Goal: Transaction & Acquisition: Purchase product/service

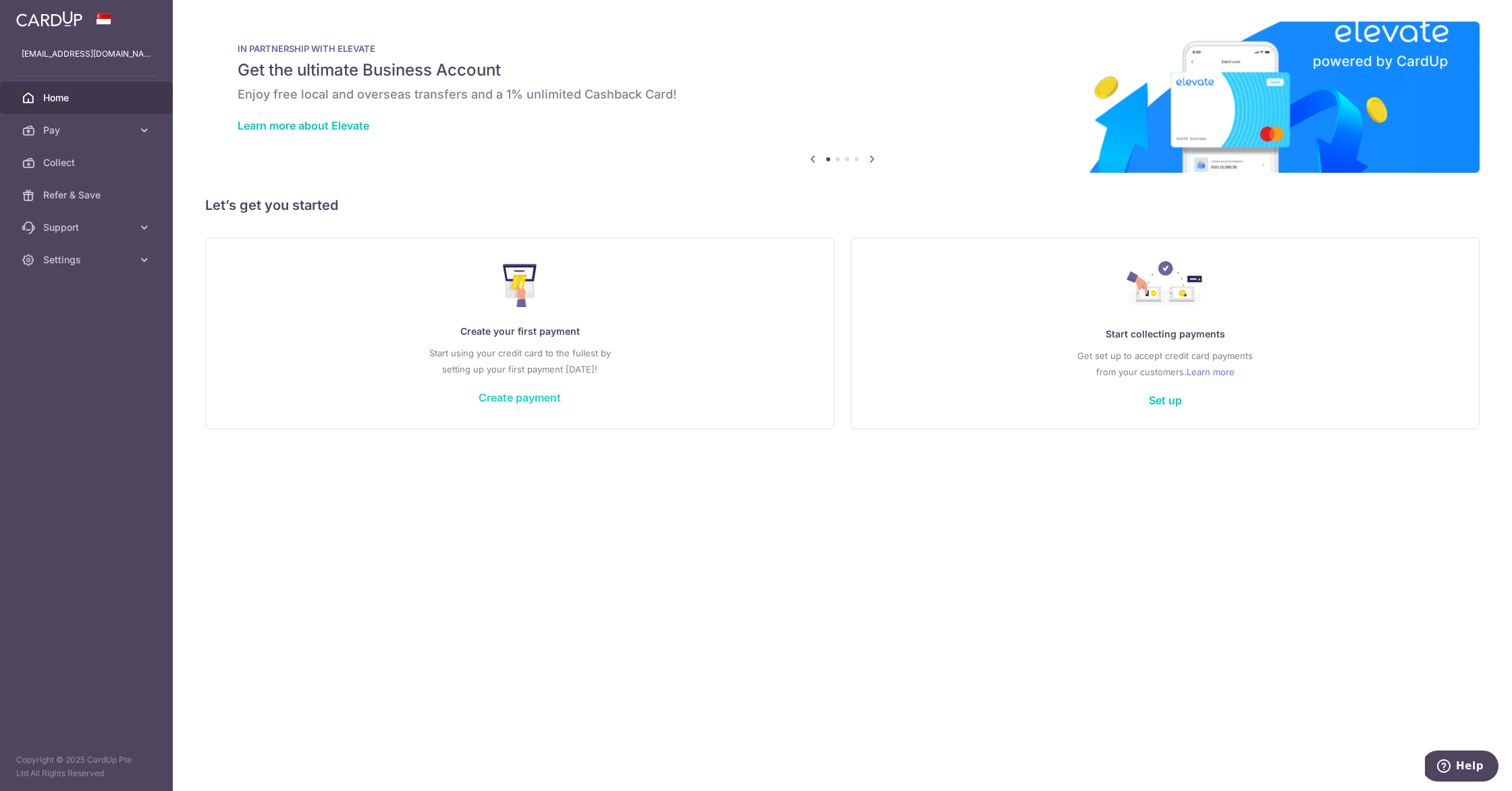
click at [543, 403] on link "Create payment" at bounding box center [519, 397] width 82 height 14
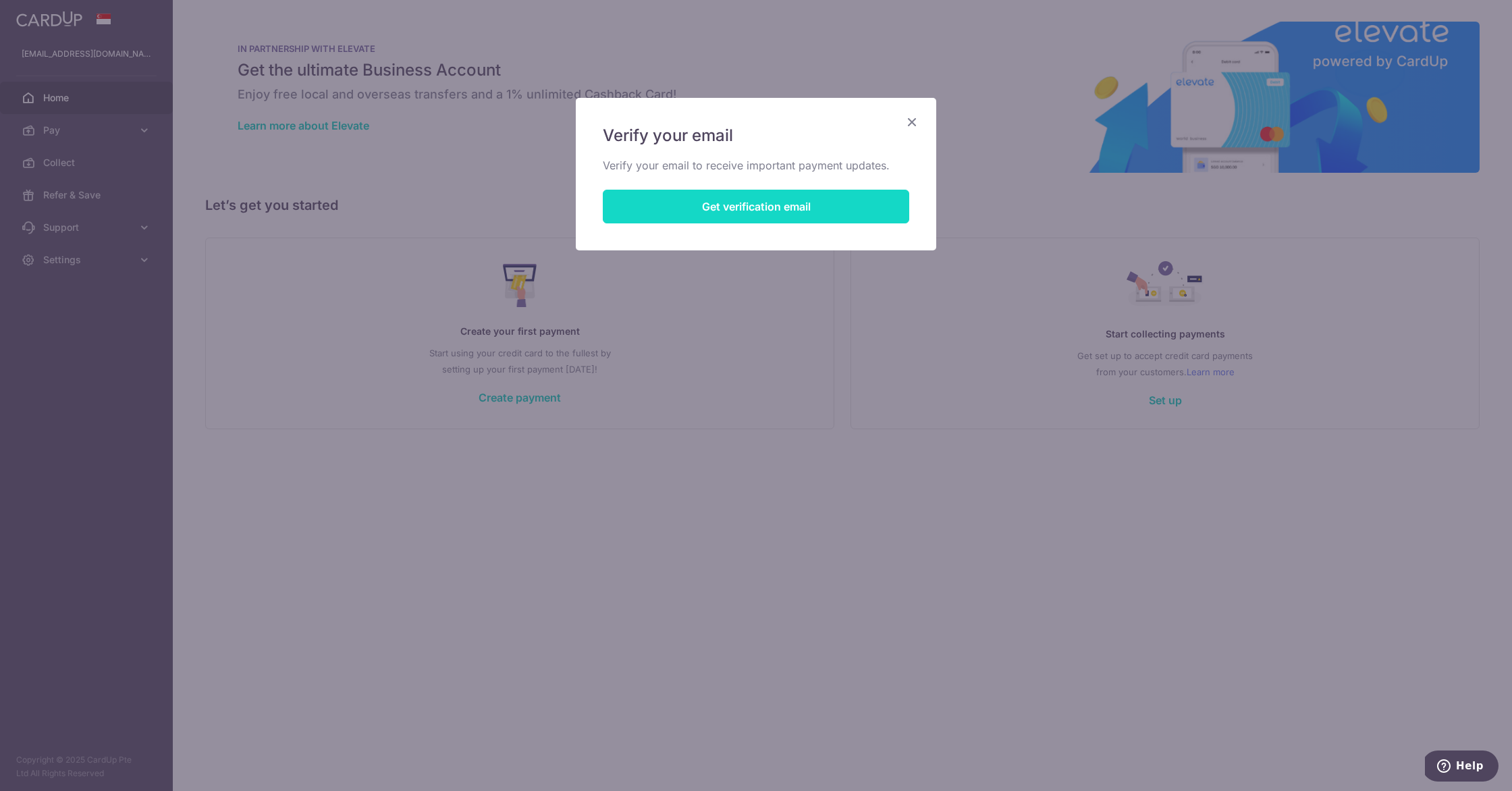
click at [662, 209] on button "Get verification email" at bounding box center [756, 206] width 306 height 34
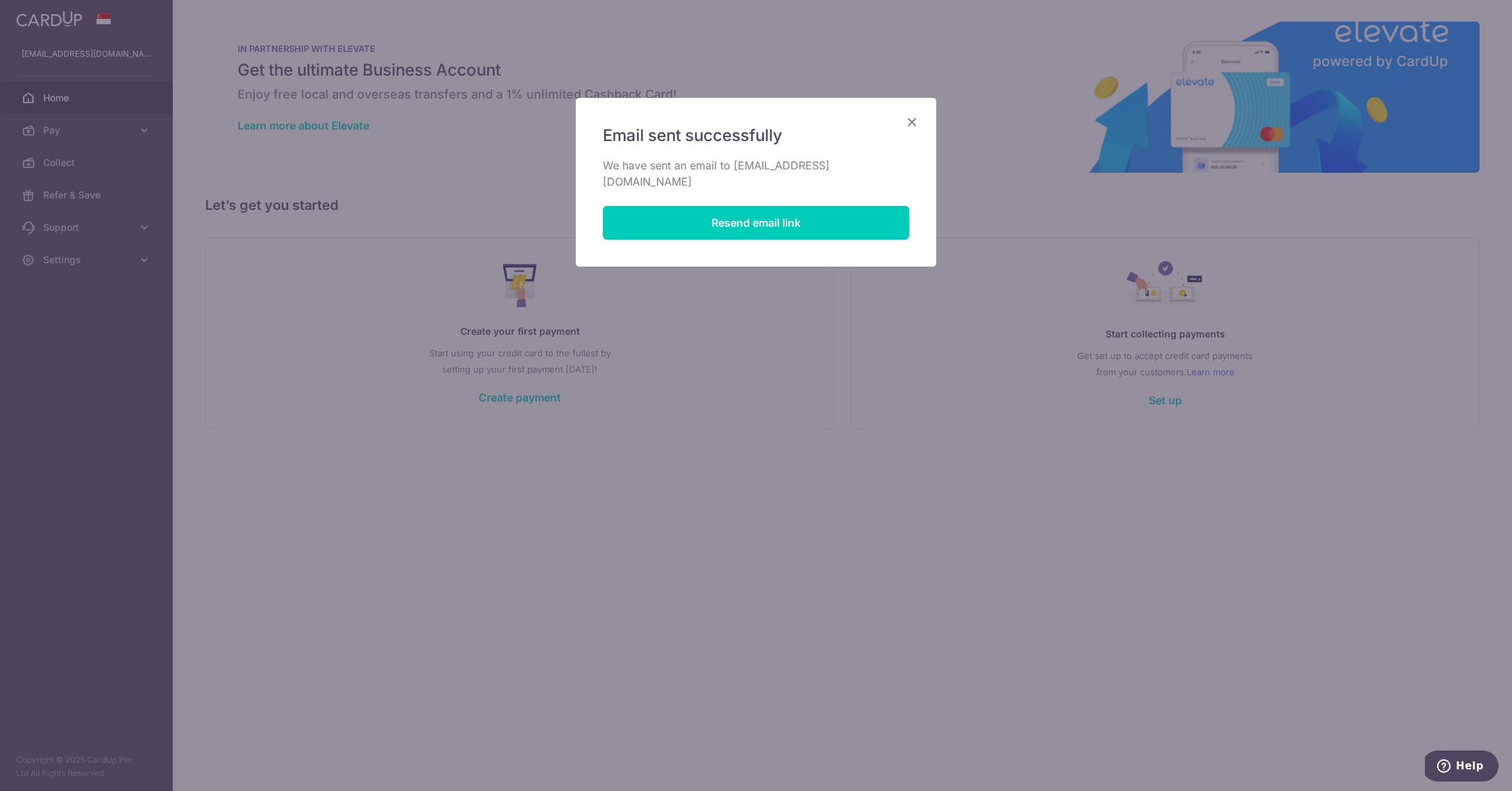
click at [913, 125] on icon "Close" at bounding box center [912, 122] width 16 height 17
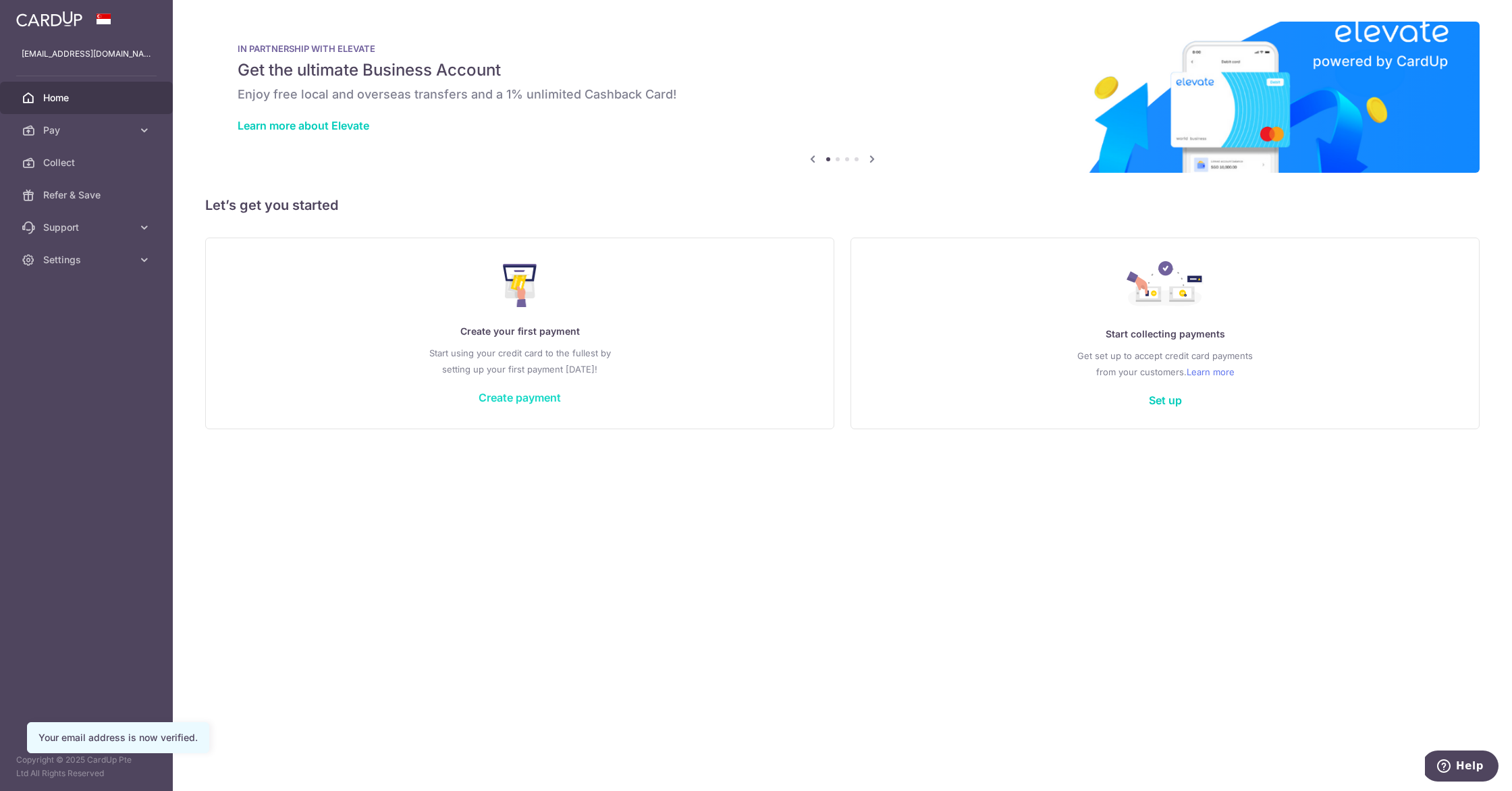
click at [526, 402] on link "Create payment" at bounding box center [519, 397] width 82 height 14
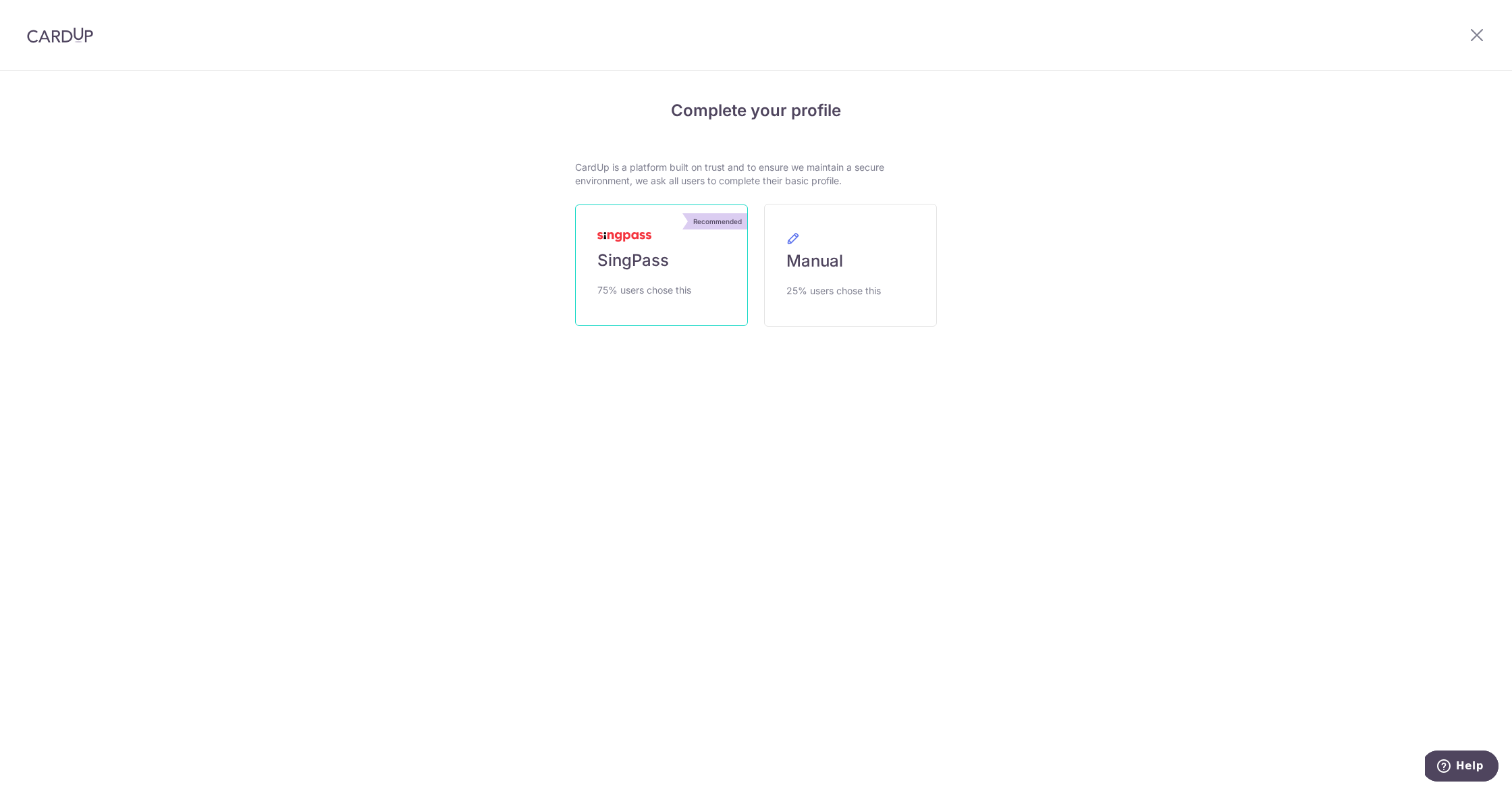
click at [641, 309] on link "Recommended SingPass 75% users chose this" at bounding box center [662, 266] width 173 height 122
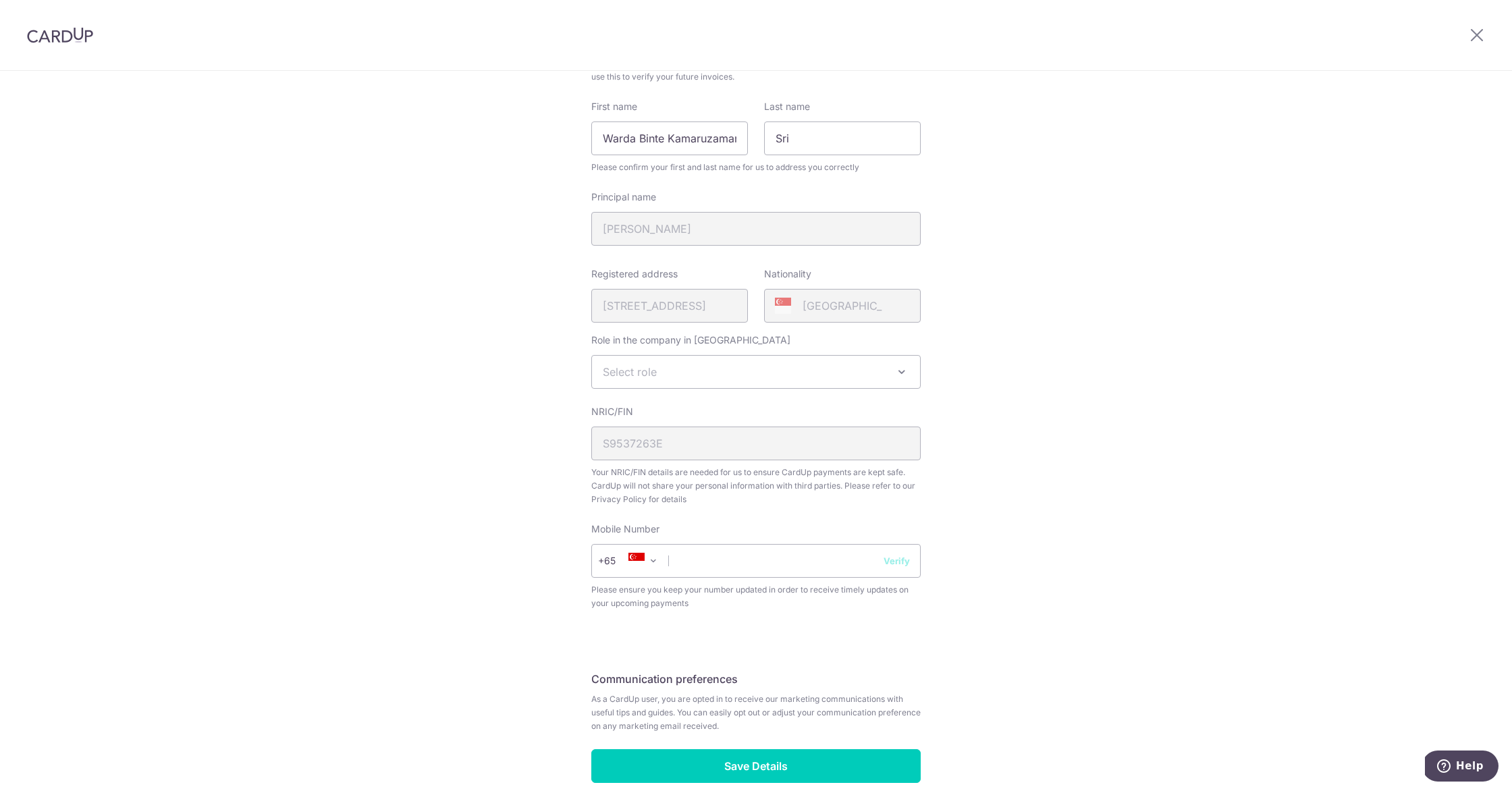
scroll to position [73, 0]
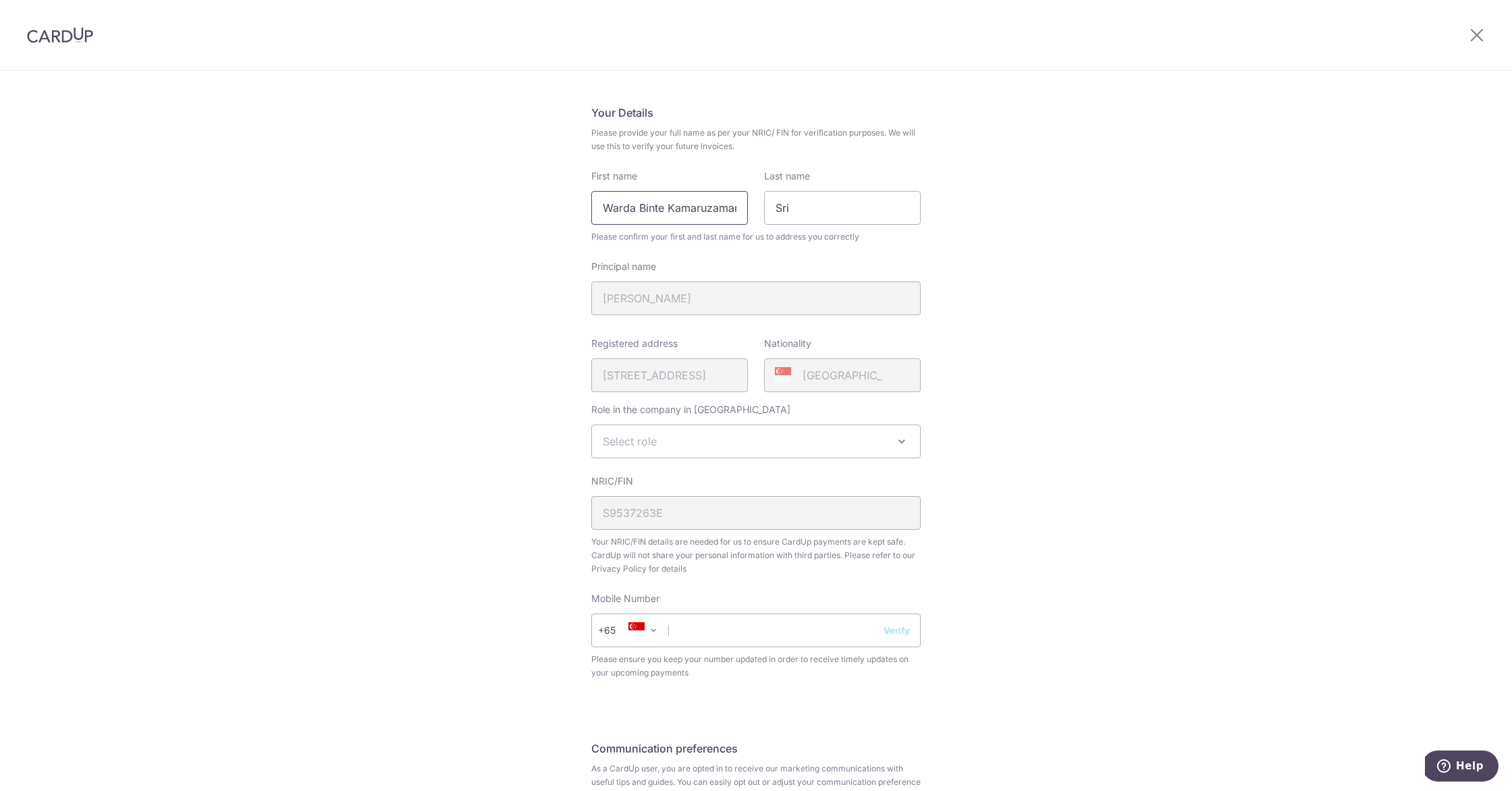
click at [673, 216] on input "Warda Binte Kamaruzaman" at bounding box center [670, 208] width 157 height 34
type input "s"
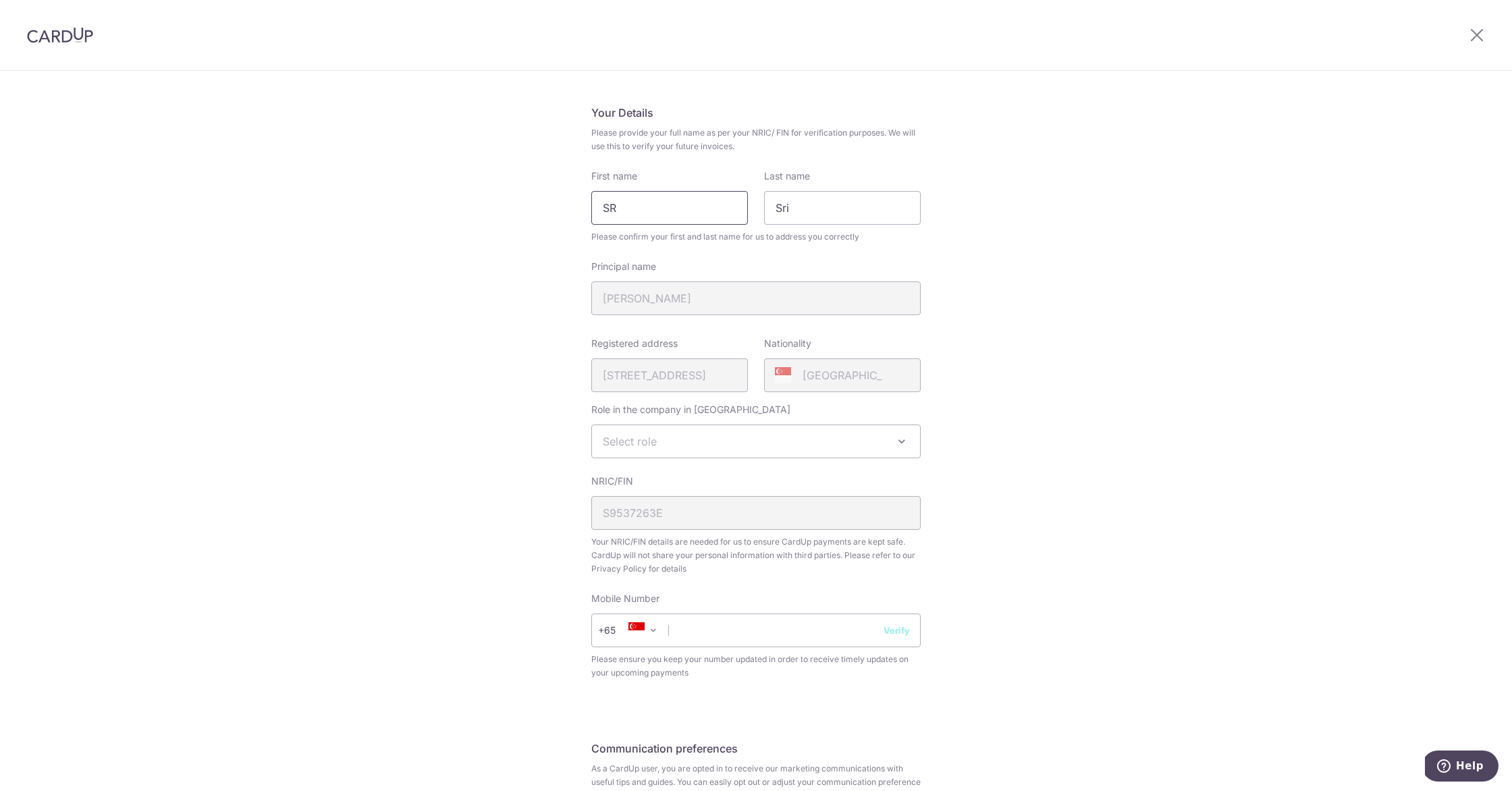
type input "S"
type input "K"
type input "Sri Warda"
type input "Kamaruzaman"
click at [766, 620] on input "text" at bounding box center [756, 630] width 330 height 34
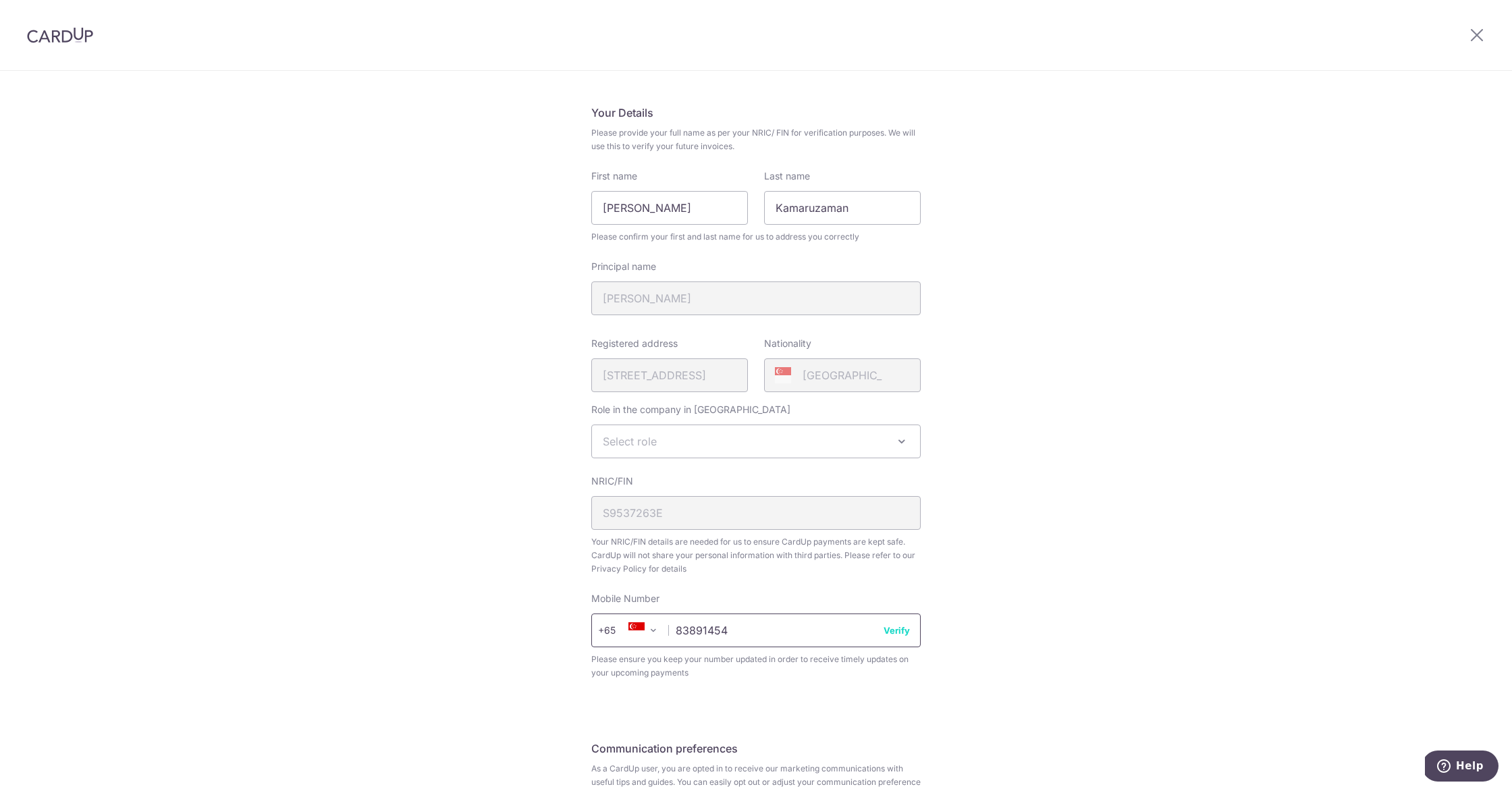
type input "83891454"
click at [890, 625] on button "Verify" at bounding box center [897, 630] width 26 height 14
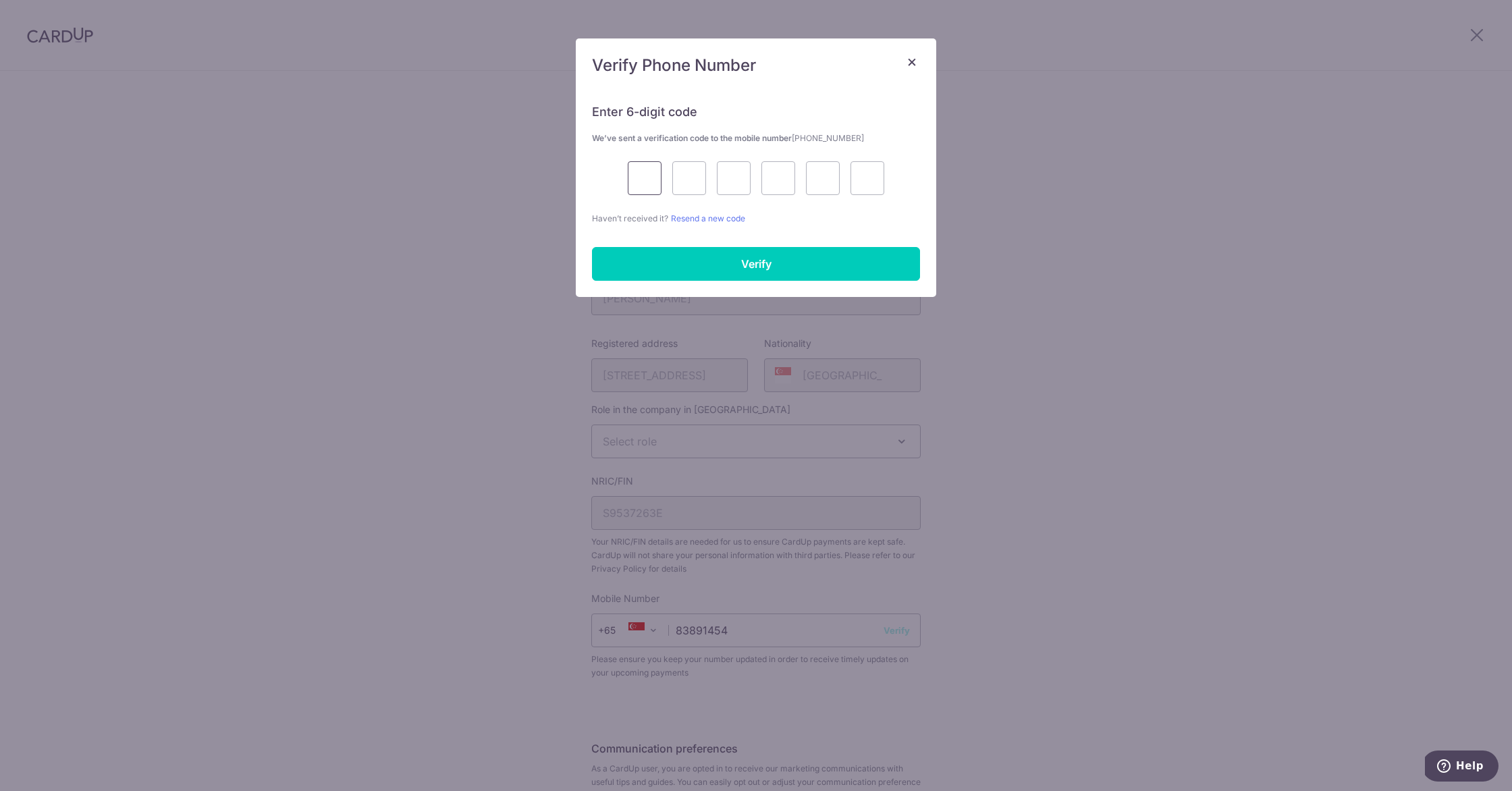
click at [651, 170] on input "text" at bounding box center [645, 178] width 34 height 34
type input "9"
type input "6"
type input "5"
type input "8"
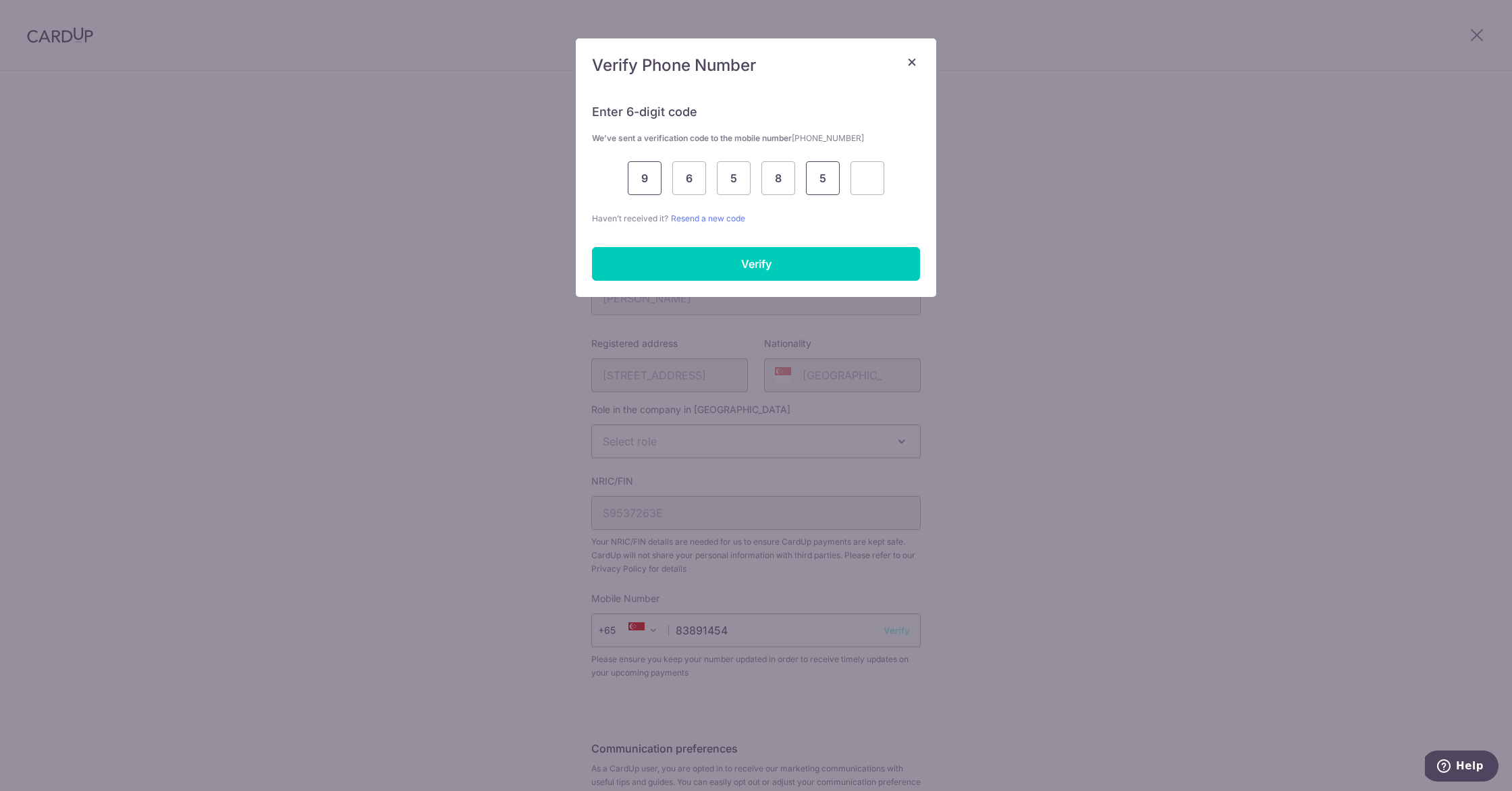
type input "5"
type input "9"
click at [663, 247] on input "Verify" at bounding box center [756, 264] width 328 height 34
click at [663, 253] on input "Verify" at bounding box center [756, 264] width 328 height 34
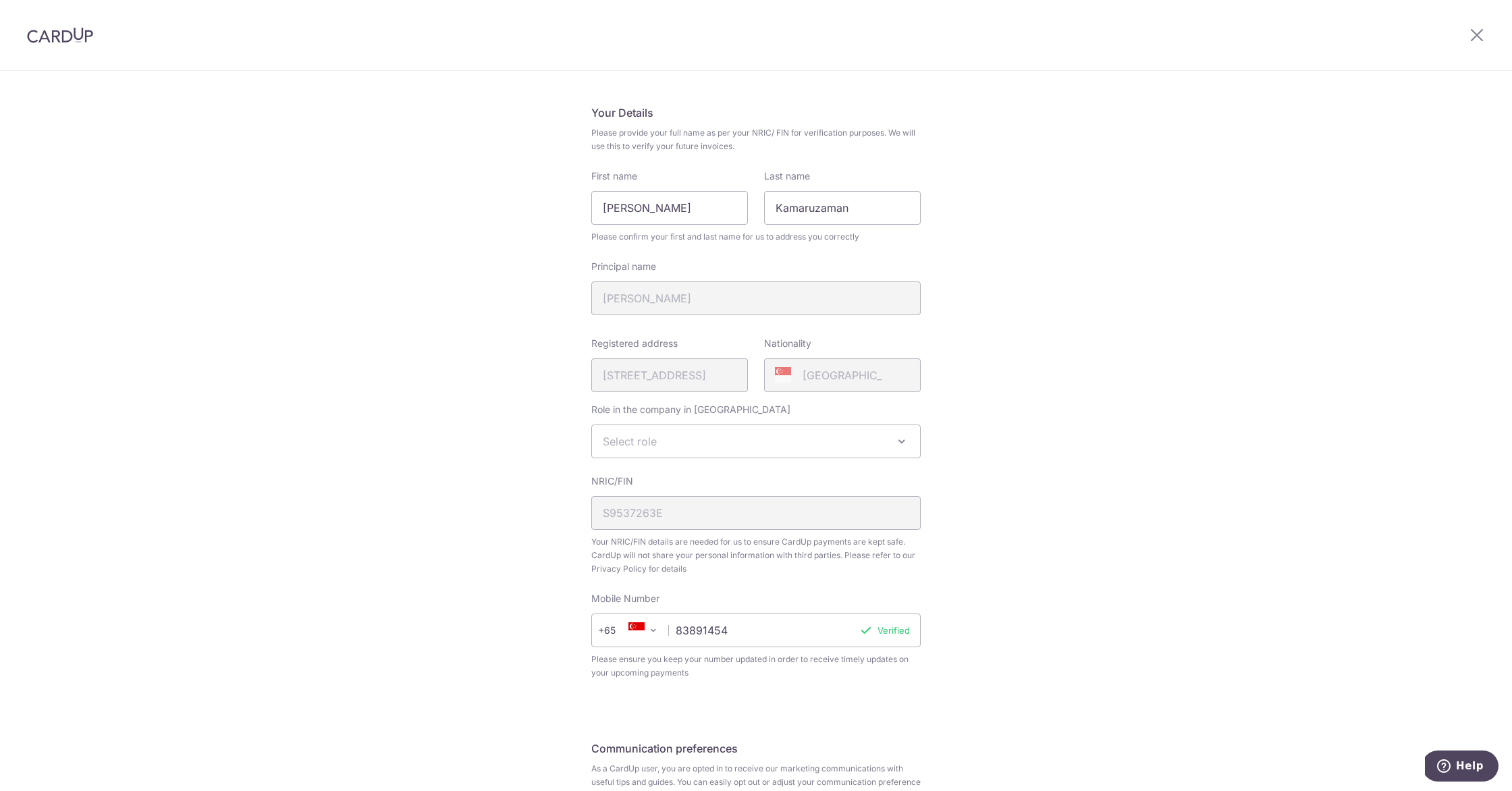
scroll to position [209, 0]
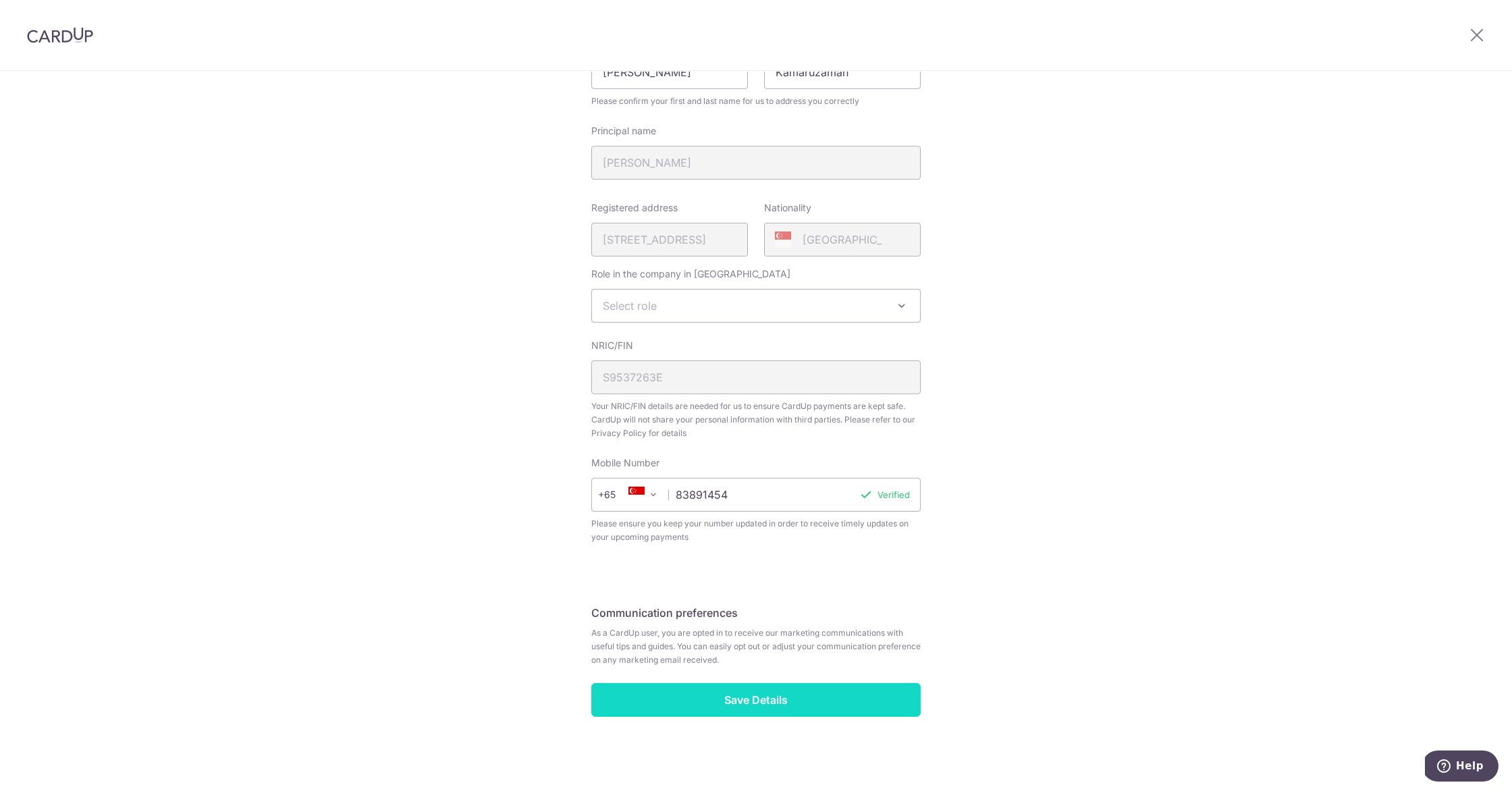
click at [722, 698] on input "Save Details" at bounding box center [756, 700] width 330 height 34
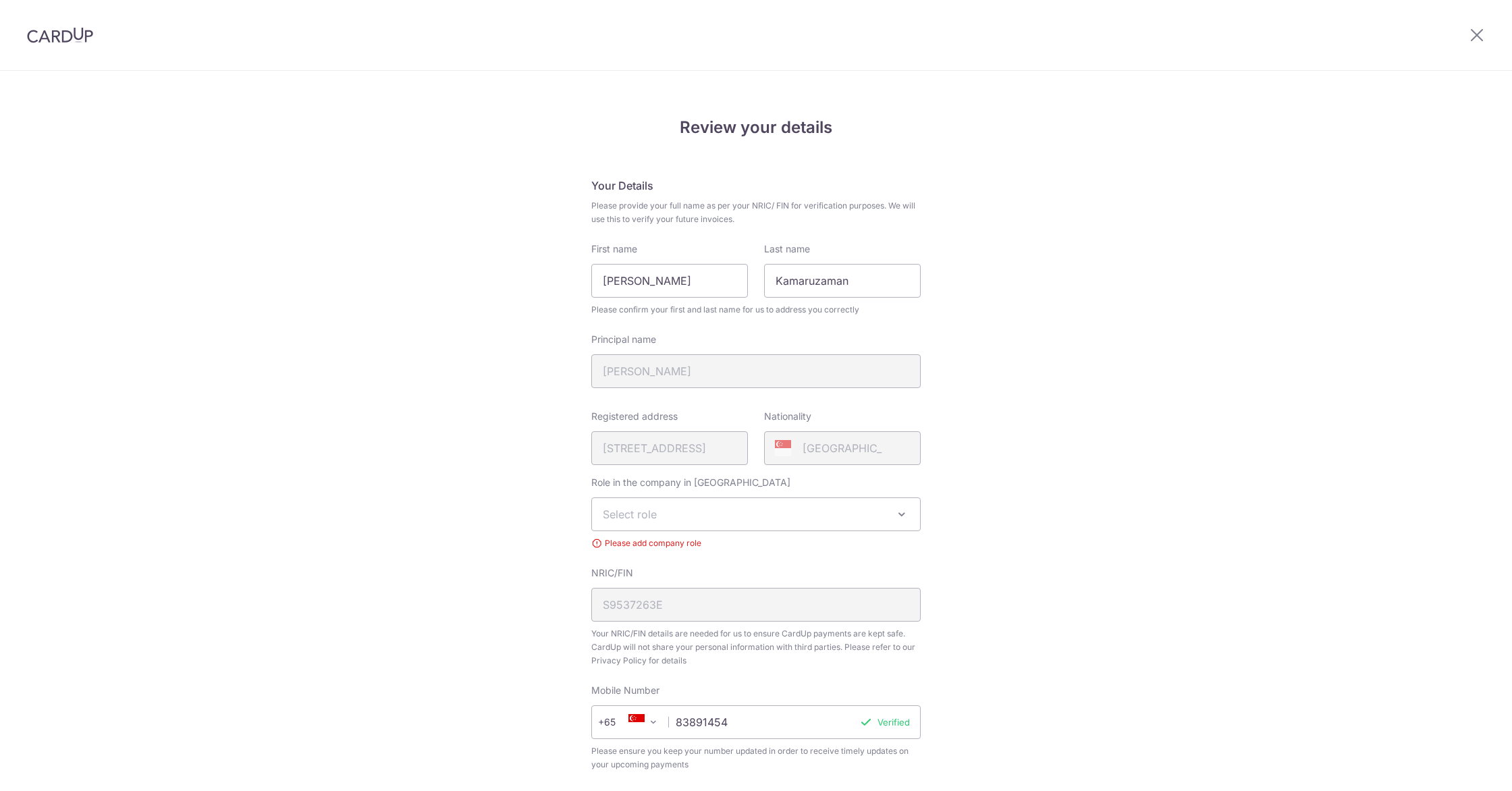
scroll to position [227, 0]
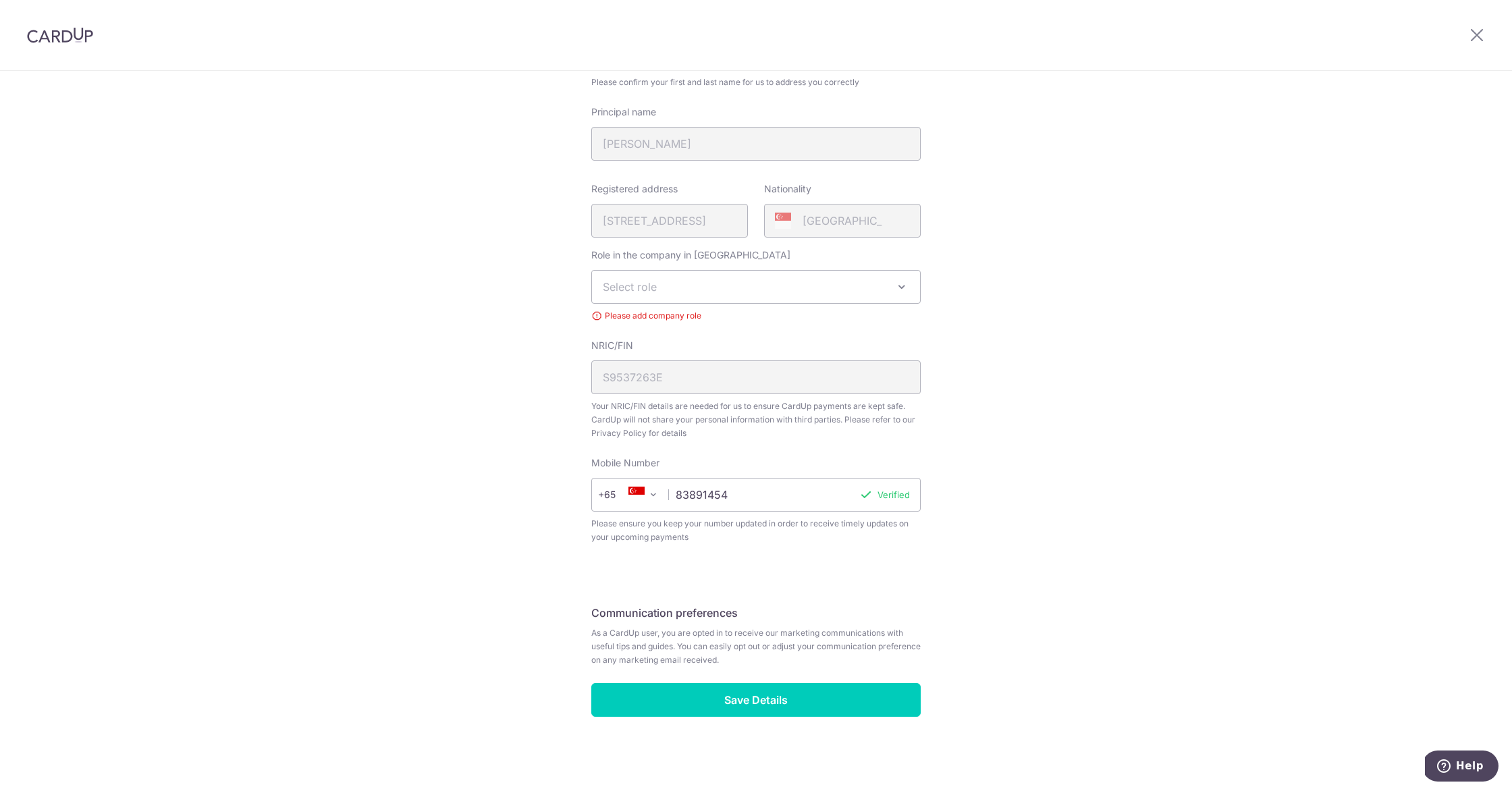
click at [817, 284] on span "Select role" at bounding box center [756, 286] width 328 height 33
select select "director"
click at [709, 706] on input "Save Details" at bounding box center [756, 700] width 330 height 34
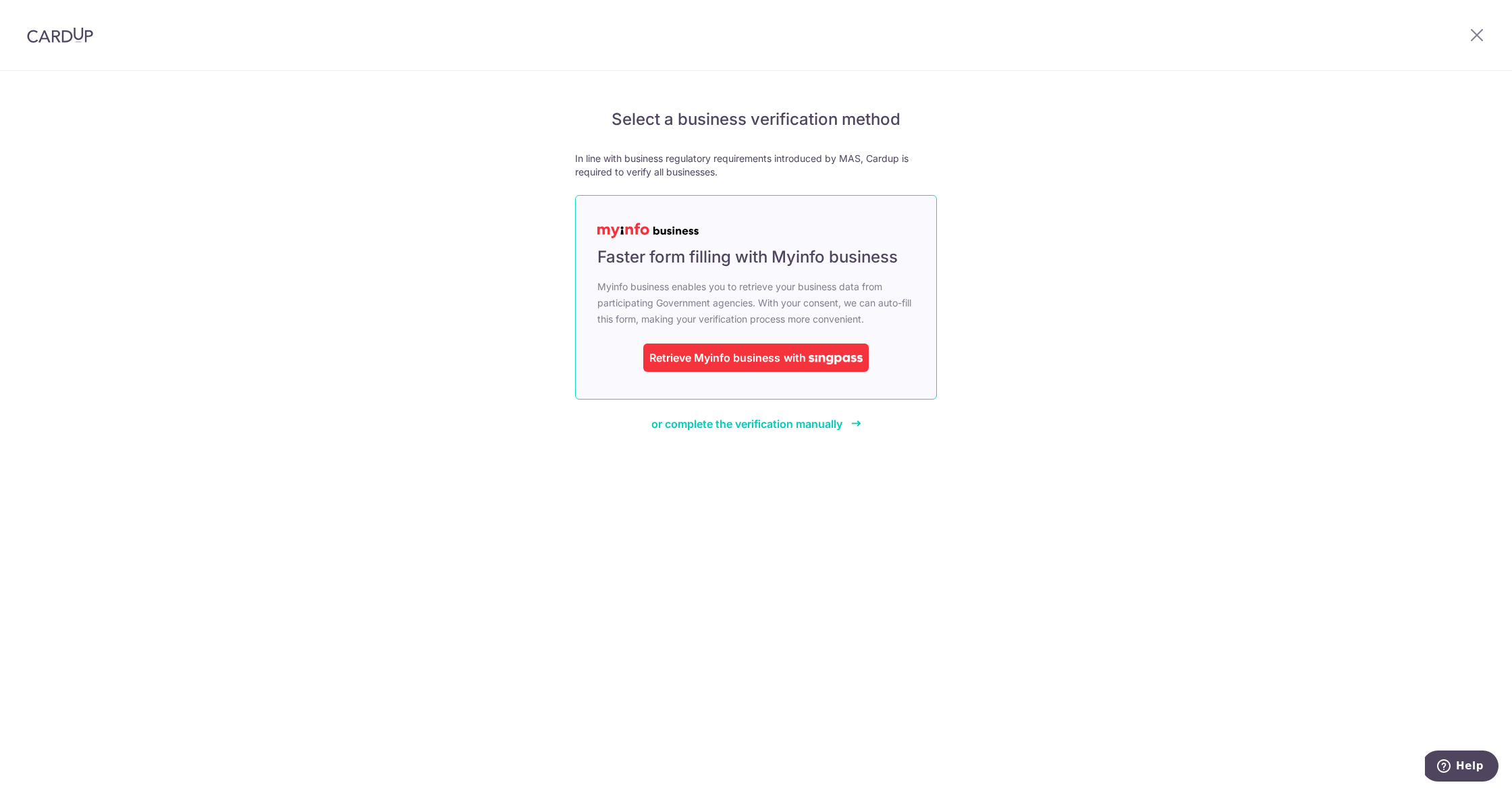
click at [738, 361] on div "Retrieve Myinfo business" at bounding box center [715, 358] width 131 height 16
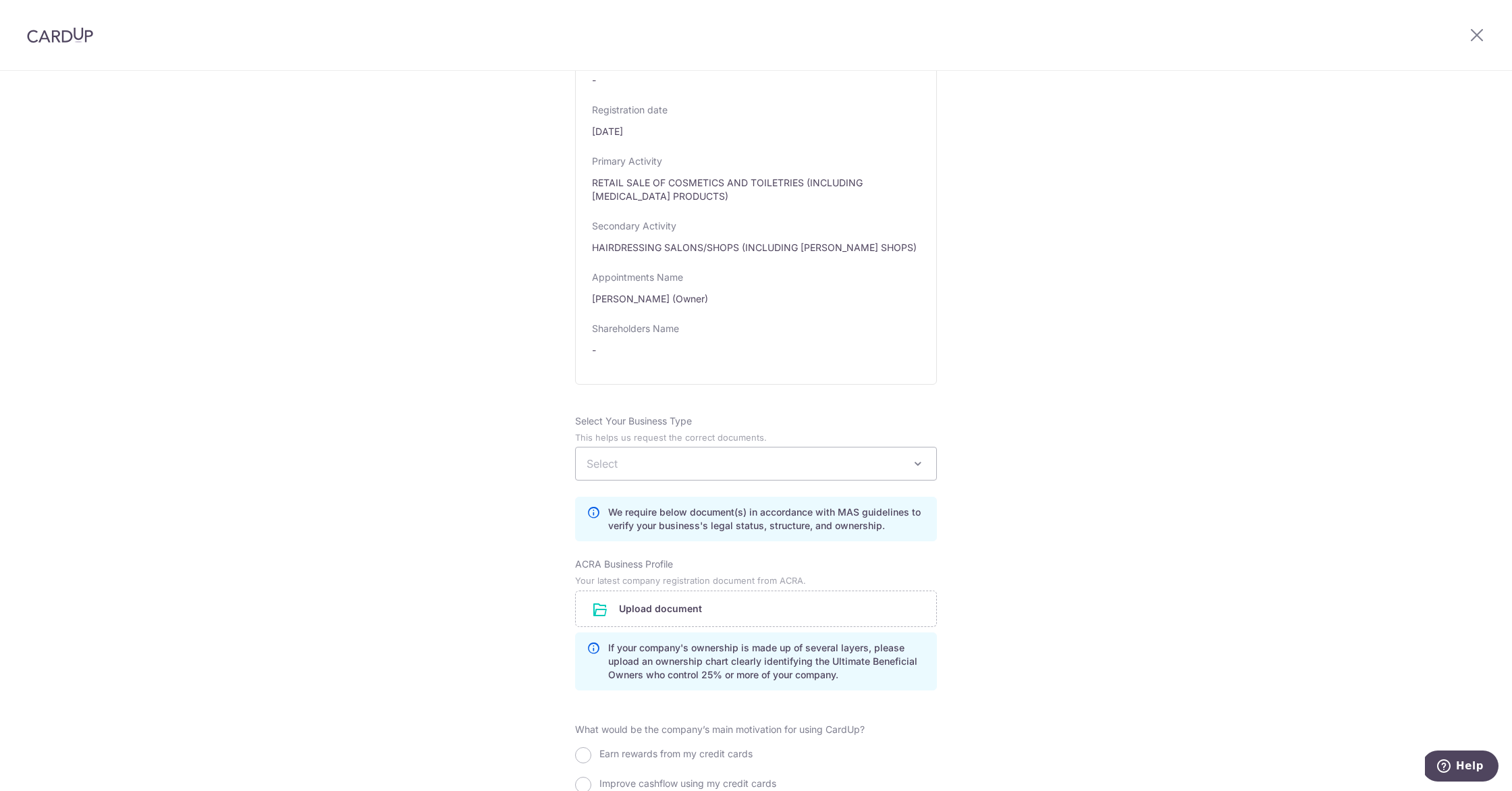
scroll to position [592, 0]
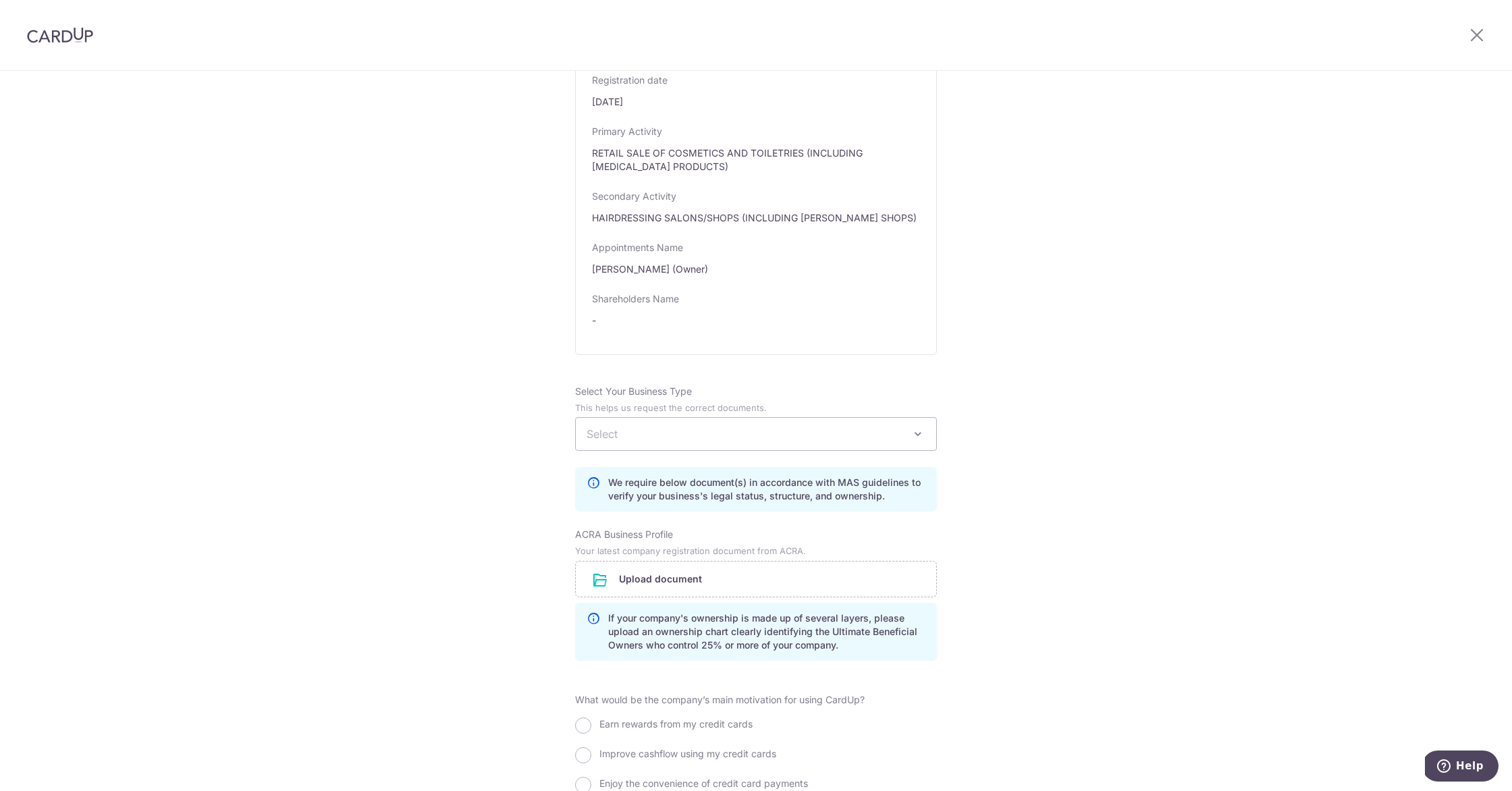
click at [849, 436] on span "Select" at bounding box center [756, 433] width 361 height 33
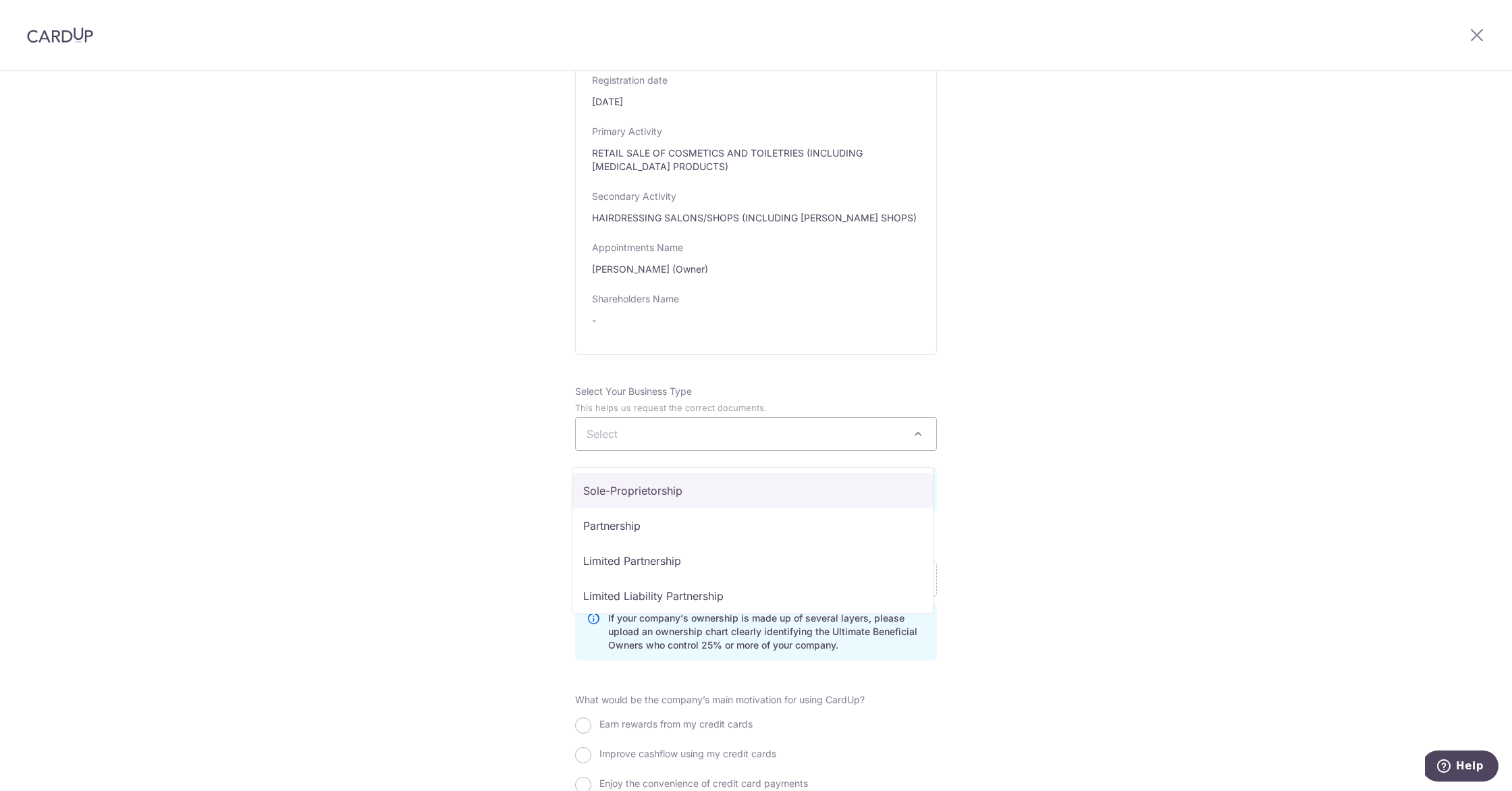
select select "Sole-Proprietorship"
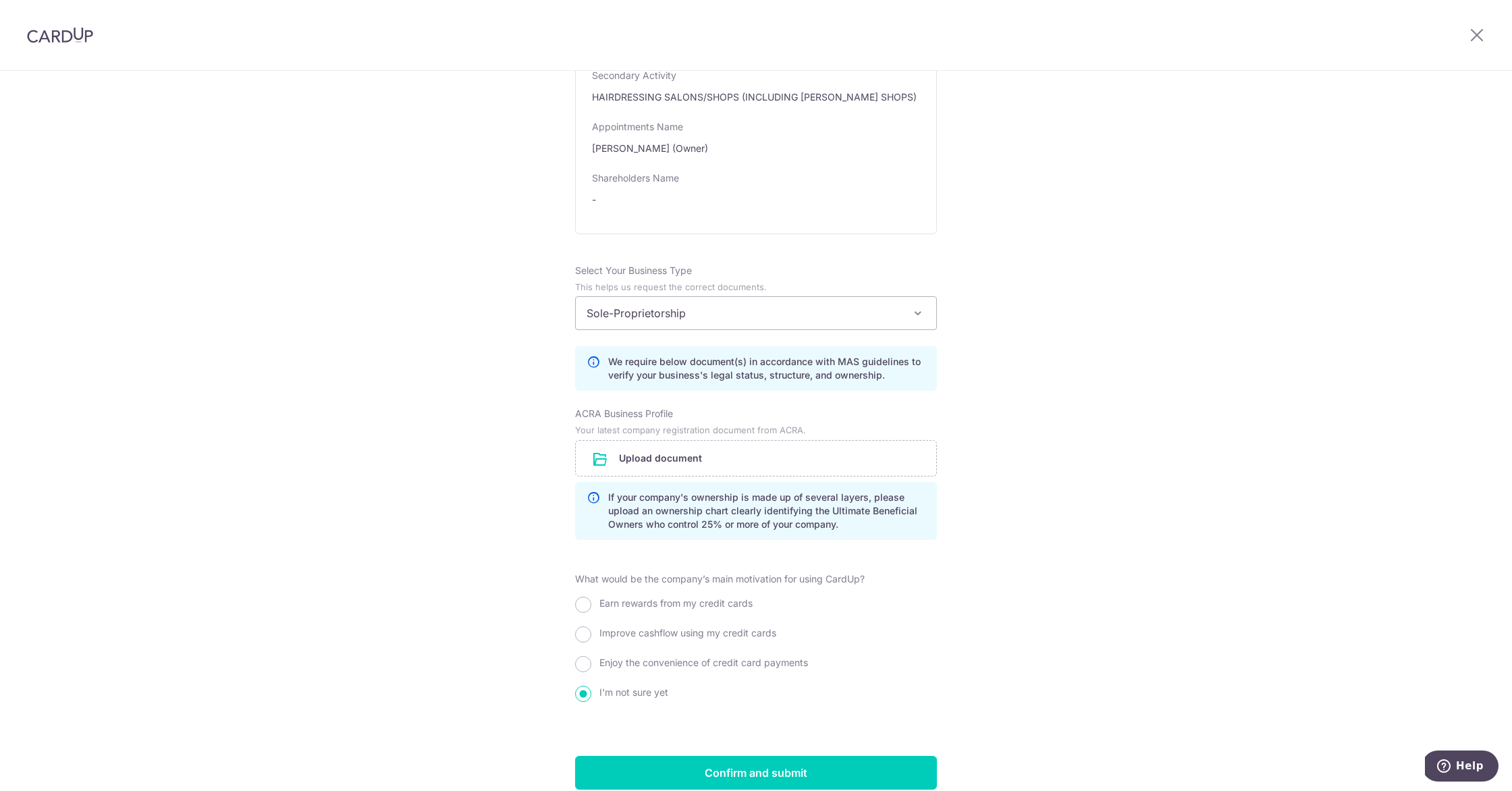
scroll to position [788, 0]
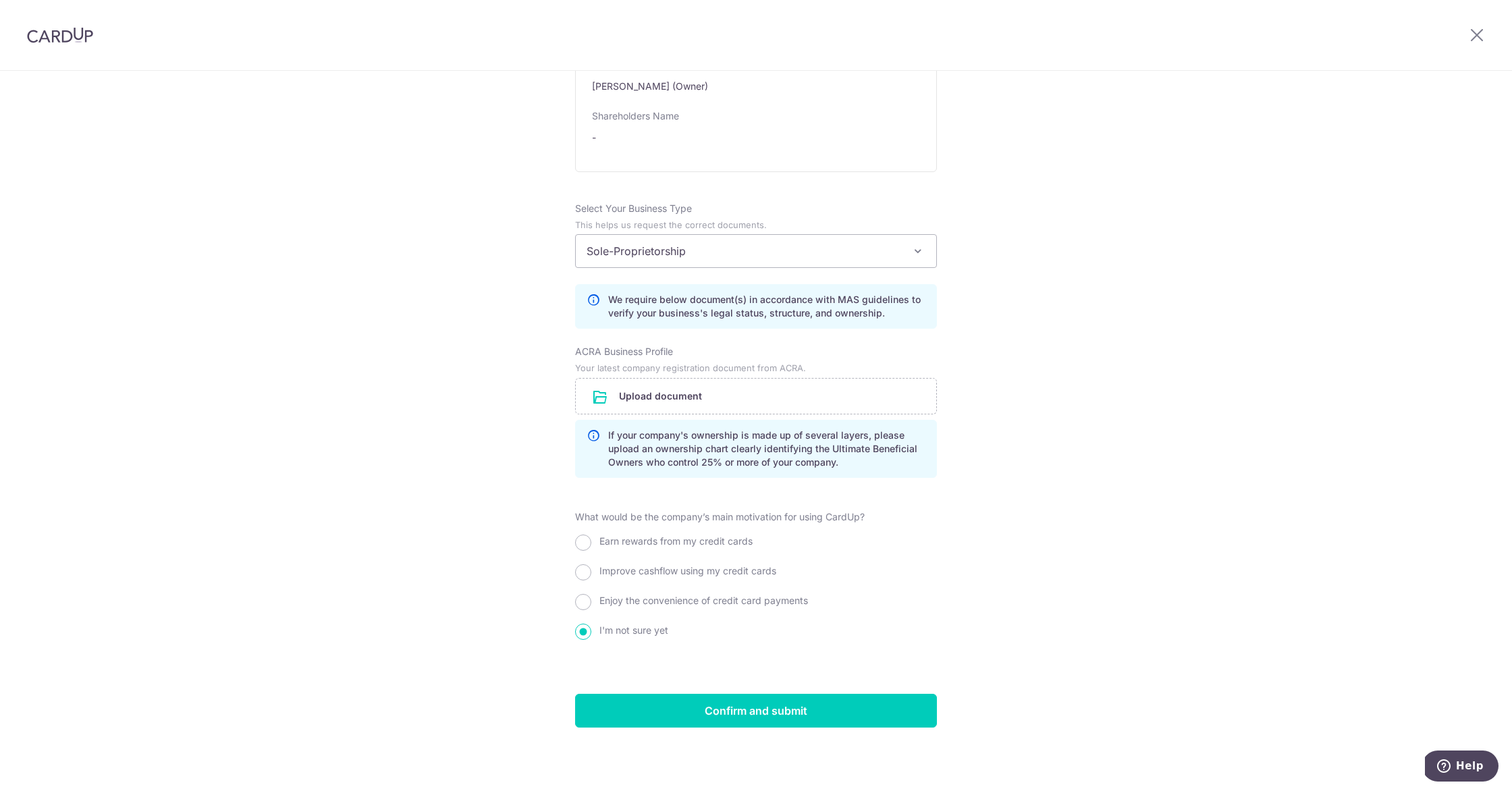
click at [690, 541] on span "Earn rewards from my credit cards" at bounding box center [676, 541] width 154 height 11
click at [591, 541] on input "Earn rewards from my credit cards" at bounding box center [583, 542] width 16 height 16
radio input "true"
click at [648, 594] on label "Enjoy the convenience of credit card payments" at bounding box center [703, 601] width 209 height 14
click at [591, 594] on input "Enjoy the convenience of credit card payments" at bounding box center [583, 602] width 16 height 16
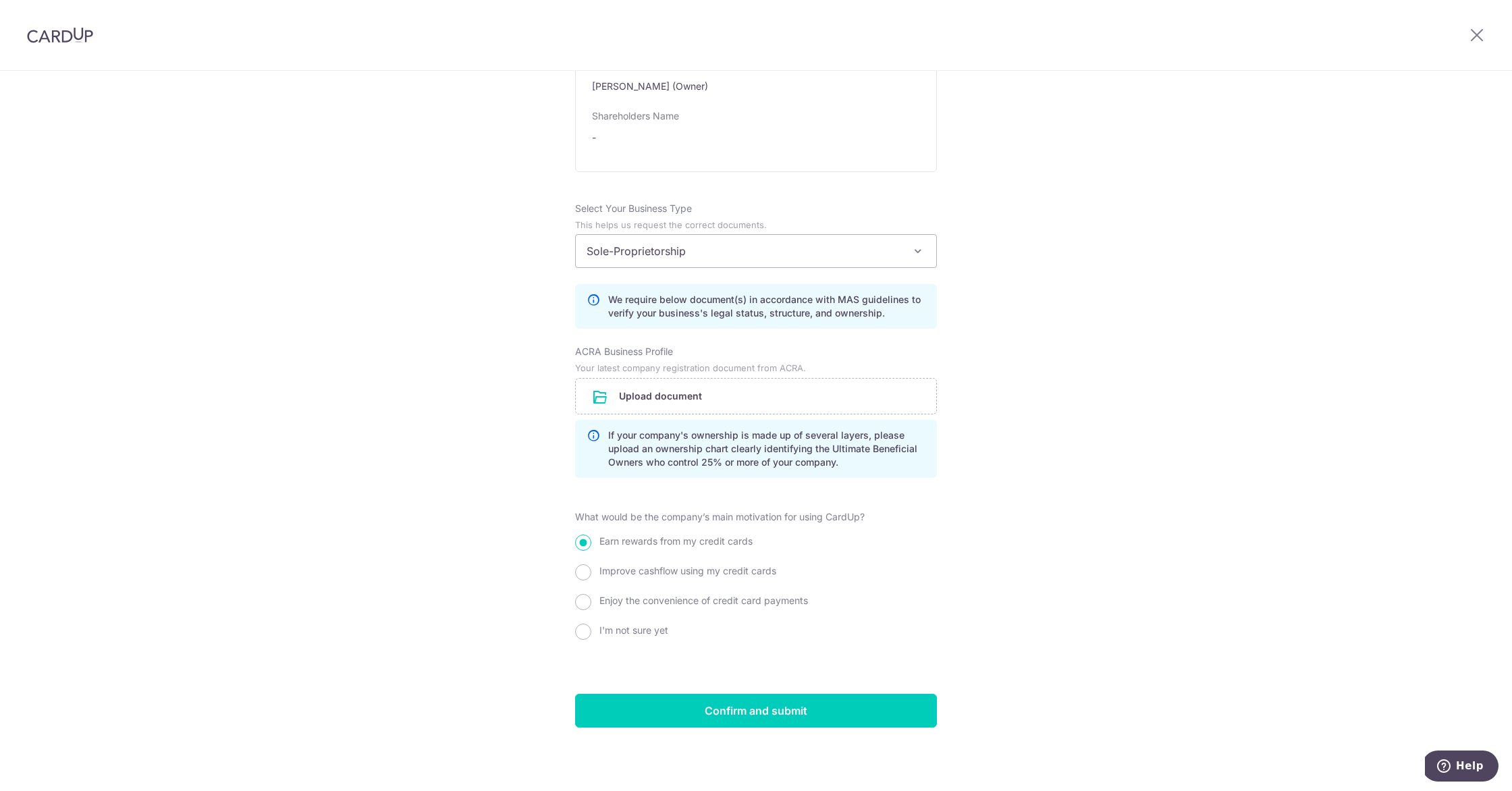
radio input "true"
click at [661, 544] on span "Earn rewards from my credit cards" at bounding box center [676, 541] width 154 height 11
click at [591, 544] on input "Earn rewards from my credit cards" at bounding box center [583, 542] width 16 height 16
radio input "true"
click at [661, 544] on span "Earn rewards from my credit cards" at bounding box center [676, 541] width 154 height 11
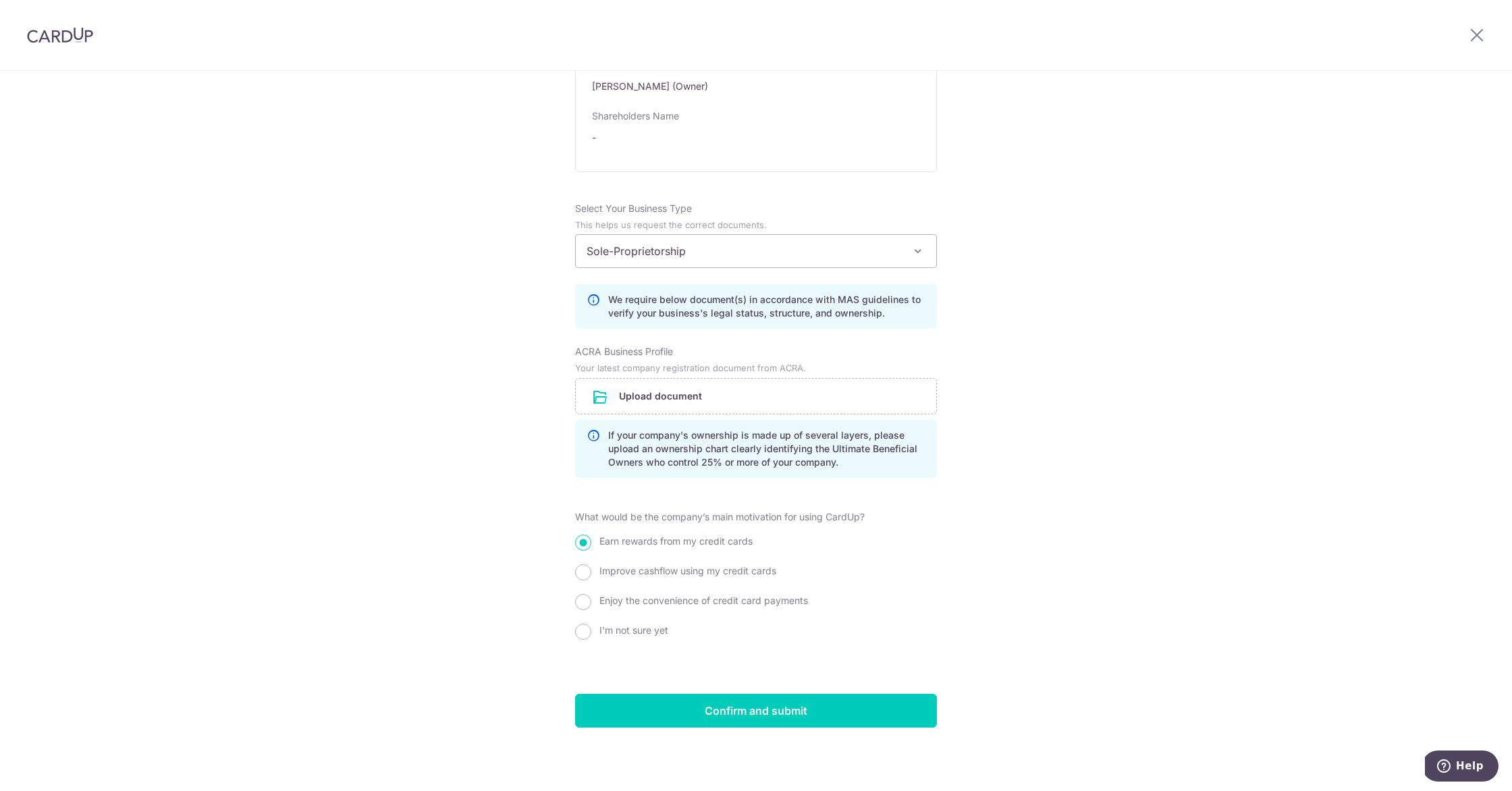
click at [591, 544] on input "Earn rewards from my credit cards" at bounding box center [583, 542] width 16 height 16
click at [966, 550] on div "Review the company details Company details View all The following details are r…" at bounding box center [756, 43] width 1512 height 1495
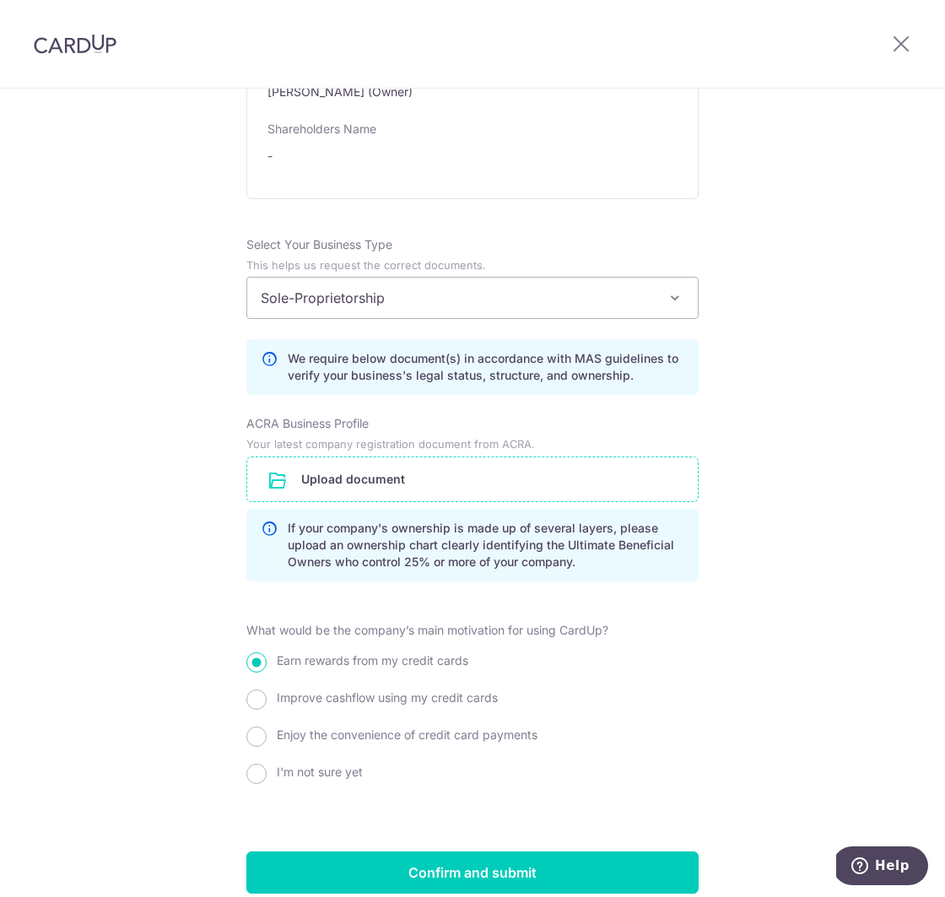
click at [335, 492] on input "file" at bounding box center [472, 479] width 451 height 44
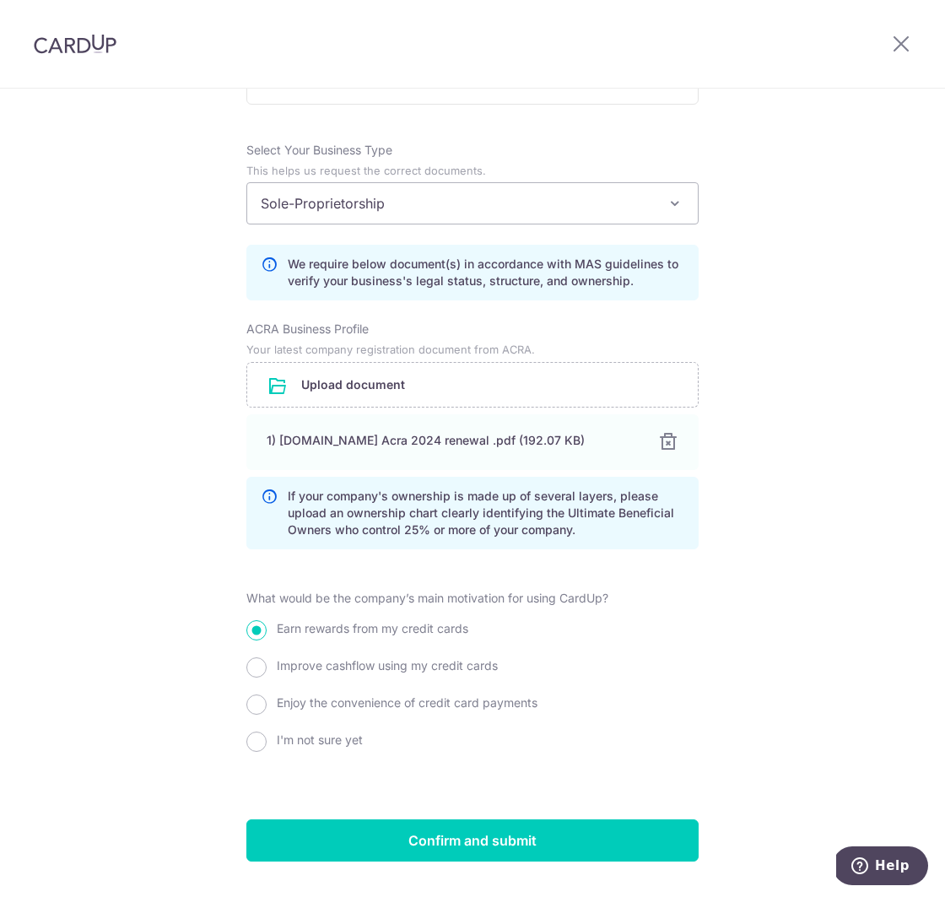
scroll to position [1139, 0]
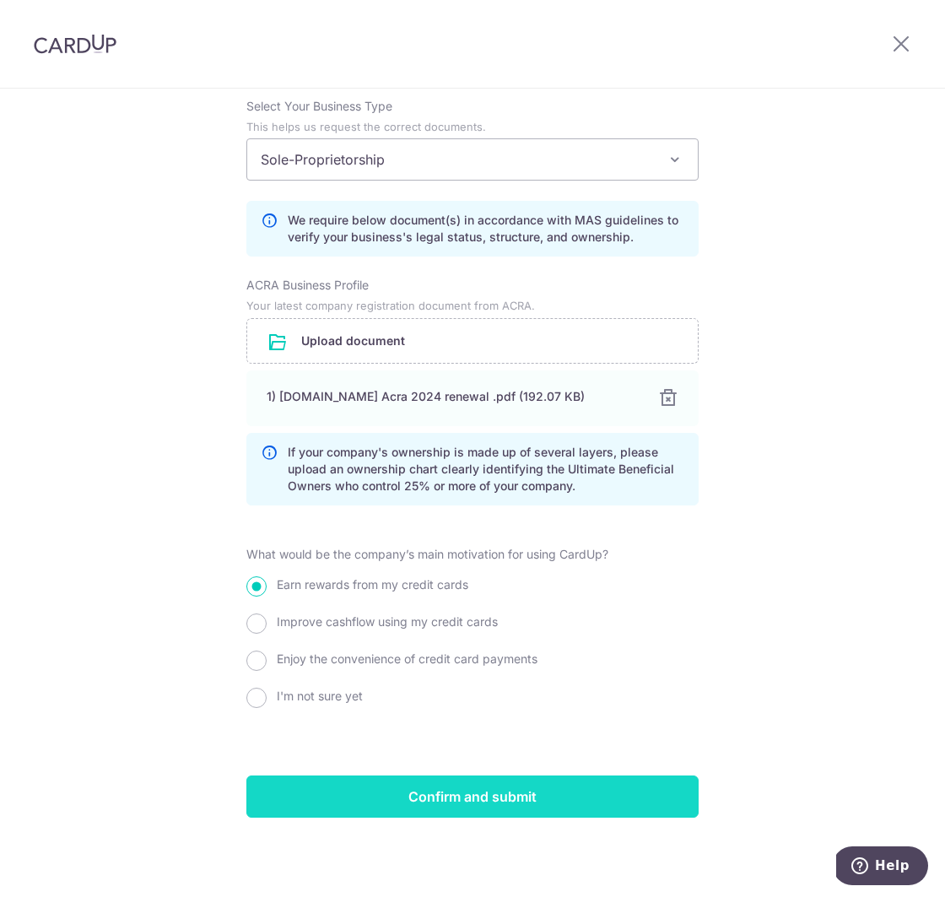
click at [646, 803] on input "Confirm and submit" at bounding box center [472, 796] width 452 height 42
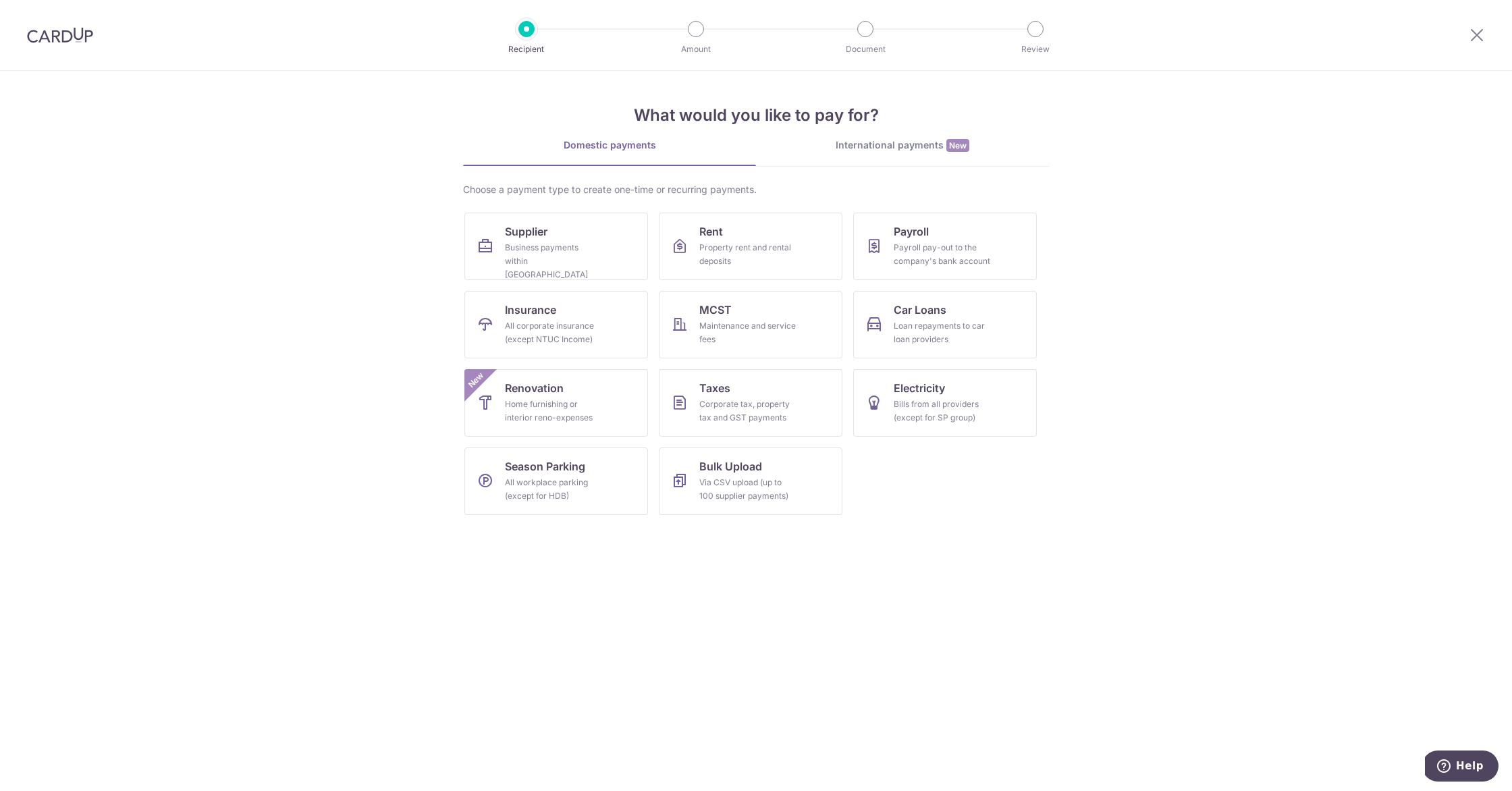
click at [755, 149] on div "International payments New" at bounding box center [902, 146] width 293 height 14
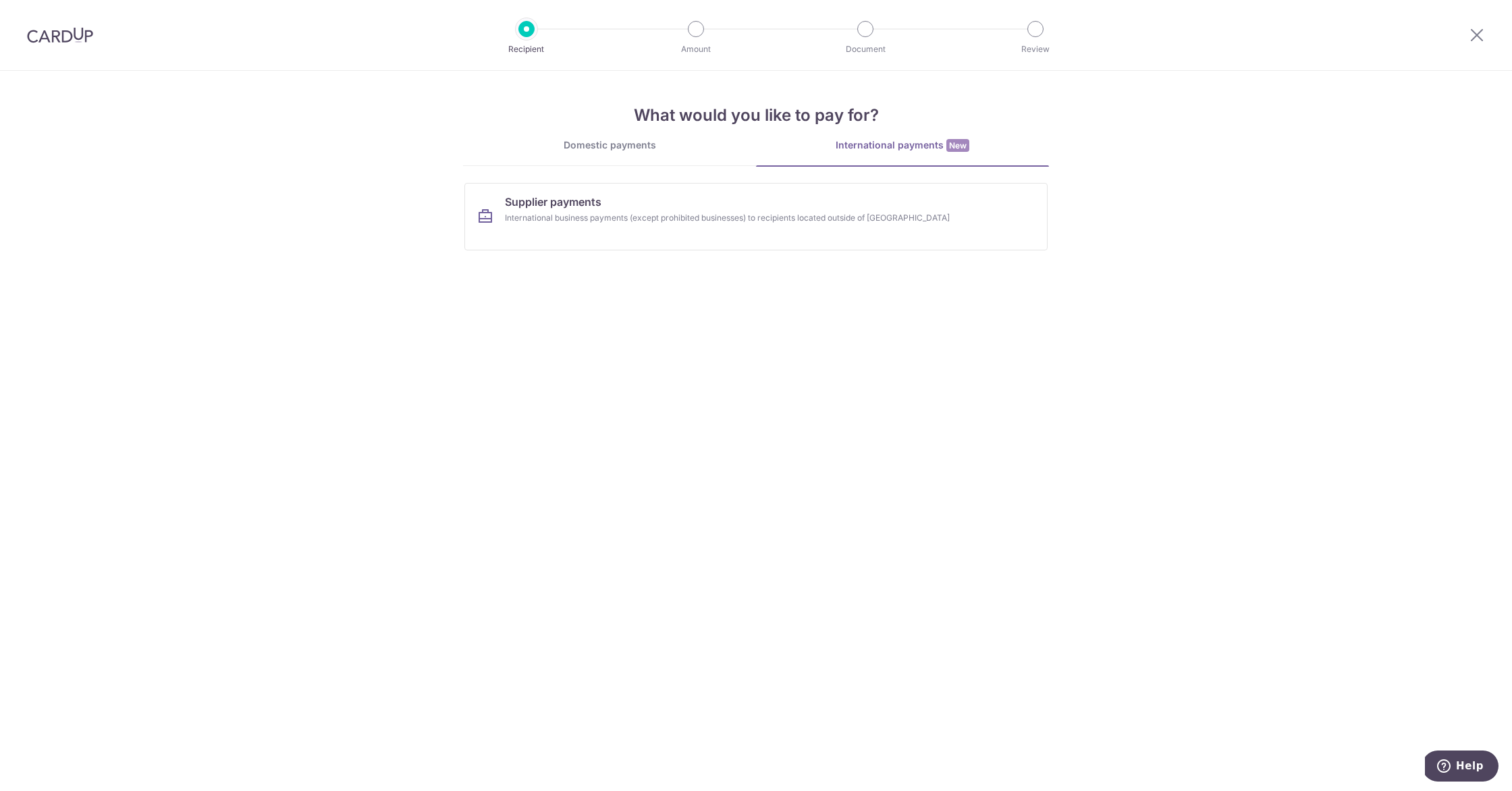
click at [690, 151] on div "Domestic payments" at bounding box center [610, 145] width 293 height 14
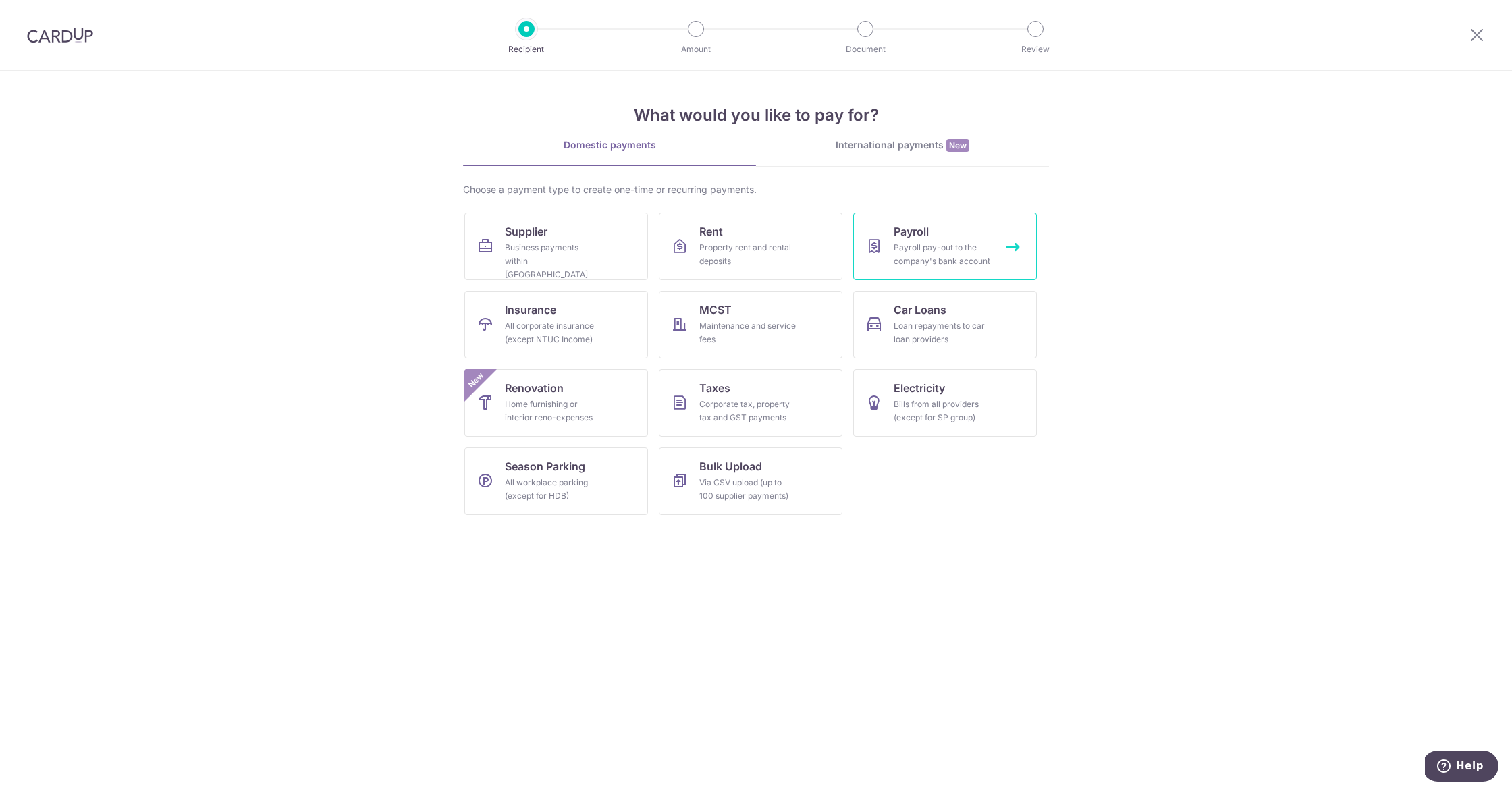
click at [755, 248] on icon at bounding box center [874, 246] width 16 height 16
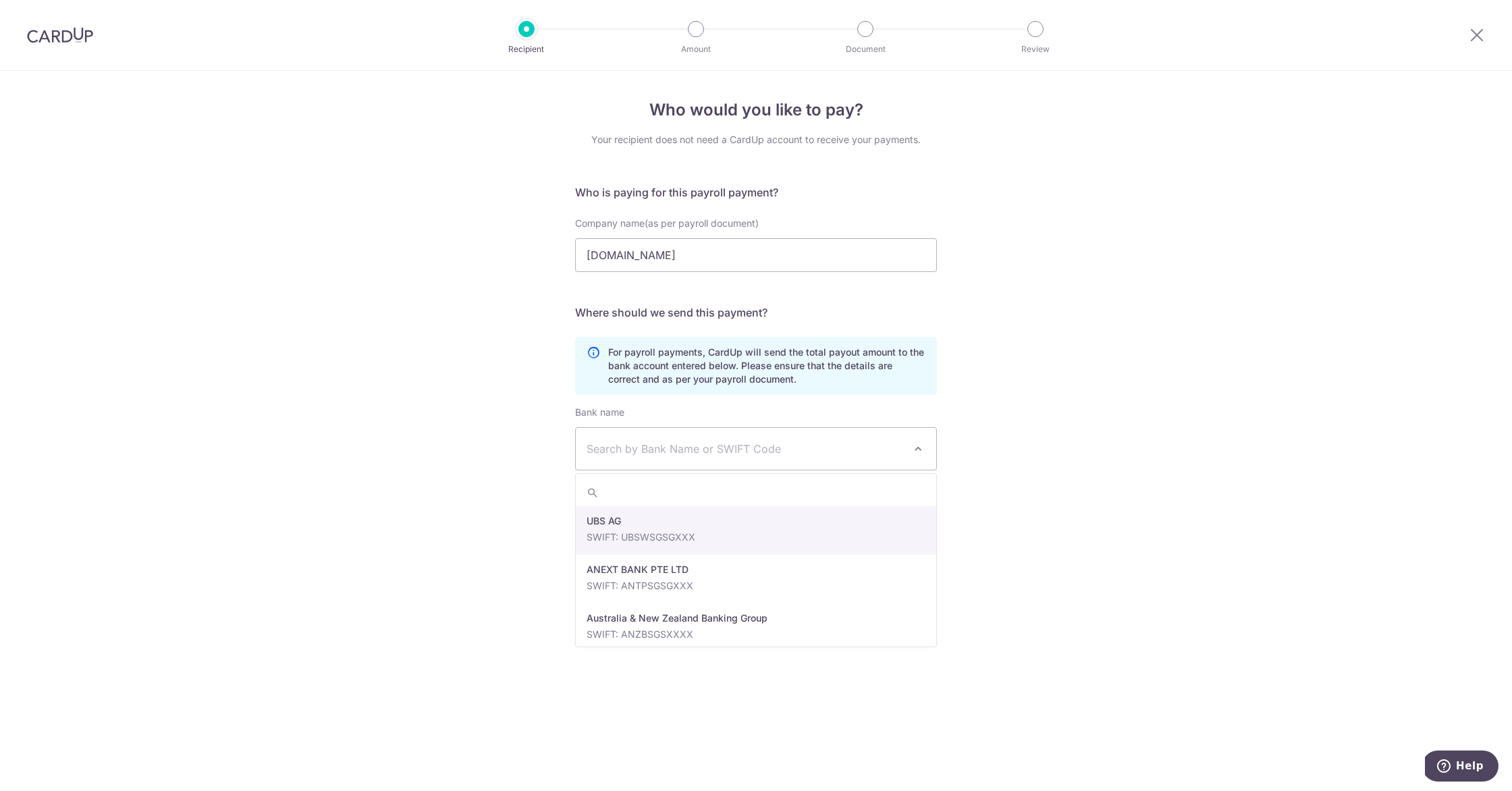
click at [677, 452] on span "Search by Bank Name or SWIFT Code" at bounding box center [745, 449] width 318 height 16
type input "dbs"
select select "6"
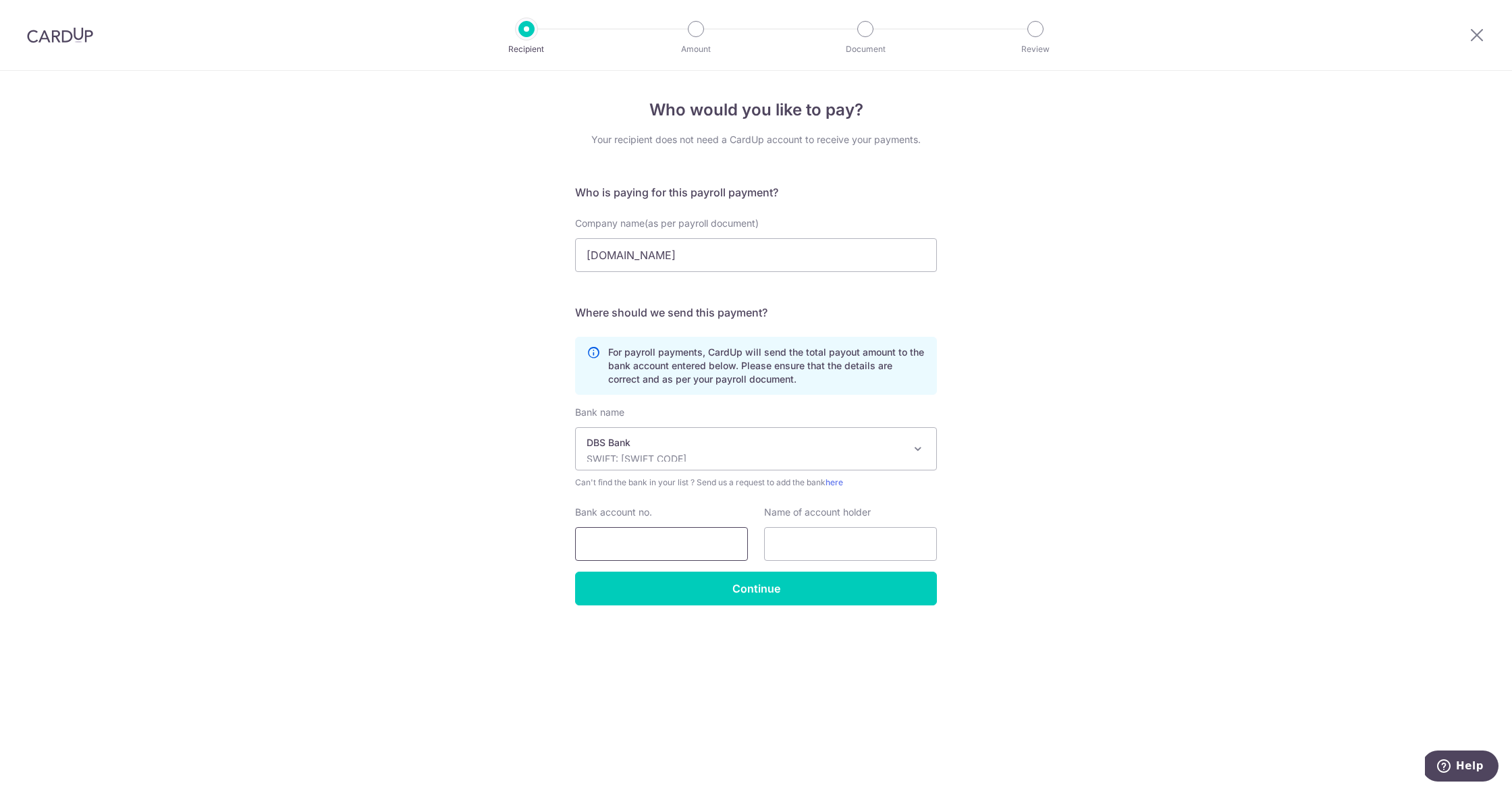
click at [682, 541] on input "Bank account no." at bounding box center [662, 544] width 173 height 34
type input "2712114294"
click at [863, 540] on input "text" at bounding box center [850, 544] width 173 height 34
type input "Hrera Shangelyna"
click at [840, 591] on input "Continue" at bounding box center [756, 589] width 362 height 34
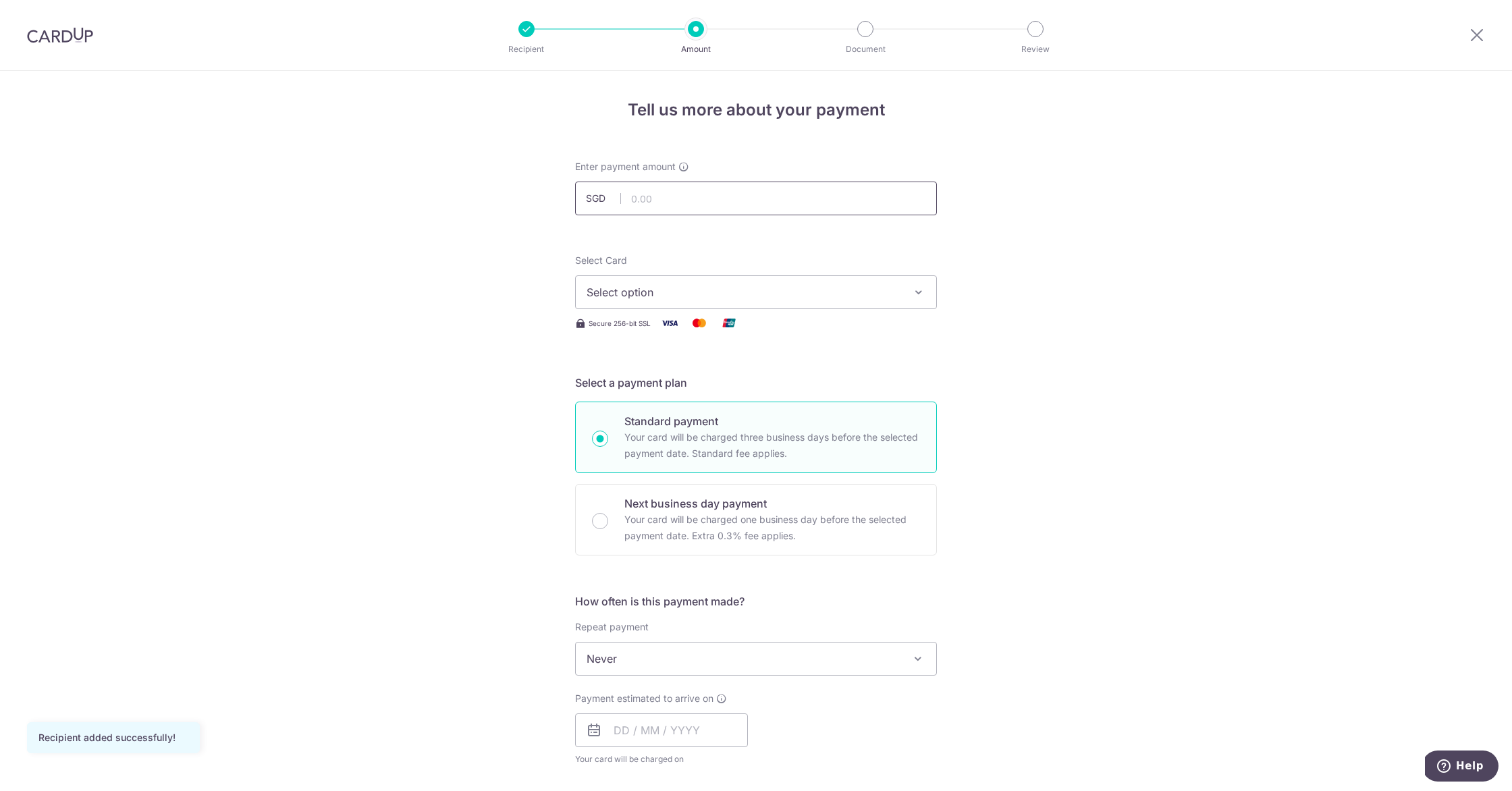
click at [669, 205] on input "text" at bounding box center [756, 198] width 362 height 34
type input "1,500.00"
click at [666, 290] on span "Select option" at bounding box center [743, 292] width 314 height 16
click at [663, 336] on span "Add credit card" at bounding box center [768, 330] width 314 height 14
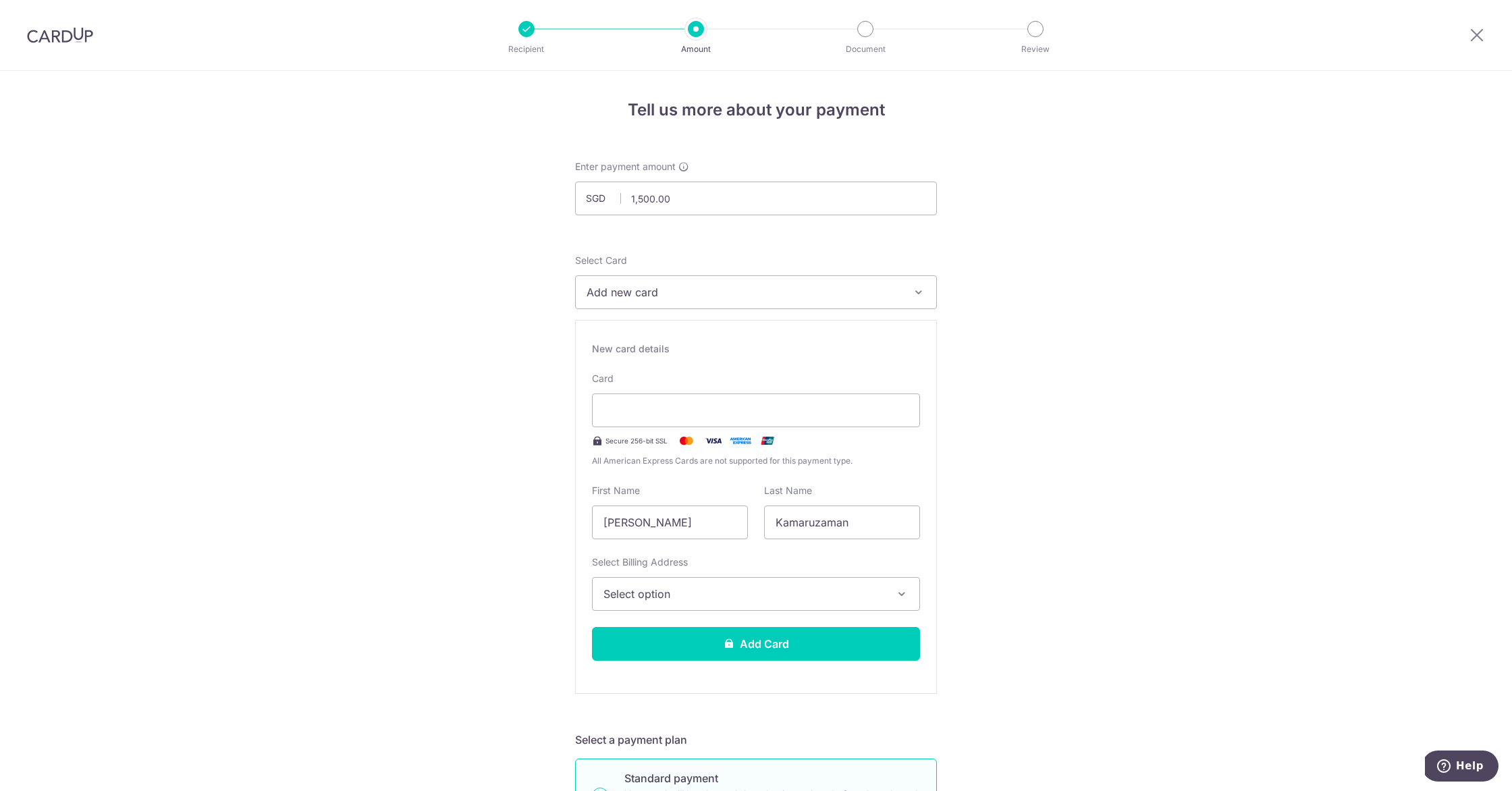
click at [650, 593] on span "Select option" at bounding box center [743, 593] width 281 height 16
click at [711, 561] on div "Select Billing Address Select option Add Billing Address" at bounding box center [756, 582] width 328 height 55
click at [771, 578] on button "Select option" at bounding box center [756, 593] width 328 height 34
click at [676, 631] on span "Add Billing Address" at bounding box center [768, 631] width 281 height 14
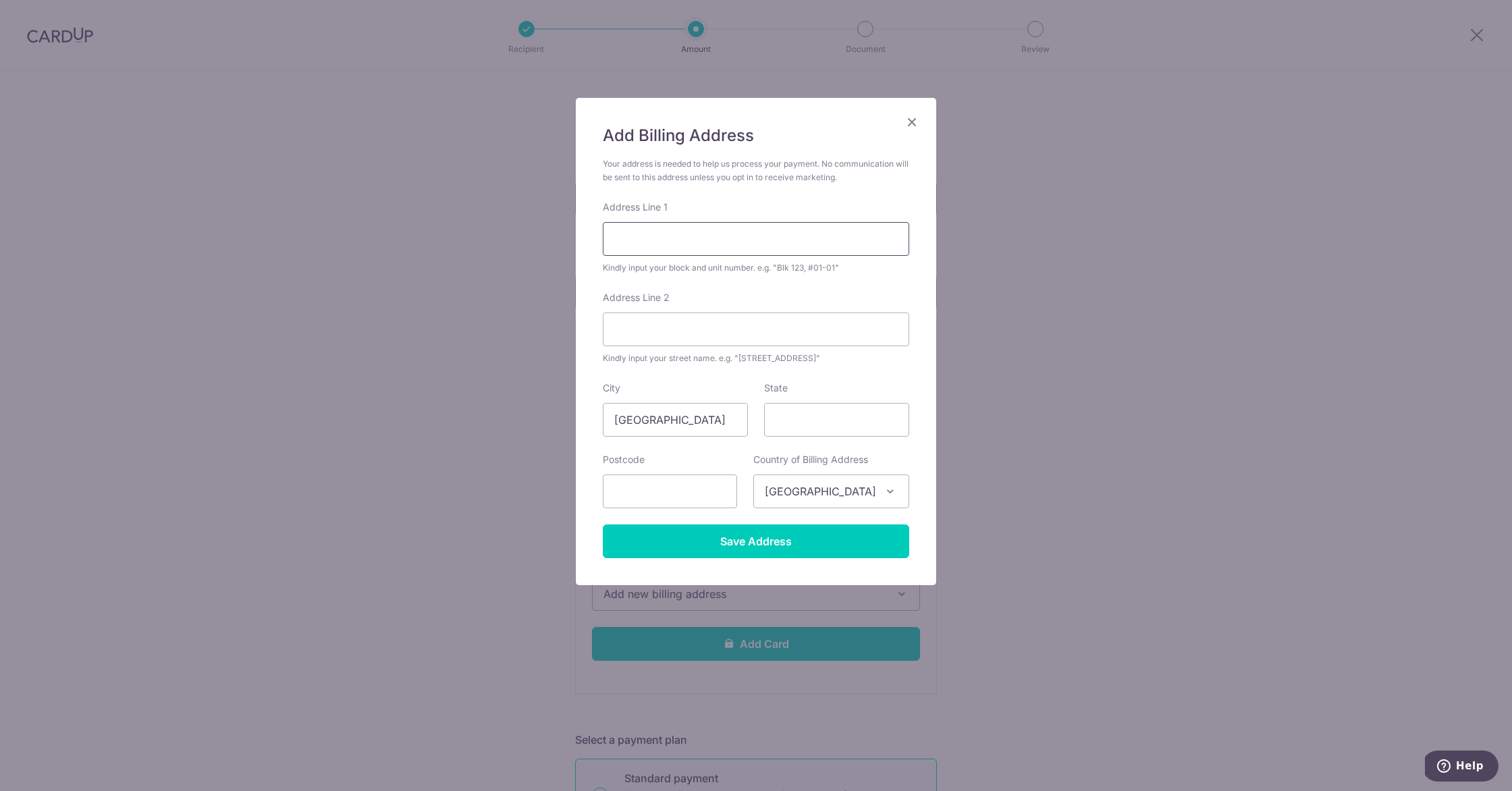
click at [750, 230] on input "Address Line 1" at bounding box center [756, 239] width 306 height 34
type input "2"
type input "Block 523 #04-4174"
click at [726, 333] on input "Address Line 2" at bounding box center [756, 330] width 306 height 34
type input "Ang Mo Kio Ave 5"
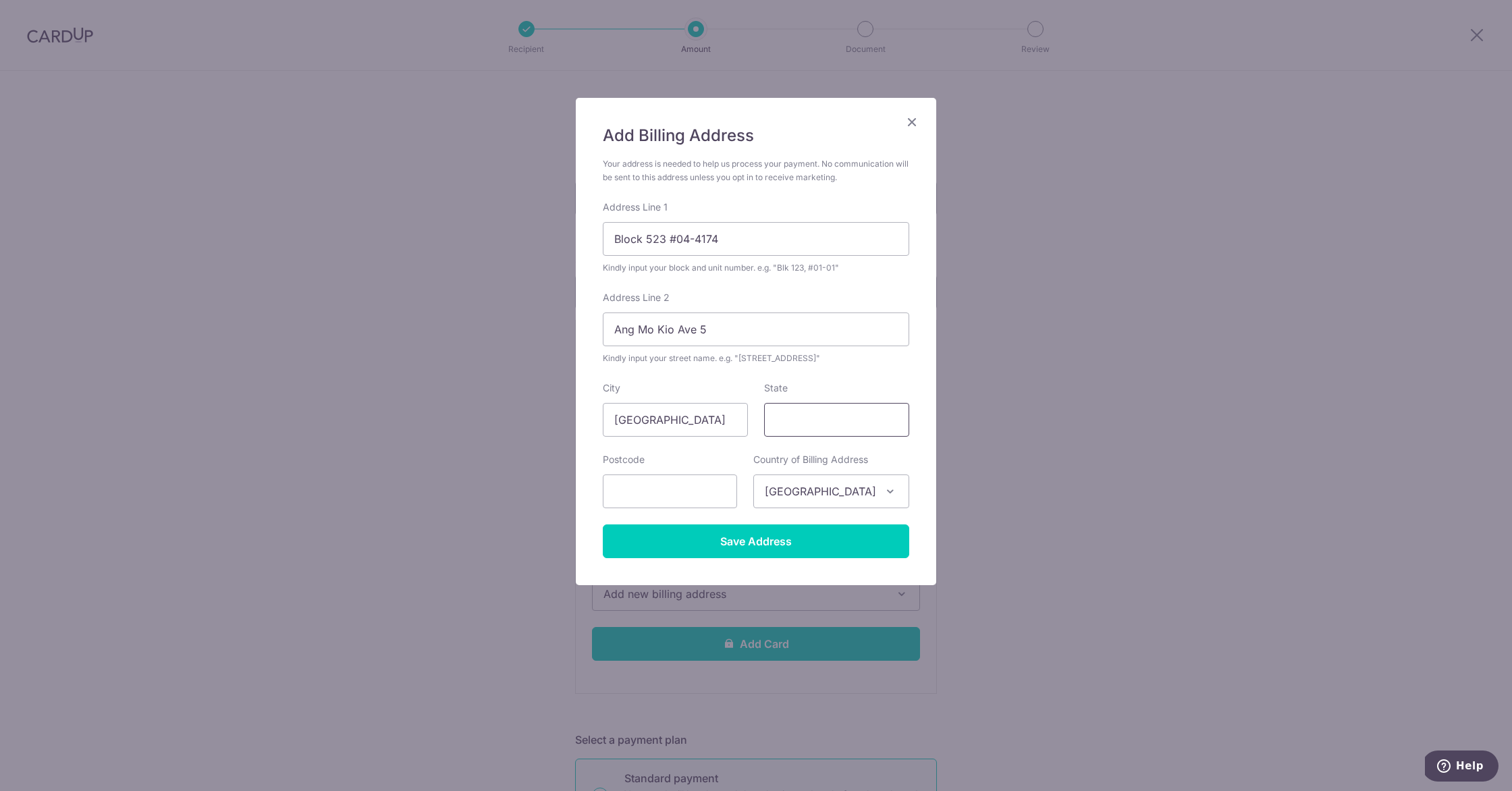
click at [806, 413] on input "State" at bounding box center [836, 420] width 145 height 34
click at [702, 488] on input "text" at bounding box center [670, 491] width 134 height 34
type input "560523"
click at [745, 548] on input "Save Address" at bounding box center [756, 541] width 306 height 34
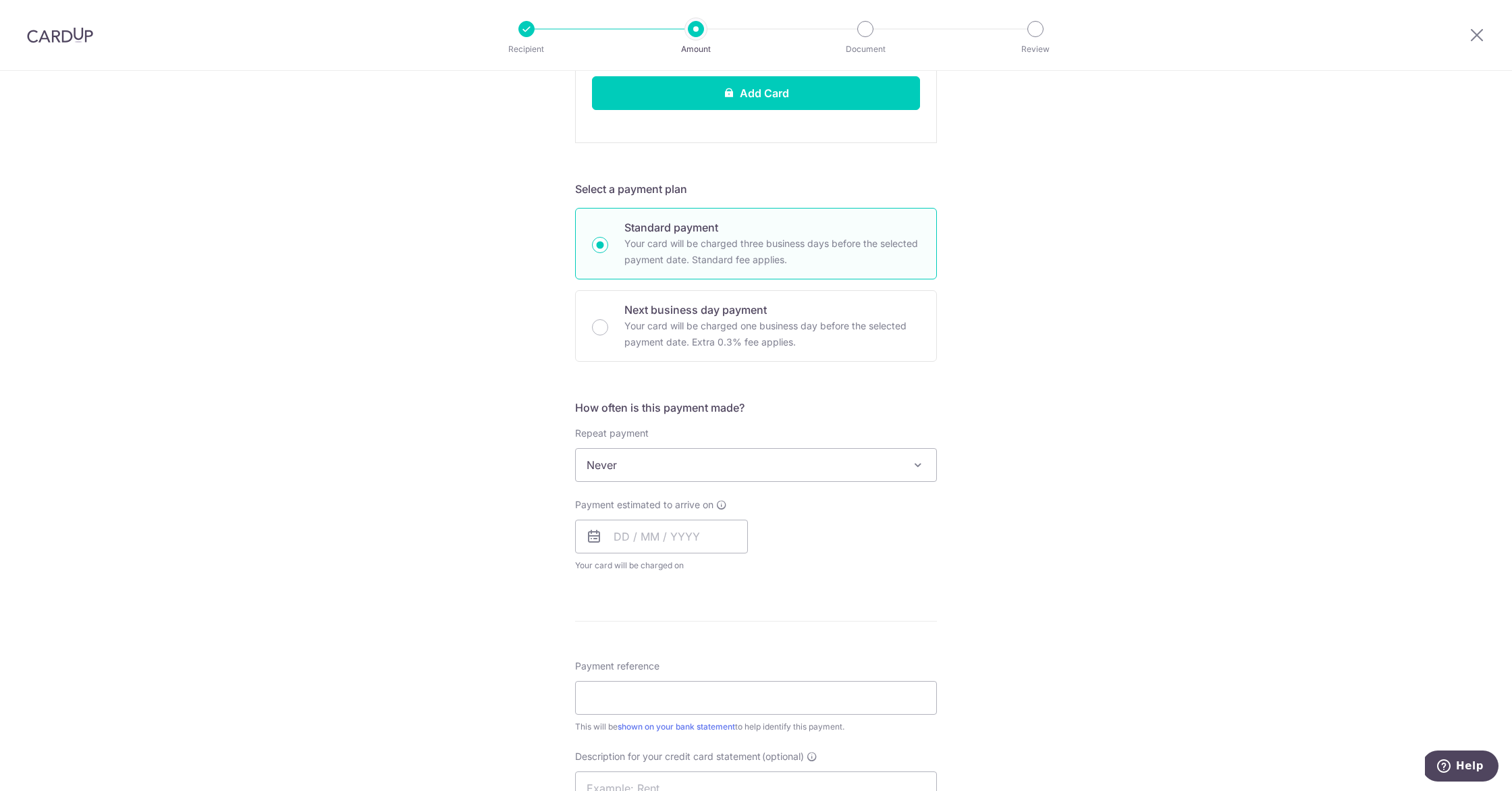
scroll to position [665, 0]
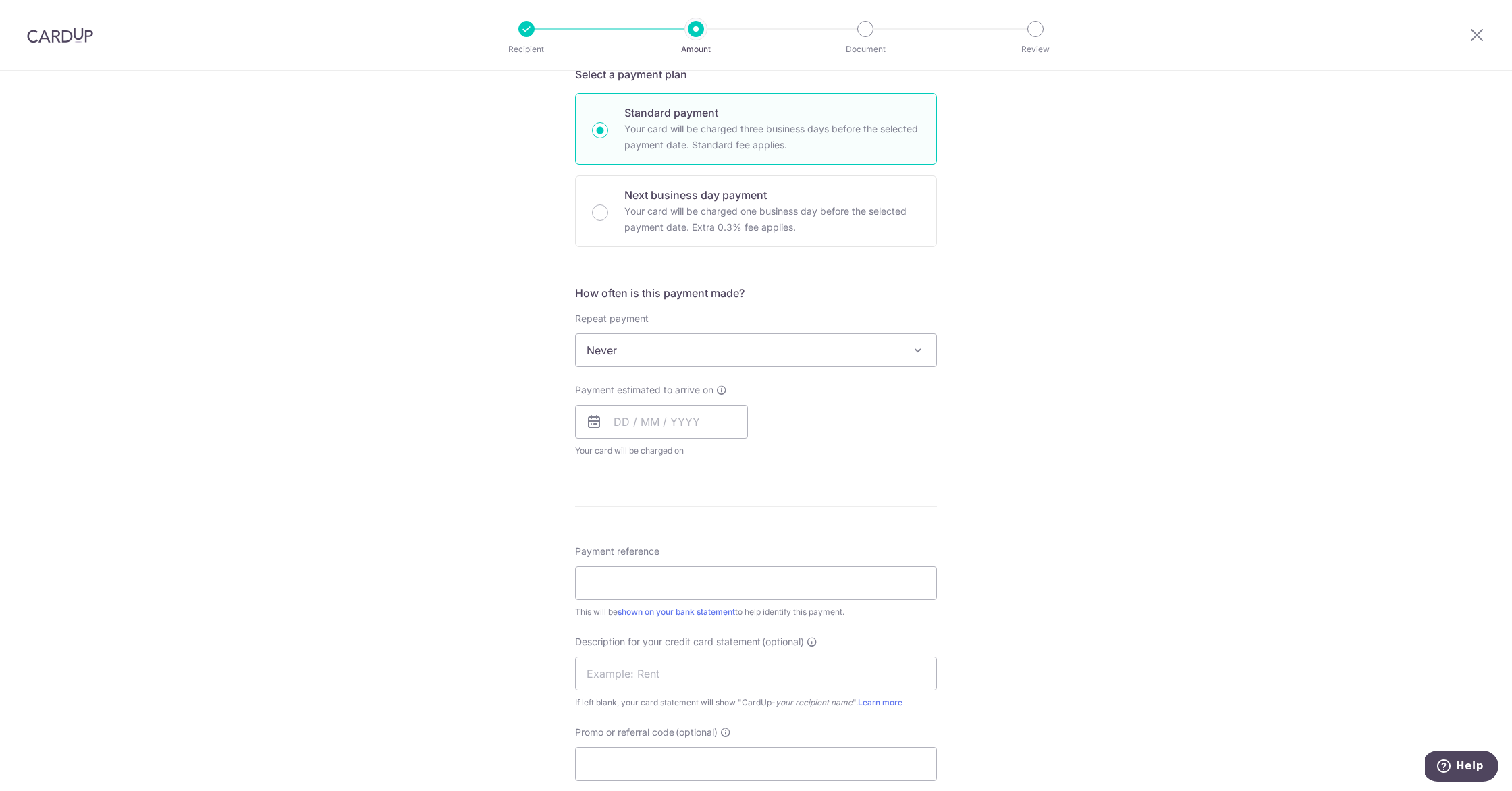
click at [794, 358] on span "Never" at bounding box center [756, 350] width 361 height 33
click at [781, 418] on div "Payment estimated to arrive on Your card will be charged on for the first payme…" at bounding box center [756, 420] width 378 height 74
click at [618, 417] on input "text" at bounding box center [662, 421] width 173 height 34
click at [742, 526] on link "3" at bounding box center [738, 517] width 22 height 22
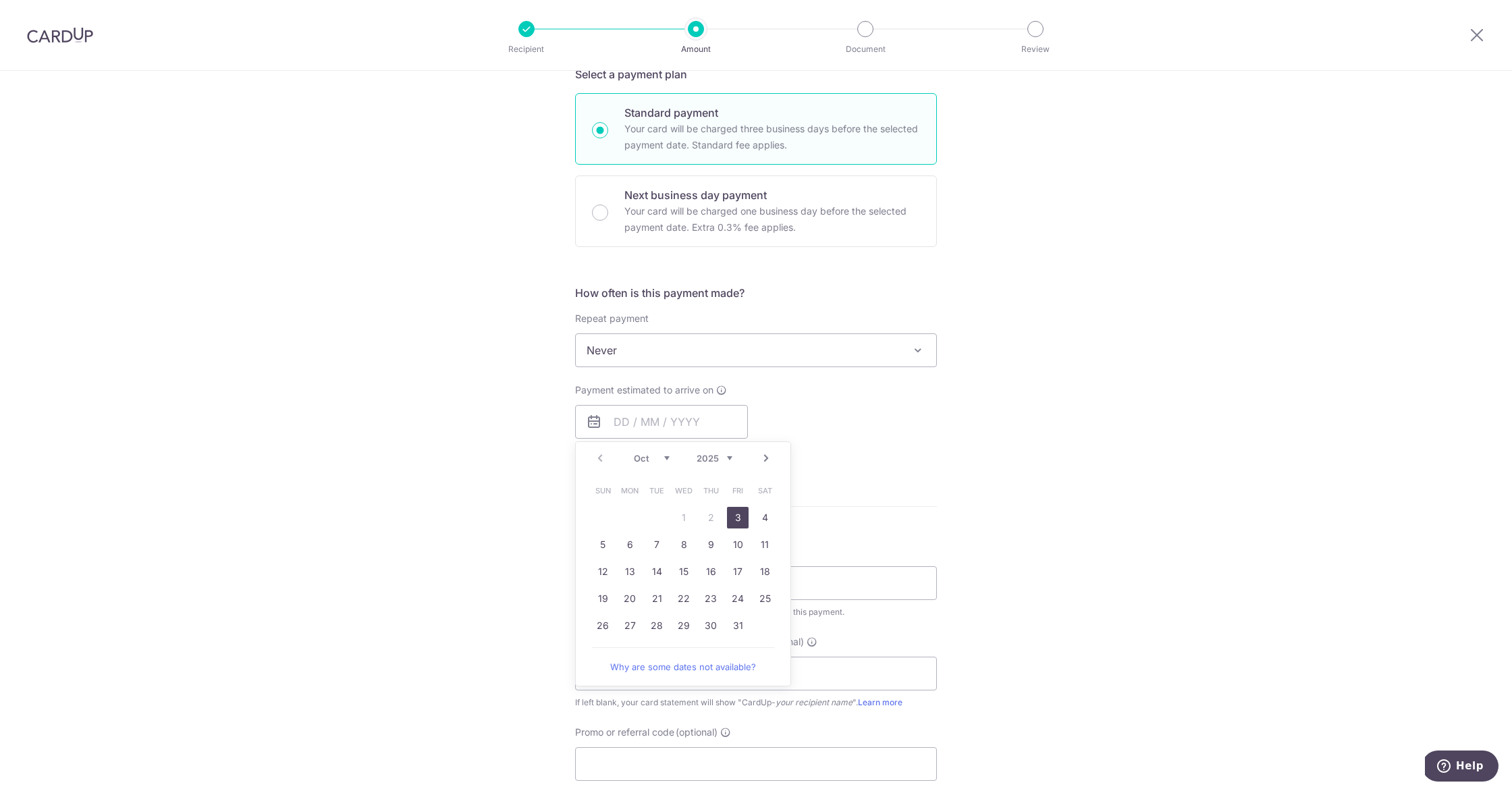
type input "03/10/2025"
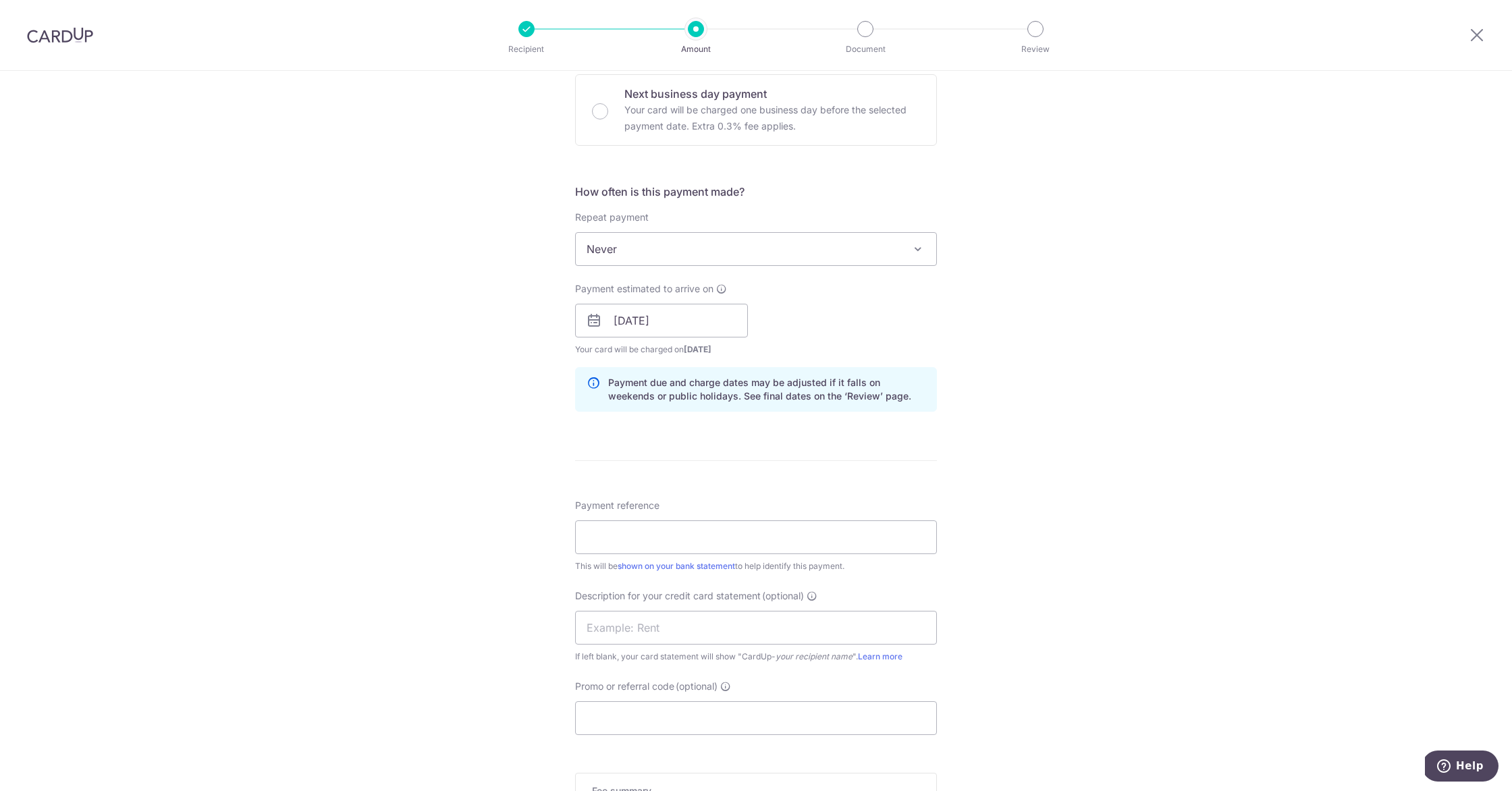
scroll to position [897, 0]
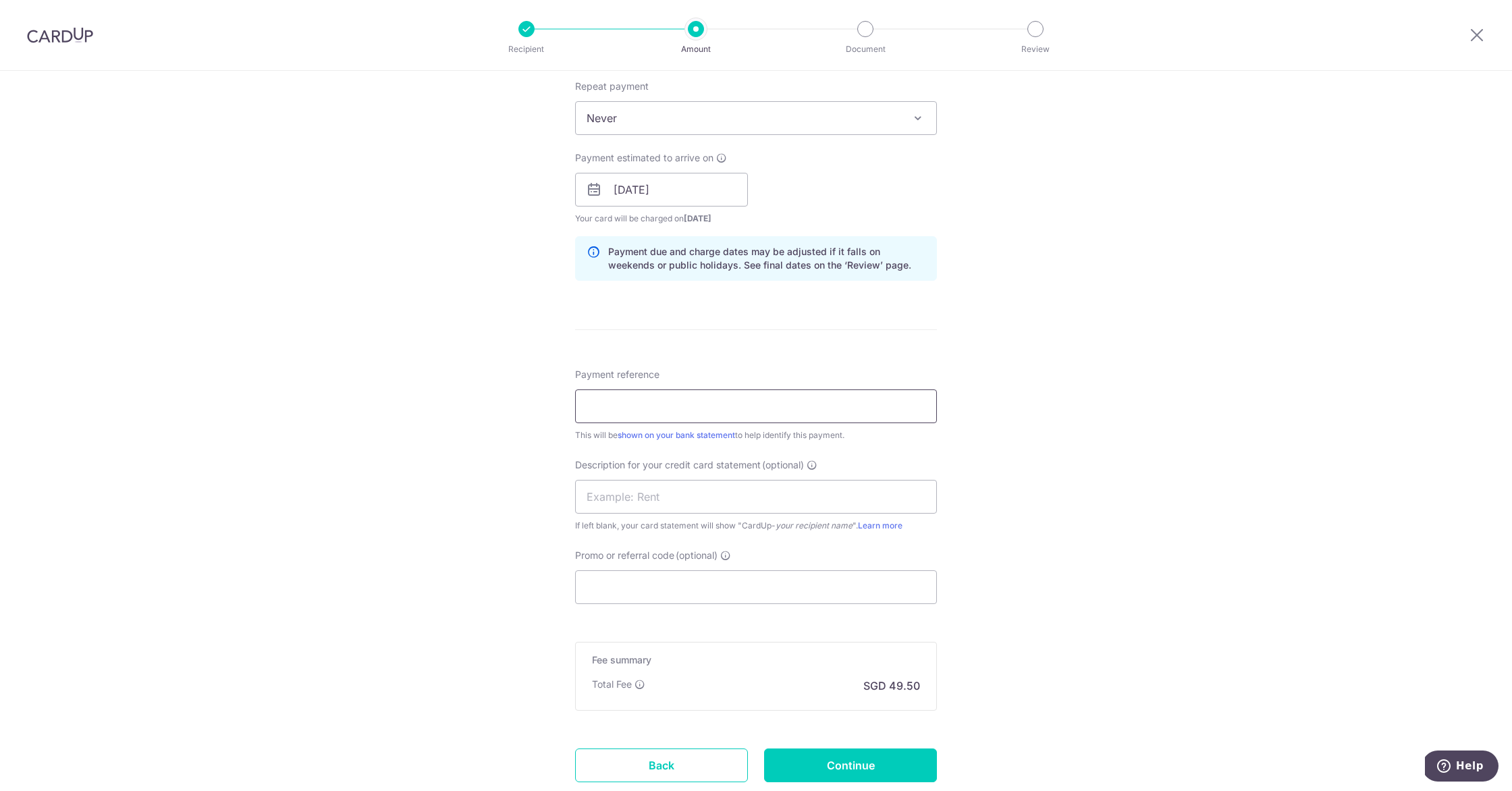
click at [789, 412] on input "Payment reference" at bounding box center [756, 406] width 362 height 34
type input "CB Payment"
click at [765, 504] on input "text" at bounding box center [756, 497] width 362 height 34
type input "S"
type input "m"
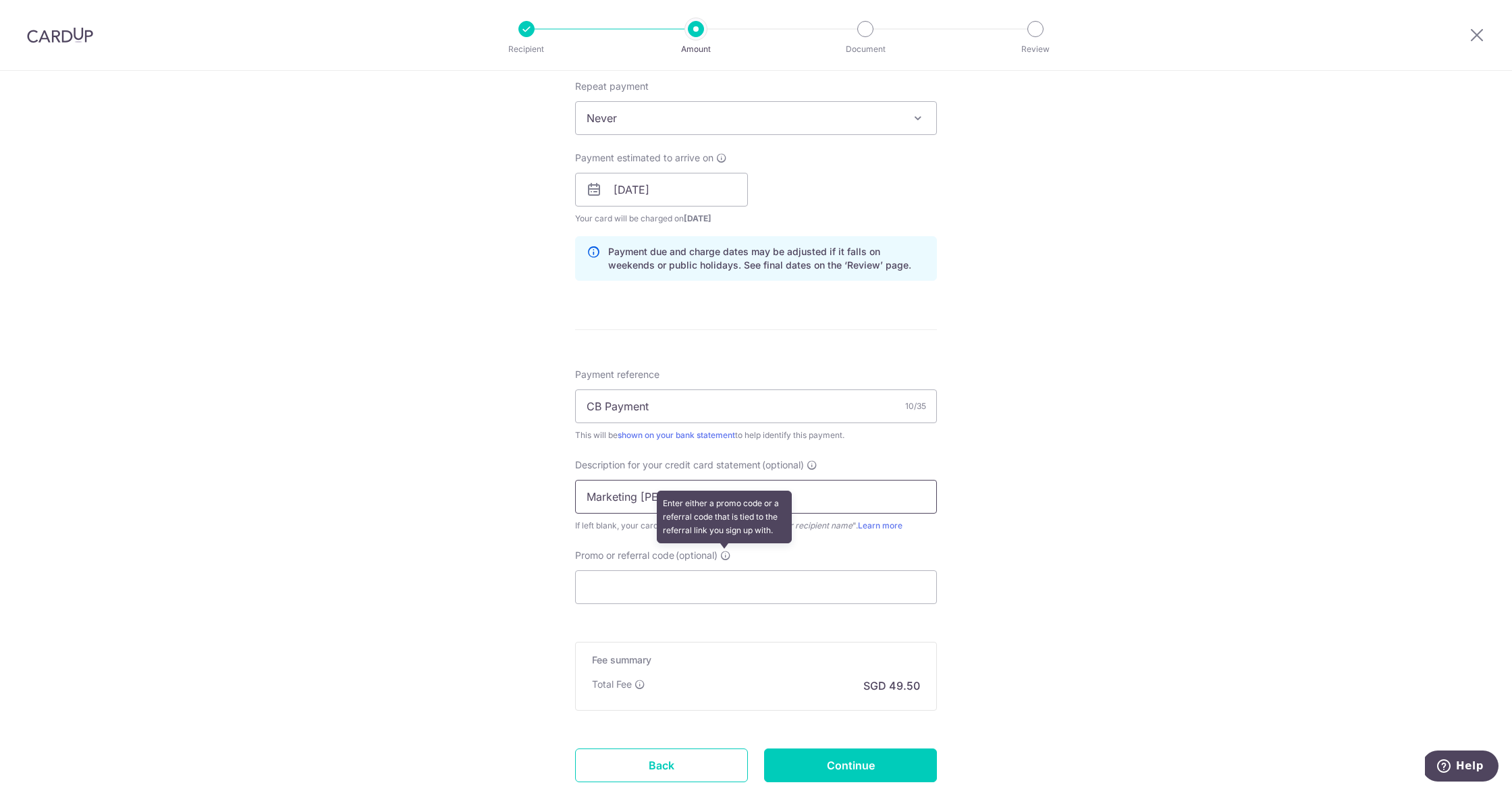
type input "Marketing SAL"
click at [726, 555] on icon at bounding box center [726, 556] width 11 height 11
click at [726, 570] on input "Promo or referral code (optional) Enter either a promo code or a referral code …" at bounding box center [756, 587] width 362 height 34
paste input "FARKHANDACHAUDHRYBINTEC991"
type input "FARKHANDACHAUDHRYBINTEC991"
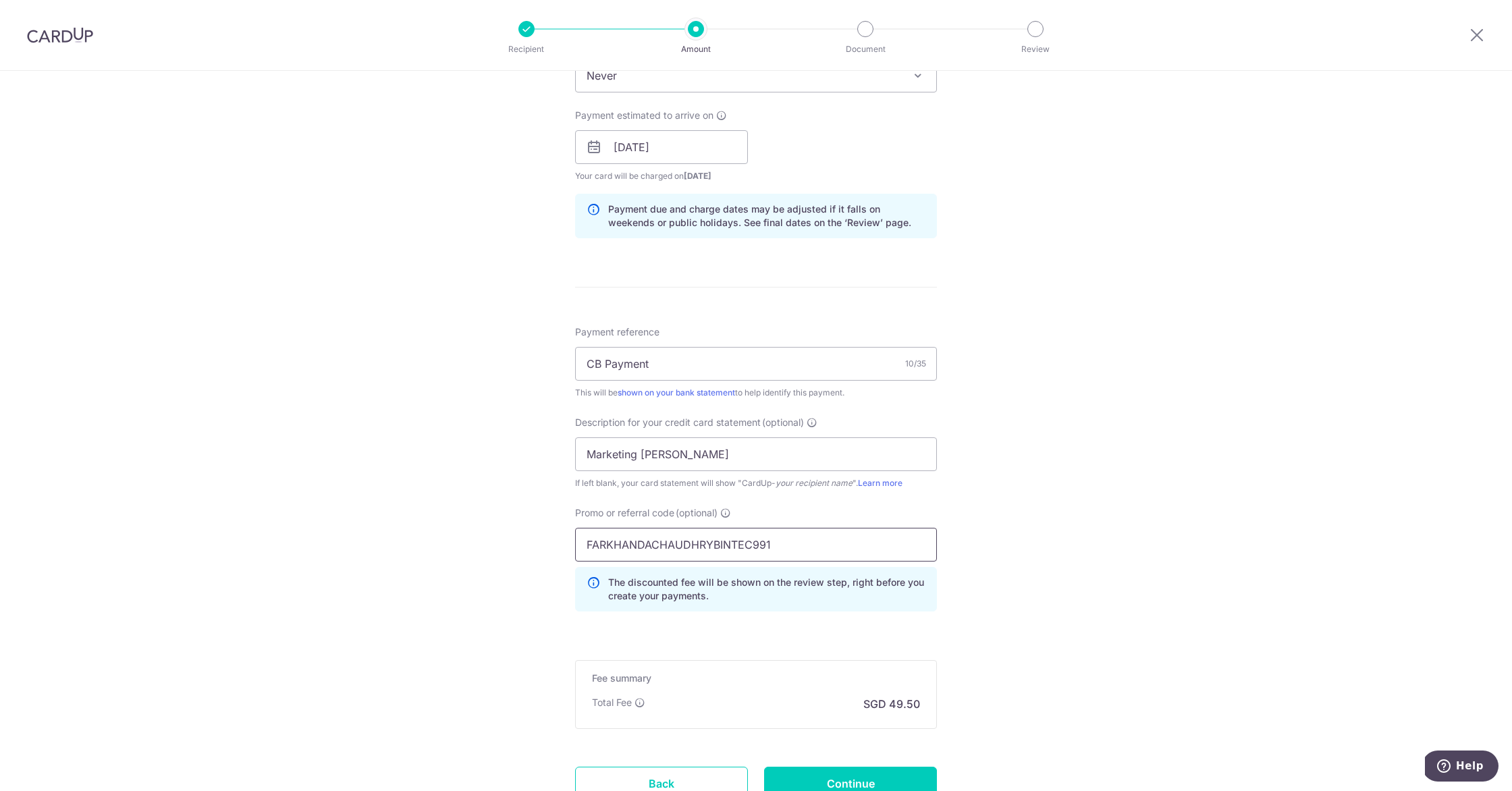
scroll to position [1013, 0]
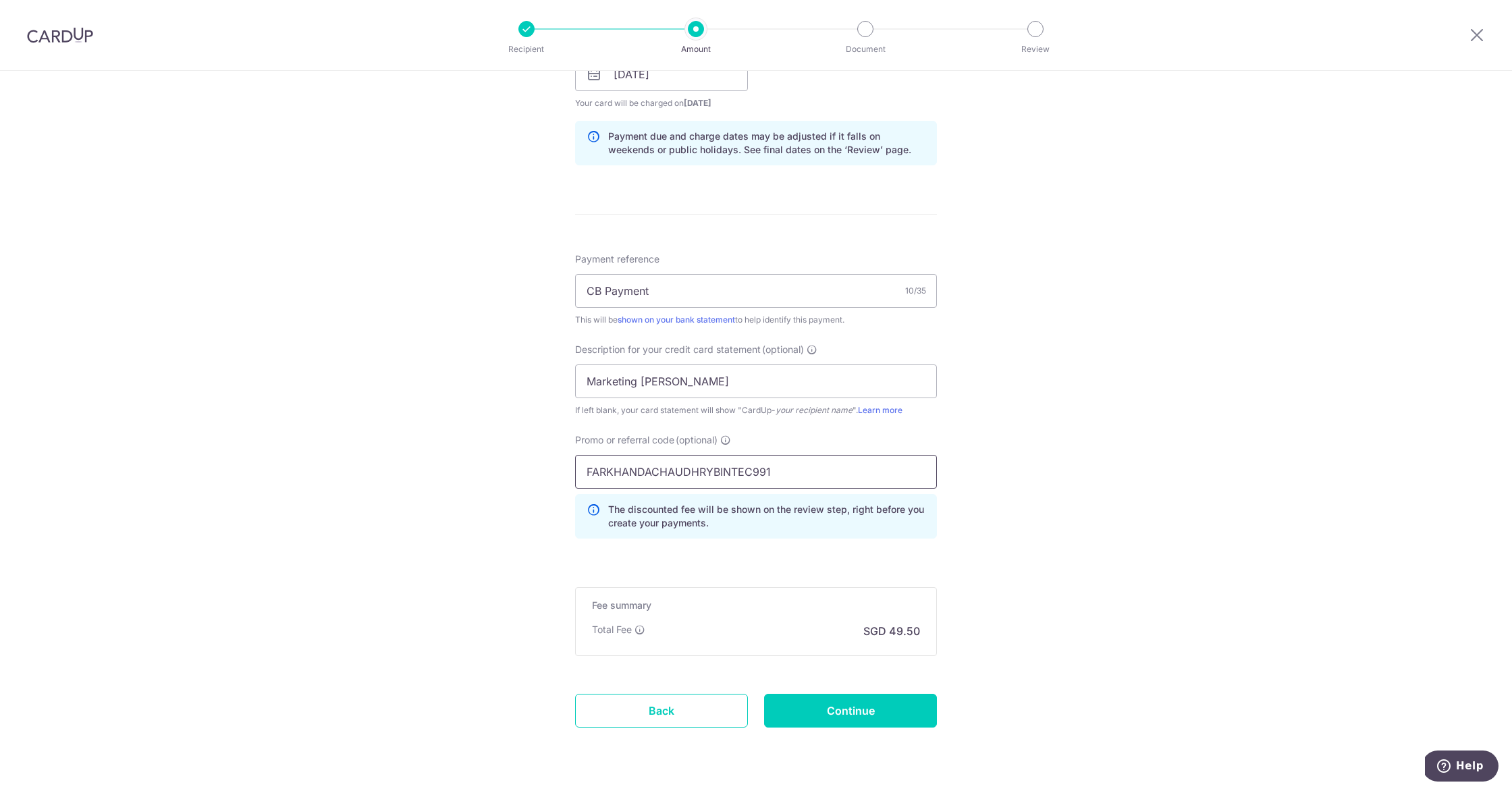
click at [828, 471] on input "FARKHANDACHAUDHRYBINTEC991" at bounding box center [756, 472] width 362 height 34
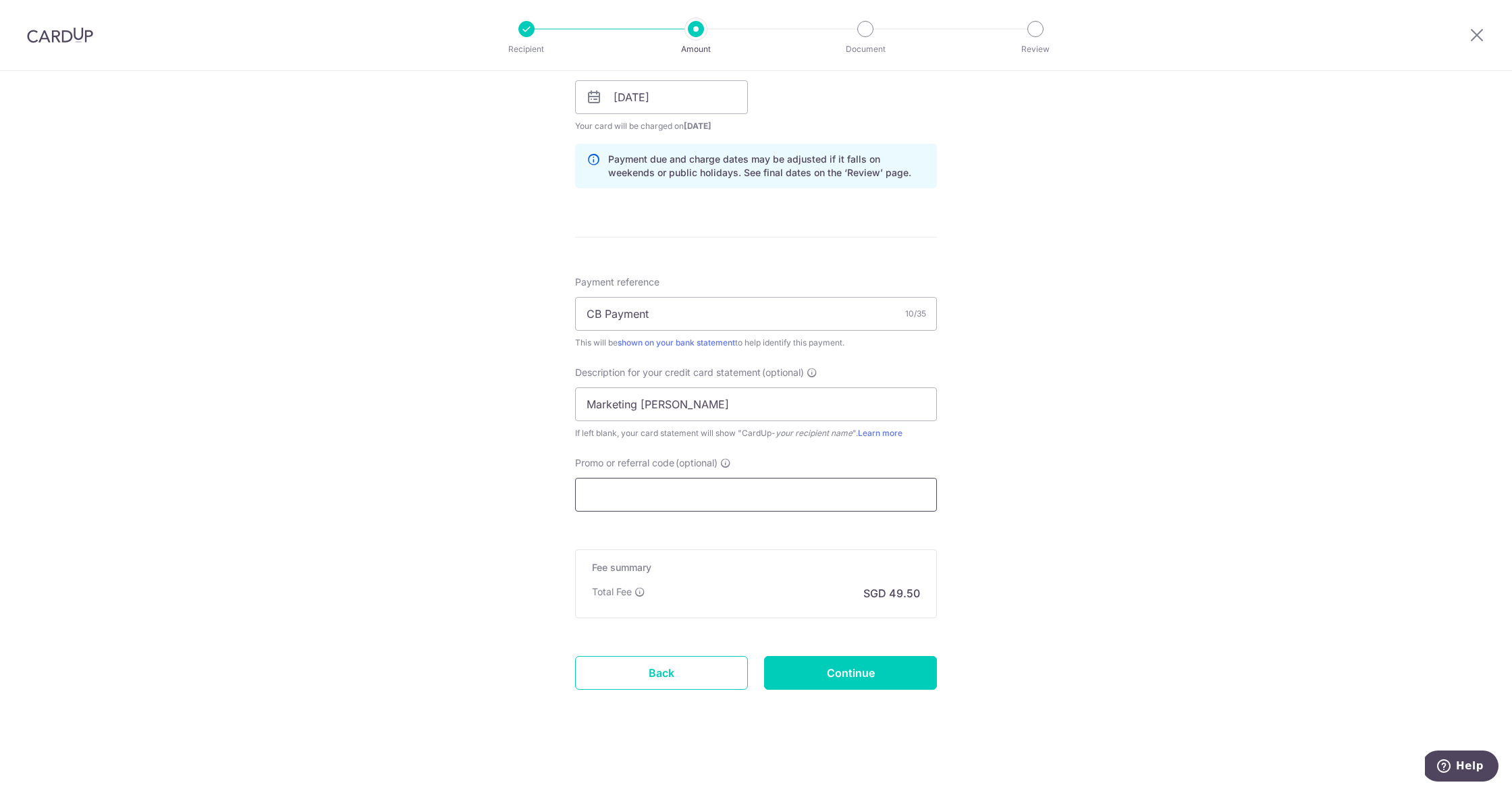
paste input "FARKHANDACHAUDHRYBINTEC991"
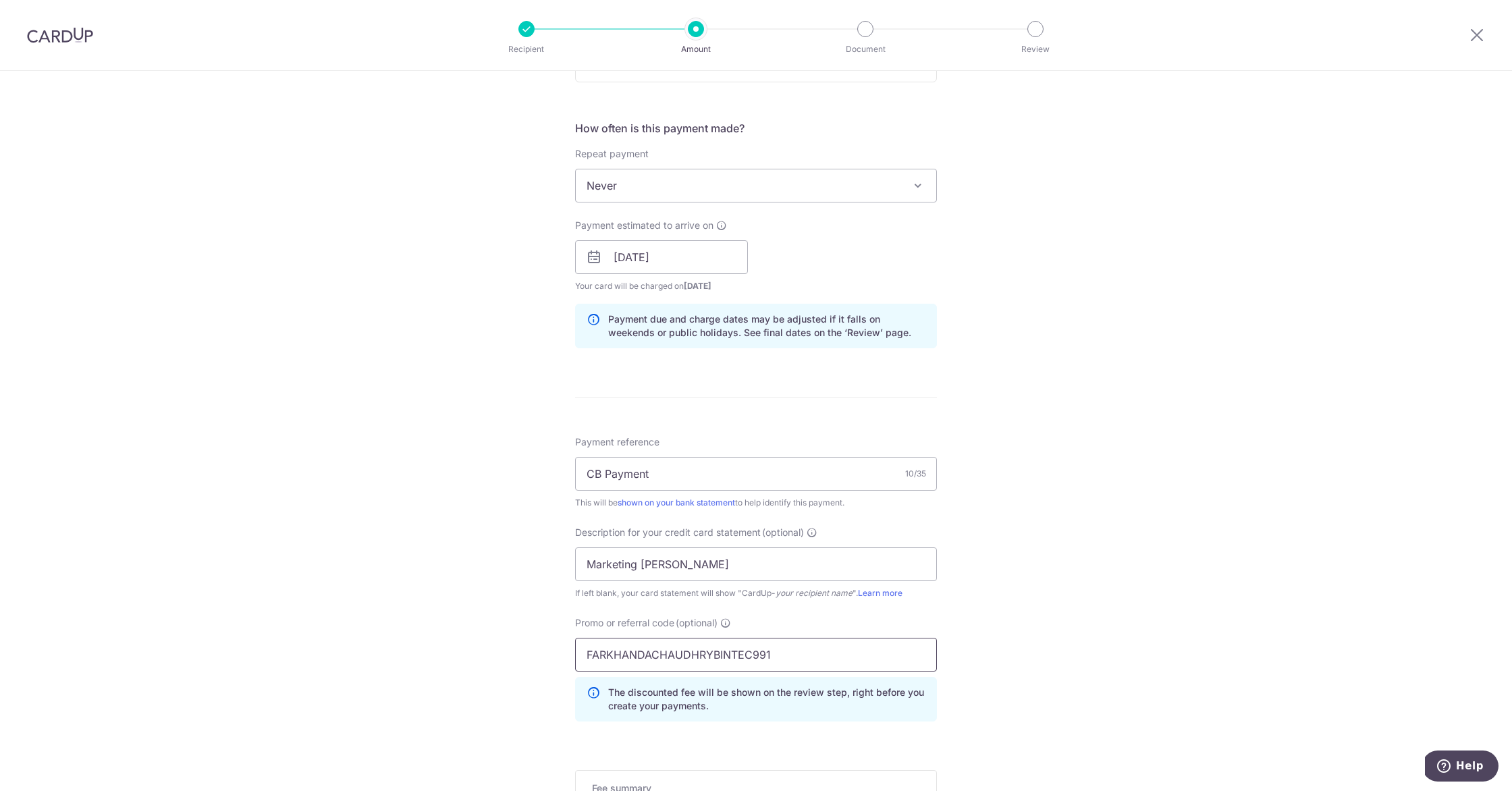
scroll to position [1051, 0]
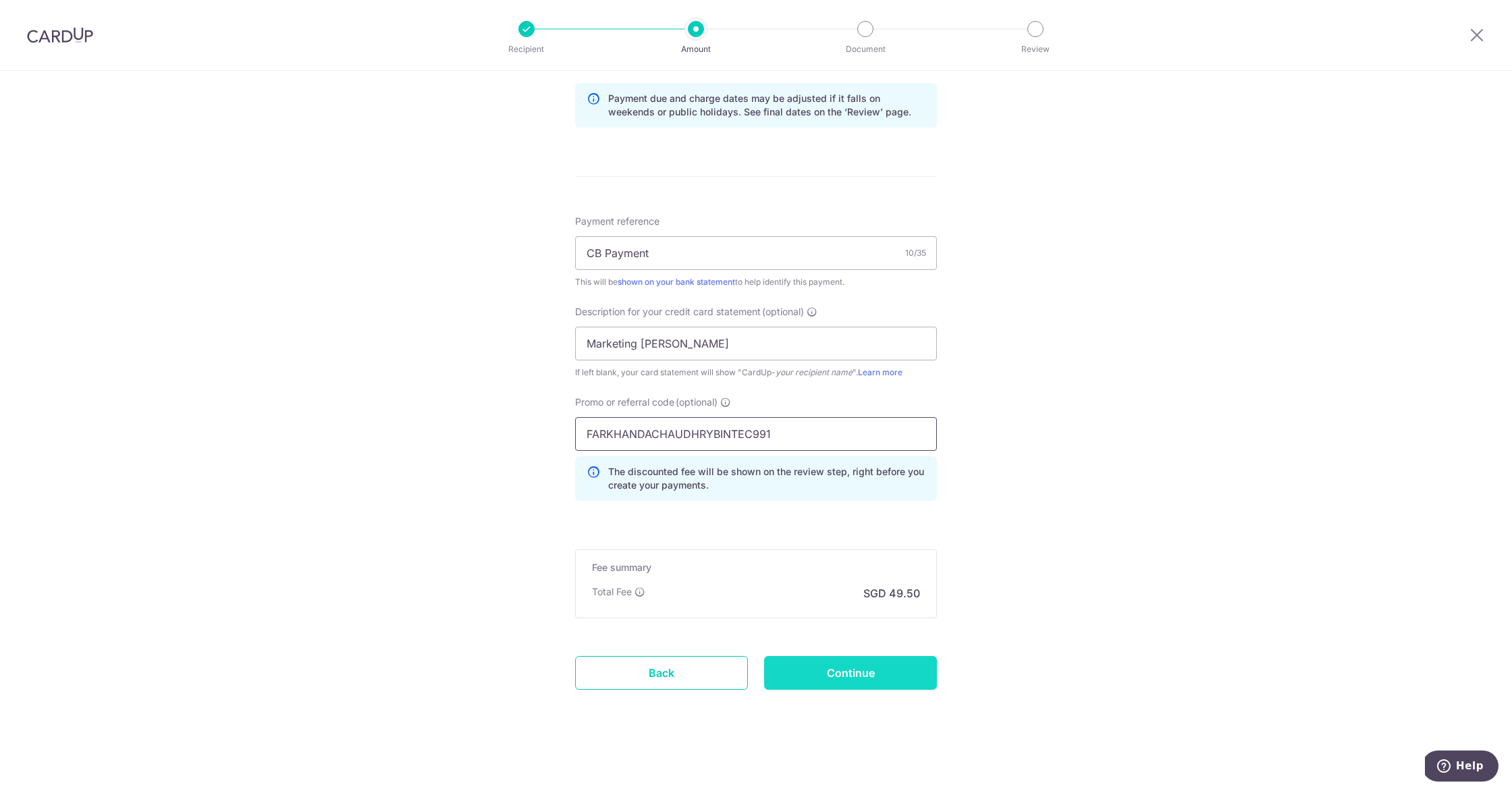
type input "FARKHANDACHAUDHRYBINTEC991"
click at [849, 673] on input "Continue" at bounding box center [850, 673] width 173 height 34
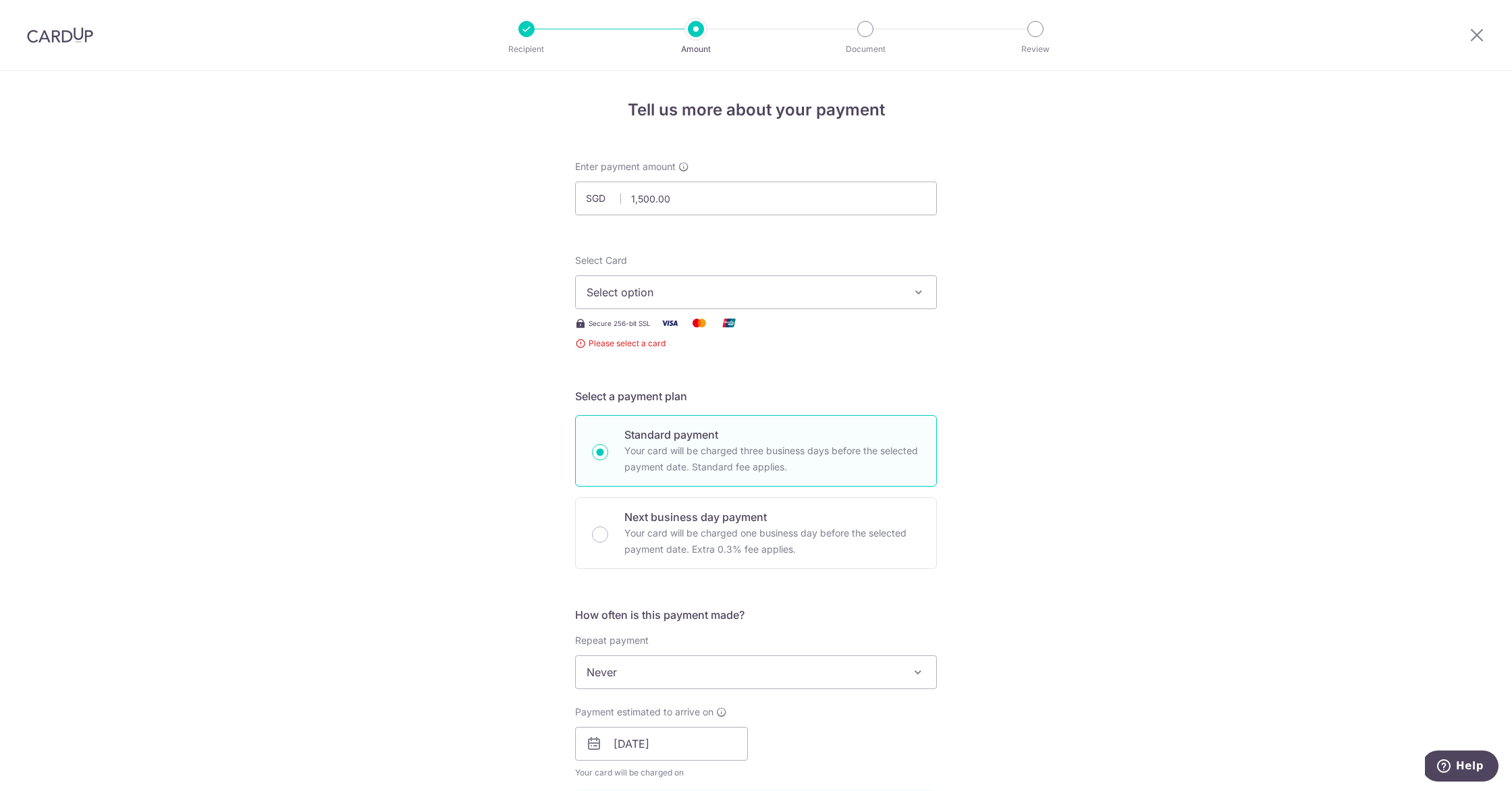
click at [742, 288] on span "Select option" at bounding box center [743, 292] width 314 height 16
click at [734, 336] on span "Add credit card" at bounding box center [768, 330] width 314 height 14
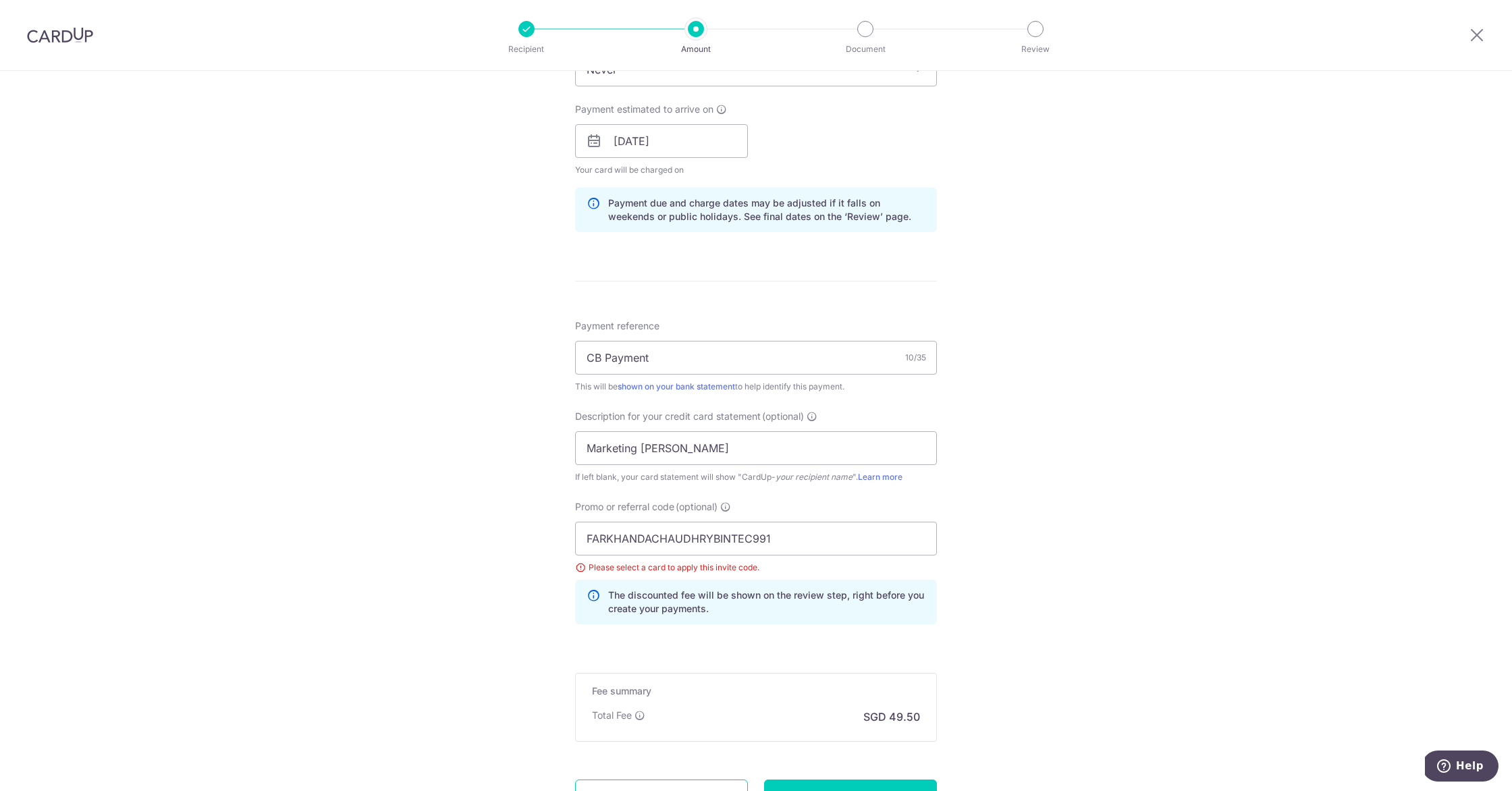
scroll to position [968, 0]
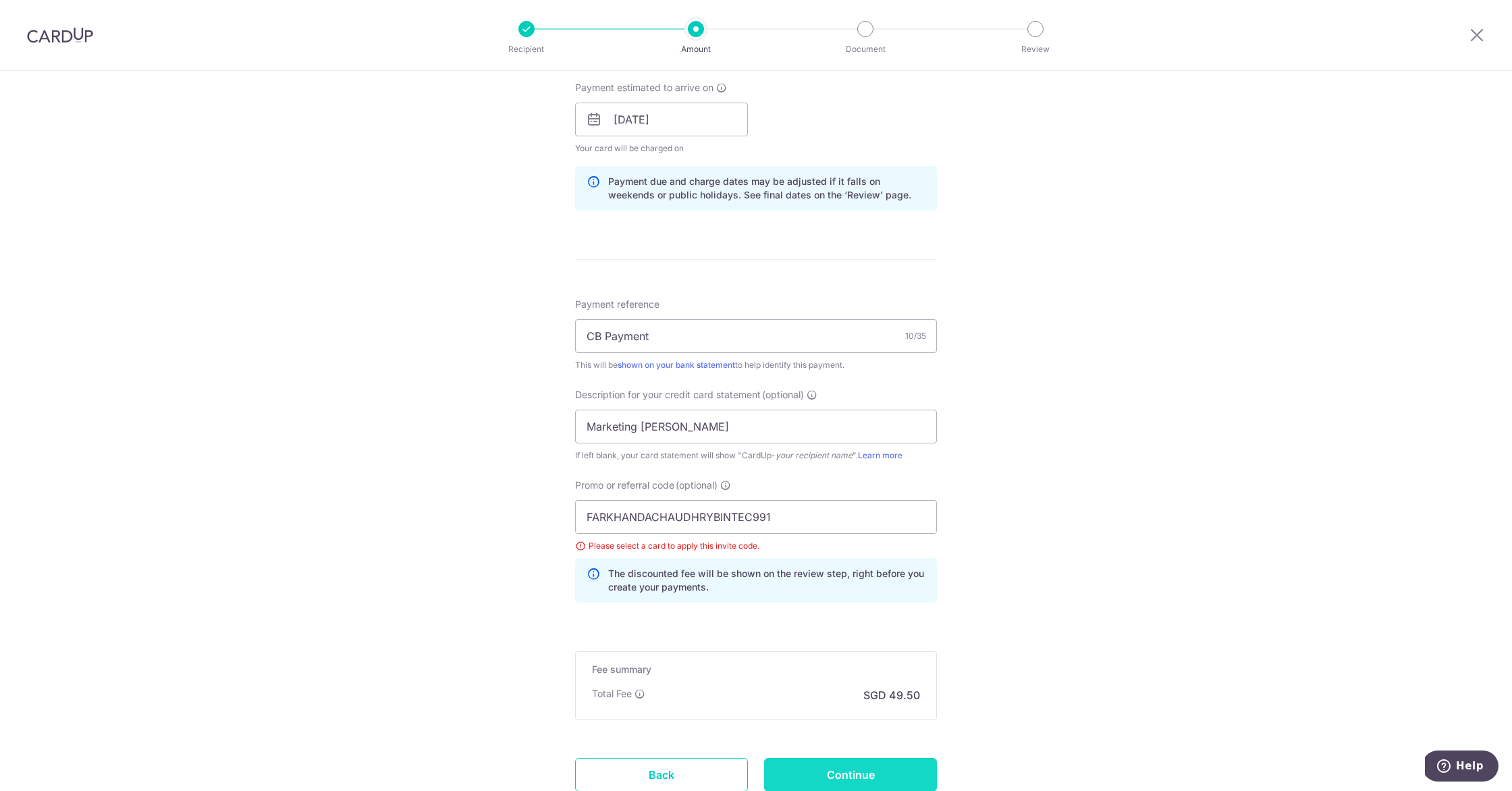
click at [819, 766] on input "Continue" at bounding box center [850, 775] width 173 height 34
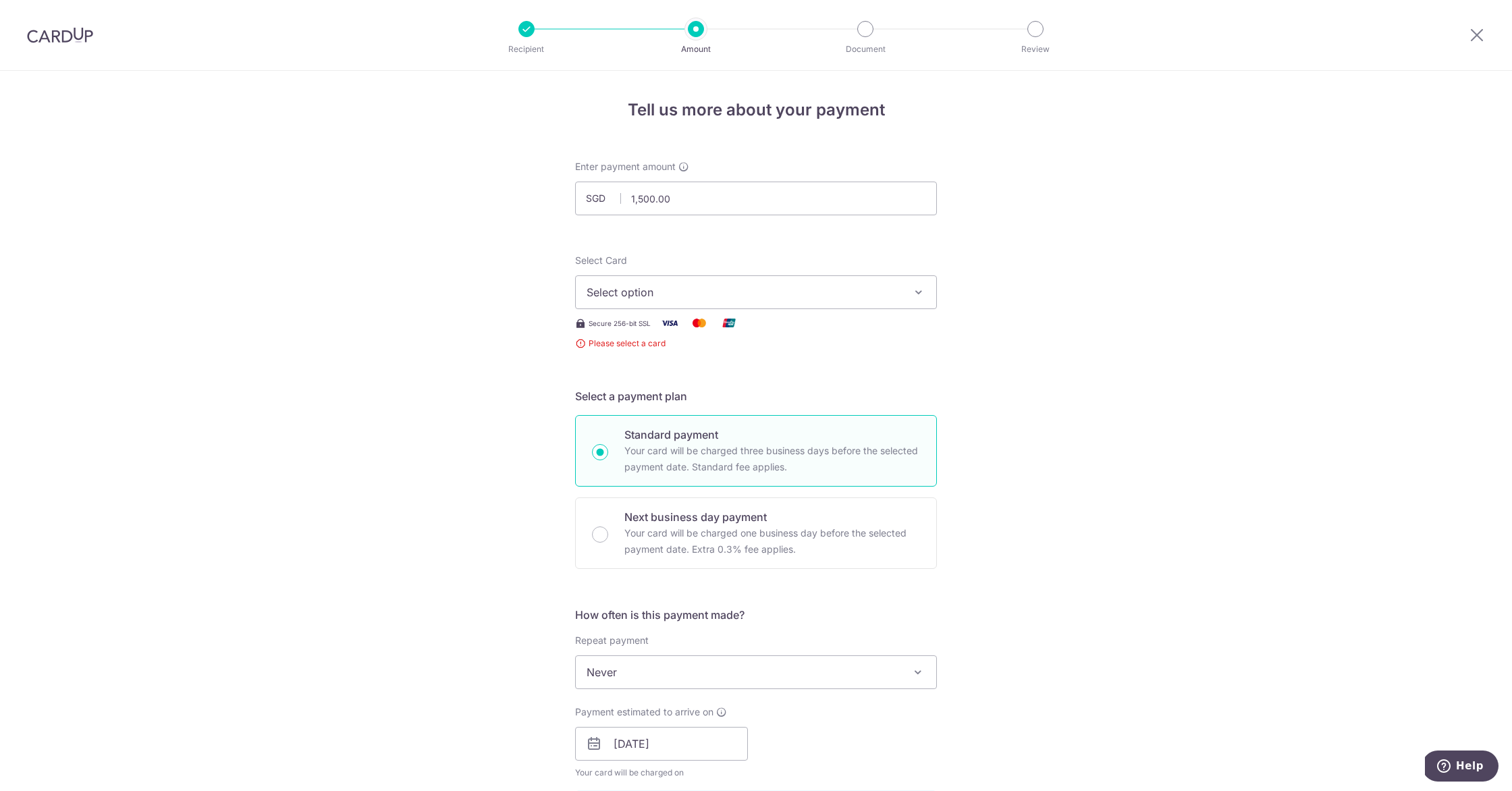
click at [817, 262] on div "Select Card Select option Add credit card" at bounding box center [756, 281] width 362 height 55
click at [798, 306] on button "Select option" at bounding box center [756, 292] width 362 height 34
click at [794, 322] on link "Add credit card" at bounding box center [756, 330] width 361 height 24
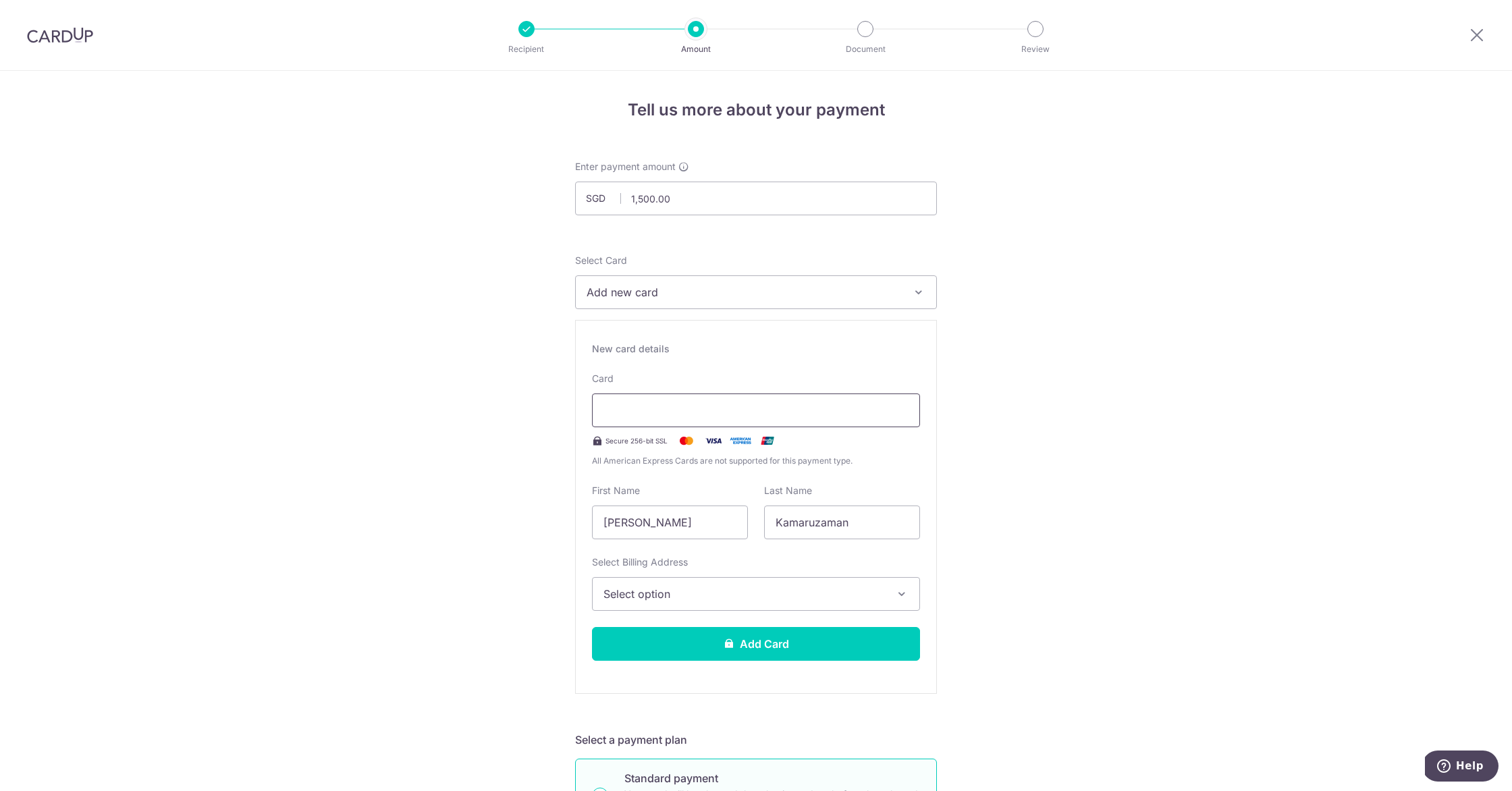
click at [736, 398] on div at bounding box center [756, 410] width 328 height 34
click at [737, 423] on div at bounding box center [756, 410] width 328 height 34
click at [700, 594] on span "Select option" at bounding box center [743, 593] width 281 height 16
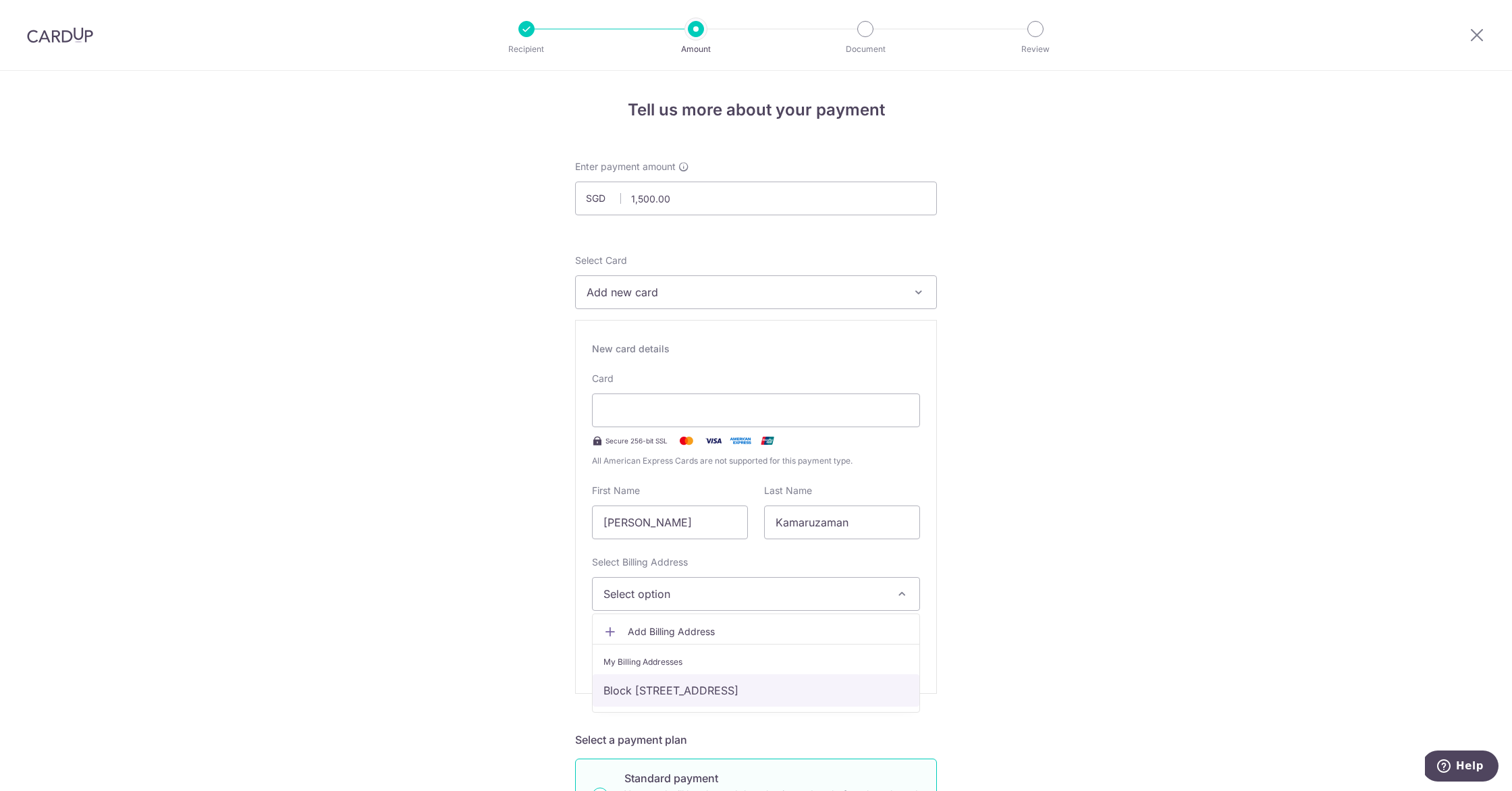
click at [690, 689] on link "Block [STREET_ADDRESS]" at bounding box center [756, 690] width 326 height 33
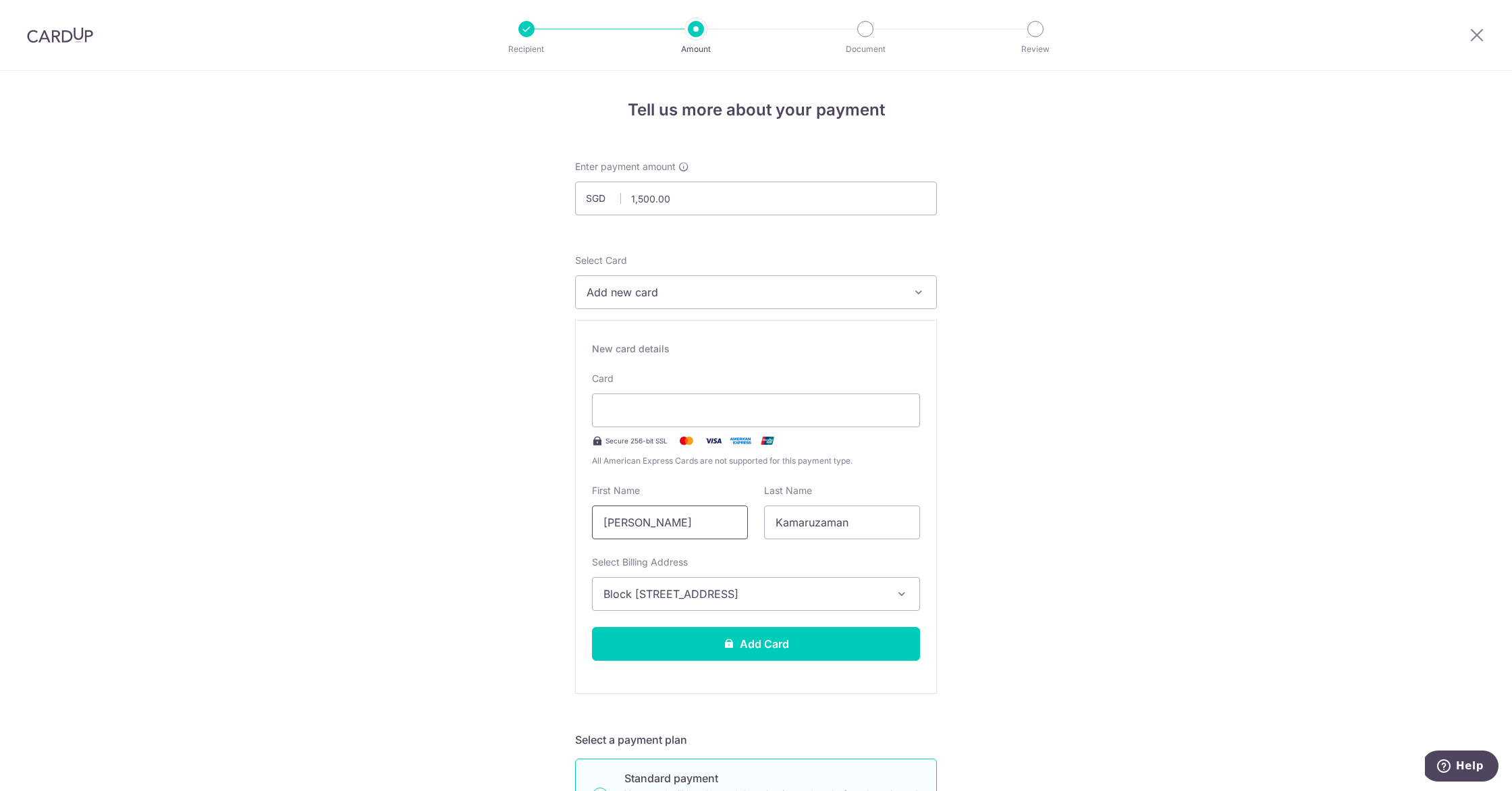
click at [700, 527] on input "Sri Warda" at bounding box center [670, 522] width 156 height 34
click at [700, 527] on input "[PERSON_NAME]" at bounding box center [670, 522] width 156 height 34
click at [700, 527] on input "Sri Warda" at bounding box center [670, 522] width 156 height 34
type input "warda"
type input "kamal"
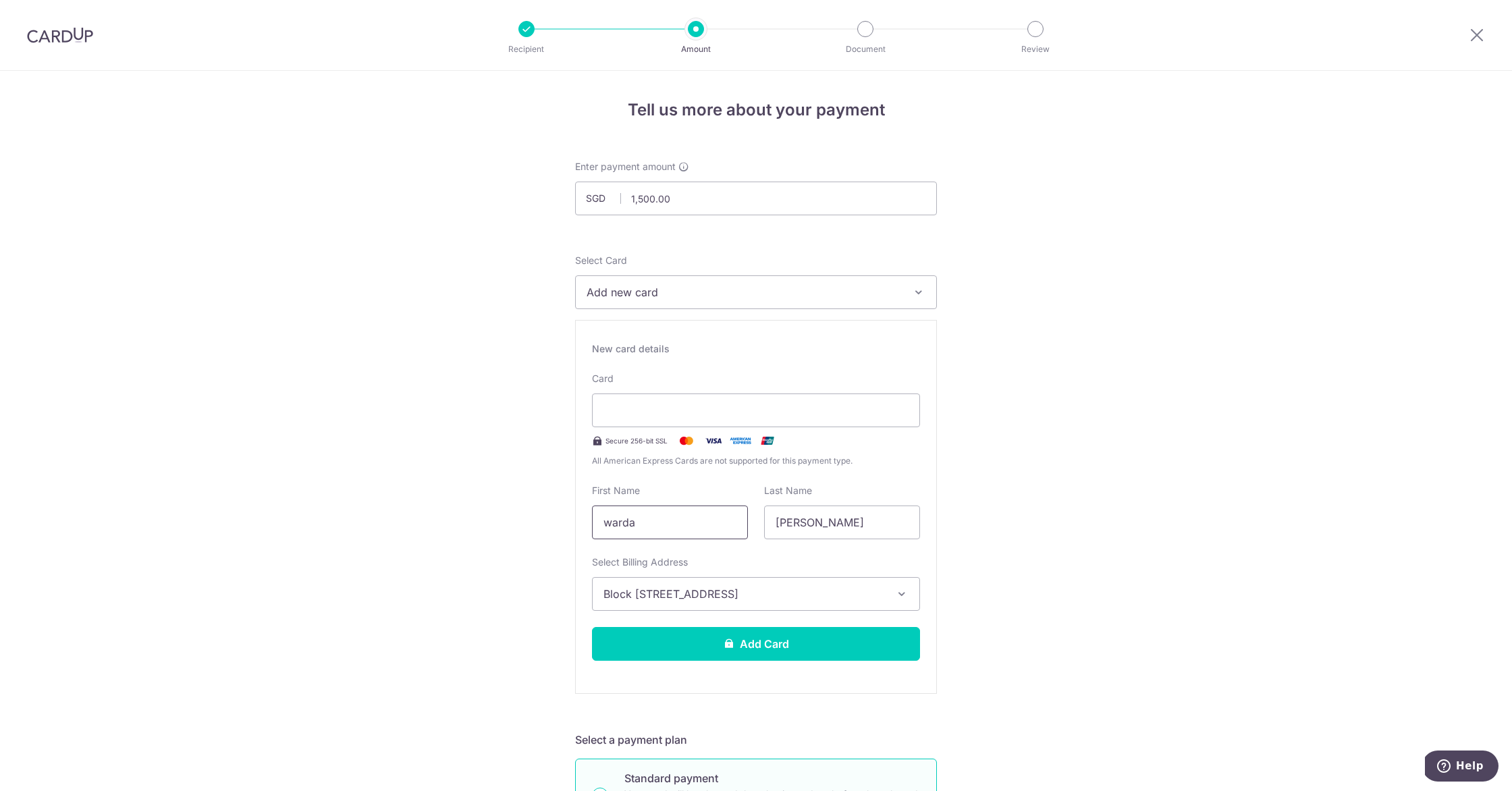
click at [642, 527] on input "warda" at bounding box center [670, 522] width 156 height 34
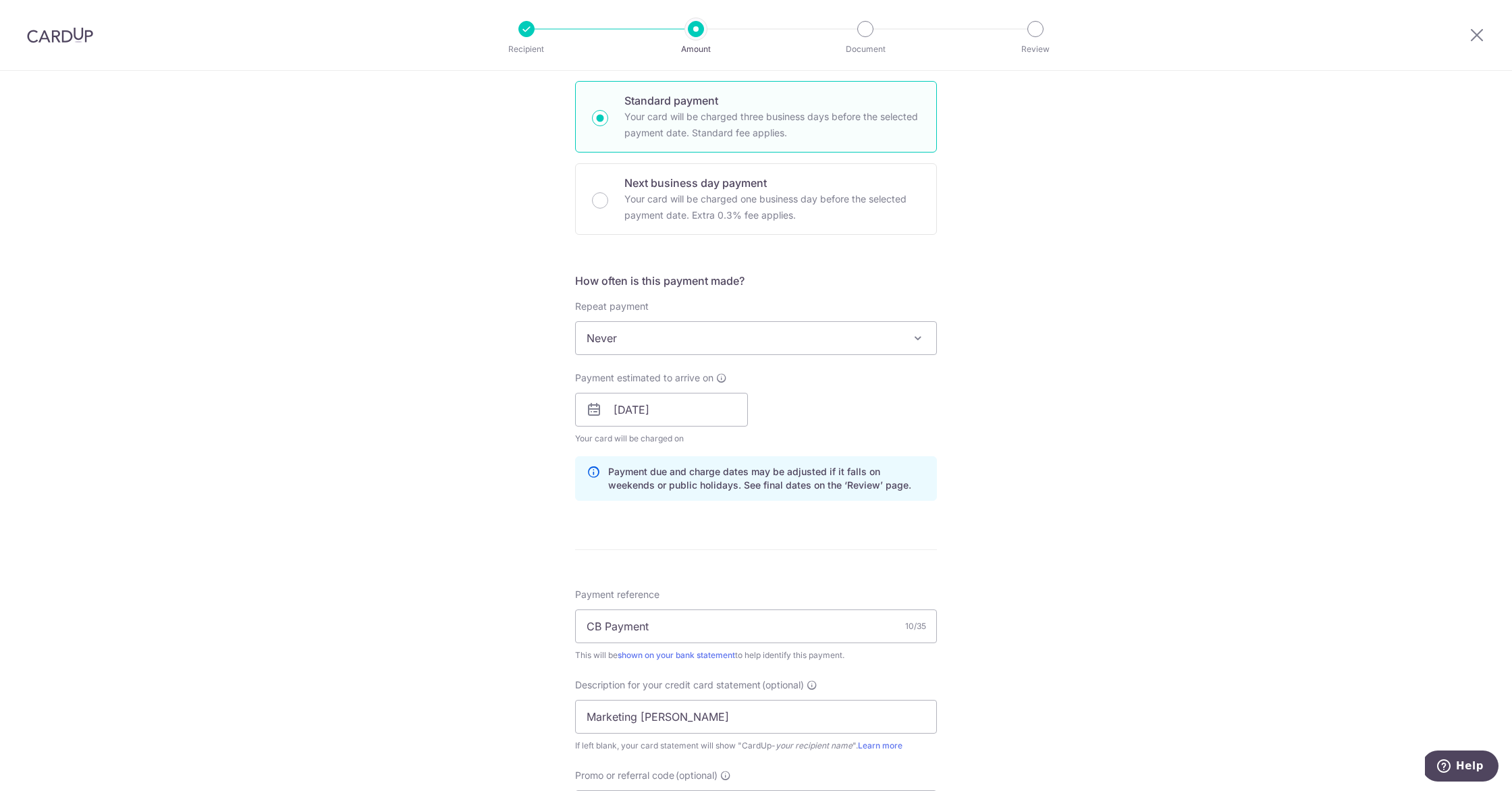
scroll to position [1070, 0]
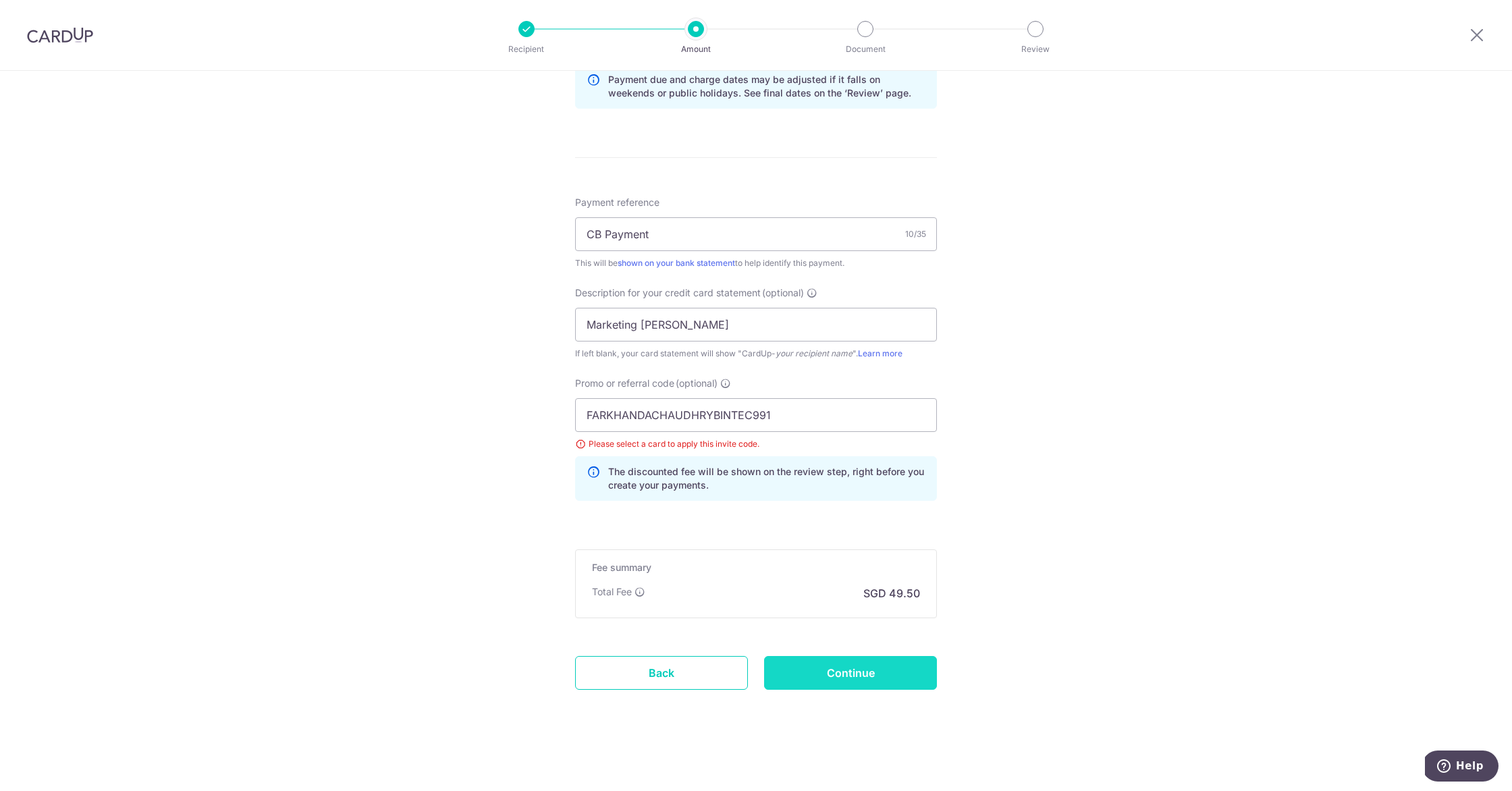
click at [868, 668] on input "Continue" at bounding box center [850, 673] width 173 height 34
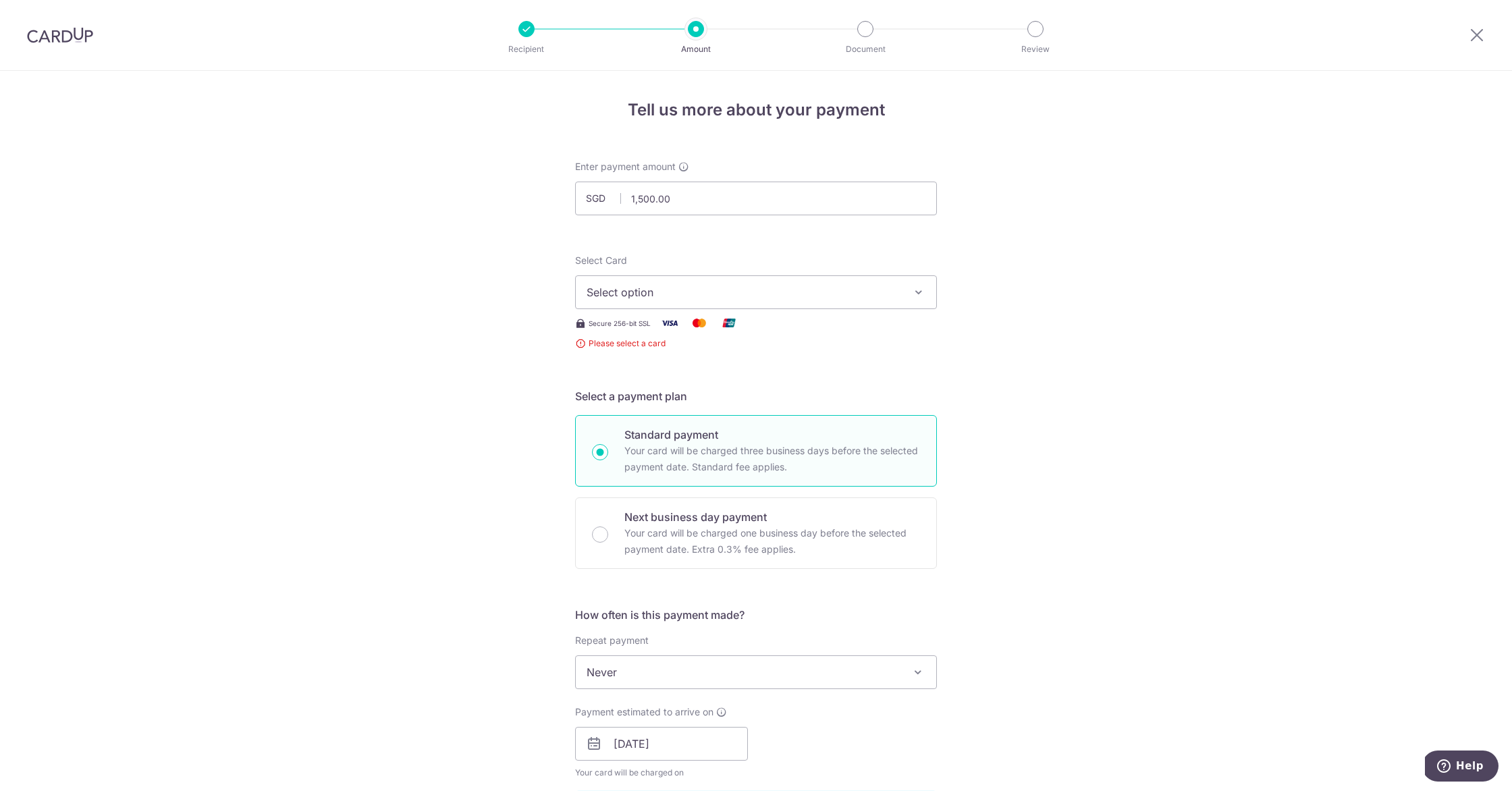
click at [672, 294] on span "Select option" at bounding box center [743, 292] width 314 height 16
click at [611, 334] on span "Add credit card" at bounding box center [768, 330] width 314 height 14
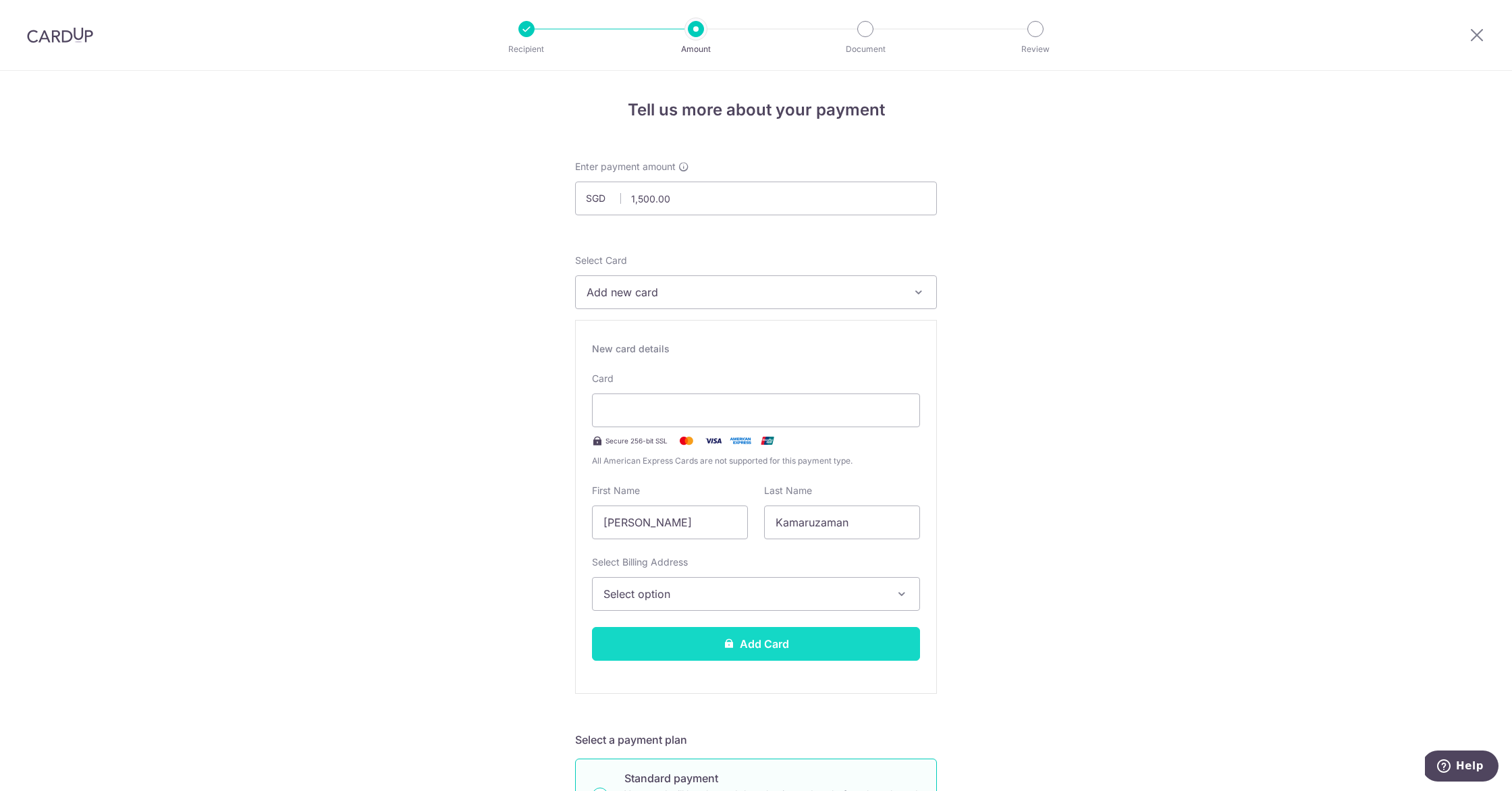
click at [742, 650] on button "Add Card" at bounding box center [756, 644] width 328 height 34
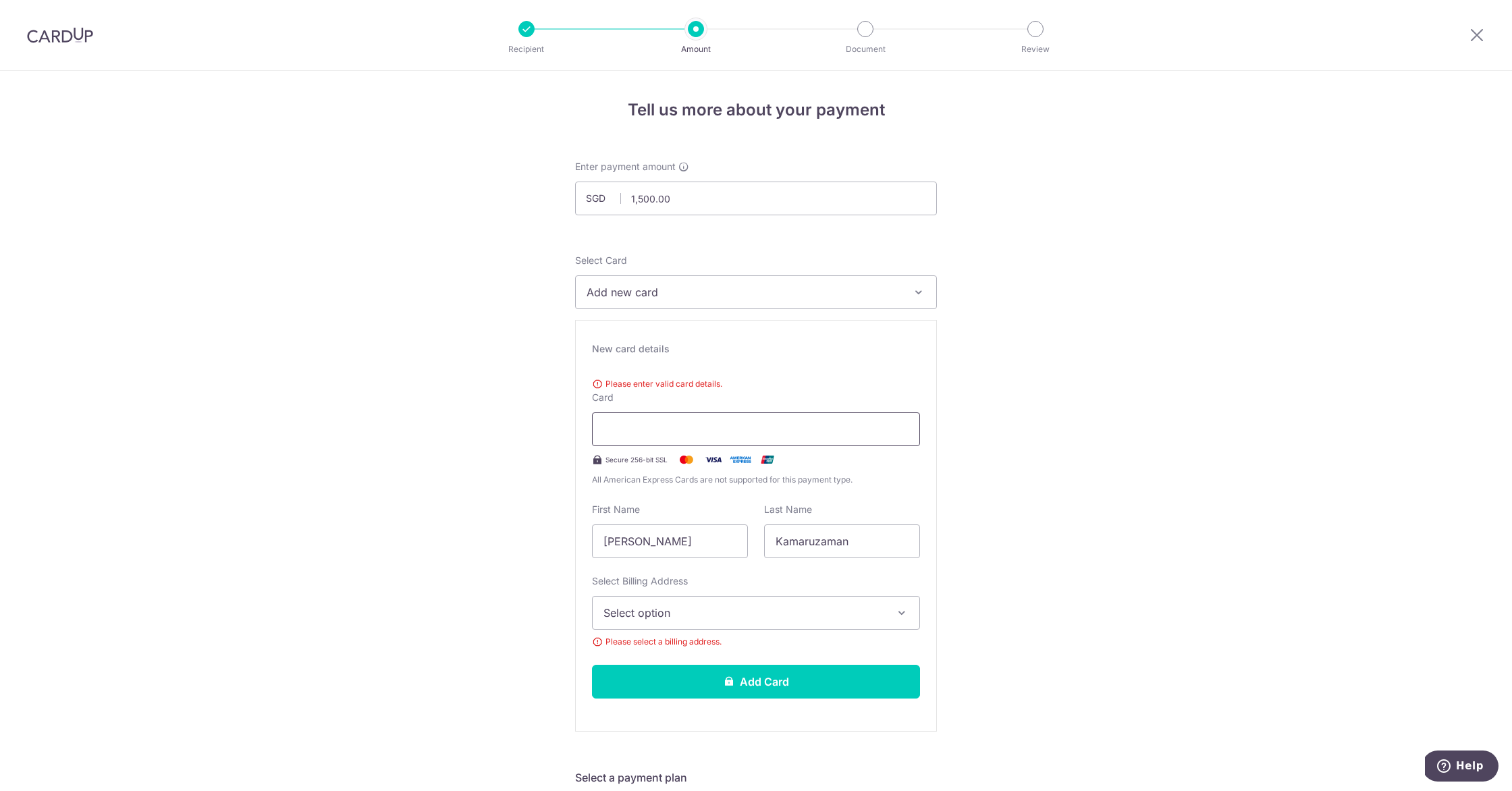
click at [707, 421] on iframe at bounding box center [755, 429] width 305 height 16
click at [702, 302] on button "Add new card" at bounding box center [756, 292] width 362 height 34
click at [690, 326] on span "Add credit card" at bounding box center [768, 330] width 314 height 14
click at [1481, 36] on icon at bounding box center [1477, 34] width 16 height 17
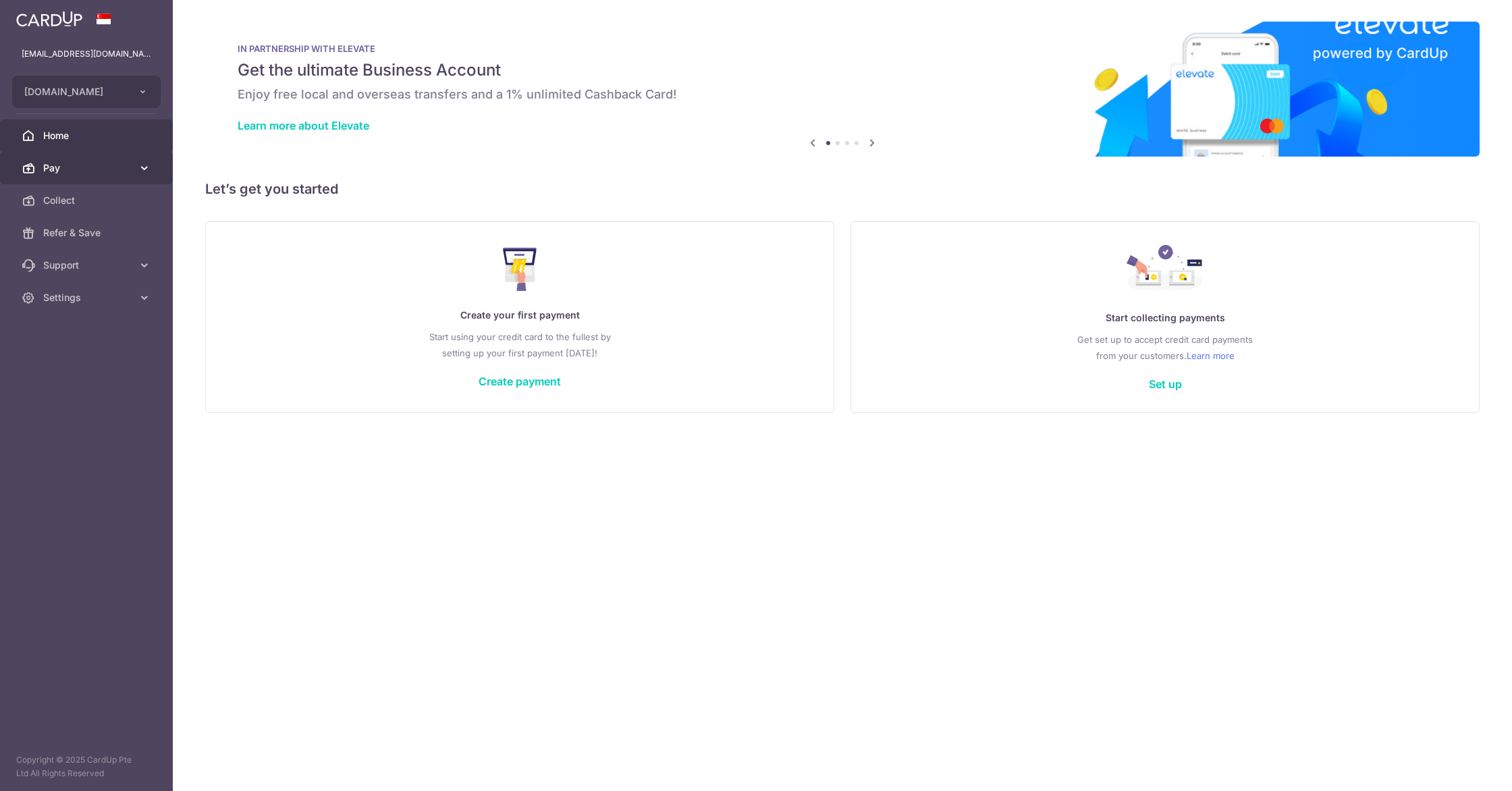
click at [98, 170] on span "Pay" at bounding box center [87, 168] width 89 height 14
click at [76, 293] on span "Cards" at bounding box center [87, 298] width 89 height 14
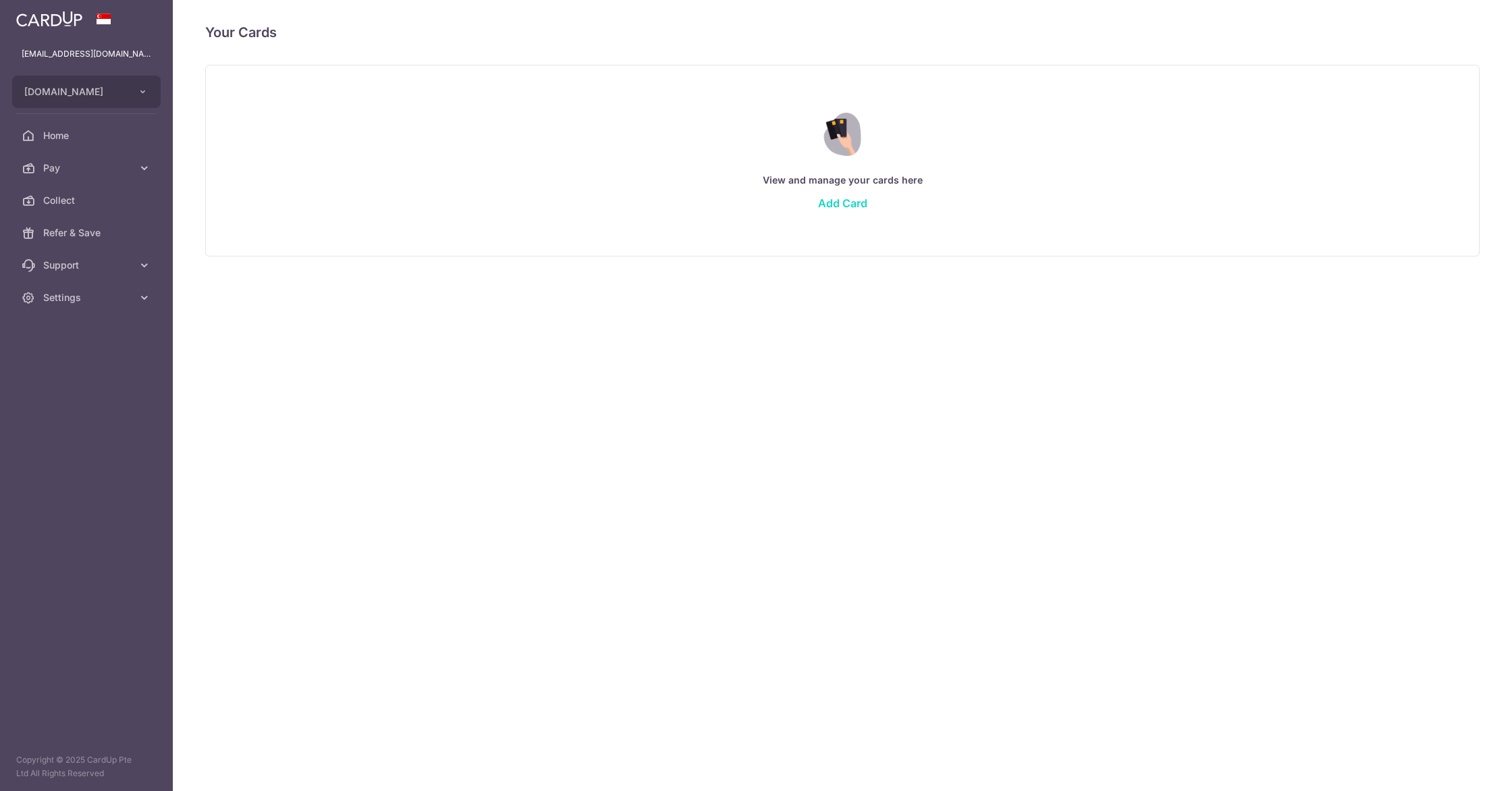
click at [842, 206] on link "Add Card" at bounding box center [843, 203] width 50 height 14
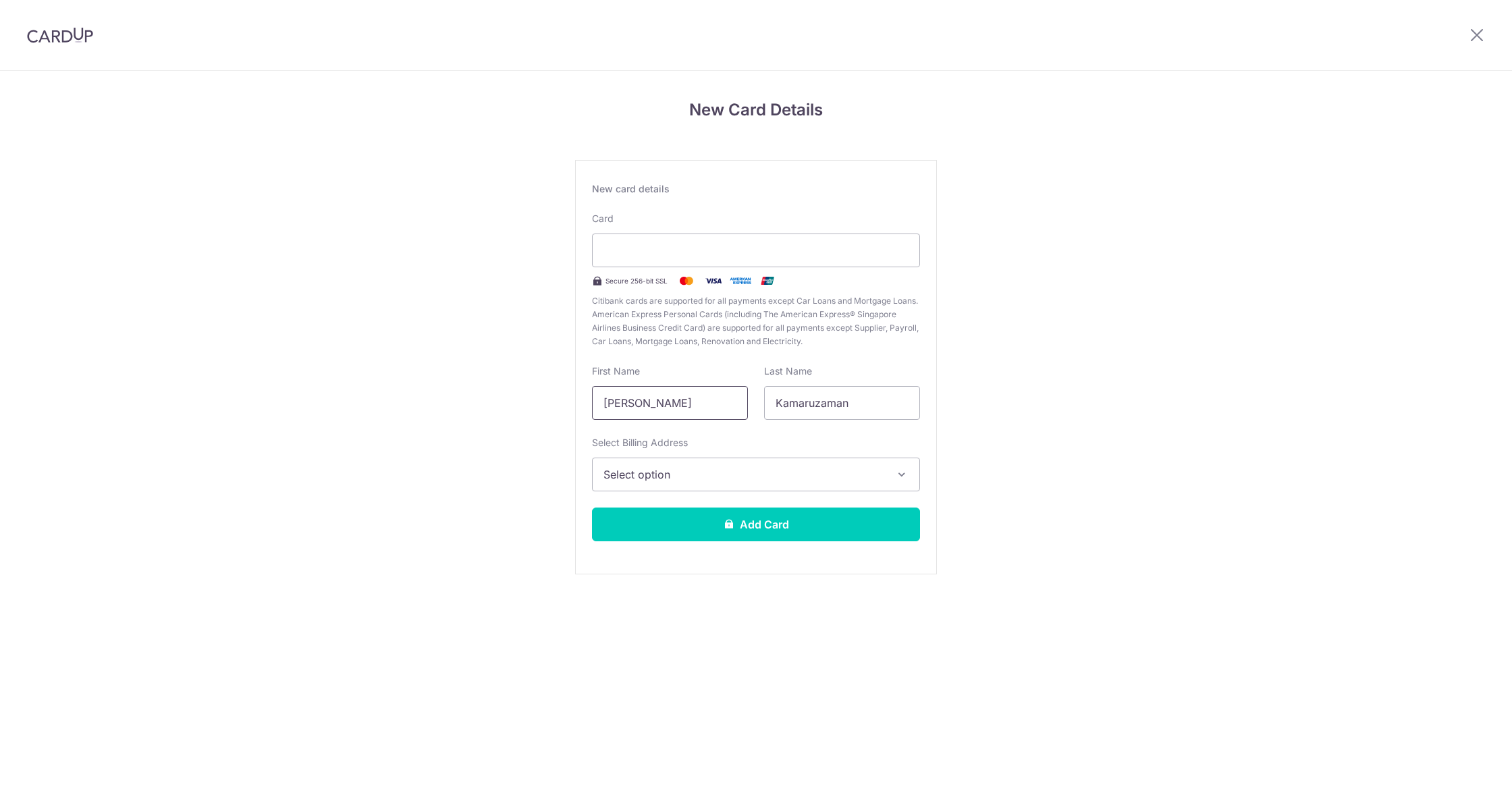
click at [681, 411] on input "[PERSON_NAME]" at bounding box center [670, 403] width 156 height 34
type input "Warda"
type input "[PERSON_NAME]"
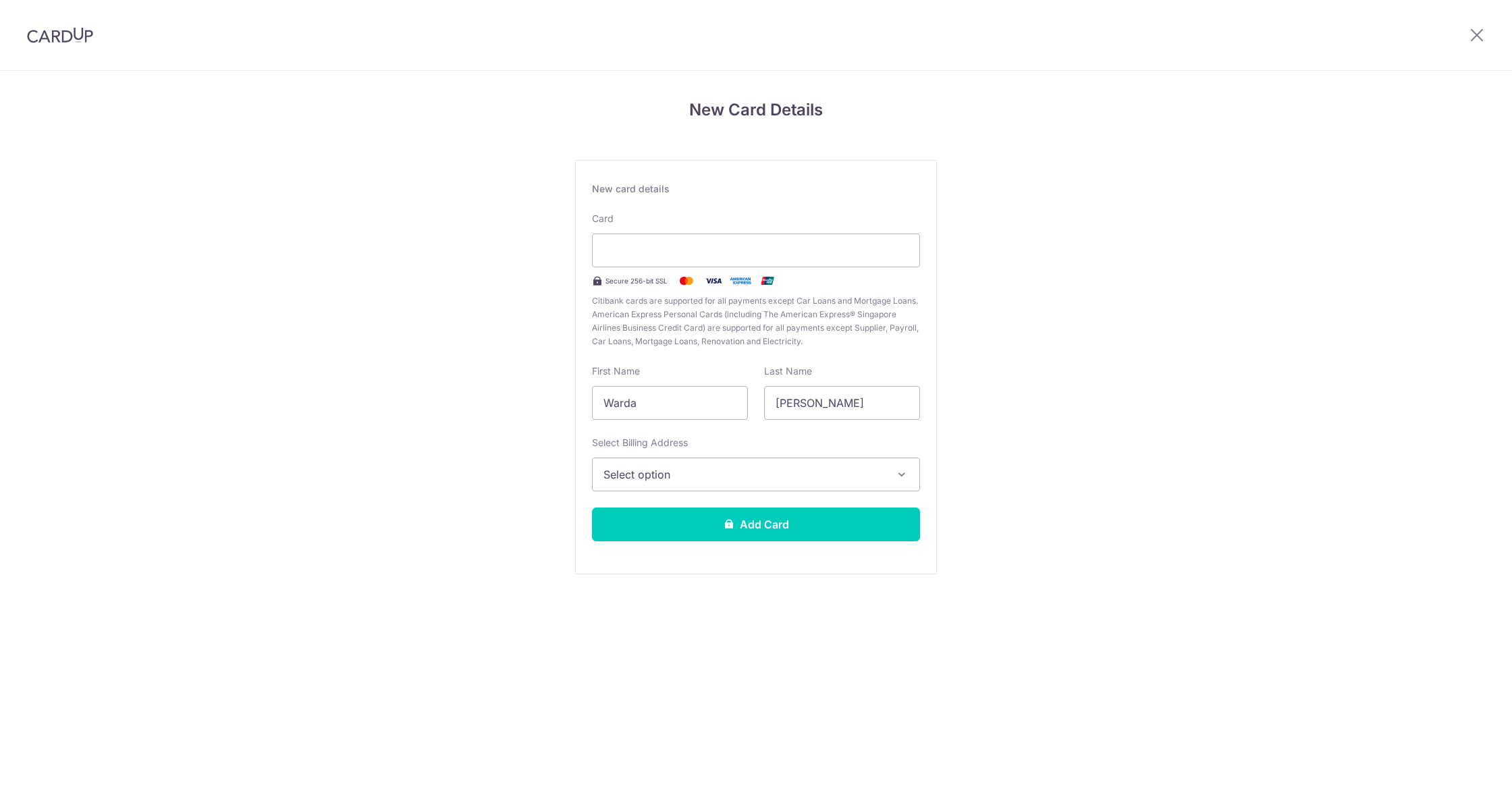
click at [678, 474] on span "Select option" at bounding box center [743, 474] width 281 height 16
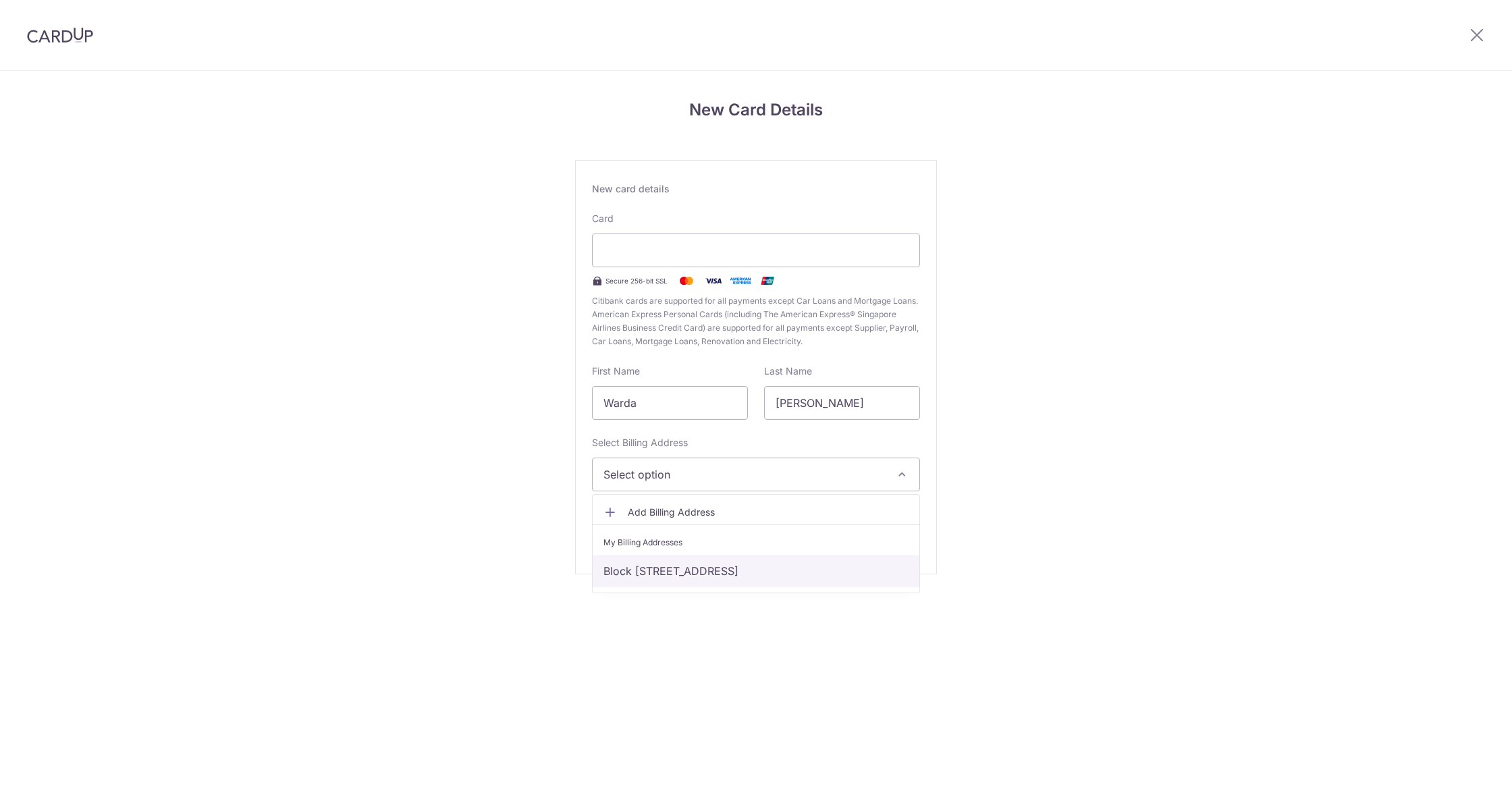
click at [668, 569] on link "Block [STREET_ADDRESS]" at bounding box center [756, 571] width 326 height 33
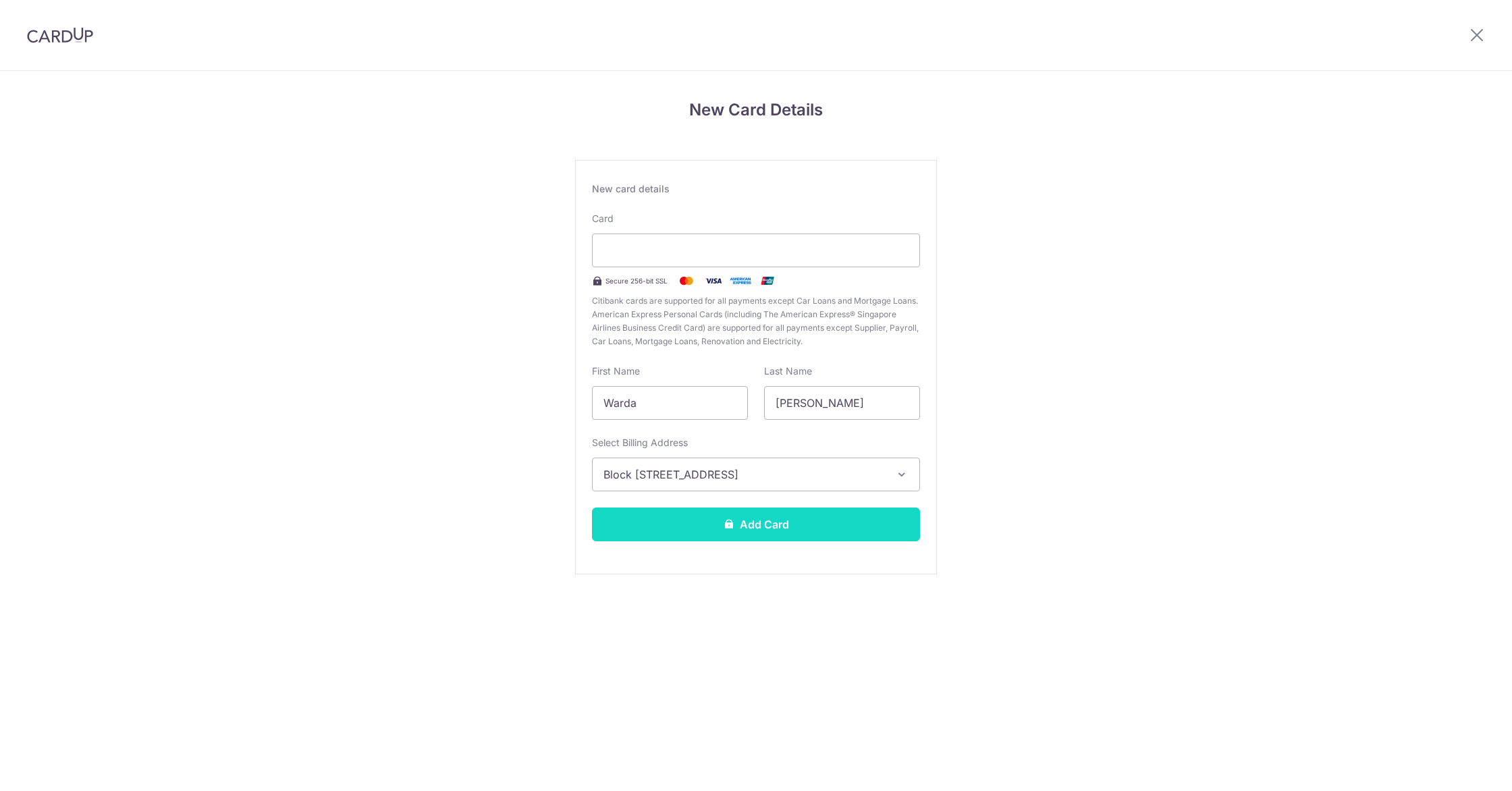
click at [676, 525] on button "Add Card" at bounding box center [756, 525] width 328 height 34
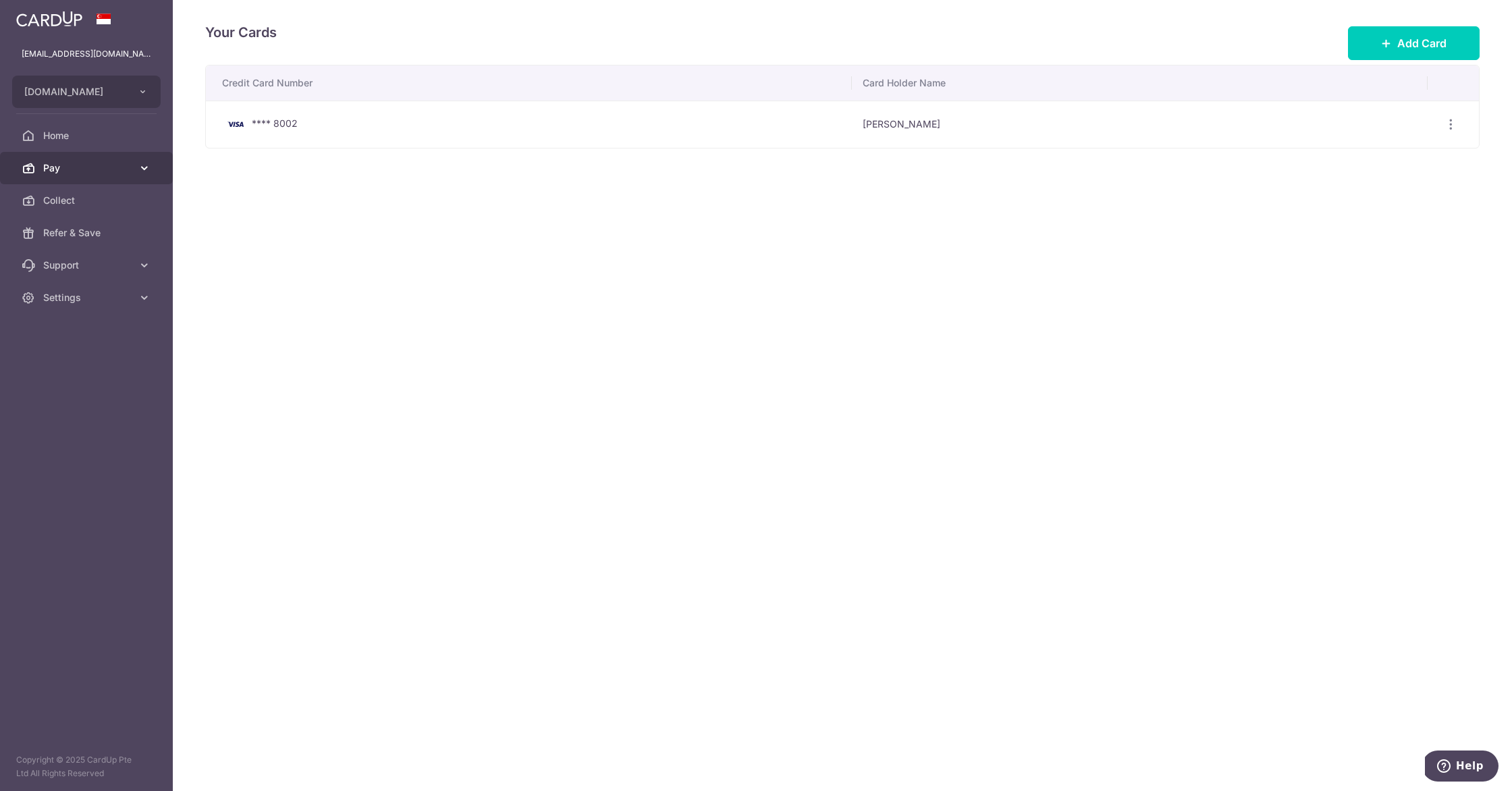
click at [79, 178] on link "Pay" at bounding box center [86, 168] width 173 height 33
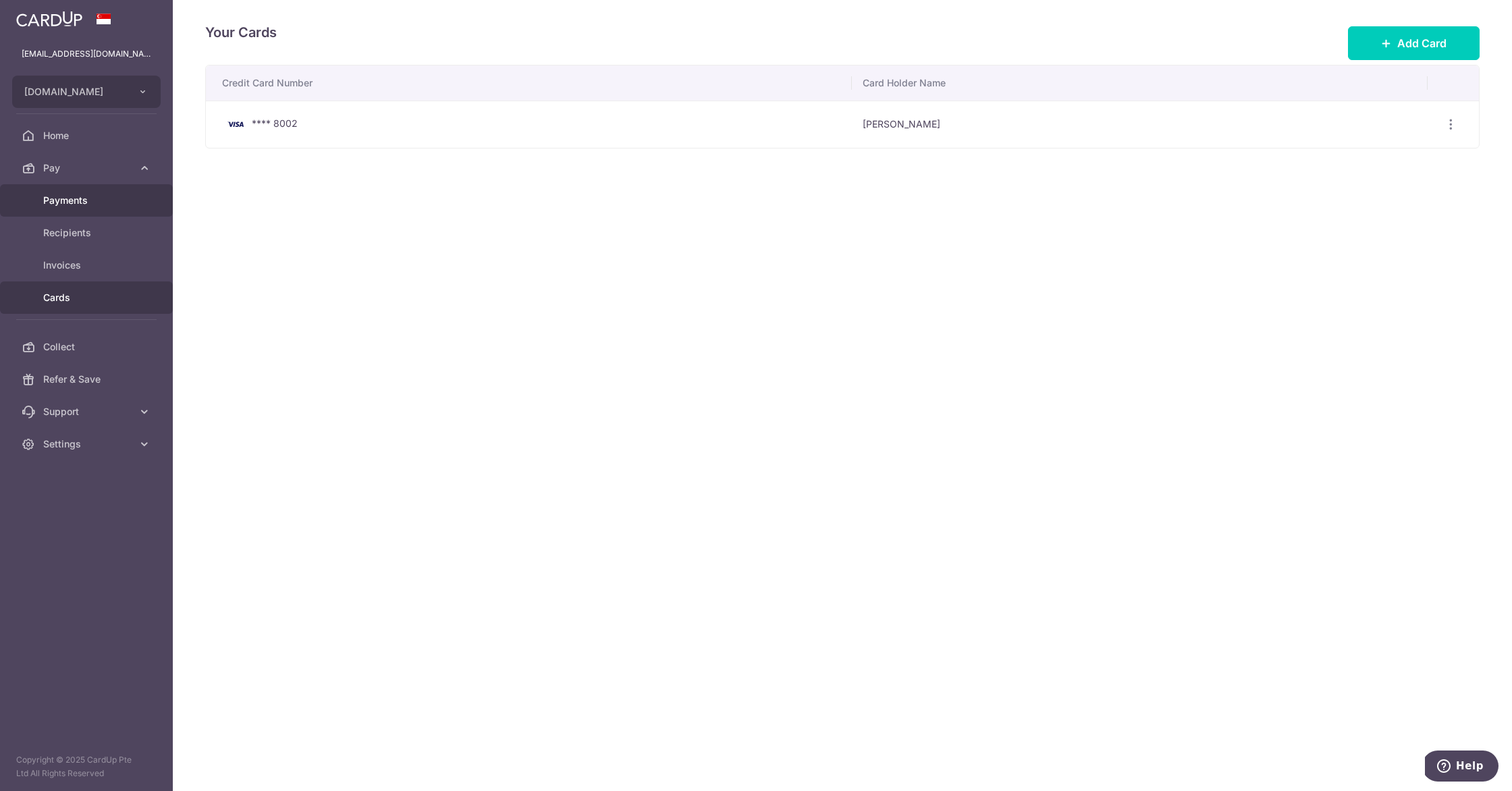
click at [87, 206] on span "Payments" at bounding box center [87, 200] width 89 height 14
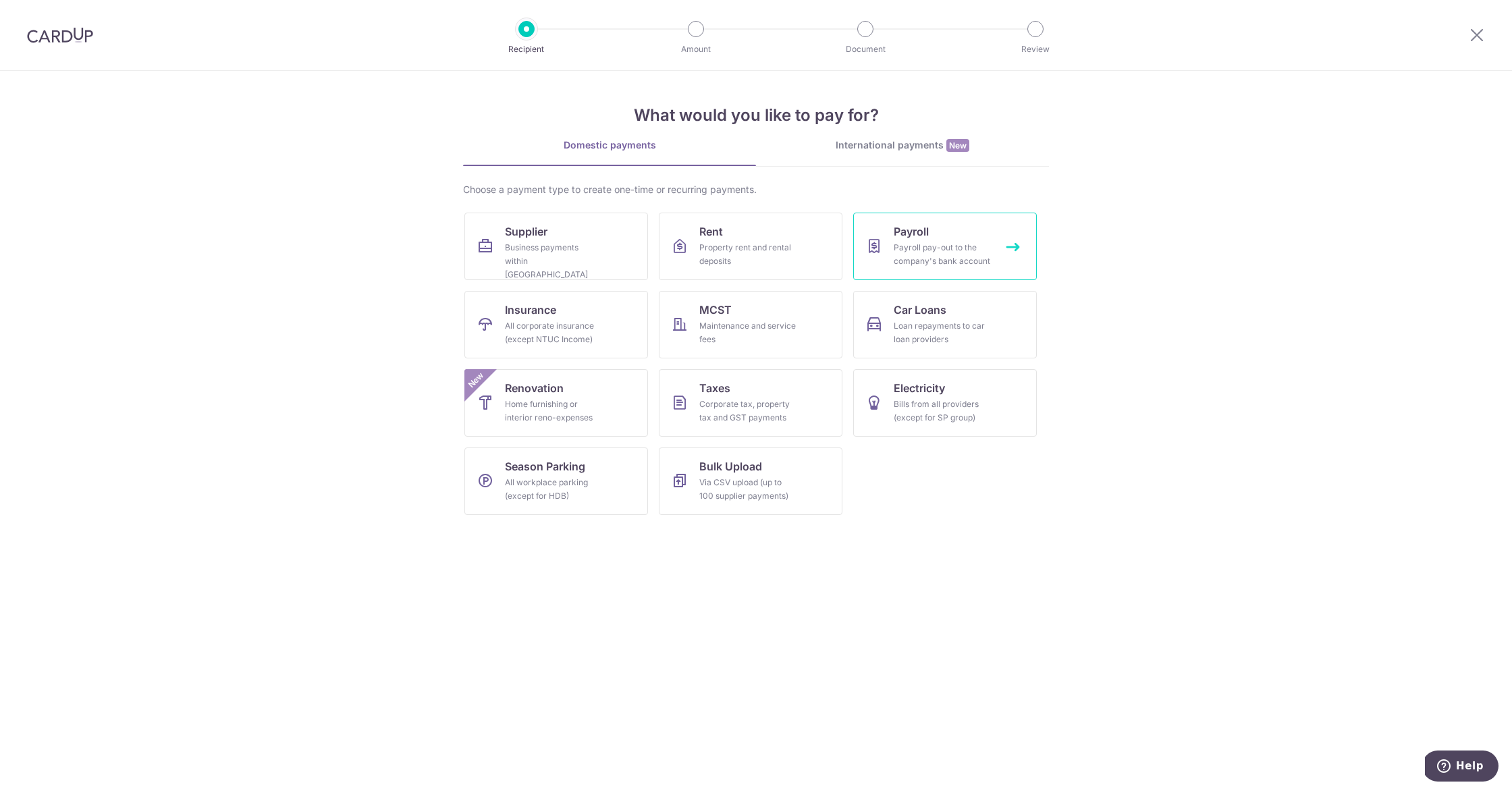
click at [911, 249] on div "Payroll pay-out to the company's bank account" at bounding box center [942, 254] width 98 height 27
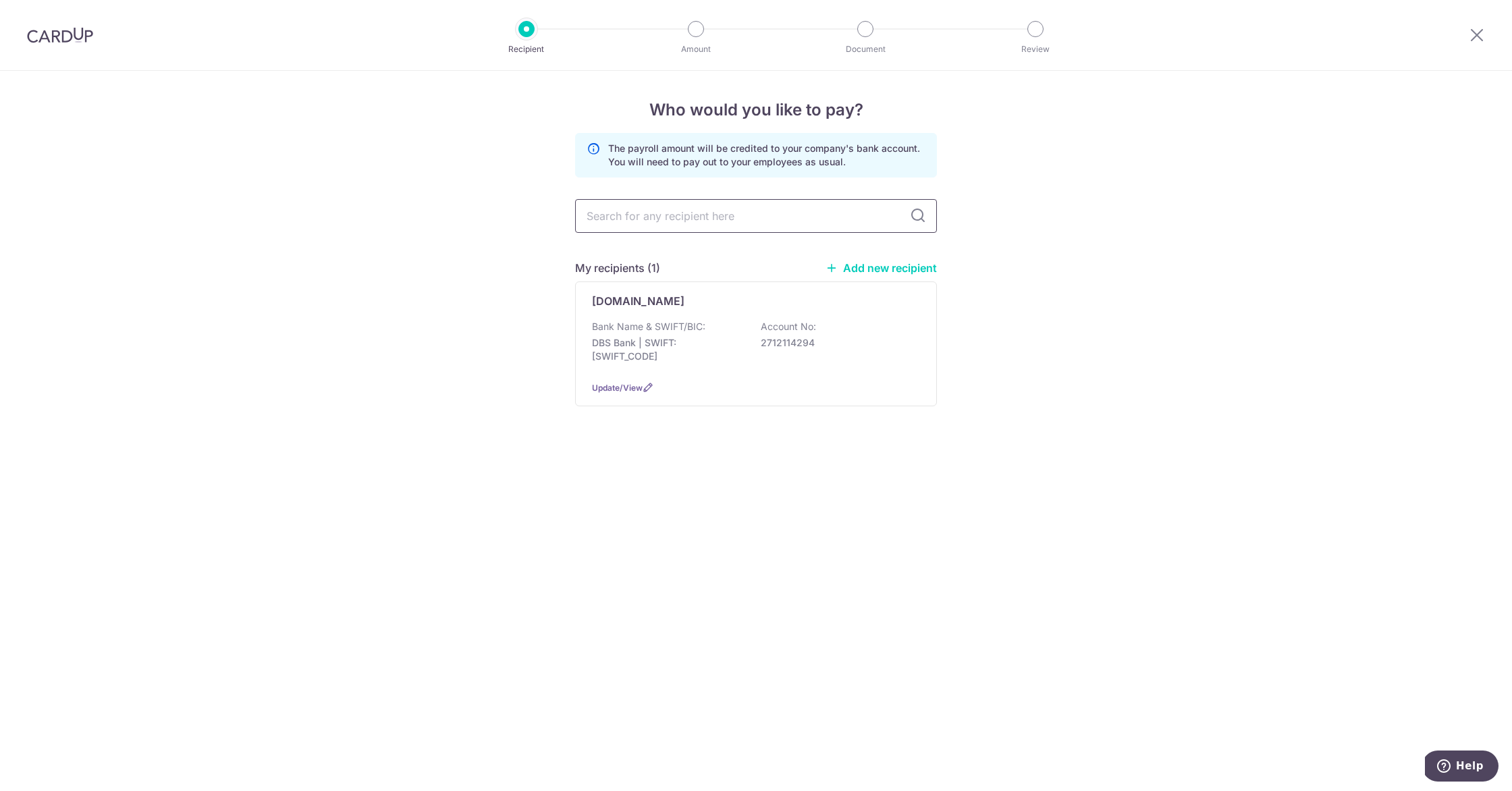
click at [766, 219] on input "text" at bounding box center [756, 216] width 362 height 34
click at [848, 264] on link "Add new recipient" at bounding box center [881, 268] width 111 height 14
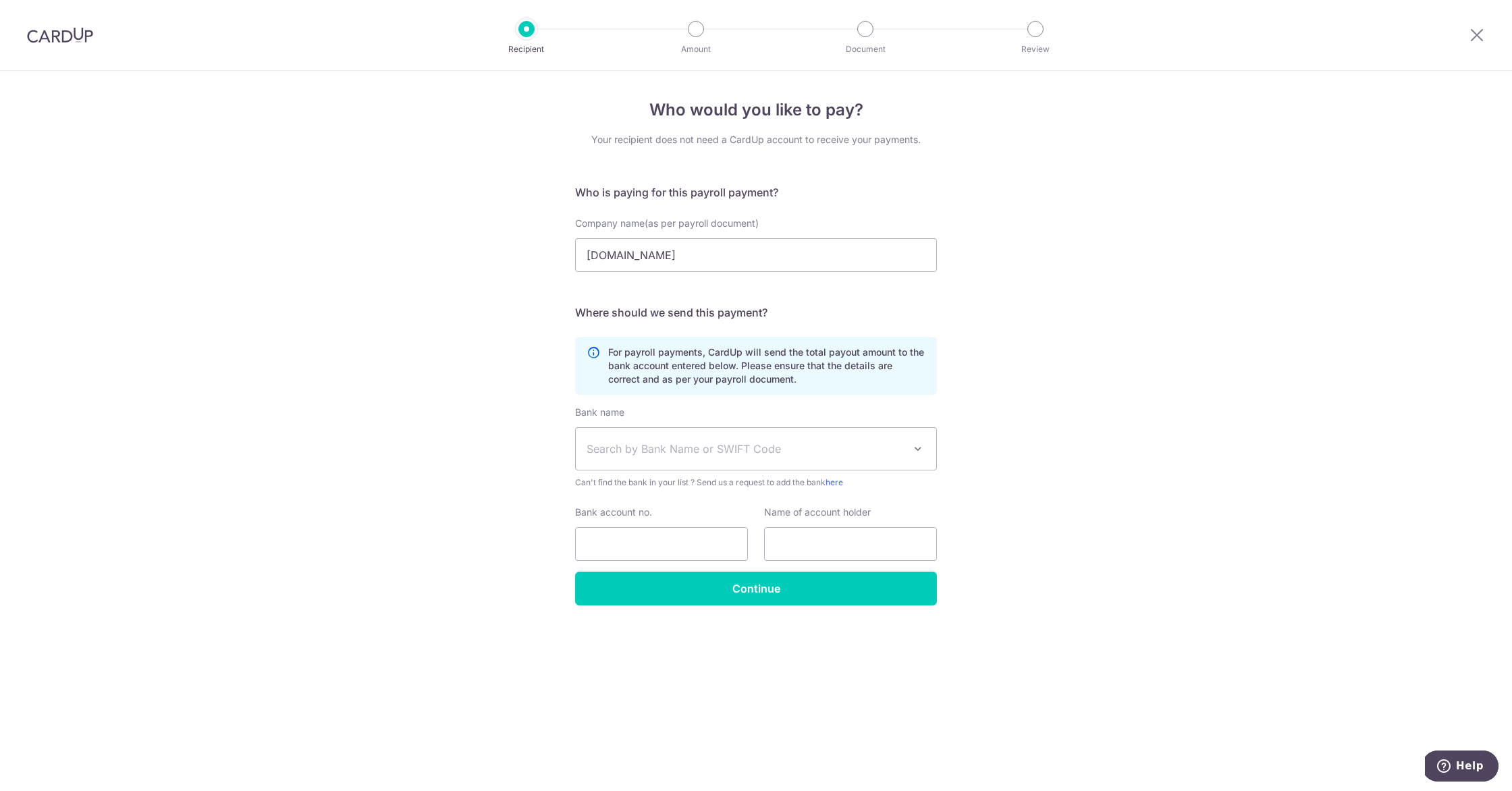
click at [662, 453] on span "Search by Bank Name or SWIFT Code" at bounding box center [745, 449] width 318 height 16
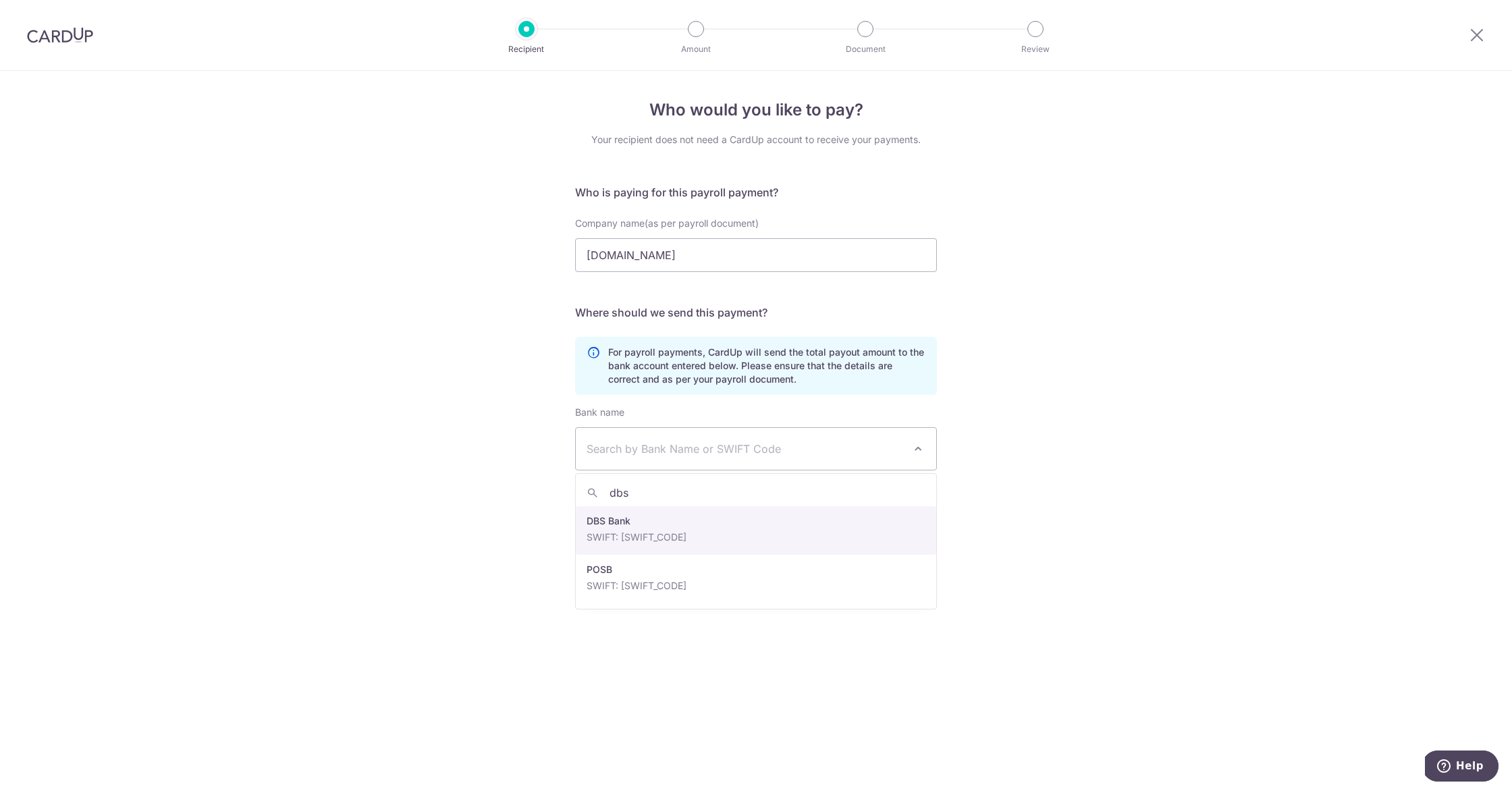
type input "dbs"
select select "6"
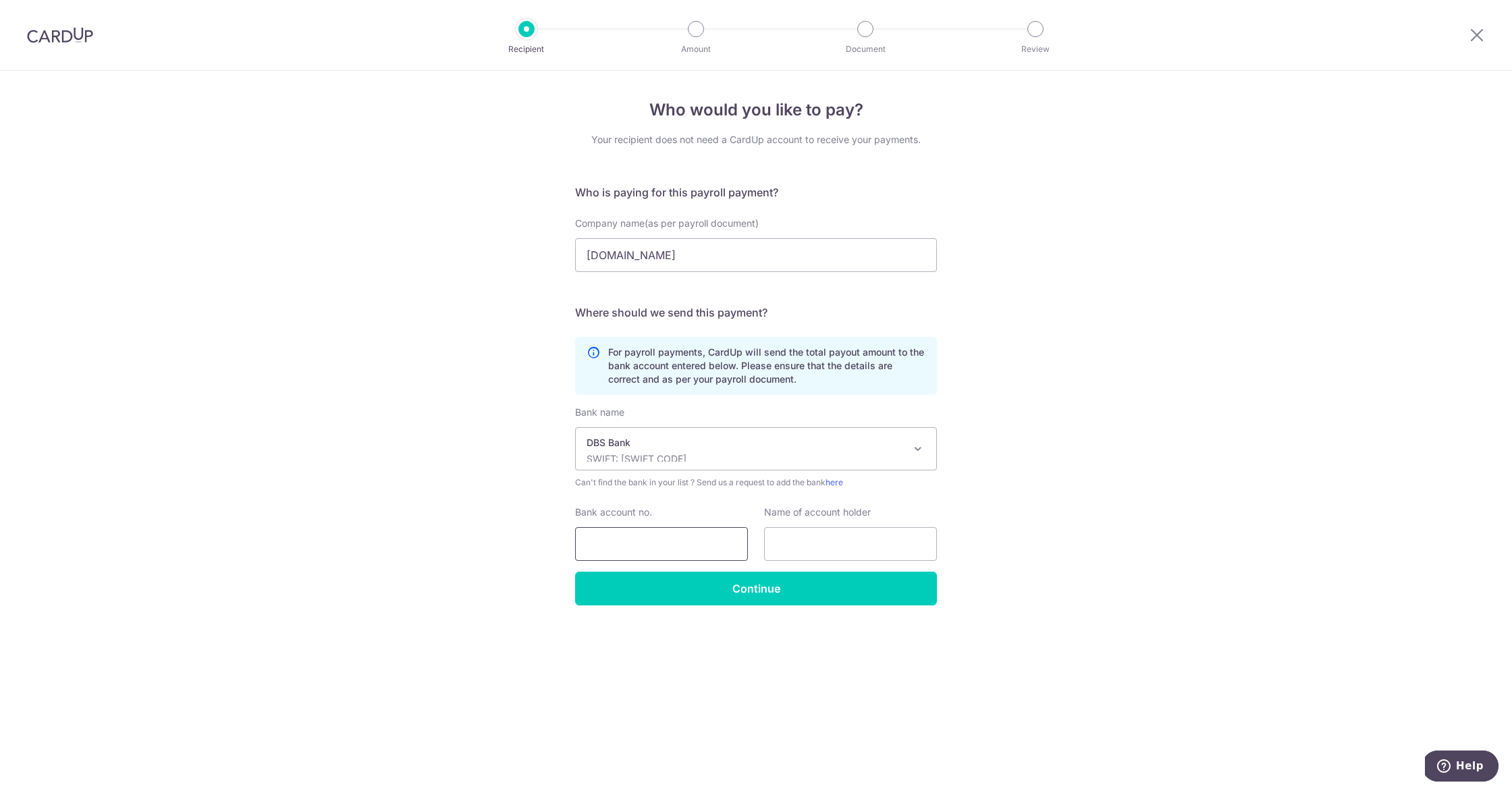
click at [674, 540] on input "Bank account no." at bounding box center [662, 544] width 173 height 34
type input "2712114294"
click at [799, 538] on input "text" at bounding box center [850, 544] width 173 height 34
type input "Hrera Shangelyna"
click at [838, 589] on input "Continue" at bounding box center [756, 589] width 362 height 34
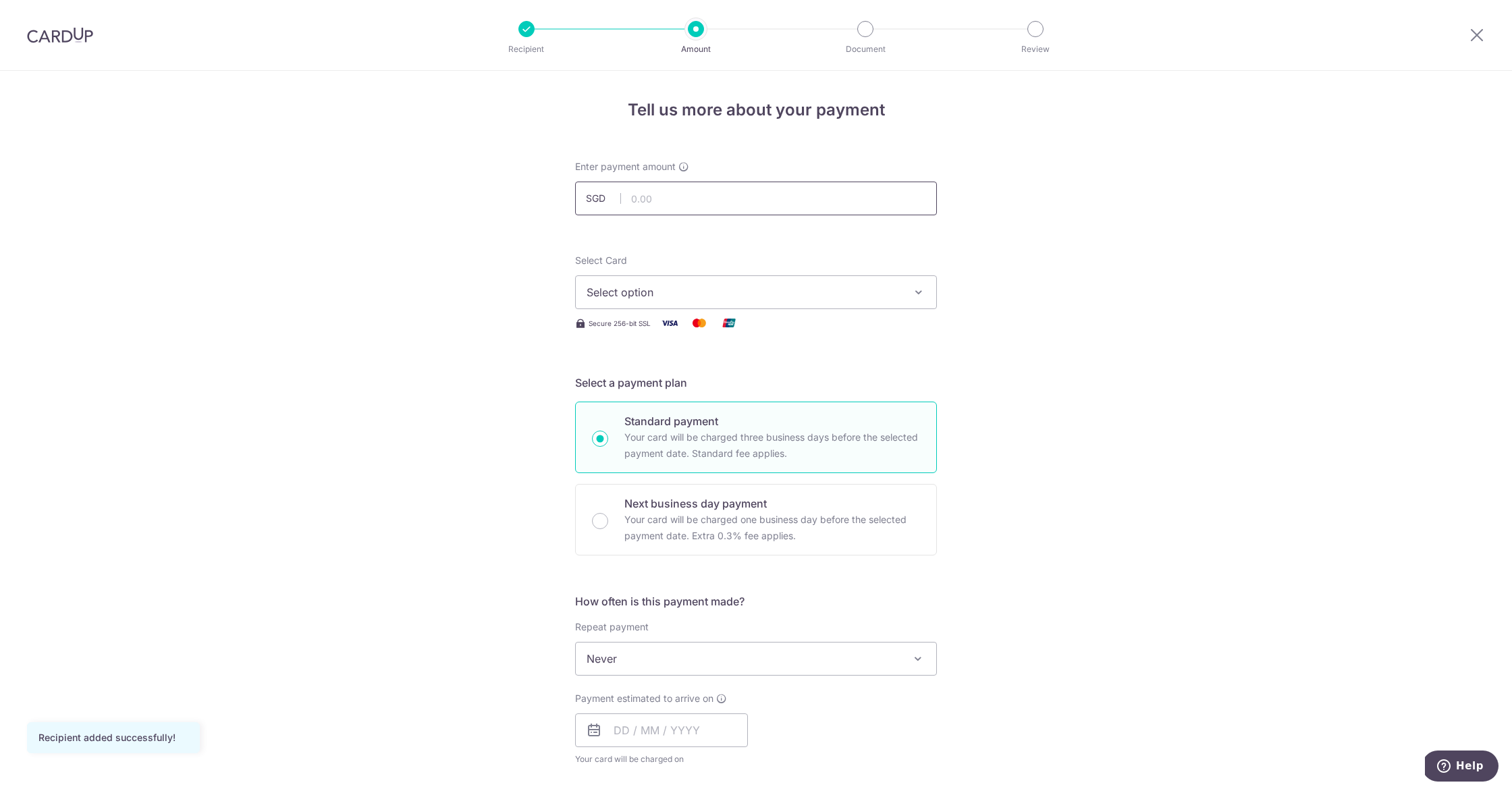
click at [690, 197] on input "text" at bounding box center [756, 198] width 362 height 34
type input "1,500.00"
click at [667, 294] on span "Select option" at bounding box center [743, 292] width 314 height 16
click at [664, 383] on span "**** 8002" at bounding box center [645, 389] width 52 height 16
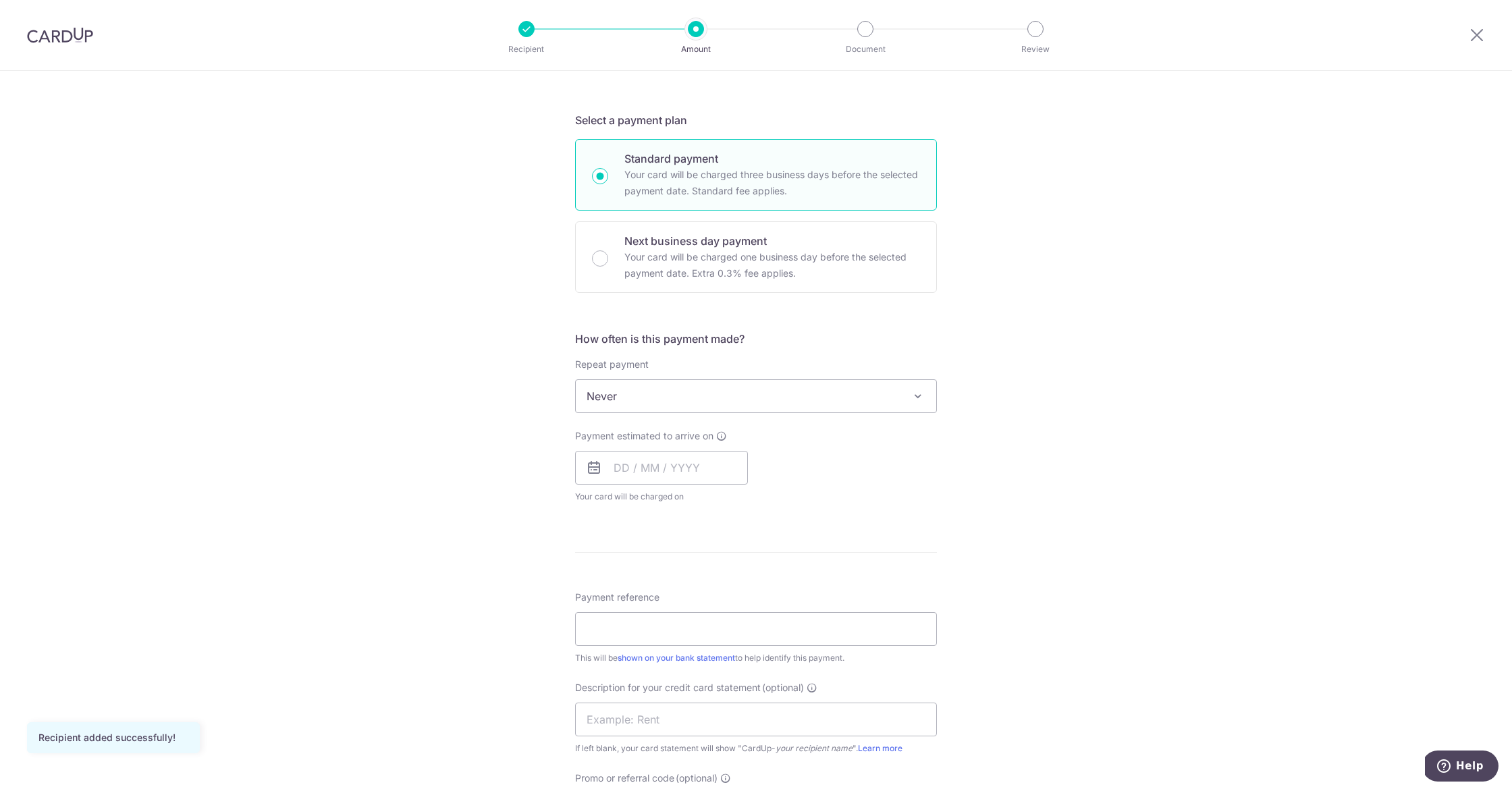
scroll to position [262, 0]
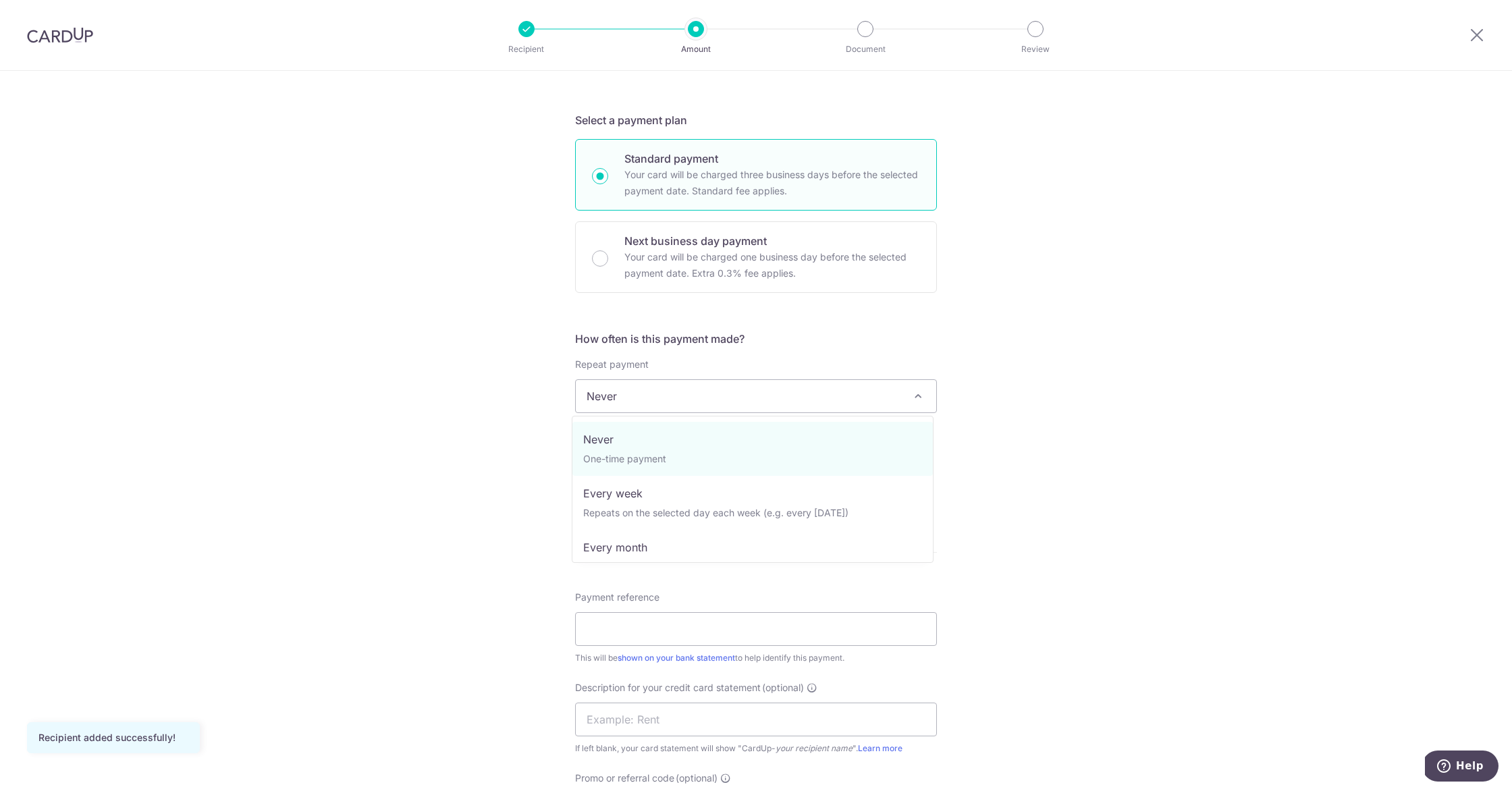
click at [661, 386] on span "Never" at bounding box center [756, 396] width 361 height 33
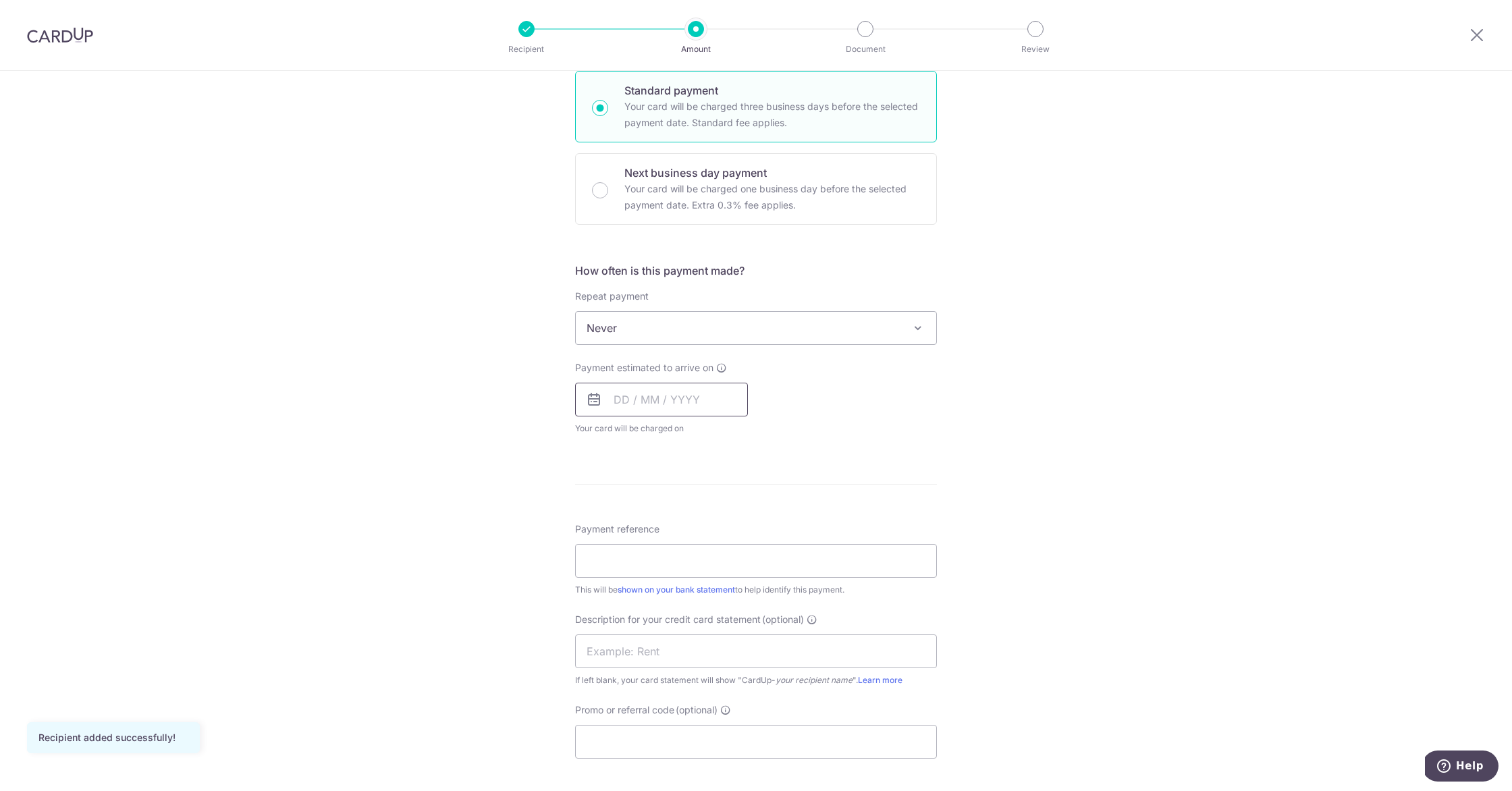
scroll to position [337, 0]
click at [622, 401] on input "text" at bounding box center [662, 394] width 173 height 34
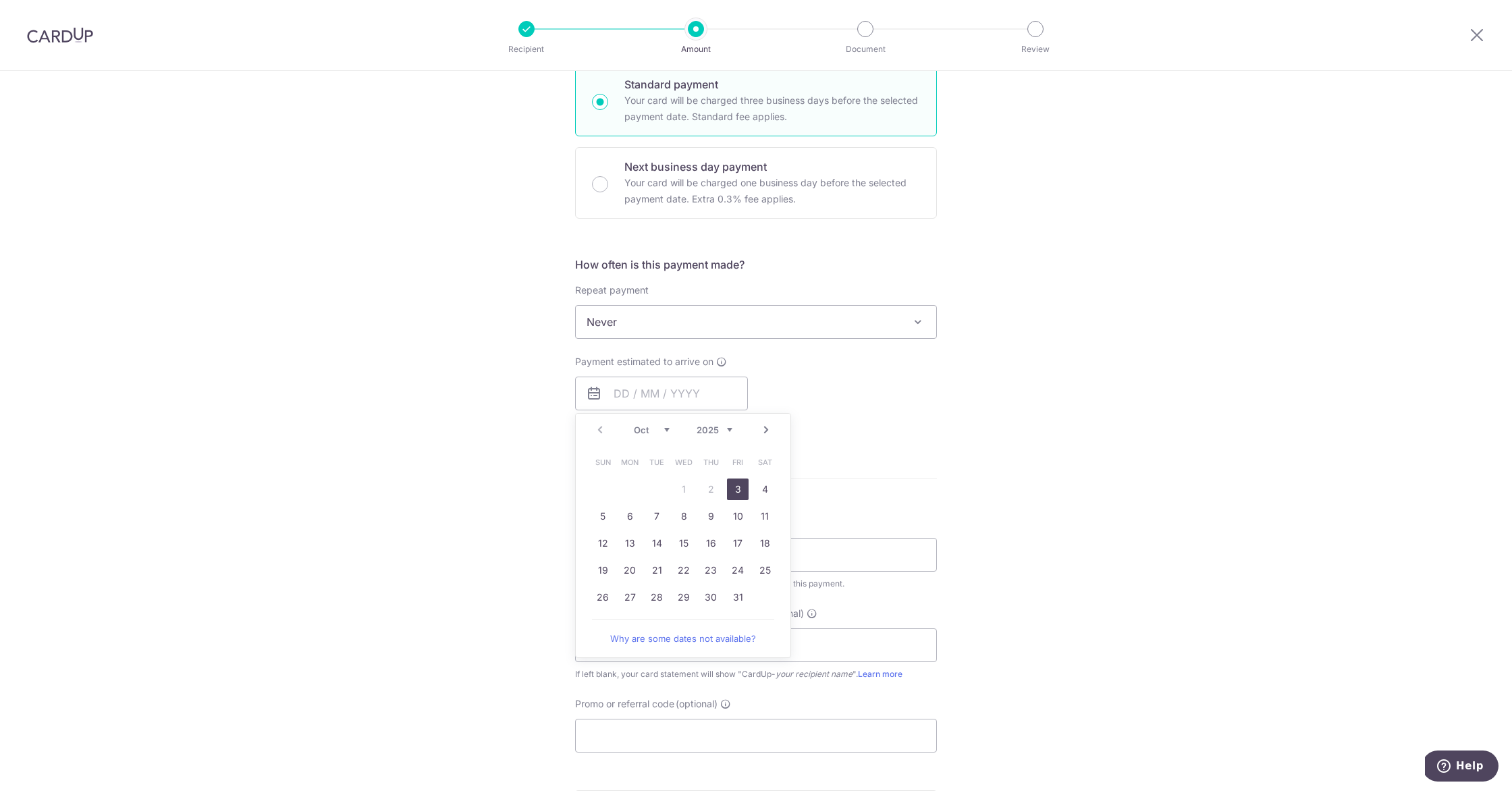
click at [733, 490] on link "3" at bounding box center [738, 489] width 22 height 22
type input "03/10/2025"
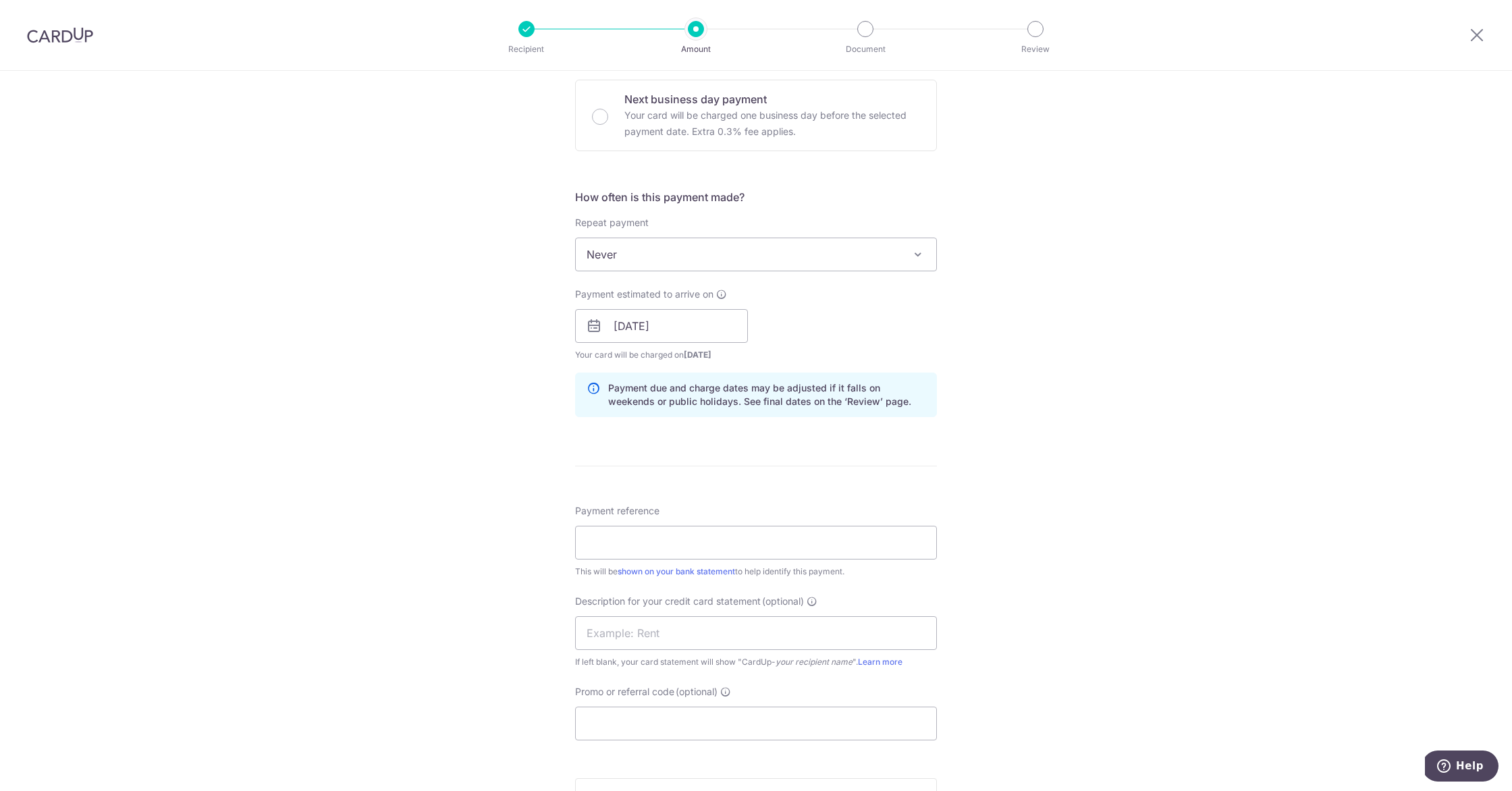
scroll to position [456, 0]
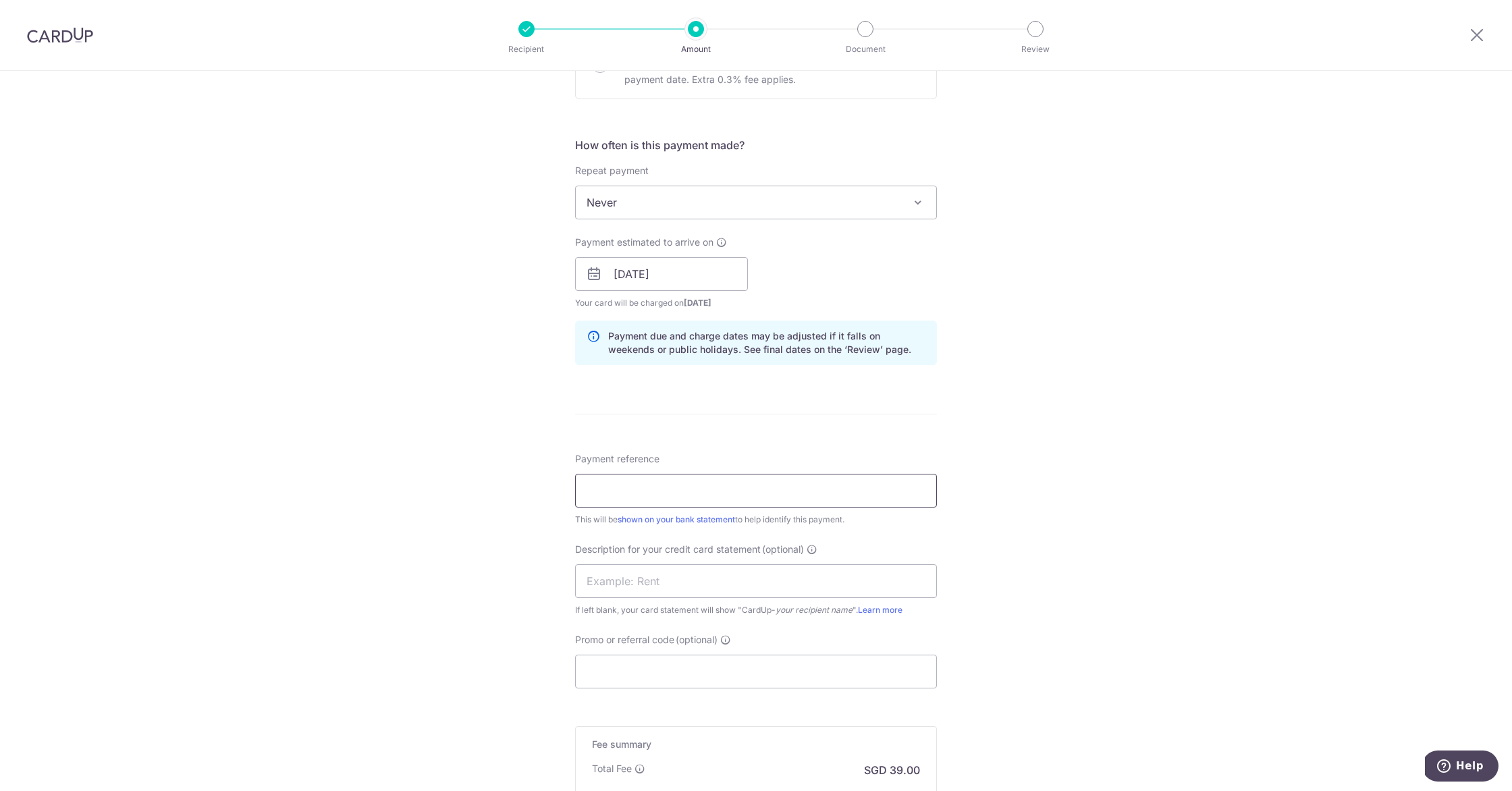
click at [698, 488] on input "Payment reference" at bounding box center [756, 490] width 362 height 34
type input "CB Payment"
click at [668, 578] on input "text" at bounding box center [756, 581] width 362 height 34
type input "Marketing [PERSON_NAME]"
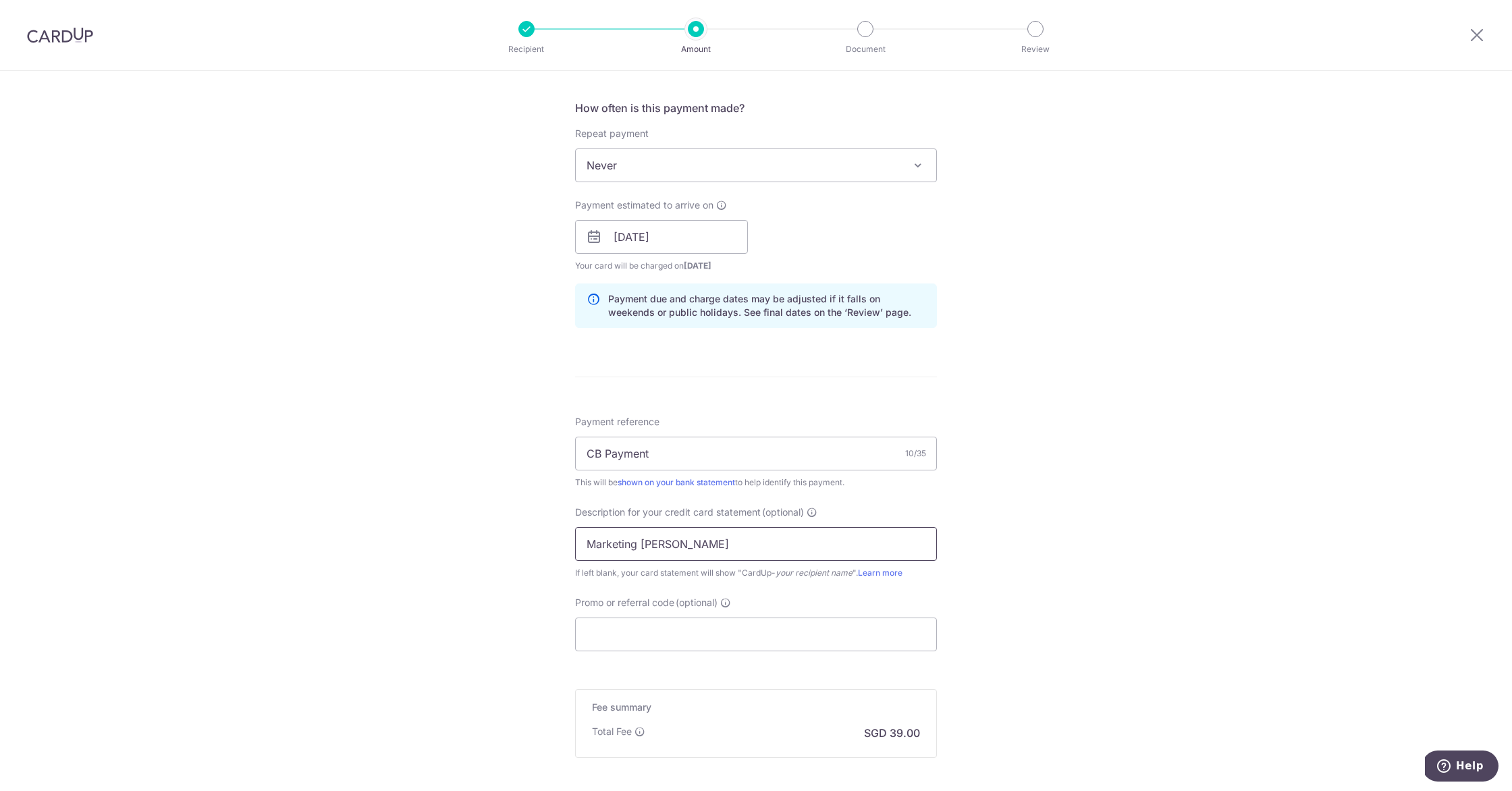
scroll to position [567, 0]
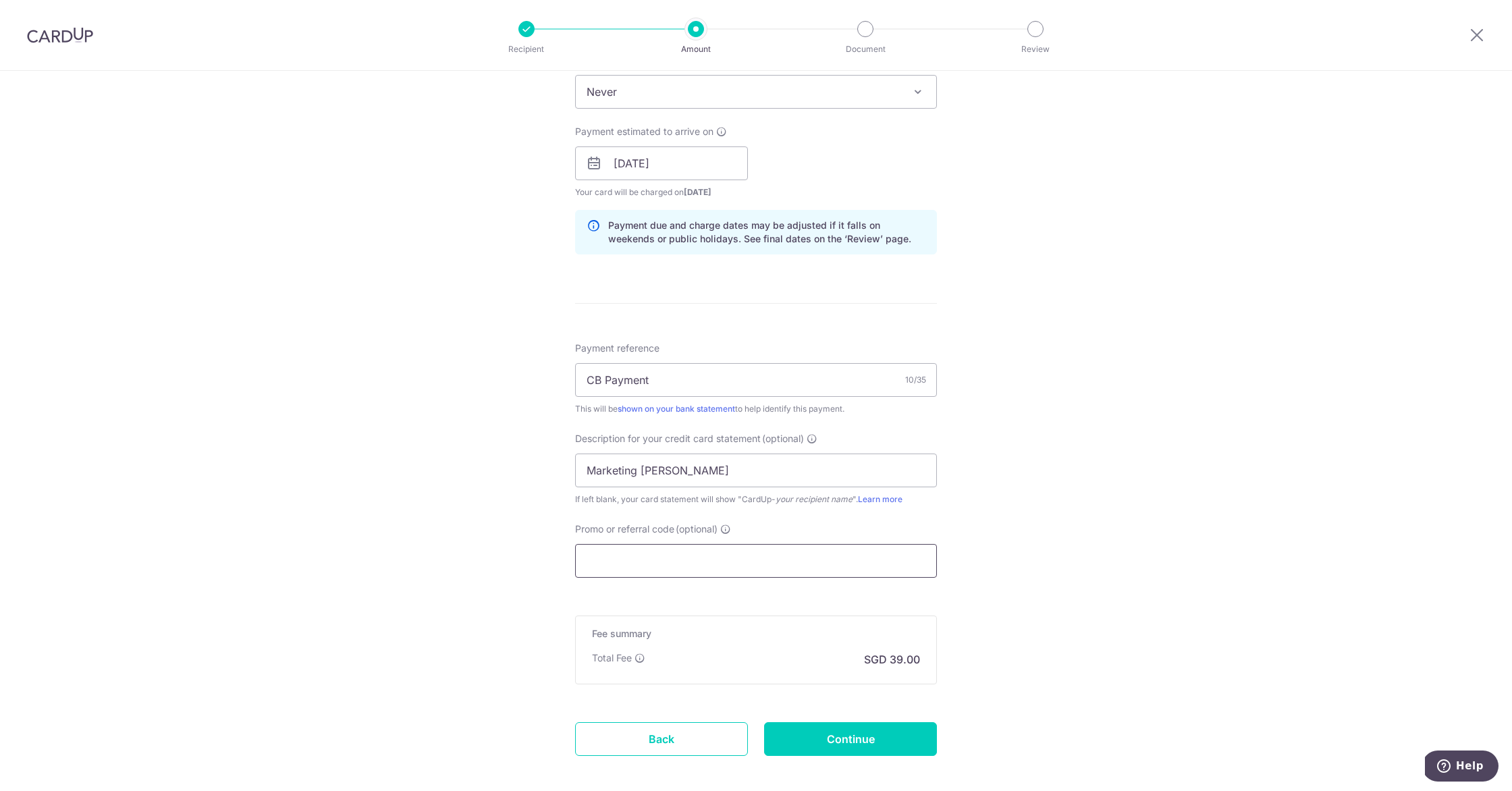
click at [681, 562] on input "Promo or referral code (optional)" at bounding box center [756, 561] width 362 height 34
paste input "FARKHANDACHAUDHRYBINTEC991"
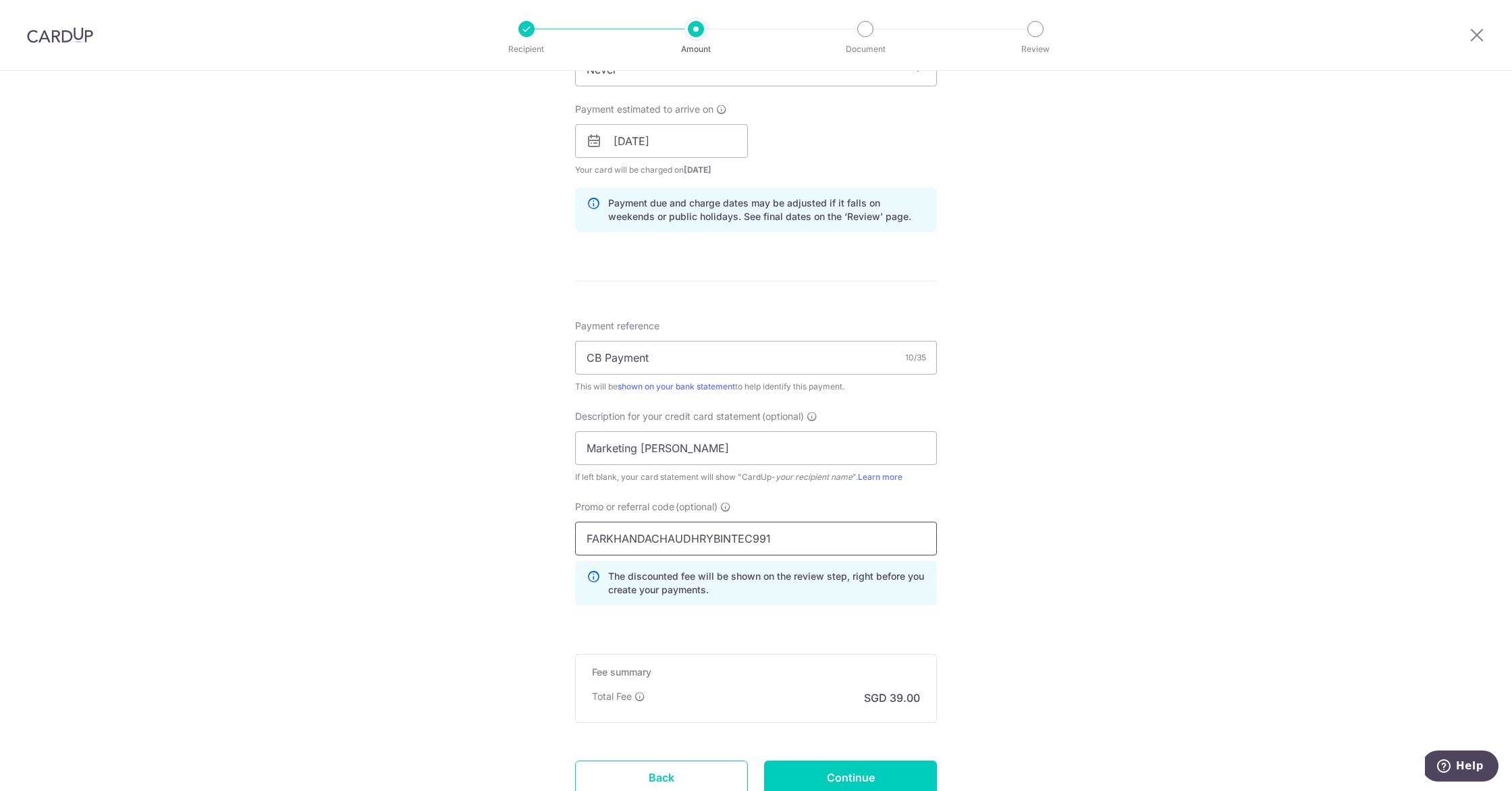
scroll to position [693, 0]
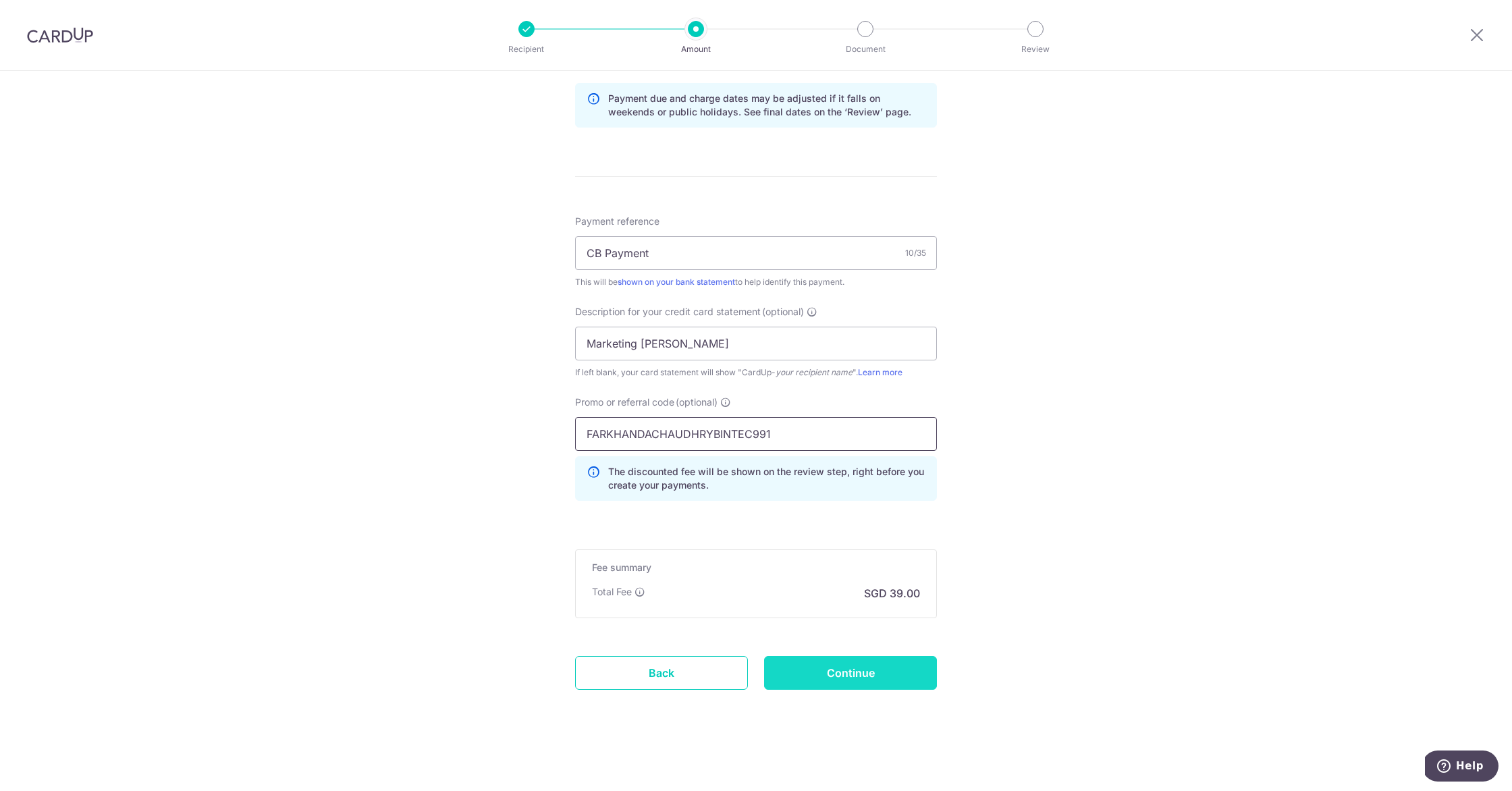
type input "FARKHANDACHAUDHRYBINTEC991"
click at [868, 675] on input "Continue" at bounding box center [850, 673] width 173 height 34
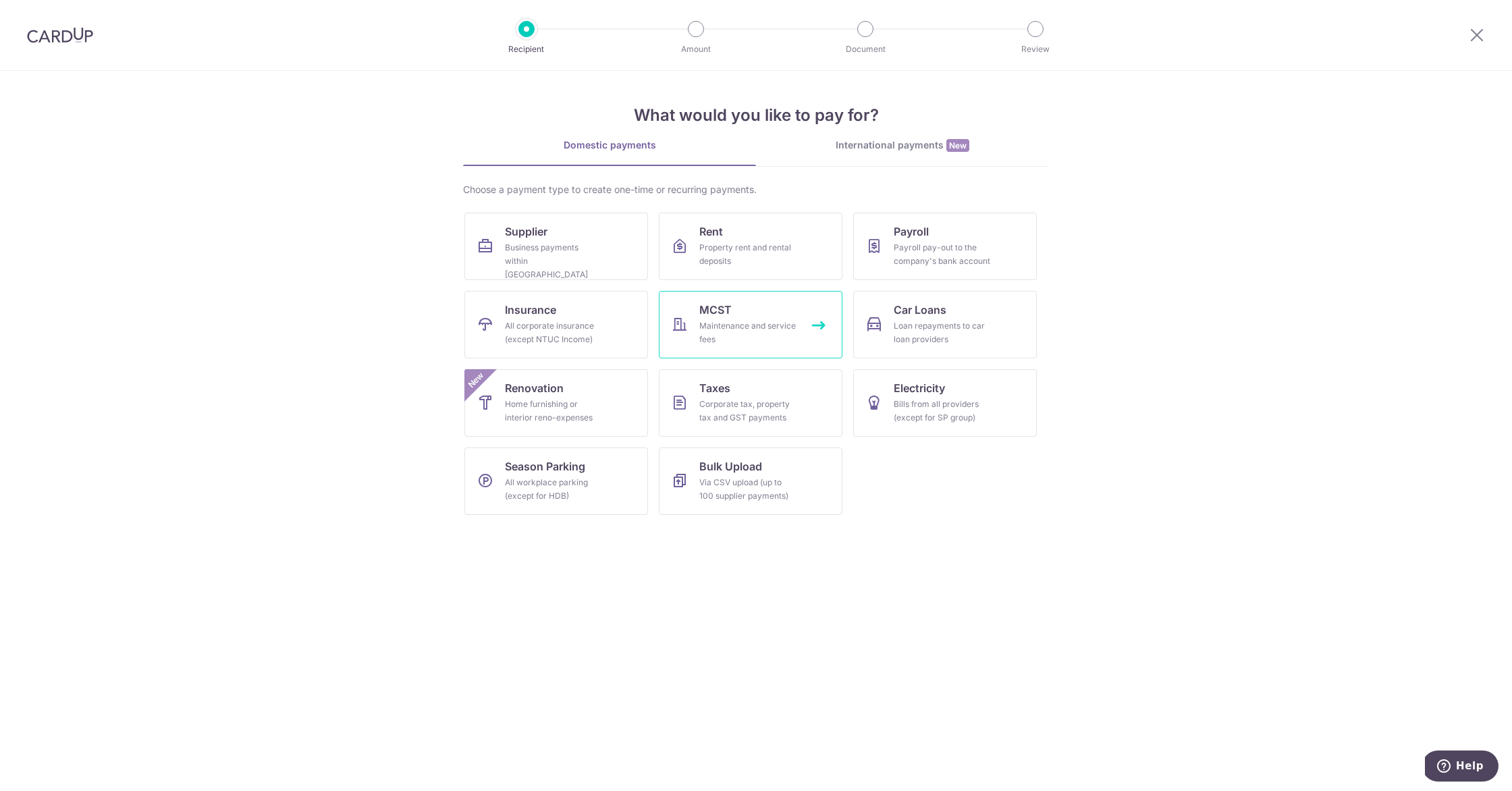
click at [806, 312] on link "MCST Maintenance and service fees" at bounding box center [751, 325] width 184 height 67
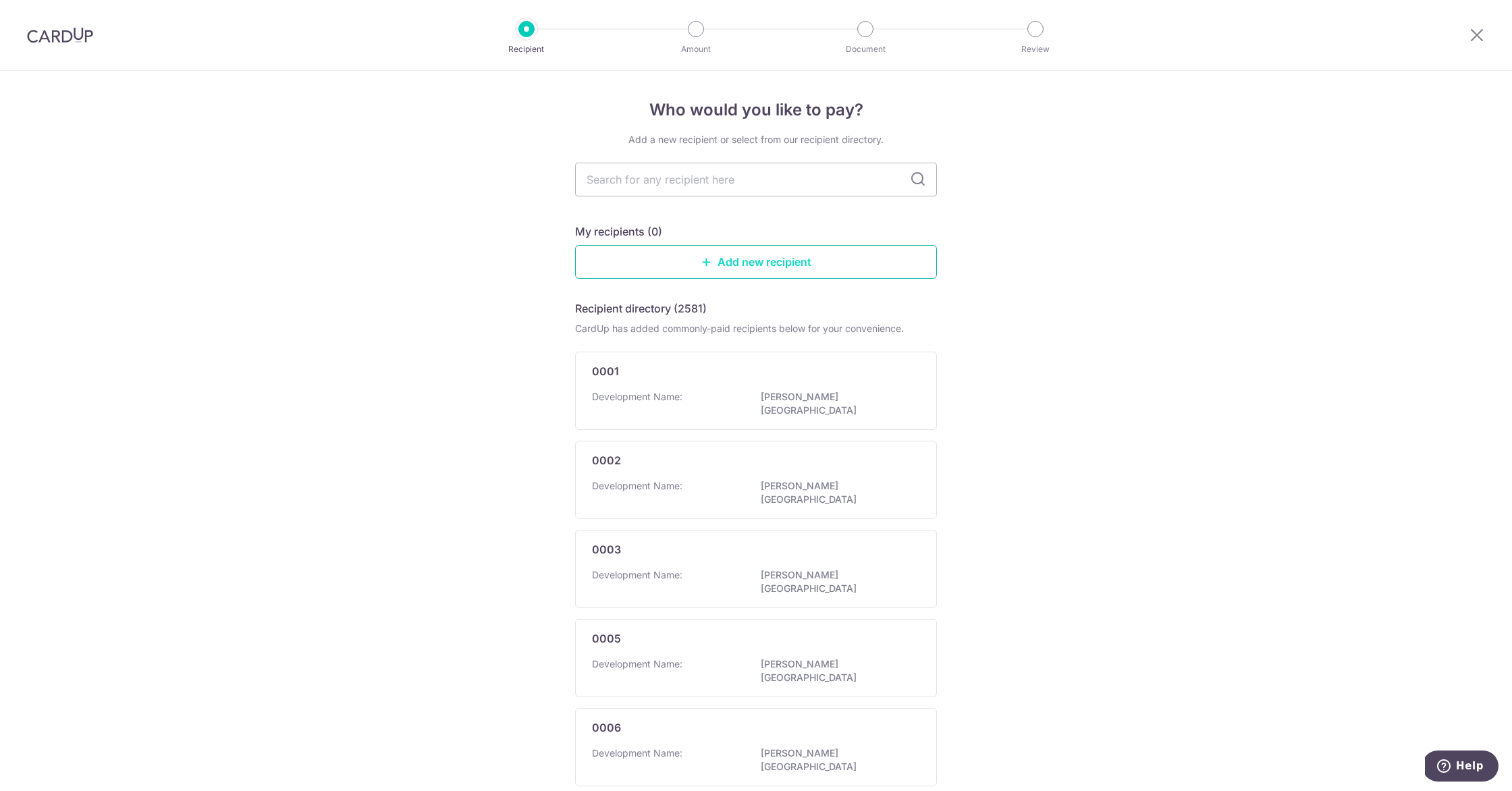
click at [795, 265] on link "Add new recipient" at bounding box center [756, 262] width 362 height 34
click at [668, 184] on input "text" at bounding box center [756, 179] width 362 height 34
click at [918, 181] on icon at bounding box center [918, 179] width 16 height 16
click at [850, 176] on input "text" at bounding box center [756, 179] width 362 height 34
click at [798, 270] on link "Add new recipient" at bounding box center [756, 262] width 362 height 34
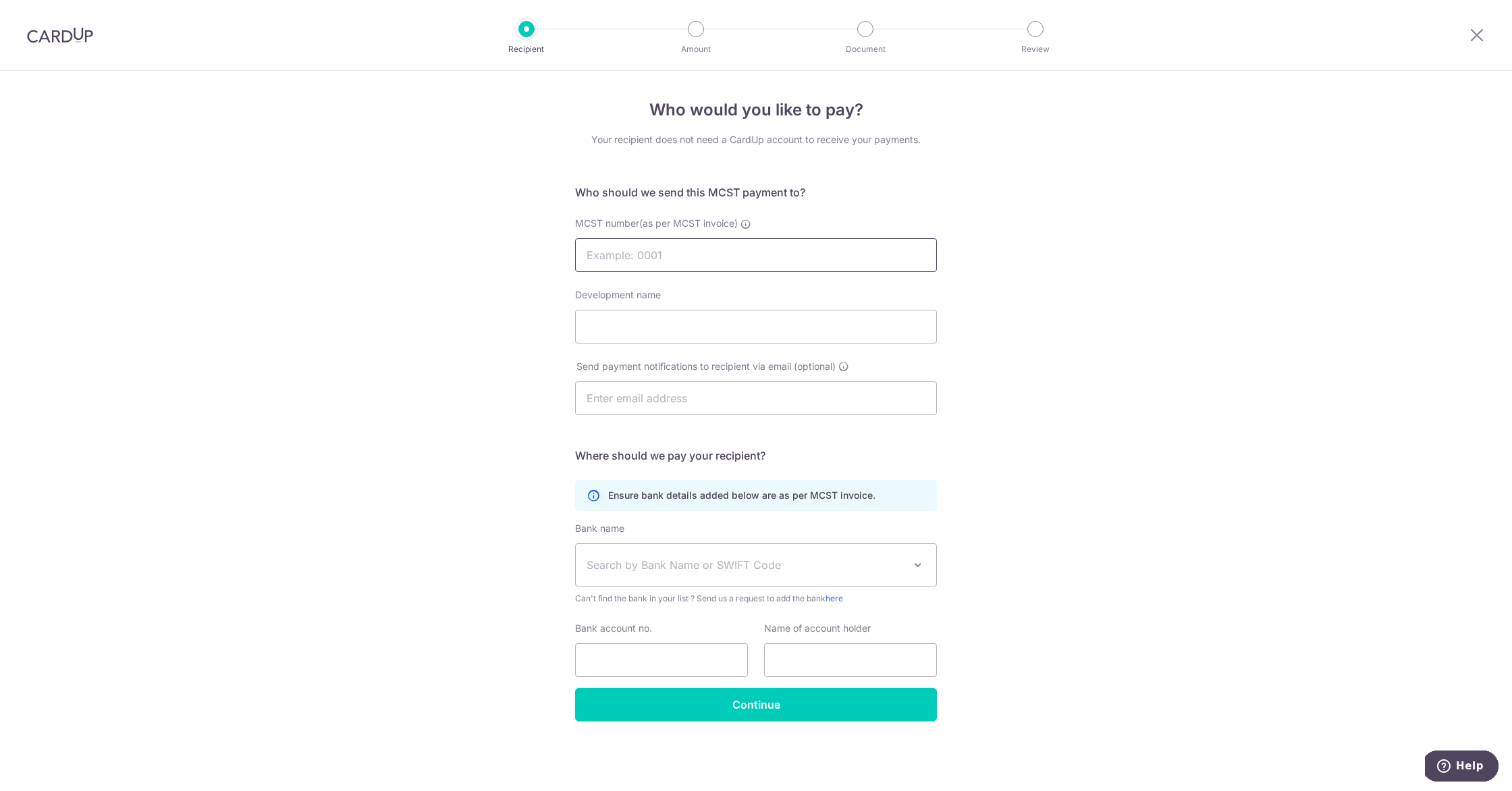
click at [729, 259] on input "MCST number(as per MCST invoice)" at bounding box center [756, 255] width 362 height 34
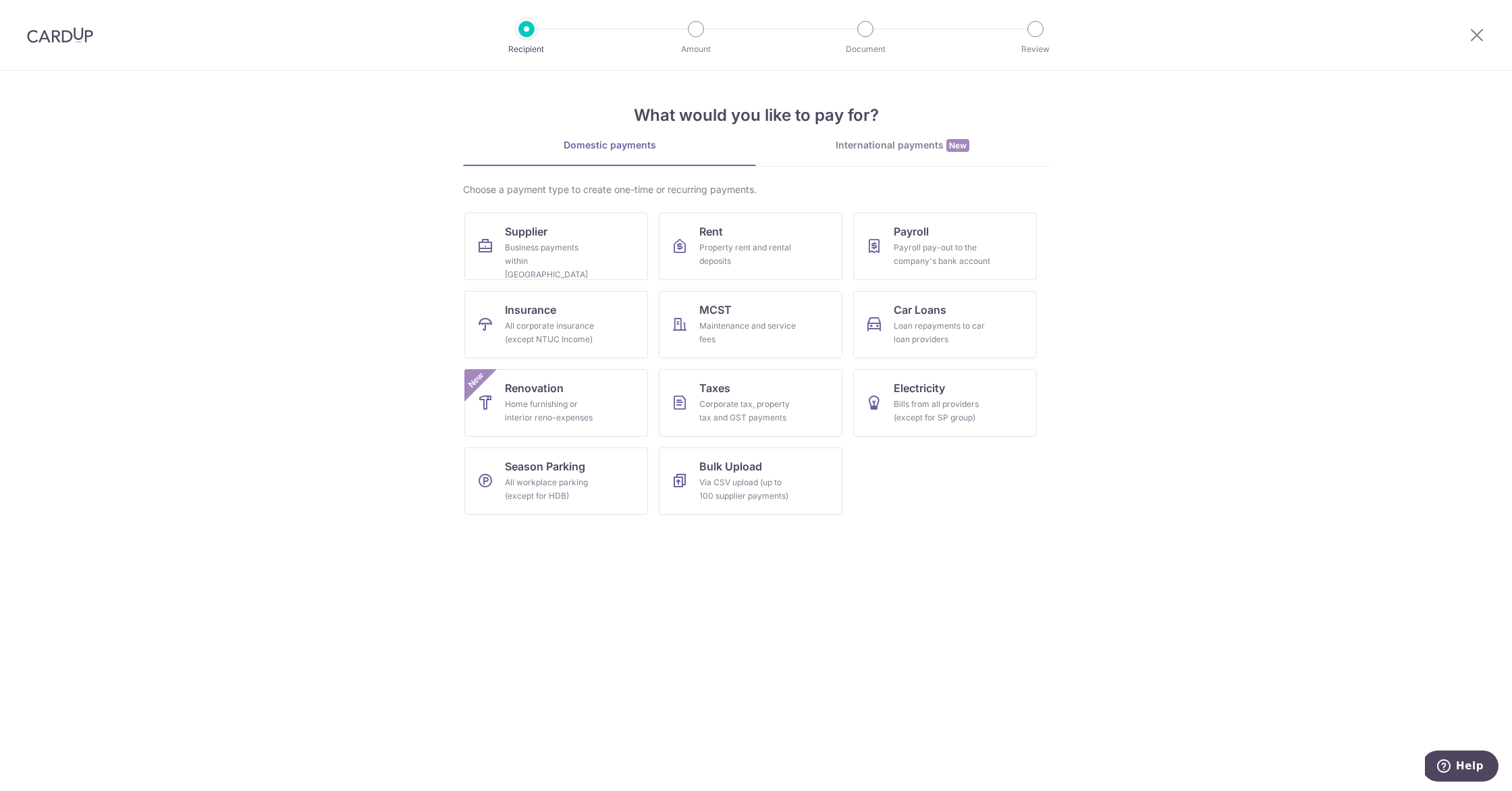
click at [862, 149] on div "International payments New" at bounding box center [902, 146] width 293 height 14
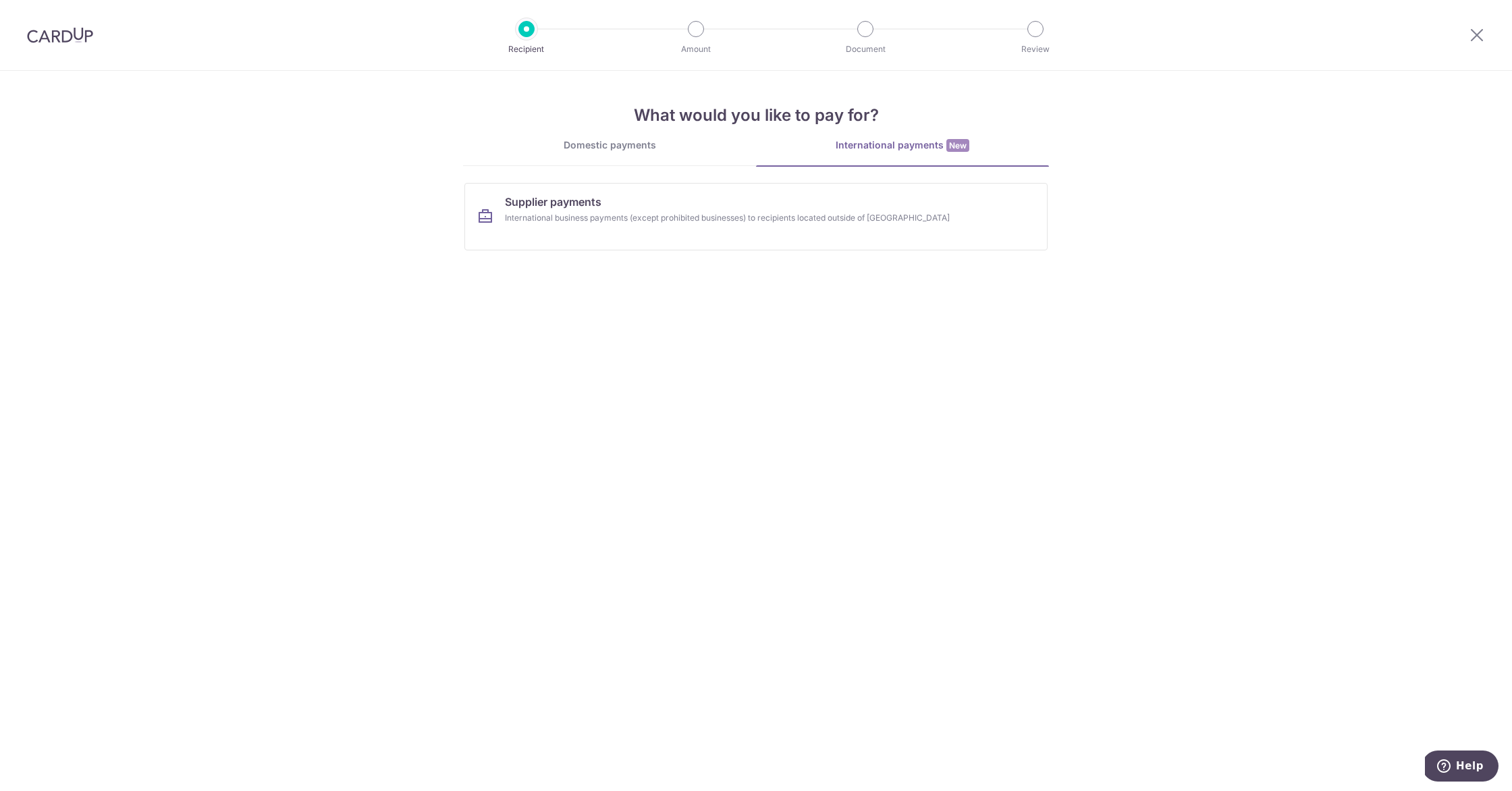
click at [573, 150] on div "Domestic payments" at bounding box center [610, 145] width 293 height 14
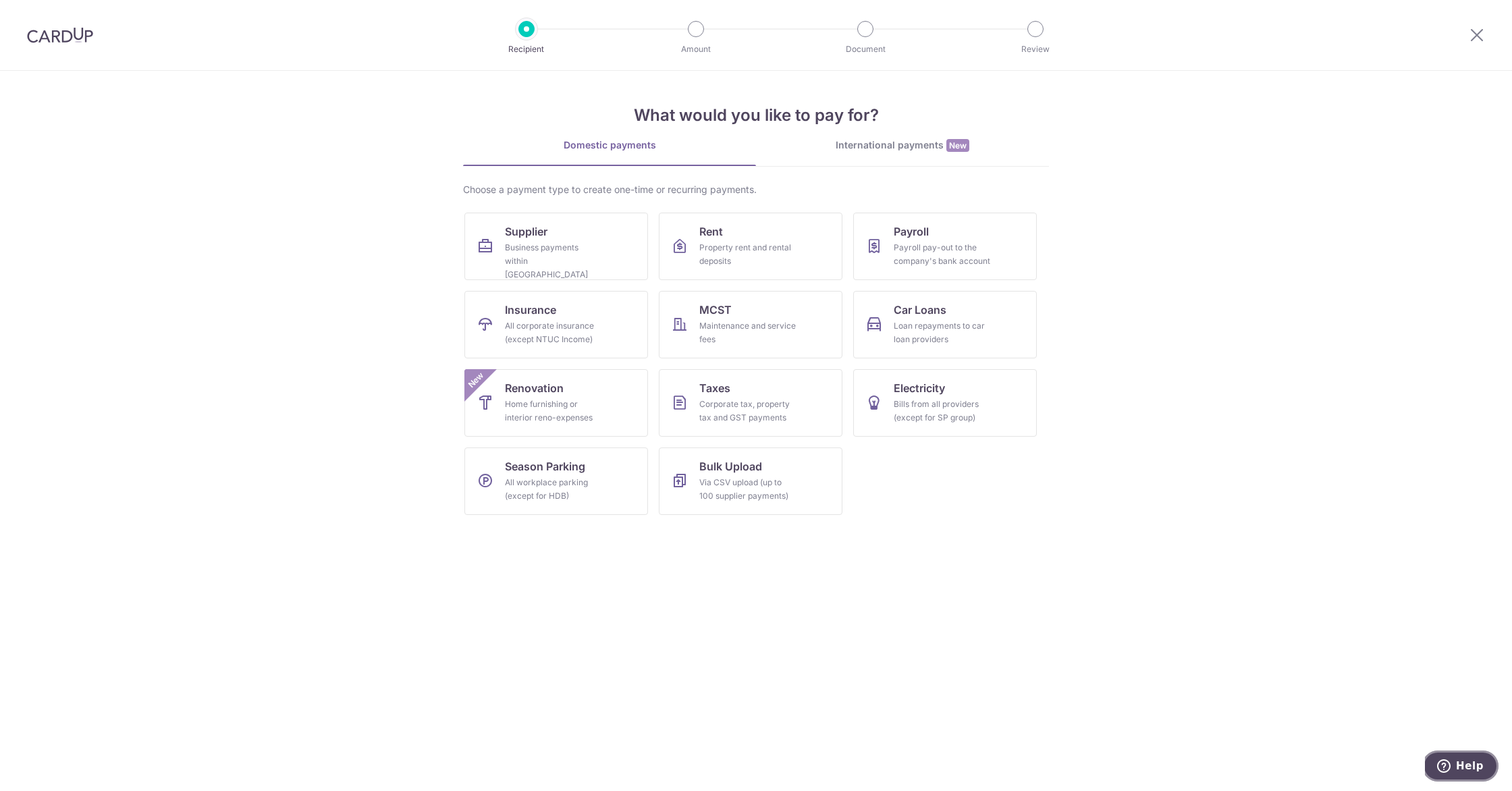
click at [1475, 761] on span "Help" at bounding box center [1470, 765] width 28 height 12
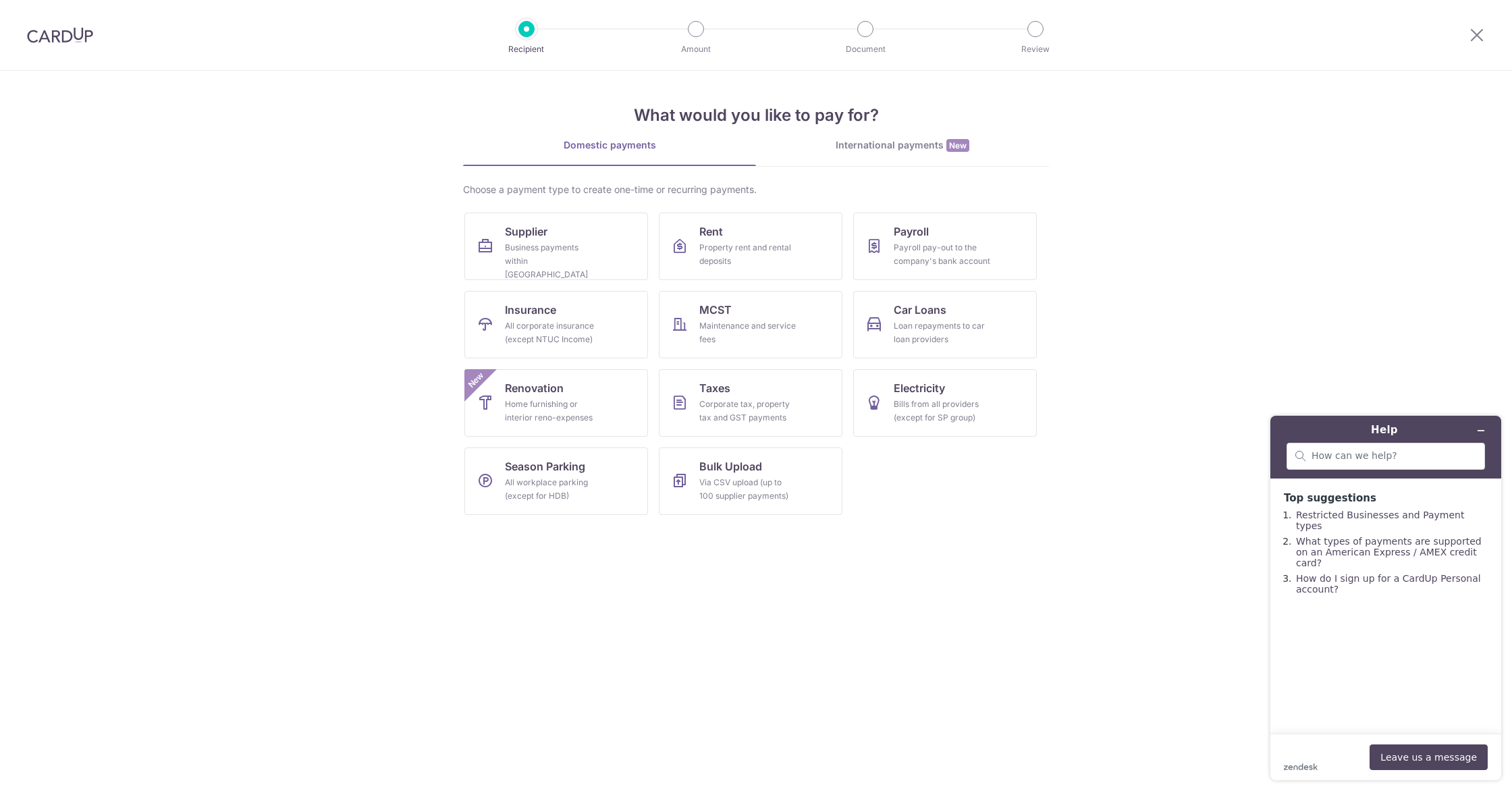
click at [1321, 754] on div "zendesk .cls-1{fill:#03363d;} Leave us a message" at bounding box center [1386, 757] width 204 height 26
click at [1488, 427] on button "Minimise widget" at bounding box center [1481, 431] width 22 height 19
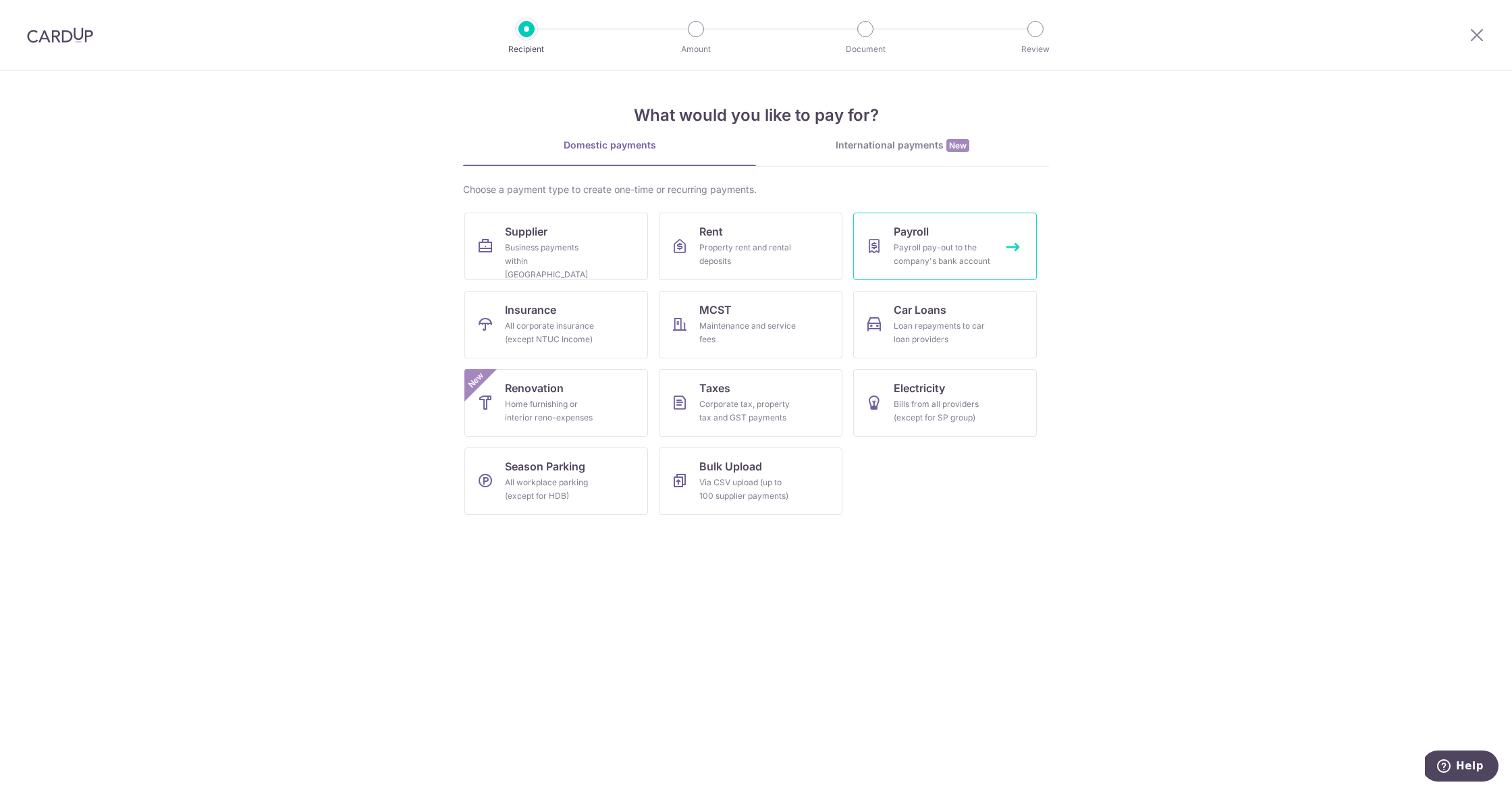
click at [966, 246] on div "Payroll pay-out to the company's bank account" at bounding box center [942, 254] width 98 height 27
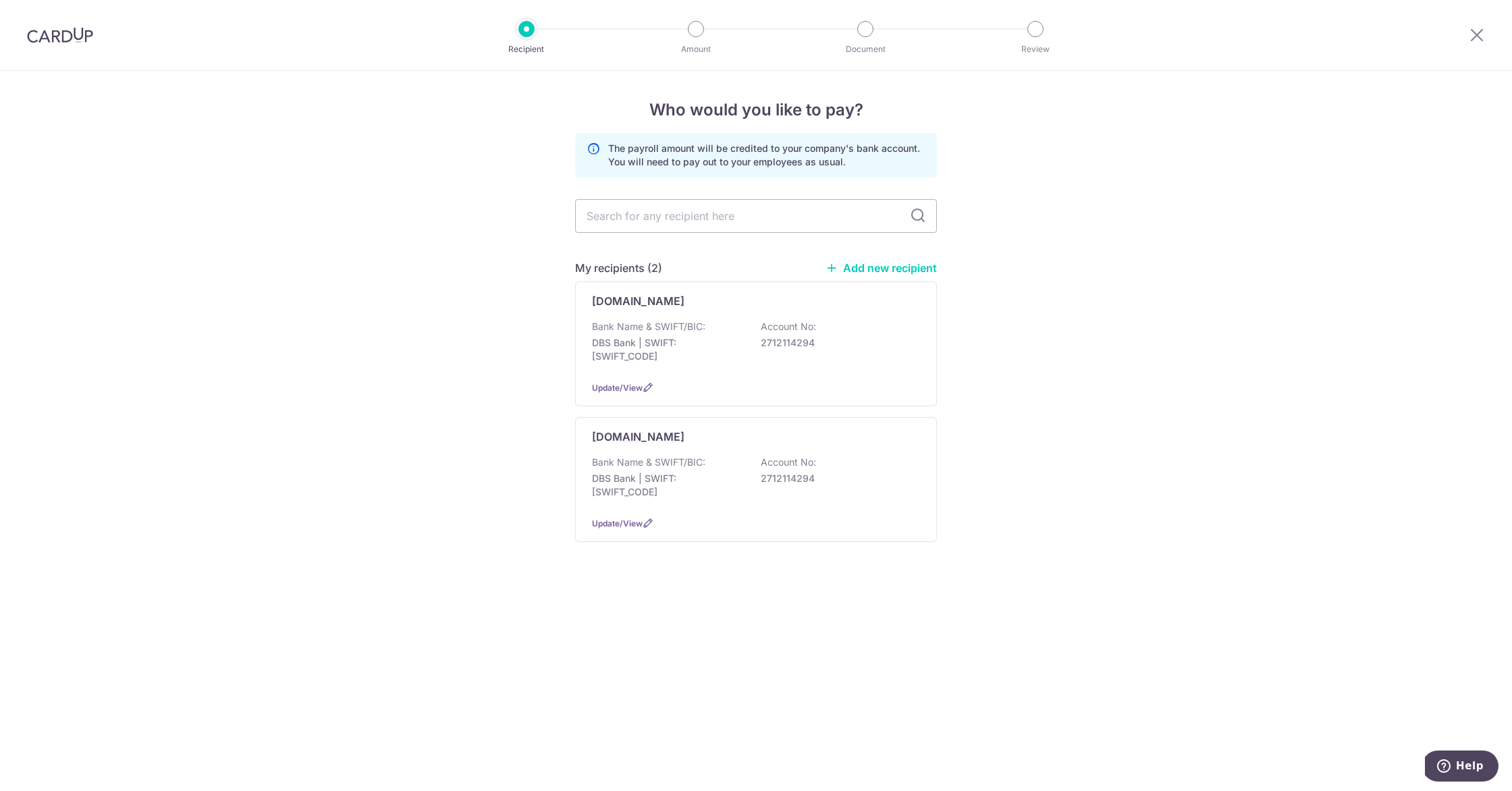
click at [867, 266] on link "Add new recipient" at bounding box center [881, 268] width 111 height 14
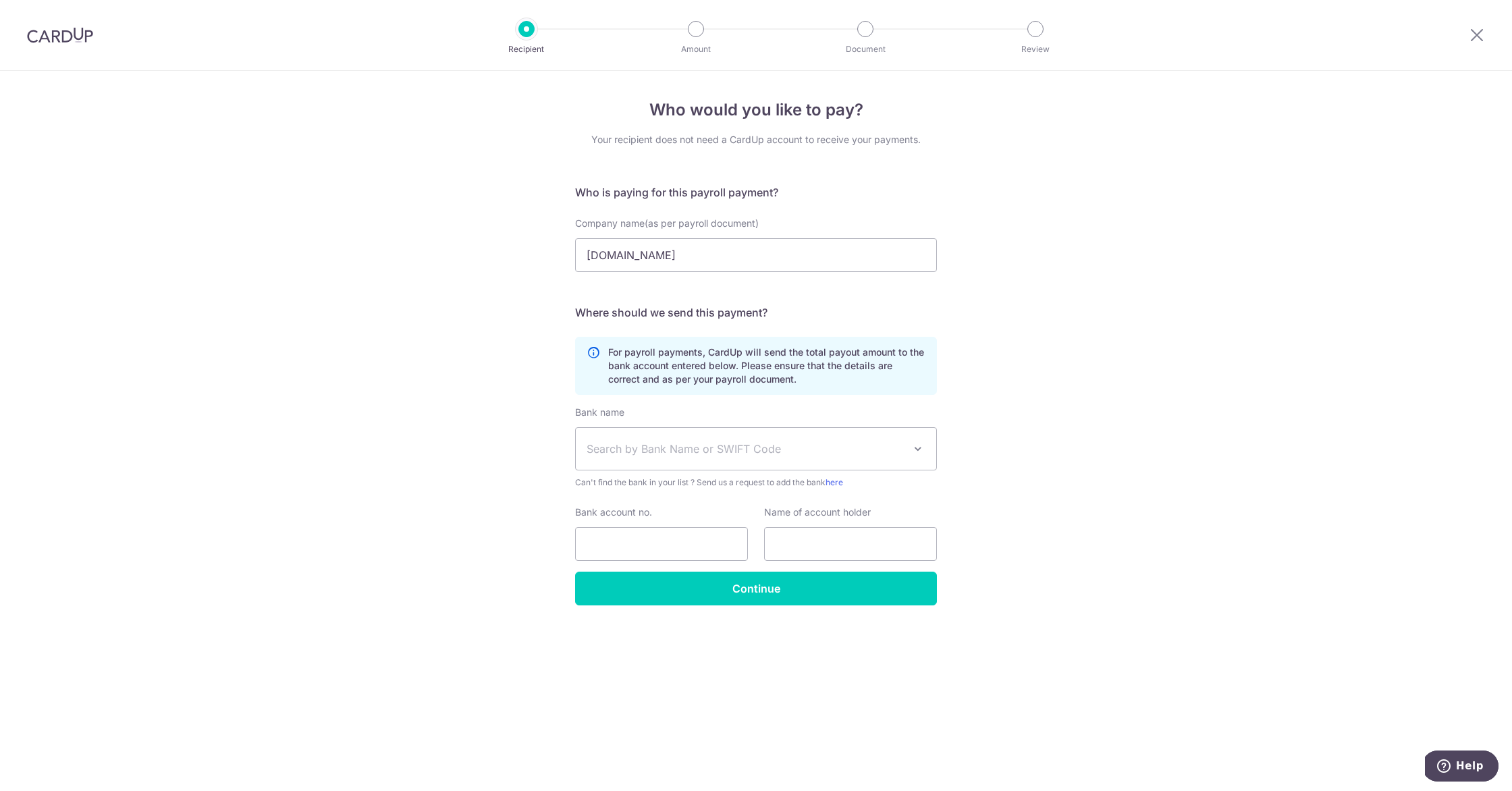
click at [755, 445] on span "Search by Bank Name or SWIFT Code" at bounding box center [745, 449] width 318 height 16
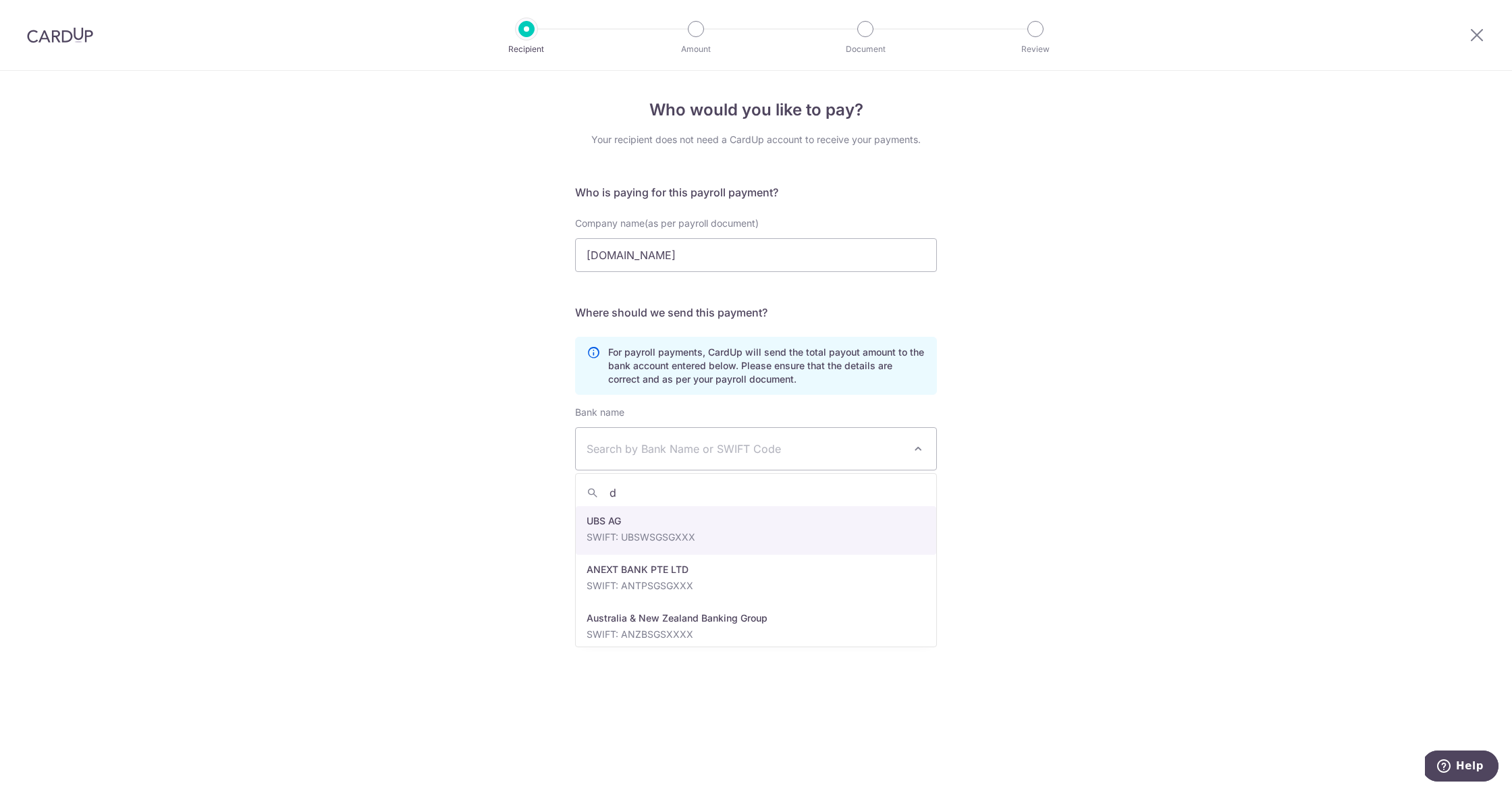
type input "db"
select select "6"
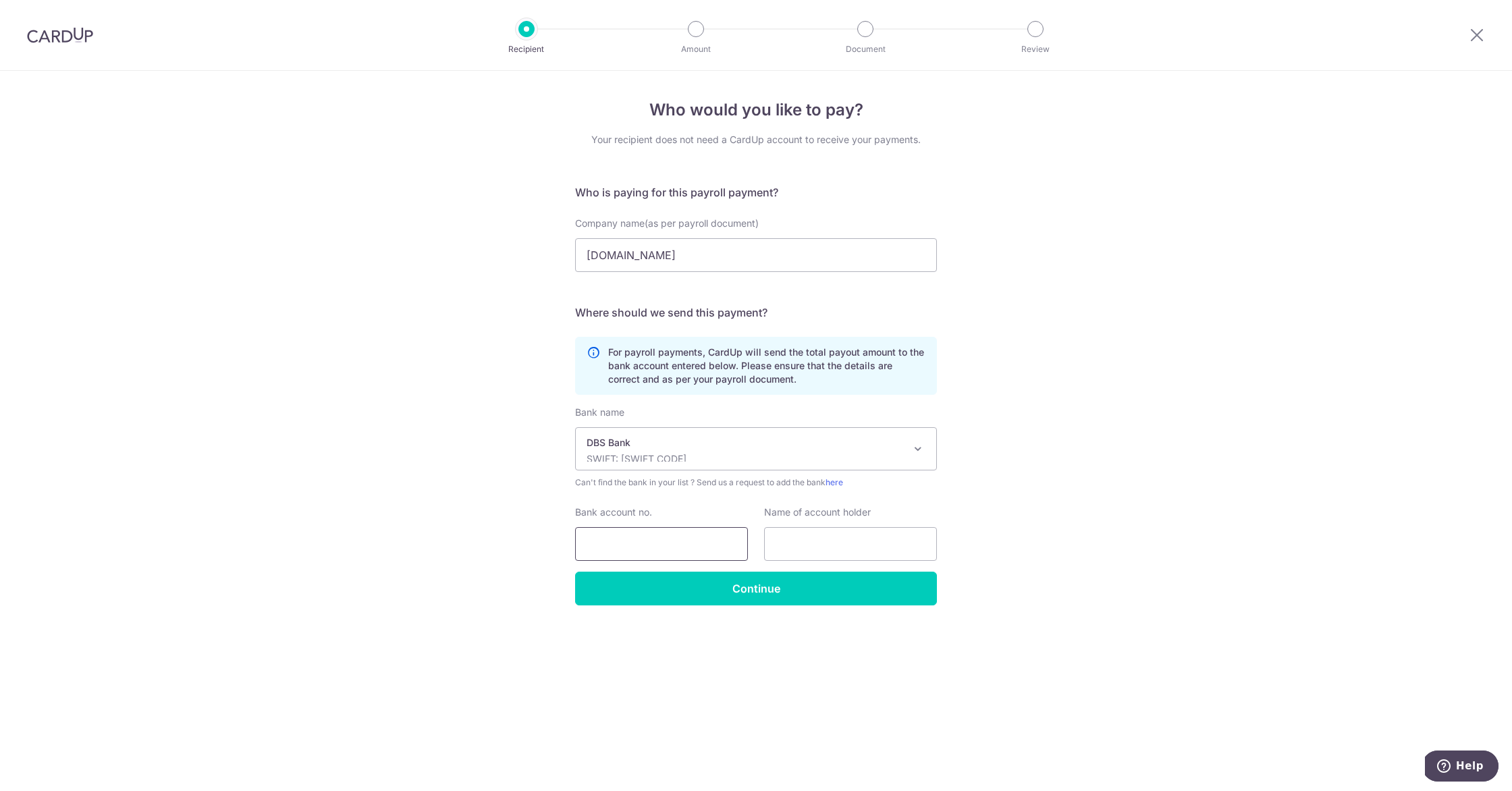
click at [726, 533] on input "Bank account no." at bounding box center [662, 544] width 173 height 34
type input "2712114294"
click at [802, 535] on input "text" at bounding box center [850, 544] width 173 height 34
type input "[PERSON_NAME]"
click at [837, 587] on input "Continue" at bounding box center [756, 589] width 362 height 34
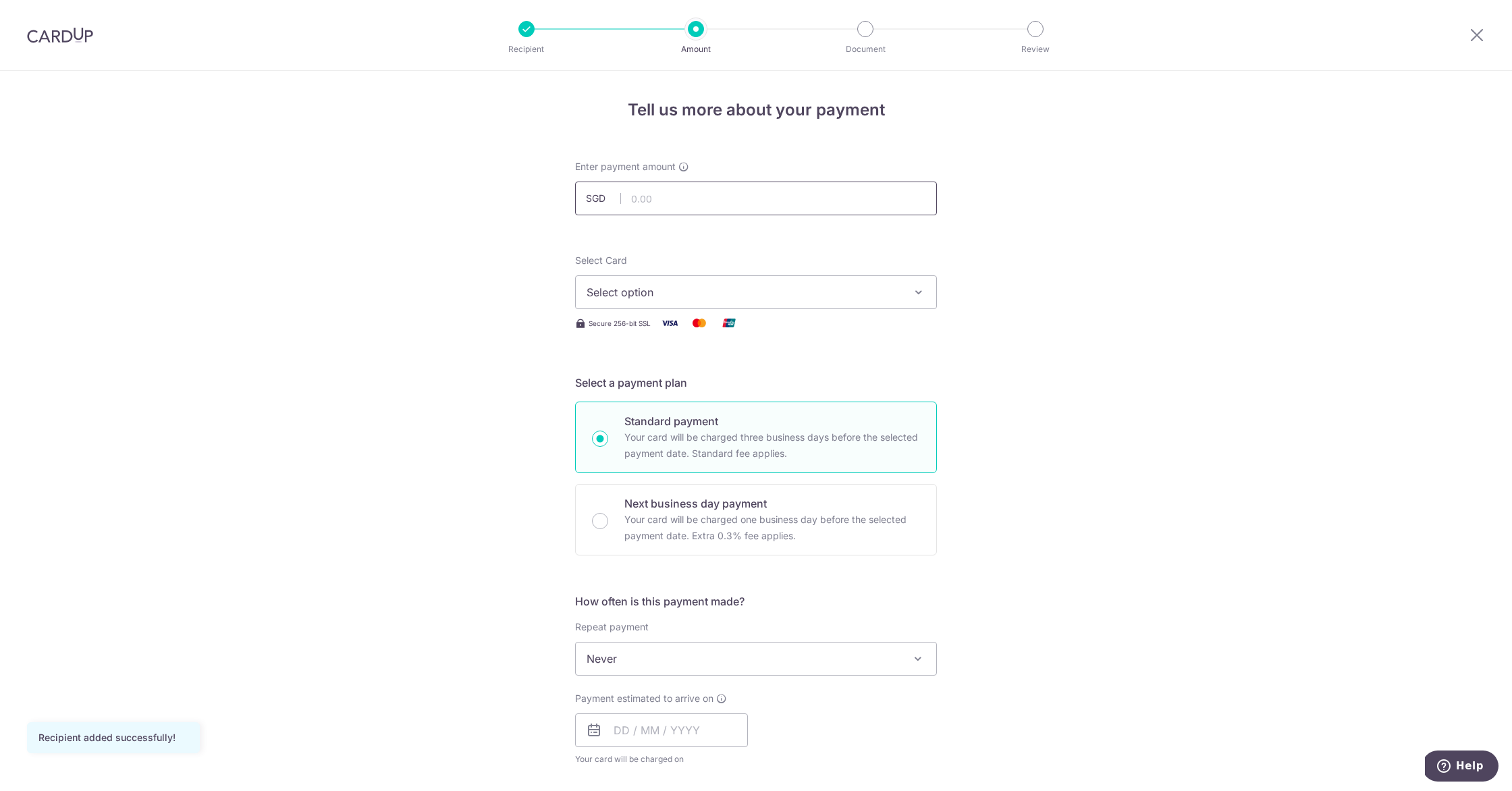
click at [718, 182] on input "text" at bounding box center [756, 198] width 362 height 34
type input "1,500.00"
click at [697, 282] on button "Select option" at bounding box center [756, 292] width 362 height 34
click at [681, 386] on span "**** 8002" at bounding box center [756, 389] width 339 height 16
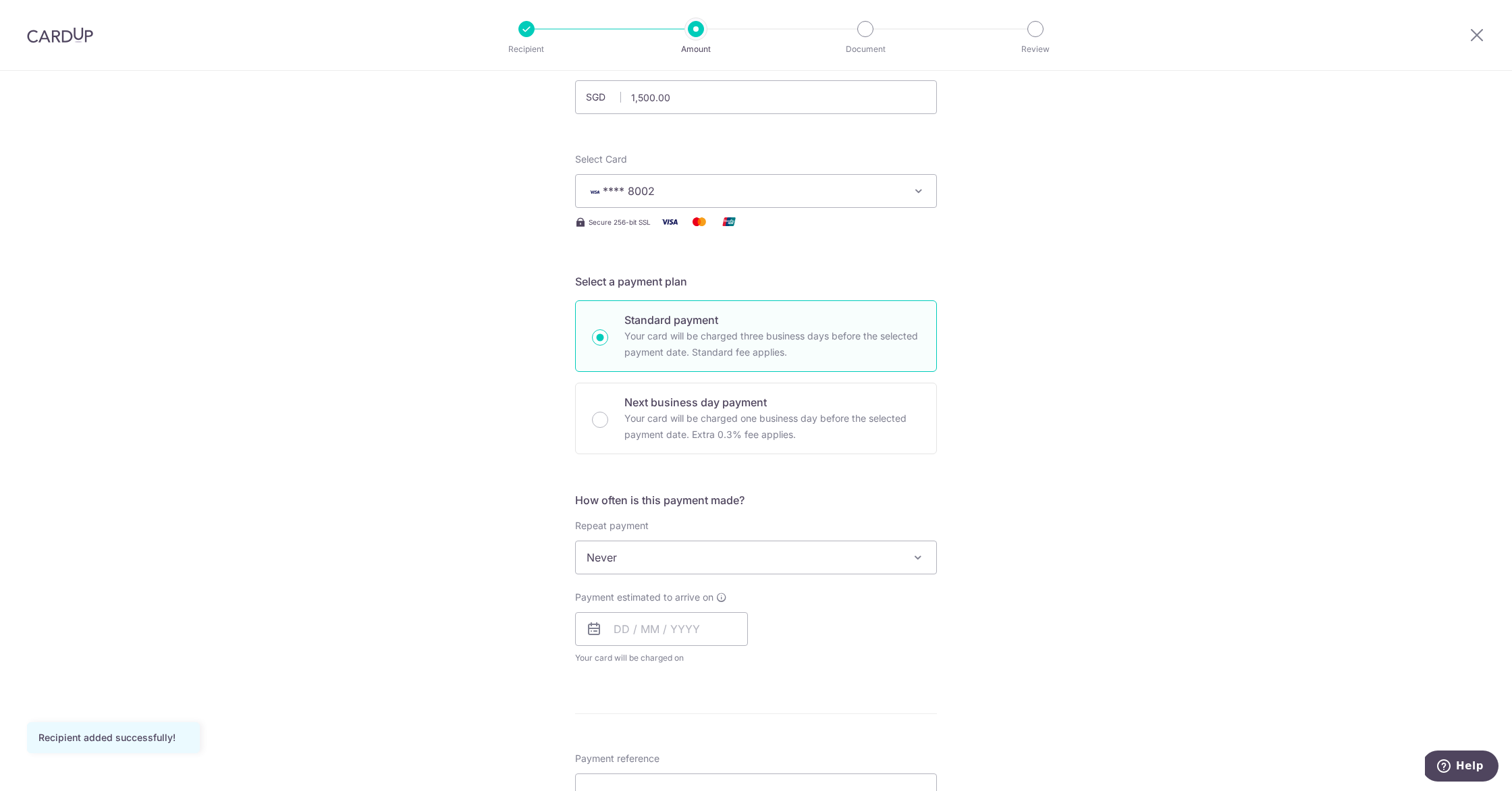
click at [694, 569] on span "Never" at bounding box center [756, 557] width 361 height 33
click at [648, 637] on input "text" at bounding box center [662, 629] width 173 height 34
click at [729, 720] on link "3" at bounding box center [738, 725] width 22 height 22
type input "03/10/2025"
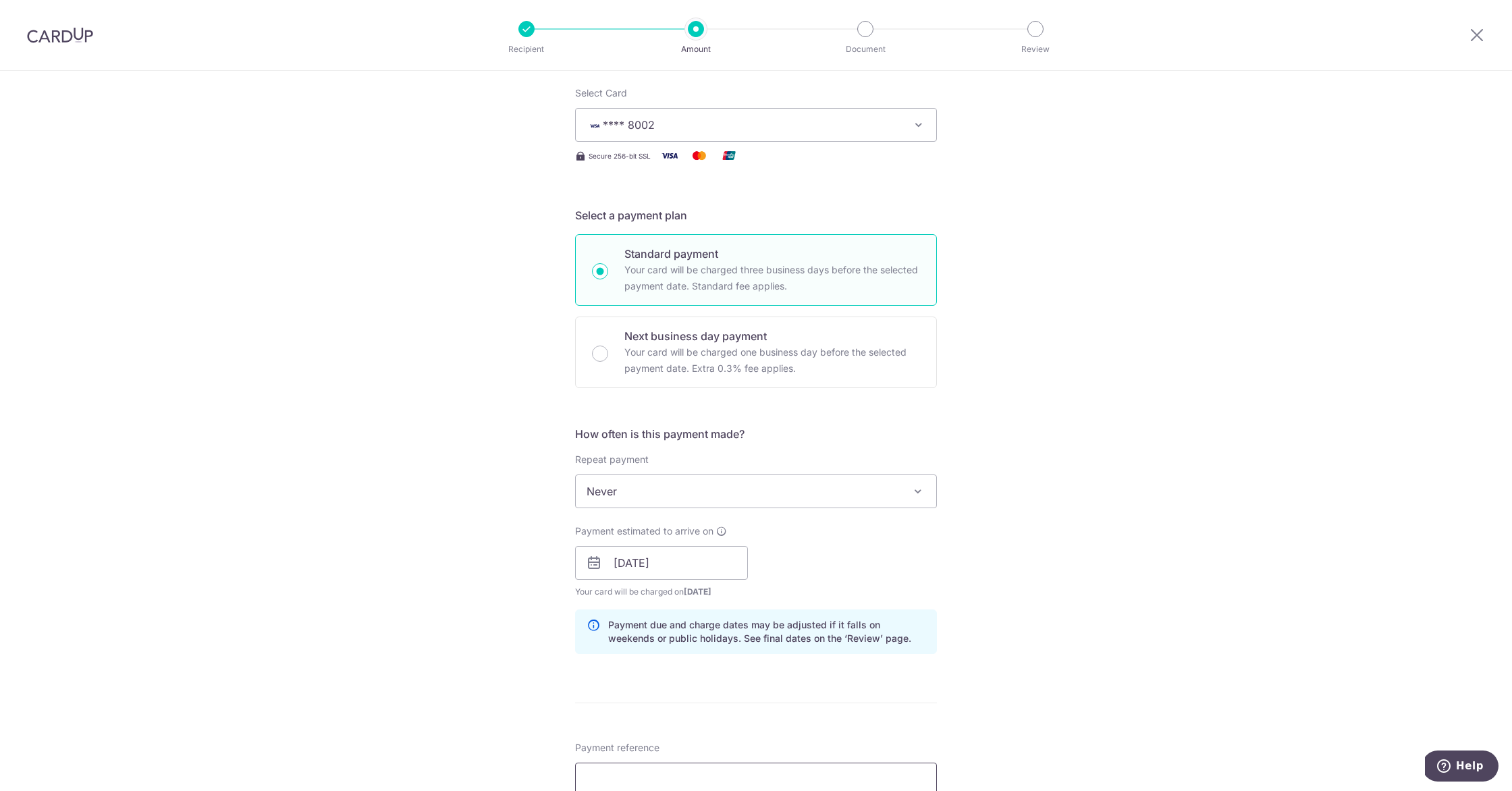
scroll to position [324, 0]
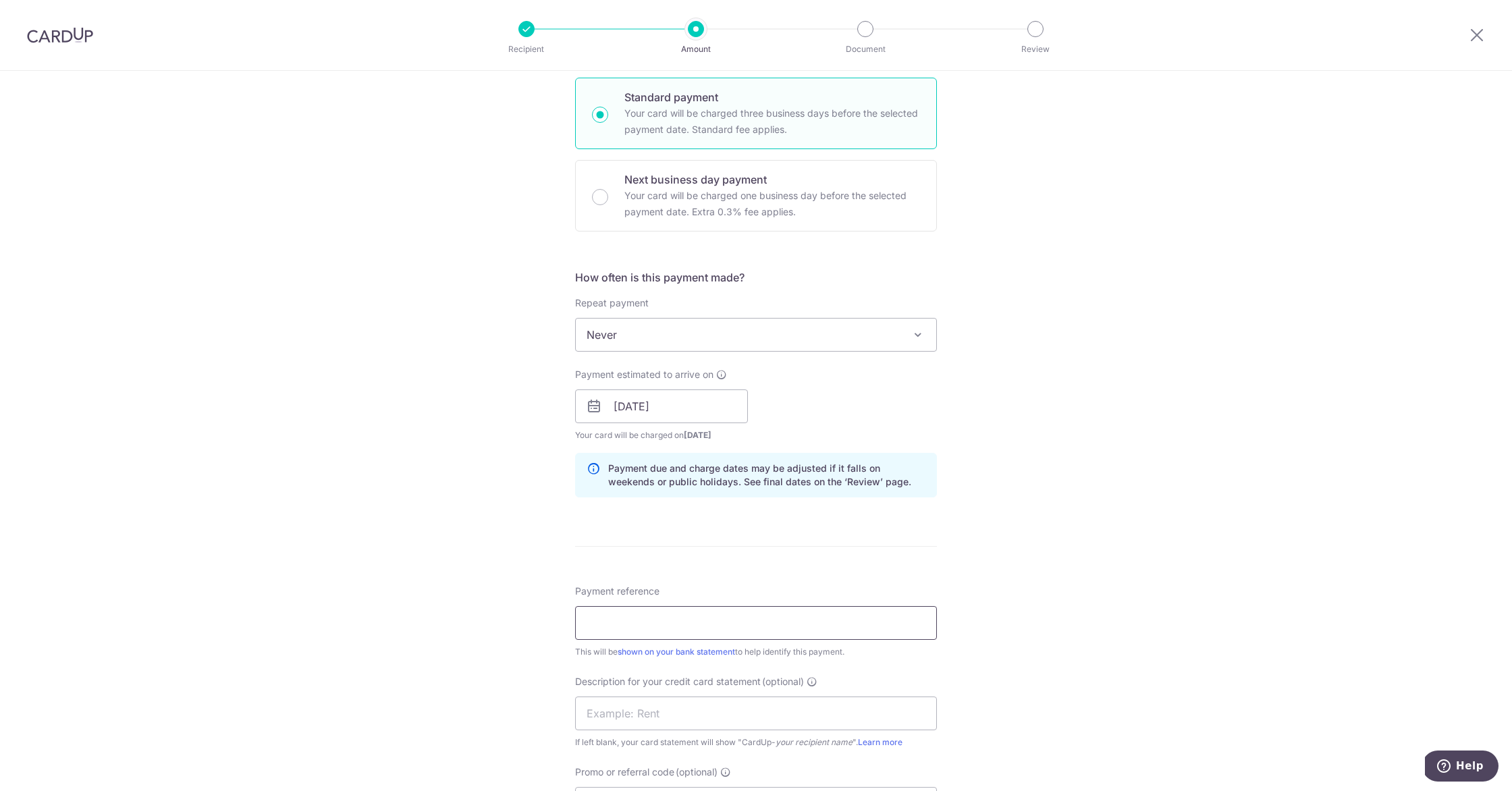
click at [677, 614] on input "Payment reference" at bounding box center [756, 623] width 362 height 34
type input "CB Payment"
click at [674, 709] on input "text" at bounding box center [756, 713] width 362 height 34
type input "Marketing SAL"
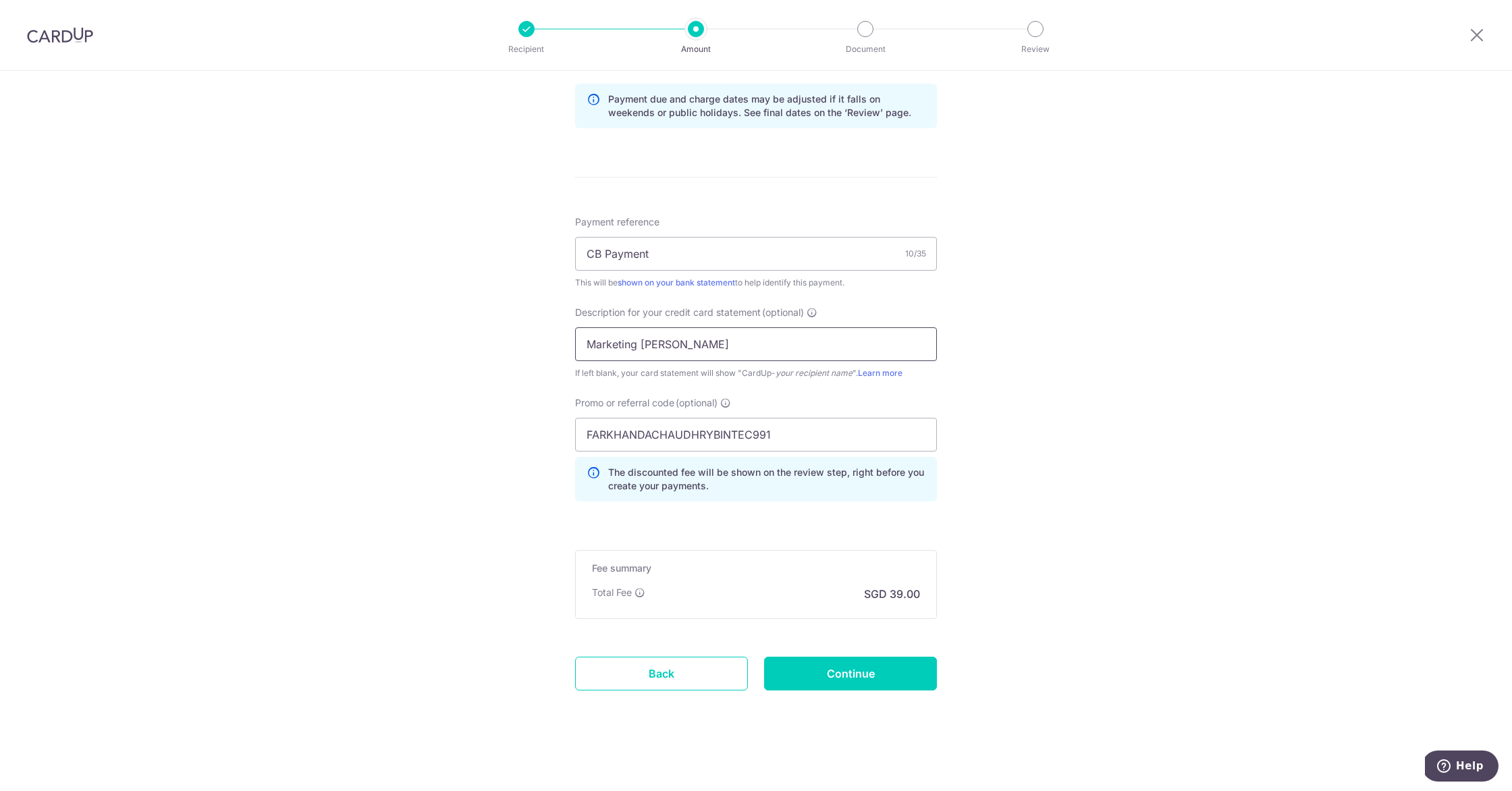
scroll to position [693, 0]
click at [795, 671] on input "Continue" at bounding box center [850, 673] width 173 height 34
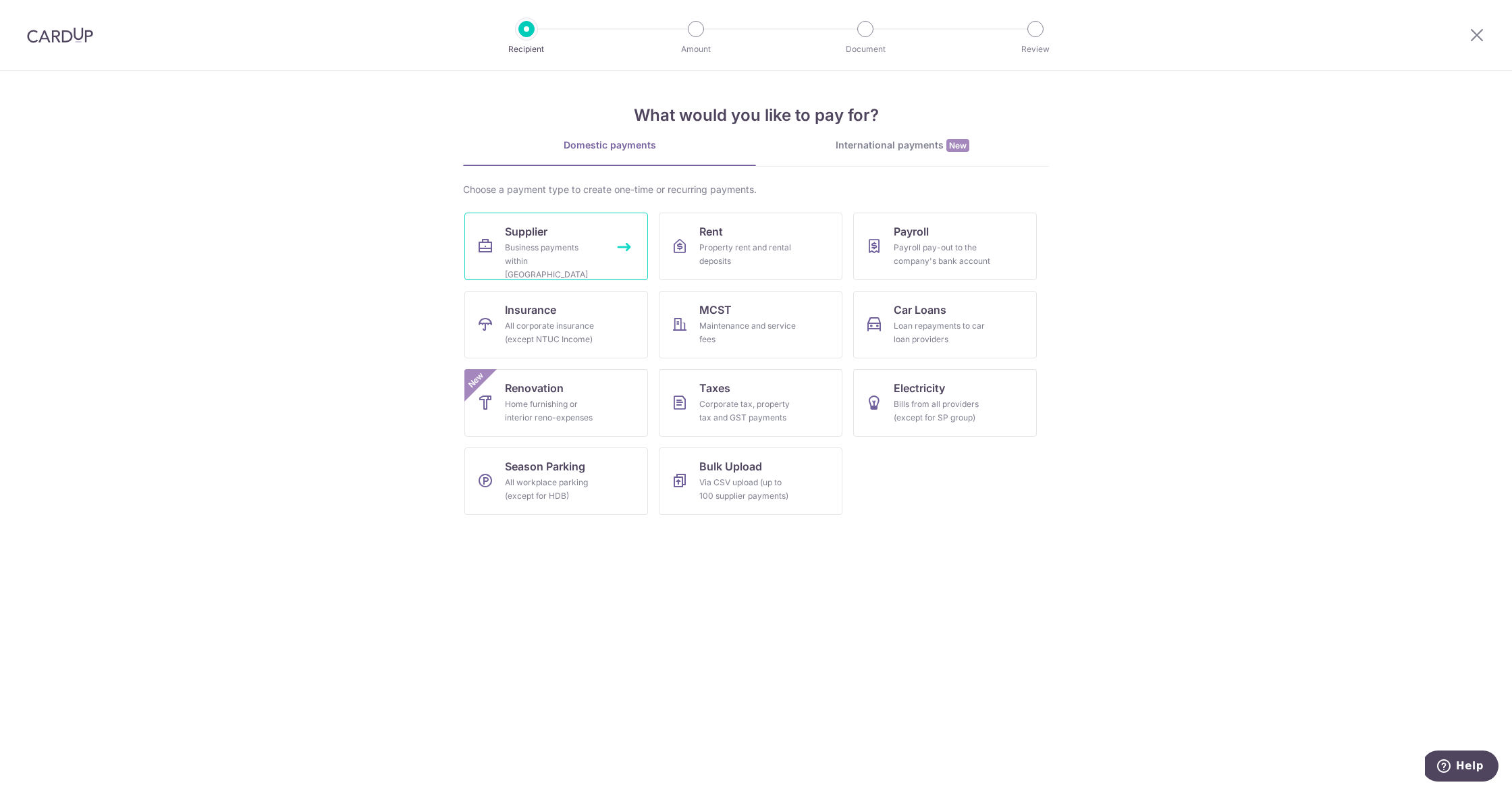
click at [586, 249] on div "Business payments within [GEOGRAPHIC_DATA]" at bounding box center [554, 261] width 98 height 41
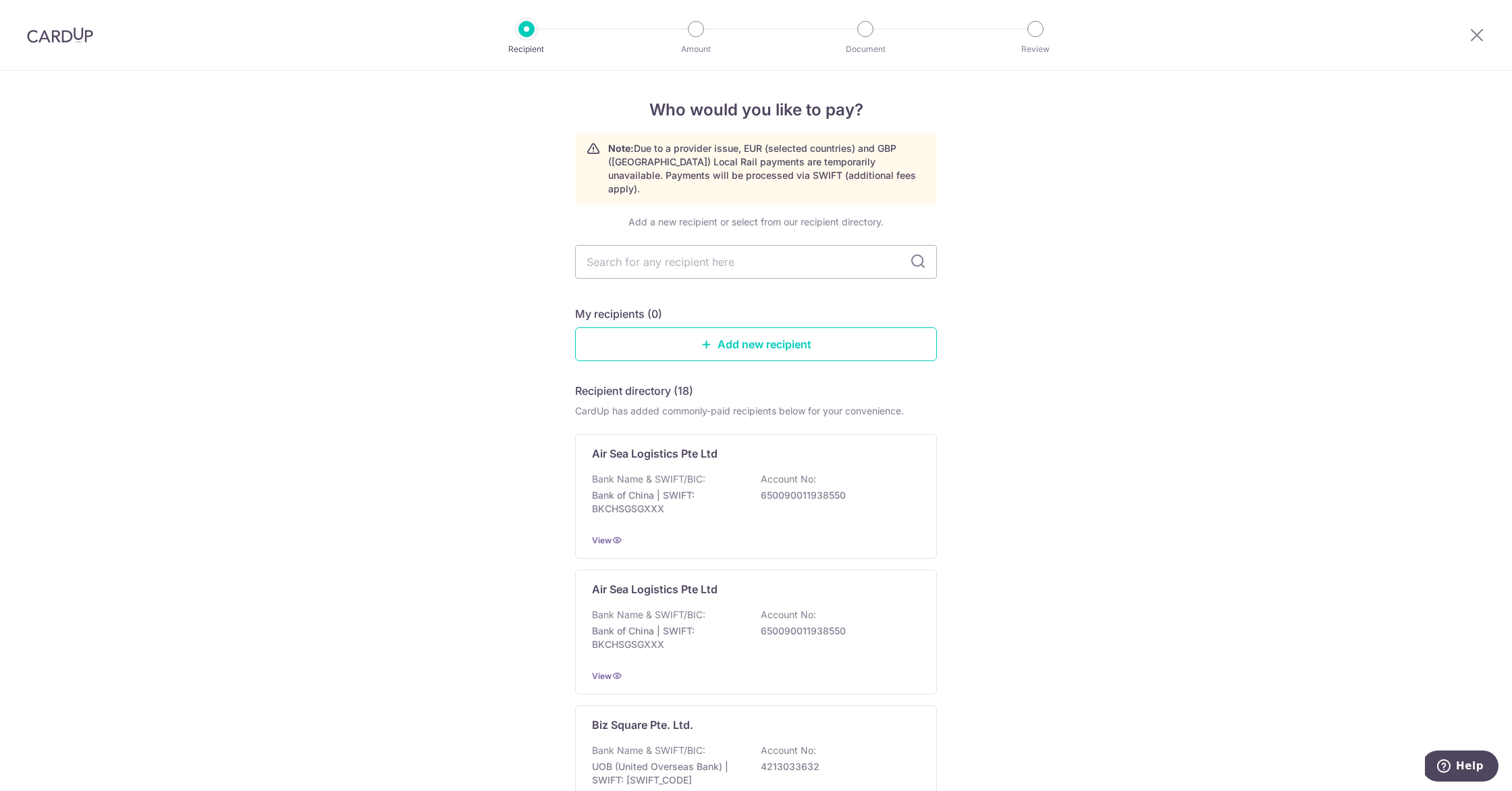
click at [586, 249] on input "text" at bounding box center [756, 262] width 362 height 34
click at [706, 245] on input "text" at bounding box center [756, 262] width 362 height 34
click at [748, 331] on link "Add new recipient" at bounding box center [756, 344] width 362 height 34
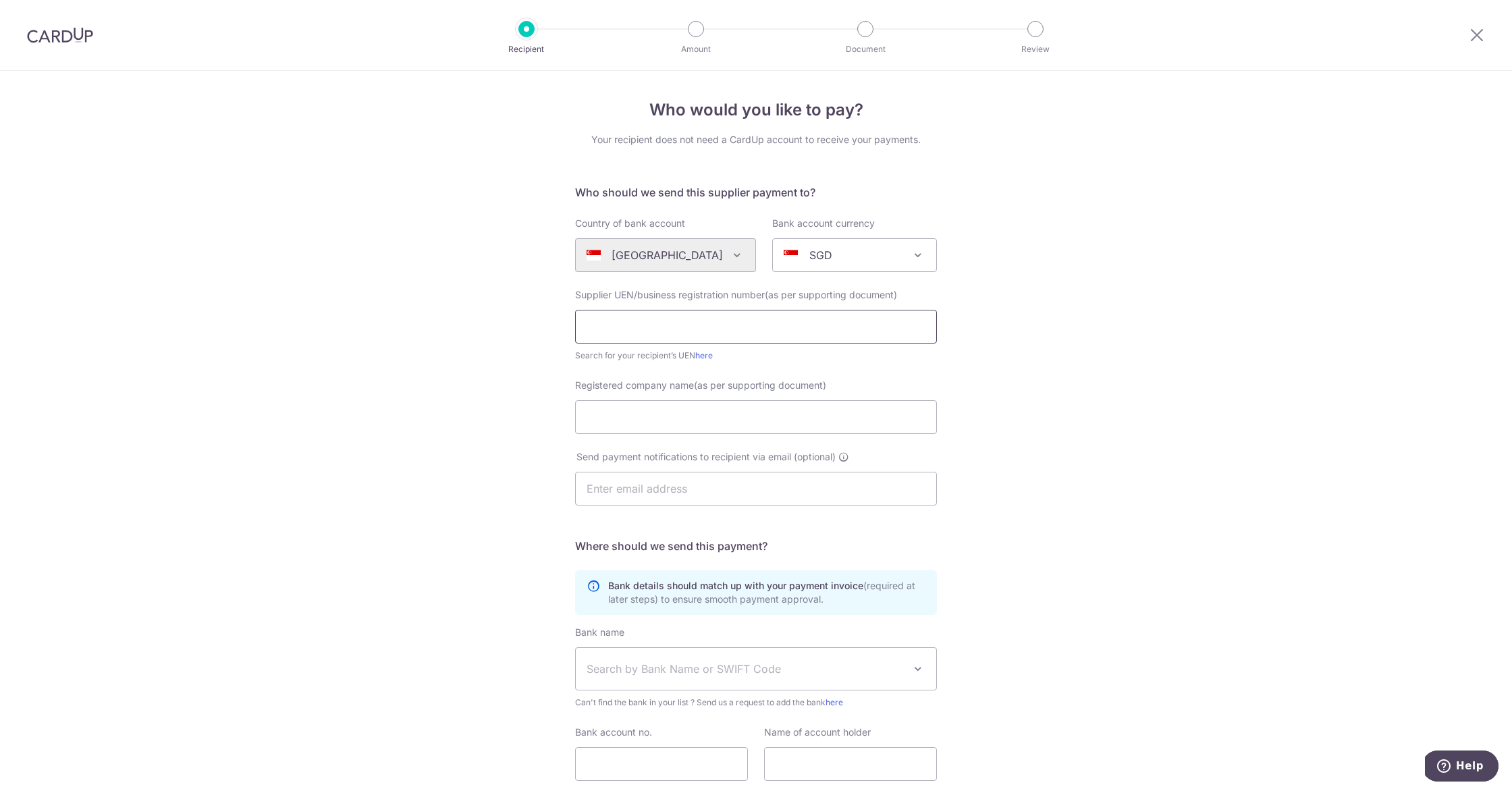
click at [751, 322] on input "text" at bounding box center [756, 326] width 362 height 34
type input "T25LP0013F"
click at [691, 409] on input "Registered company name(as per supporting document)" at bounding box center [756, 417] width 362 height 34
click at [760, 482] on input "text" at bounding box center [756, 489] width 362 height 34
click at [738, 486] on input "text" at bounding box center [756, 489] width 362 height 34
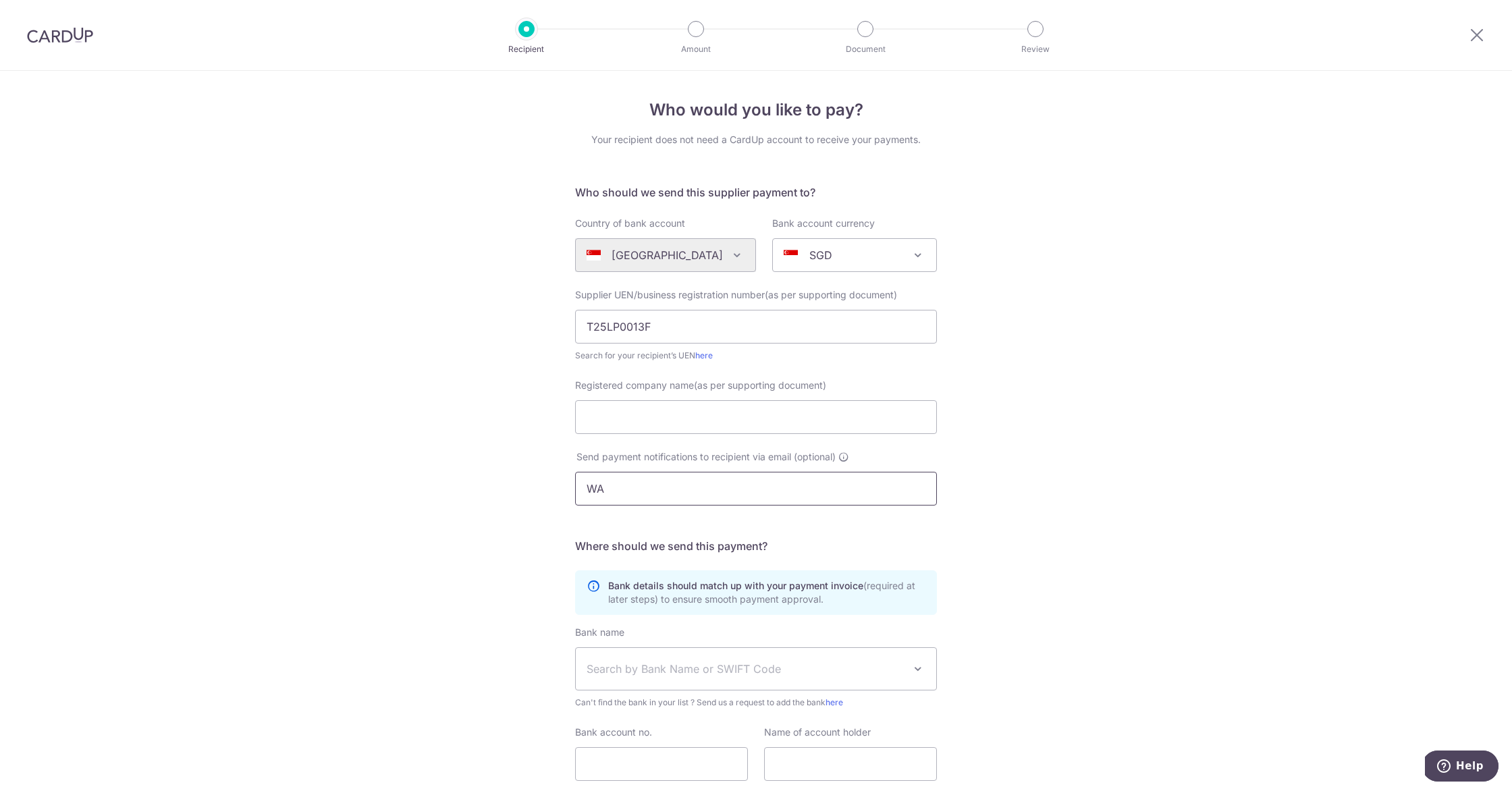
type input "W"
type input "wawaakay95@gmail.com"
click at [671, 413] on input "Registered company name(as per supporting document)" at bounding box center [756, 417] width 362 height 34
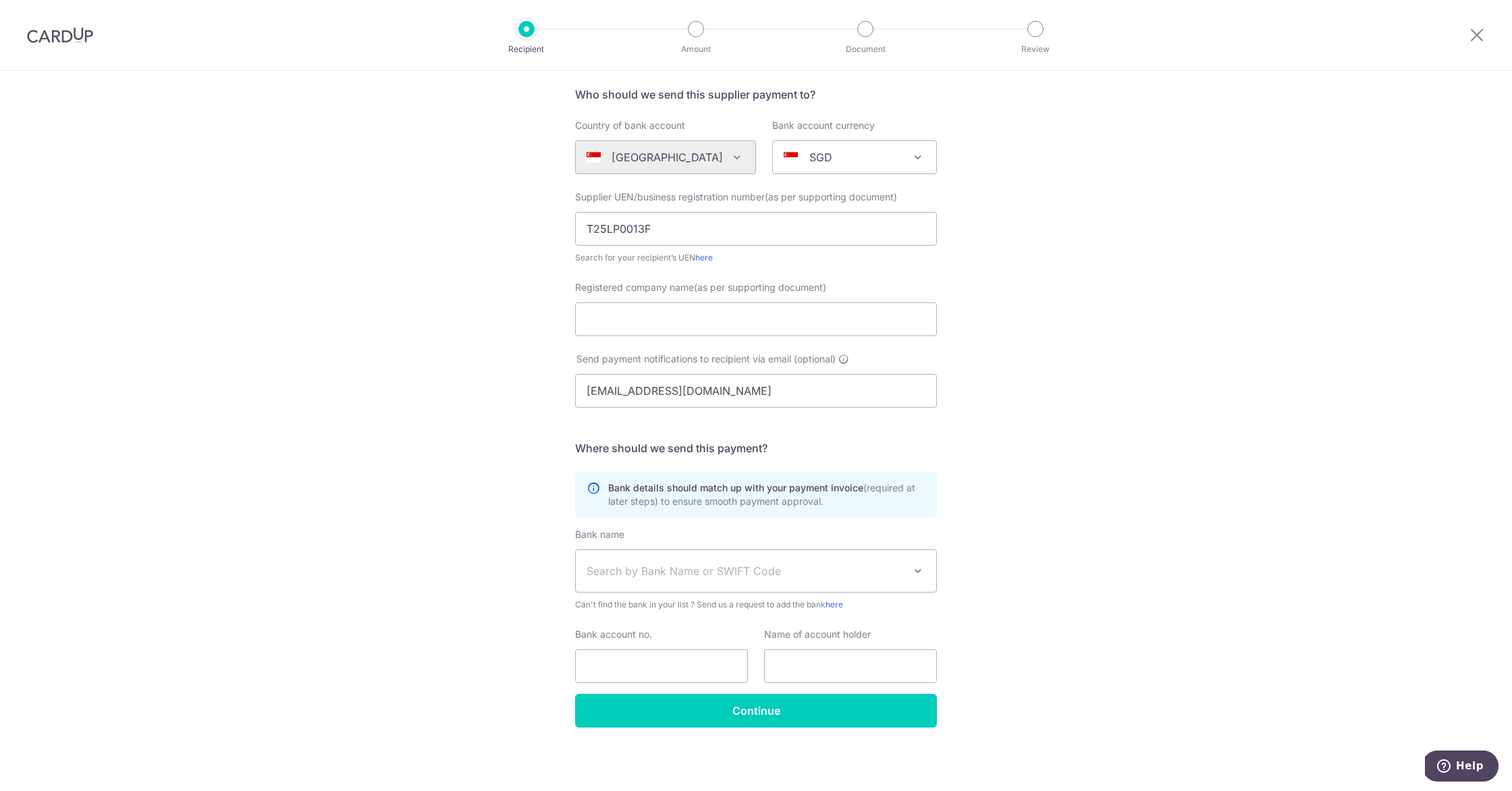
click at [697, 567] on span "Search by Bank Name or SWIFT Code" at bounding box center [745, 571] width 318 height 16
type input "uob"
select select "18"
click at [686, 664] on input "Bank account no." at bounding box center [662, 666] width 173 height 34
click at [809, 668] on input "text" at bounding box center [850, 666] width 173 height 34
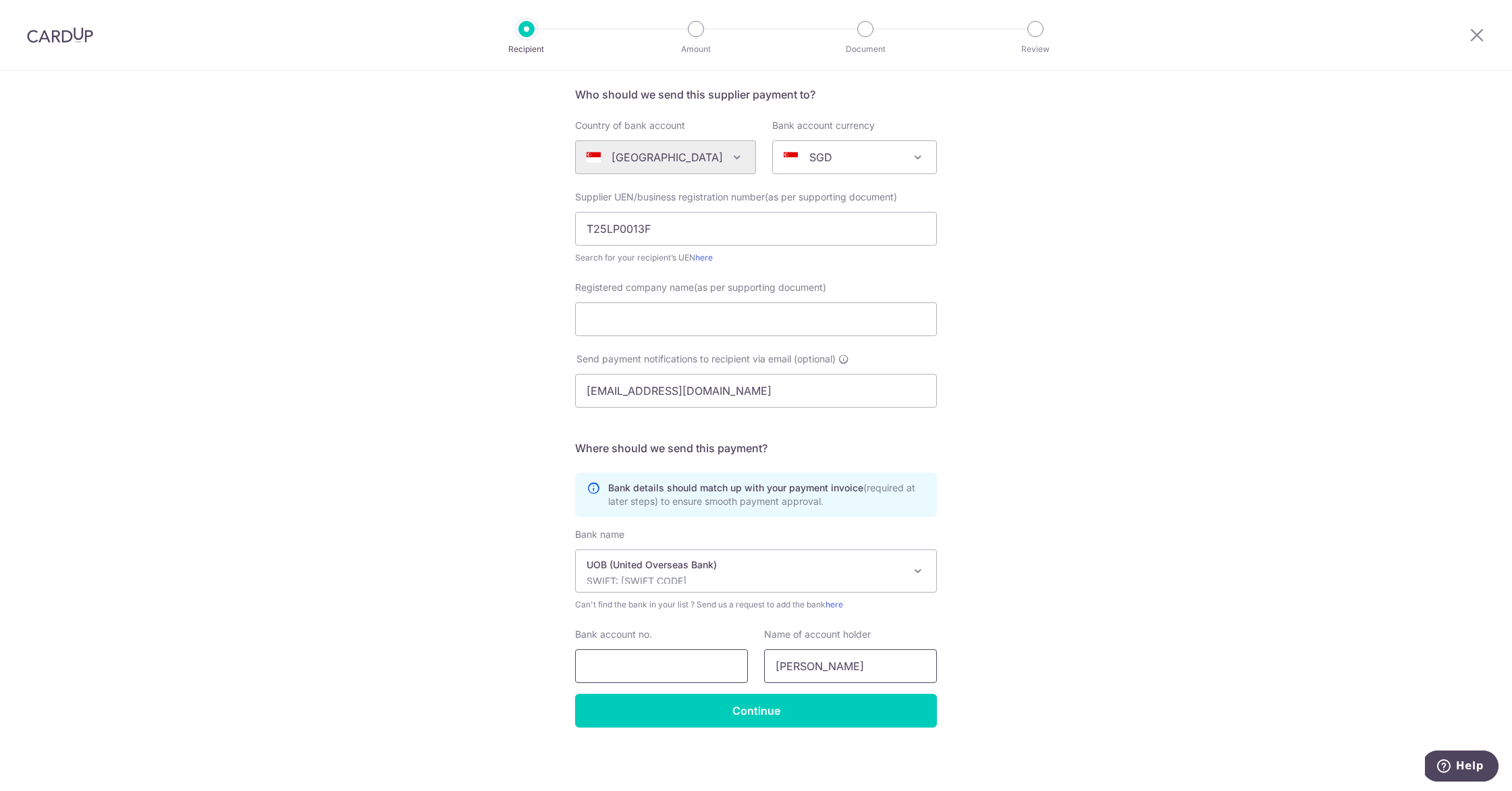
type input "Kamallia Binte Kamaruzaman"
click at [667, 657] on input "Bank account no." at bounding box center [662, 666] width 173 height 34
click at [732, 333] on input "Registered company name(as per supporting document)" at bounding box center [756, 319] width 362 height 34
click at [680, 543] on div "Bank name (Select from our list, or add a new bank ) Select Bank UBS AG ANEXT B…" at bounding box center [756, 569] width 362 height 84
click at [702, 325] on input "Registered company name(as per supporting document)" at bounding box center [756, 319] width 362 height 34
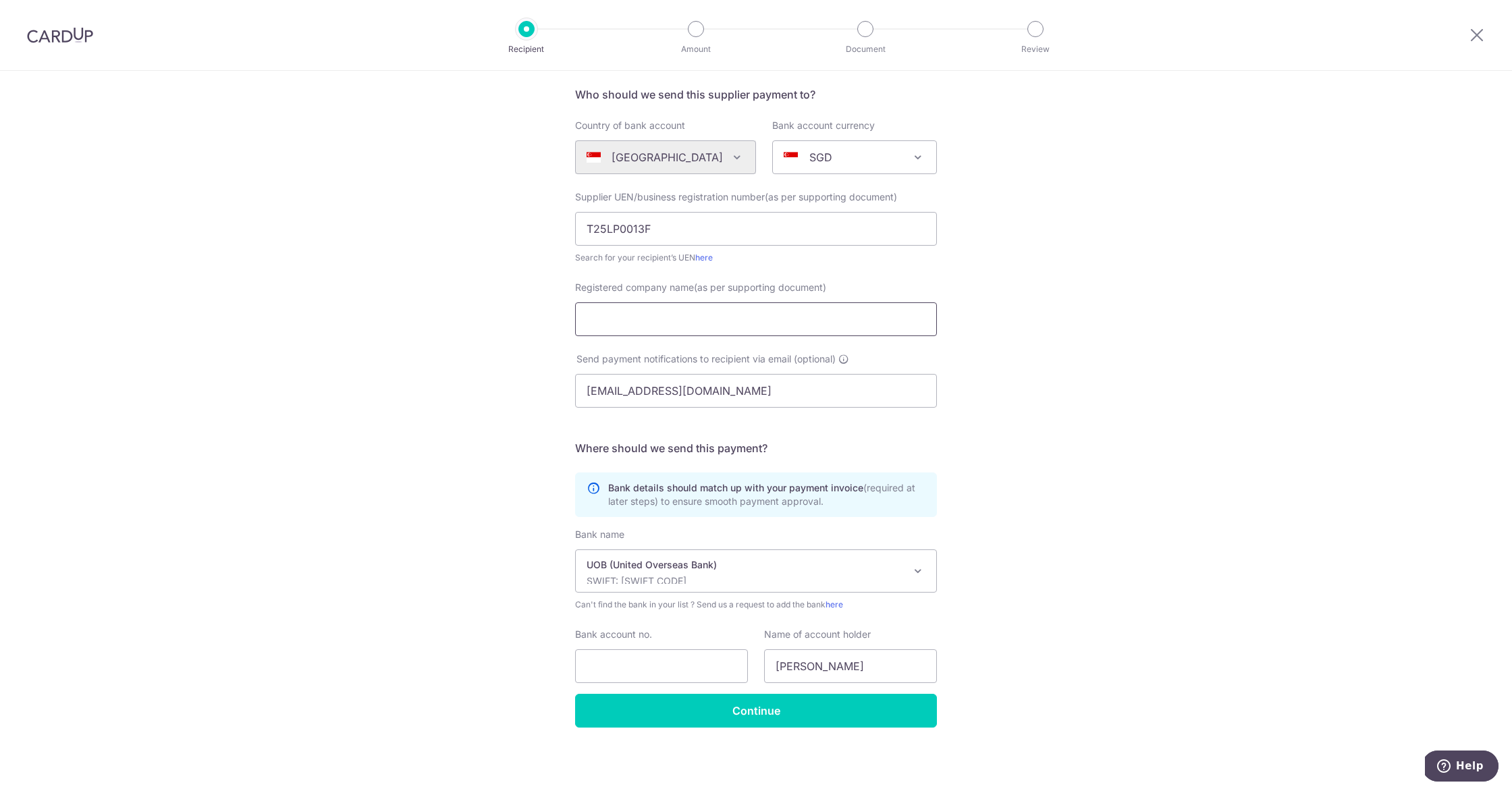
click at [670, 314] on input "Registered company name(as per supporting document)" at bounding box center [756, 319] width 362 height 34
type input "c"
type input "Charmsbywk limited partnership"
click at [704, 563] on p "UOB (United Overseas Bank)" at bounding box center [745, 565] width 318 height 14
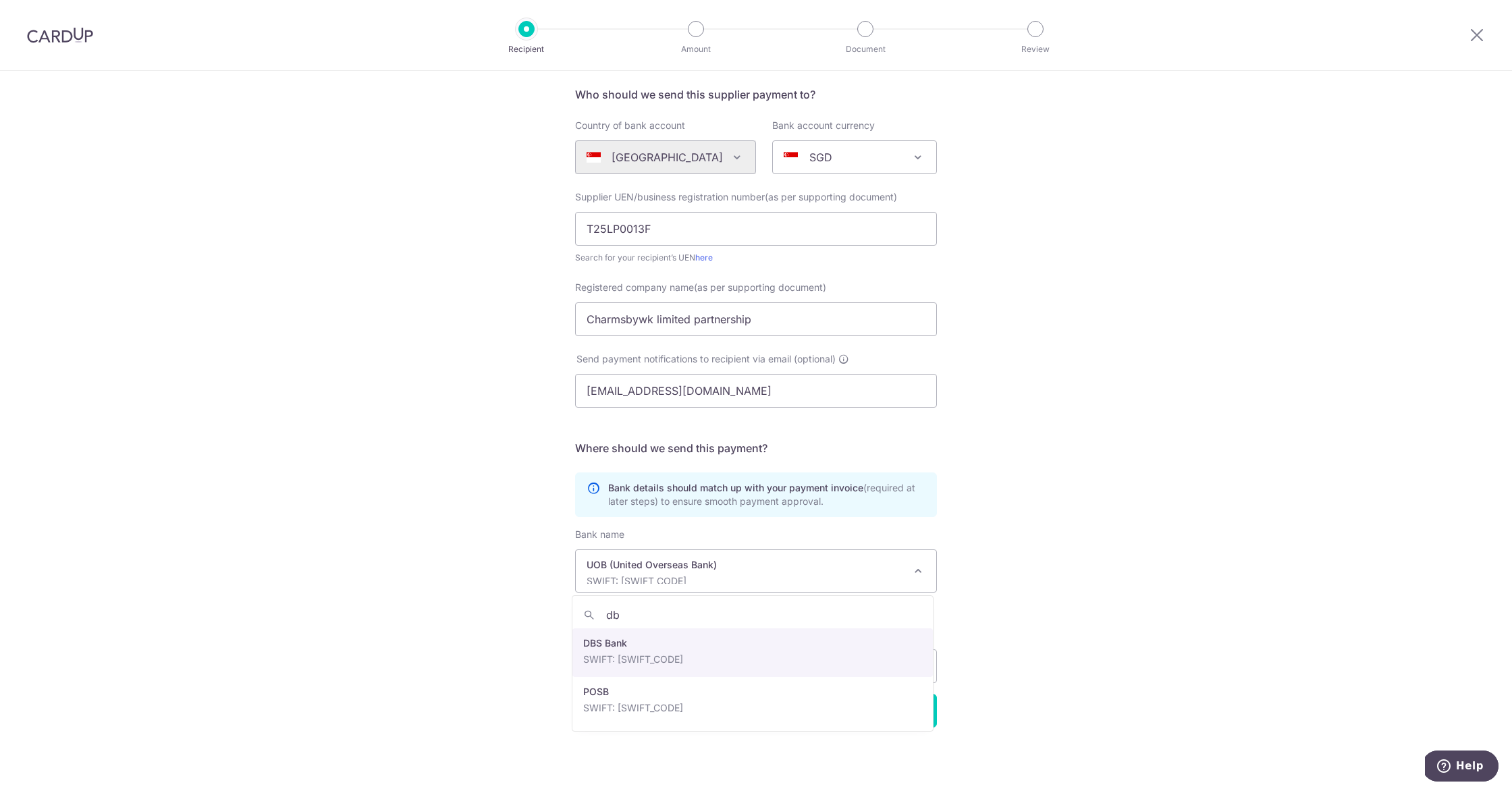
scroll to position [0, 0]
type input "dbs"
select select "6"
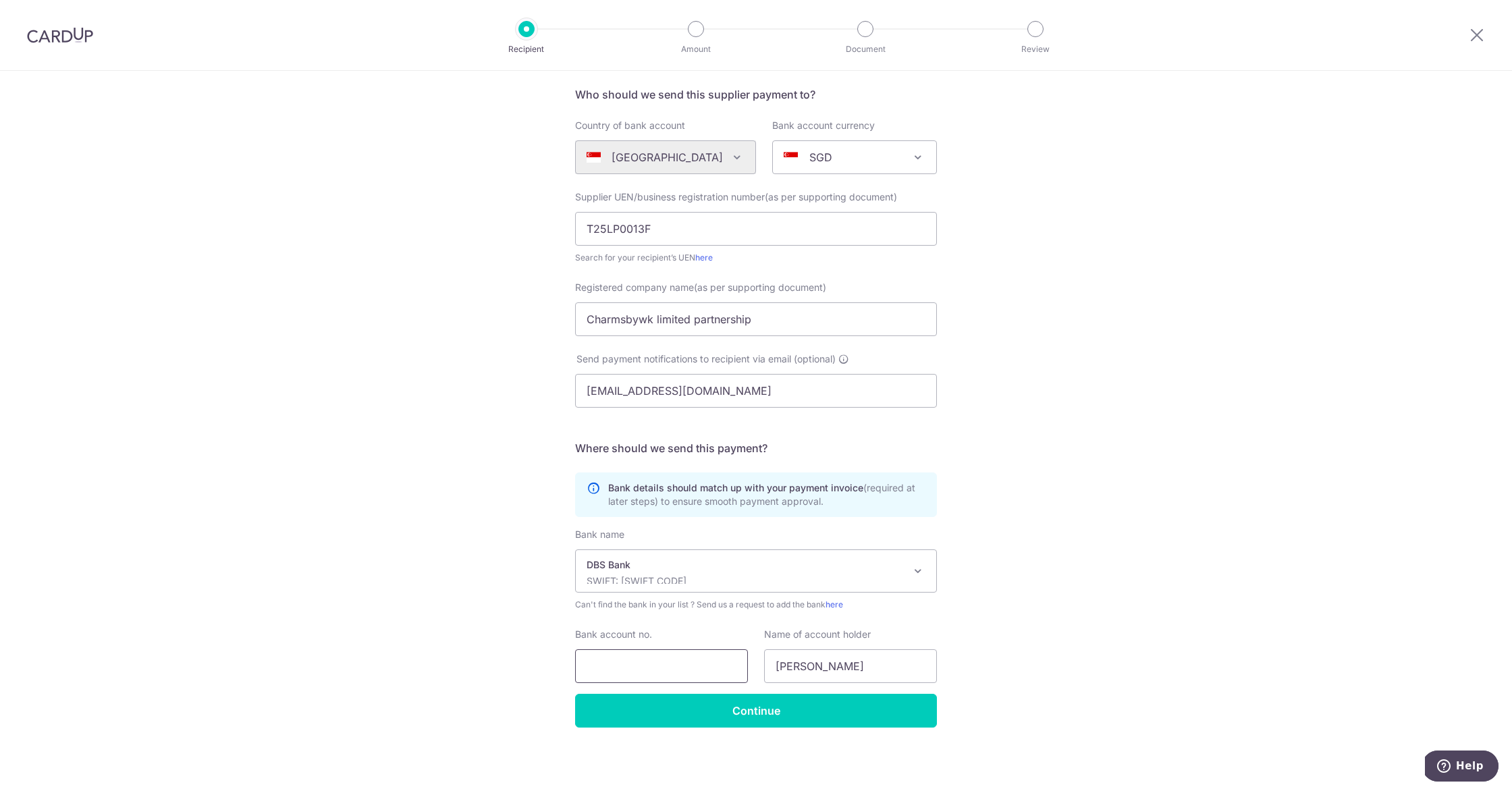
click at [698, 665] on input "Bank account no." at bounding box center [662, 666] width 173 height 34
click at [698, 668] on input "Bank account no." at bounding box center [662, 666] width 173 height 34
click at [697, 581] on p "SWIFT: DBSSSGSGXXX" at bounding box center [745, 581] width 318 height 14
type input "uob"
select select "18"
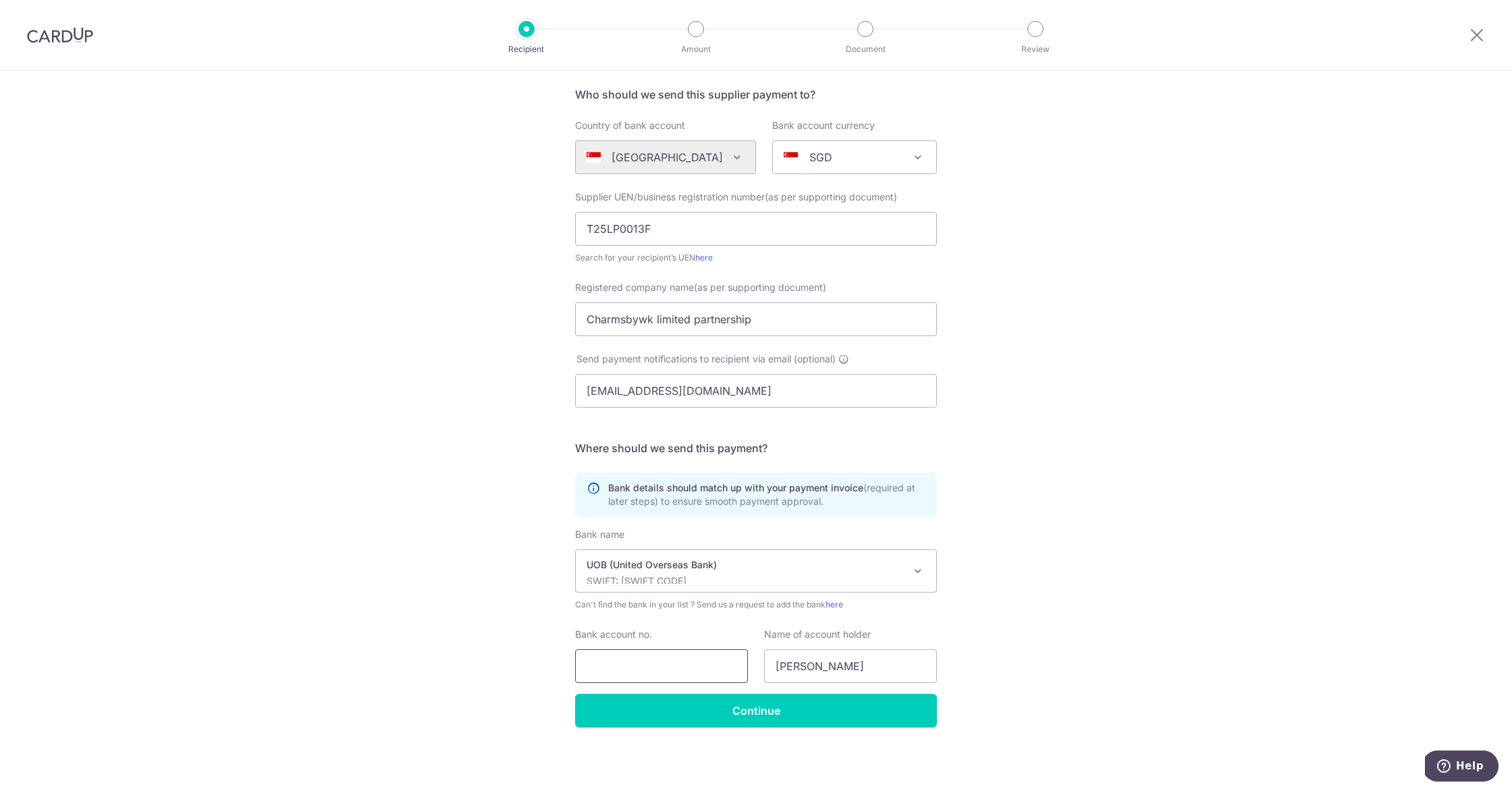
click at [653, 656] on input "Bank account no." at bounding box center [662, 666] width 173 height 34
click at [646, 654] on input "Bank account no." at bounding box center [662, 666] width 173 height 34
click at [689, 659] on input "Bank account no." at bounding box center [662, 666] width 173 height 34
type input "6"
type input "7"
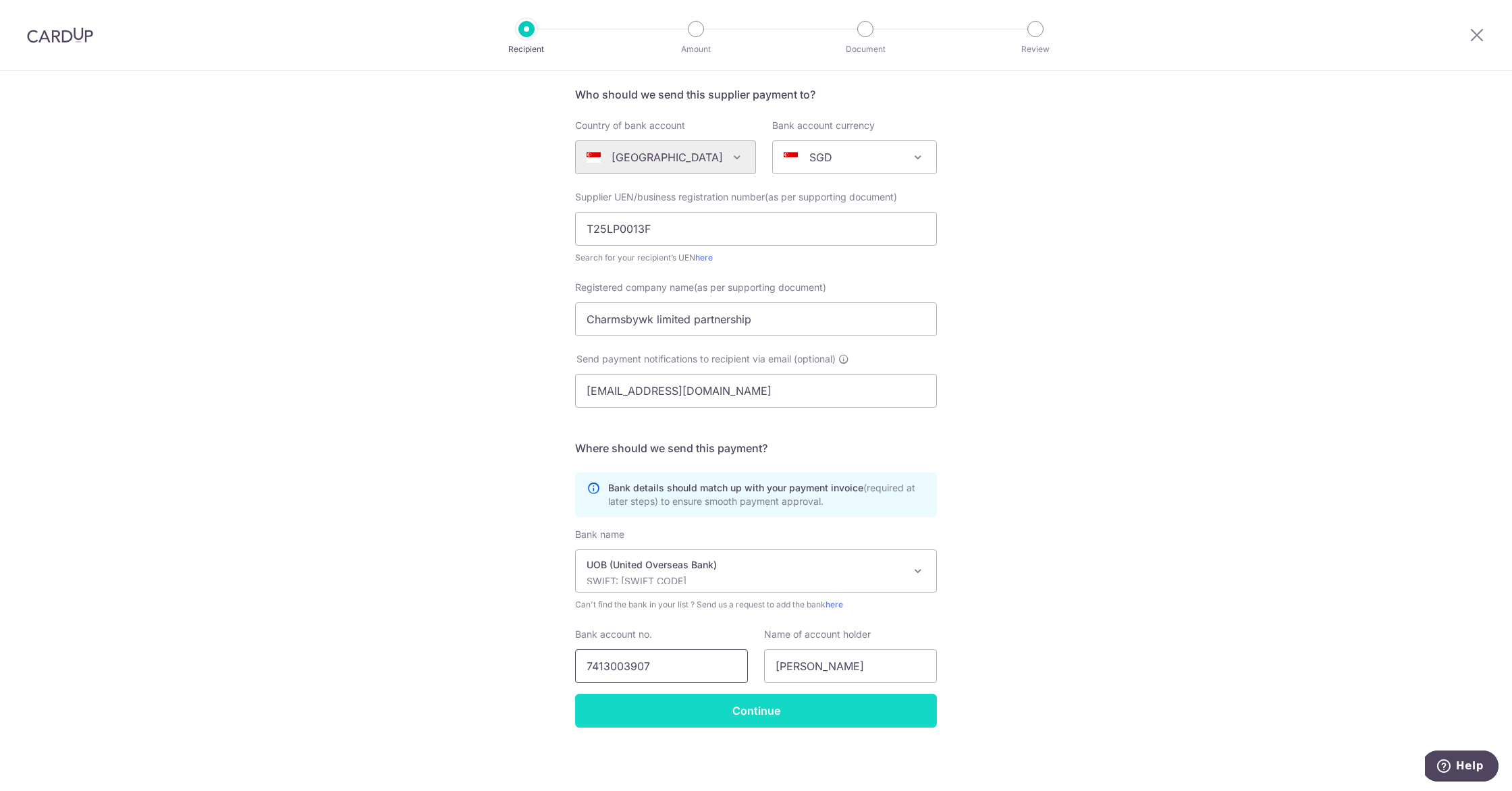
type input "7413003907"
click at [707, 711] on input "Continue" at bounding box center [756, 710] width 362 height 34
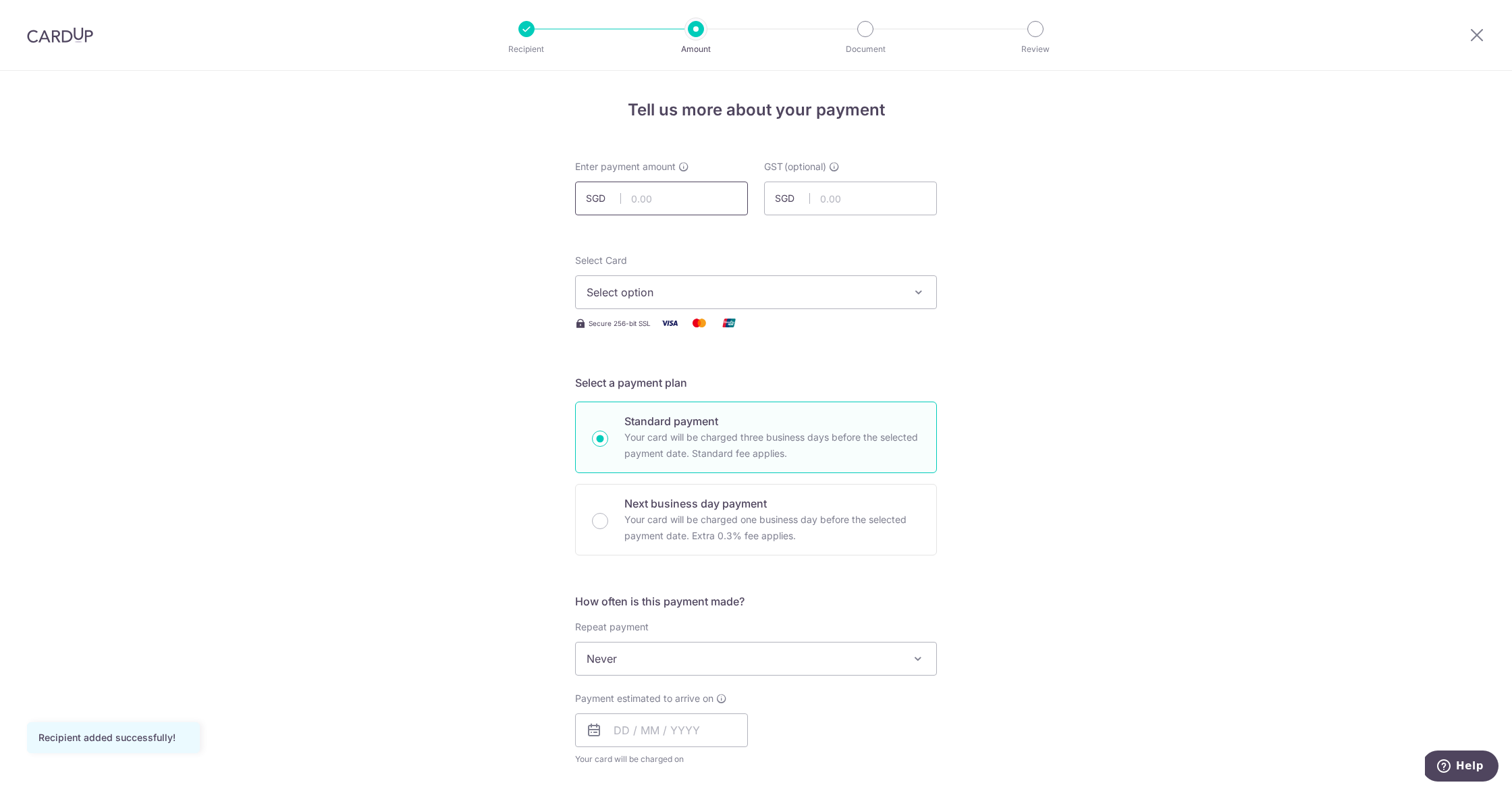
click at [685, 192] on input "text" at bounding box center [662, 198] width 173 height 34
type input "5,000.00"
click at [734, 301] on button "Select option" at bounding box center [756, 292] width 362 height 34
click at [710, 382] on span "**** 8002" at bounding box center [756, 389] width 339 height 16
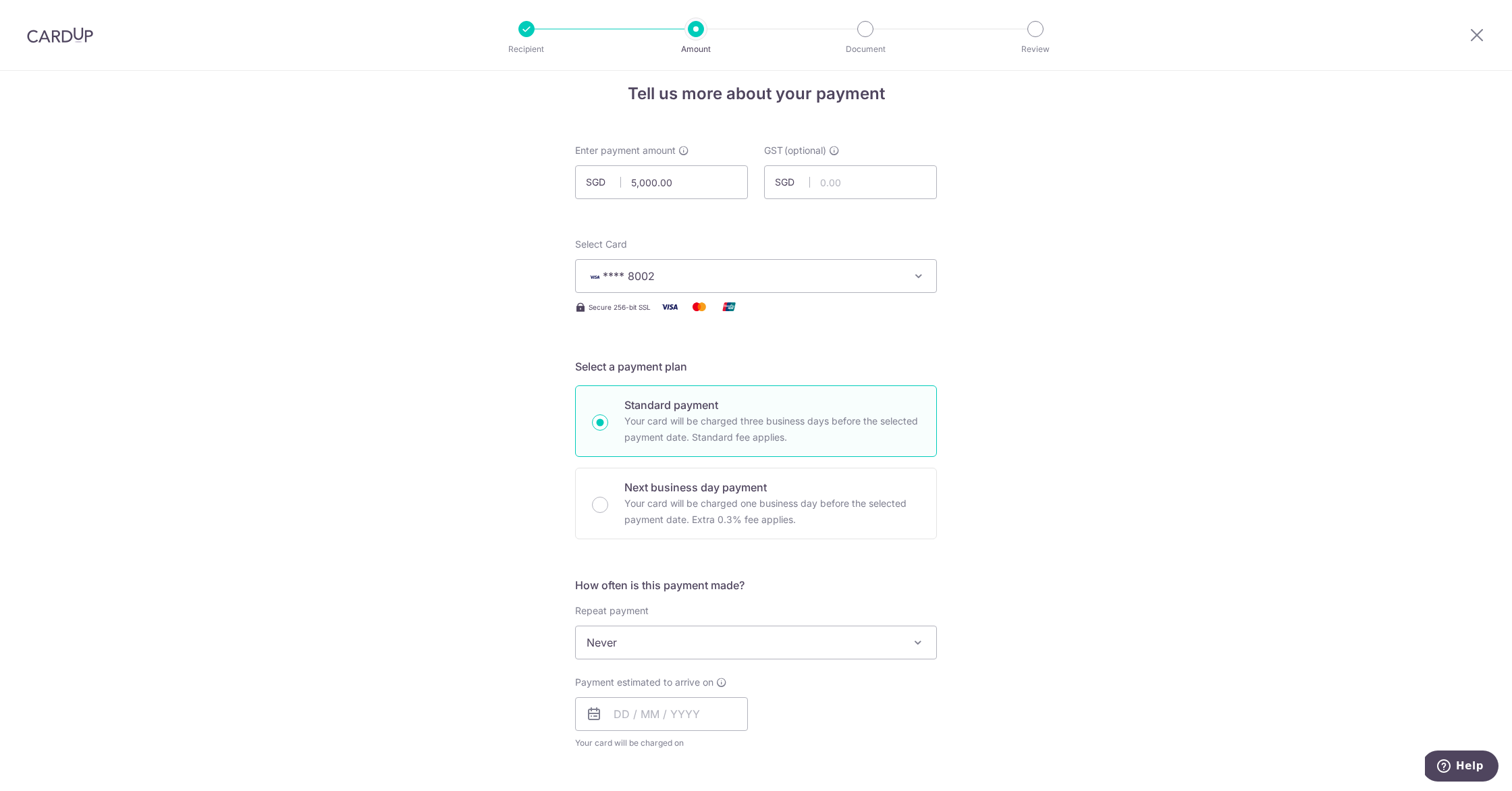
scroll to position [179, 0]
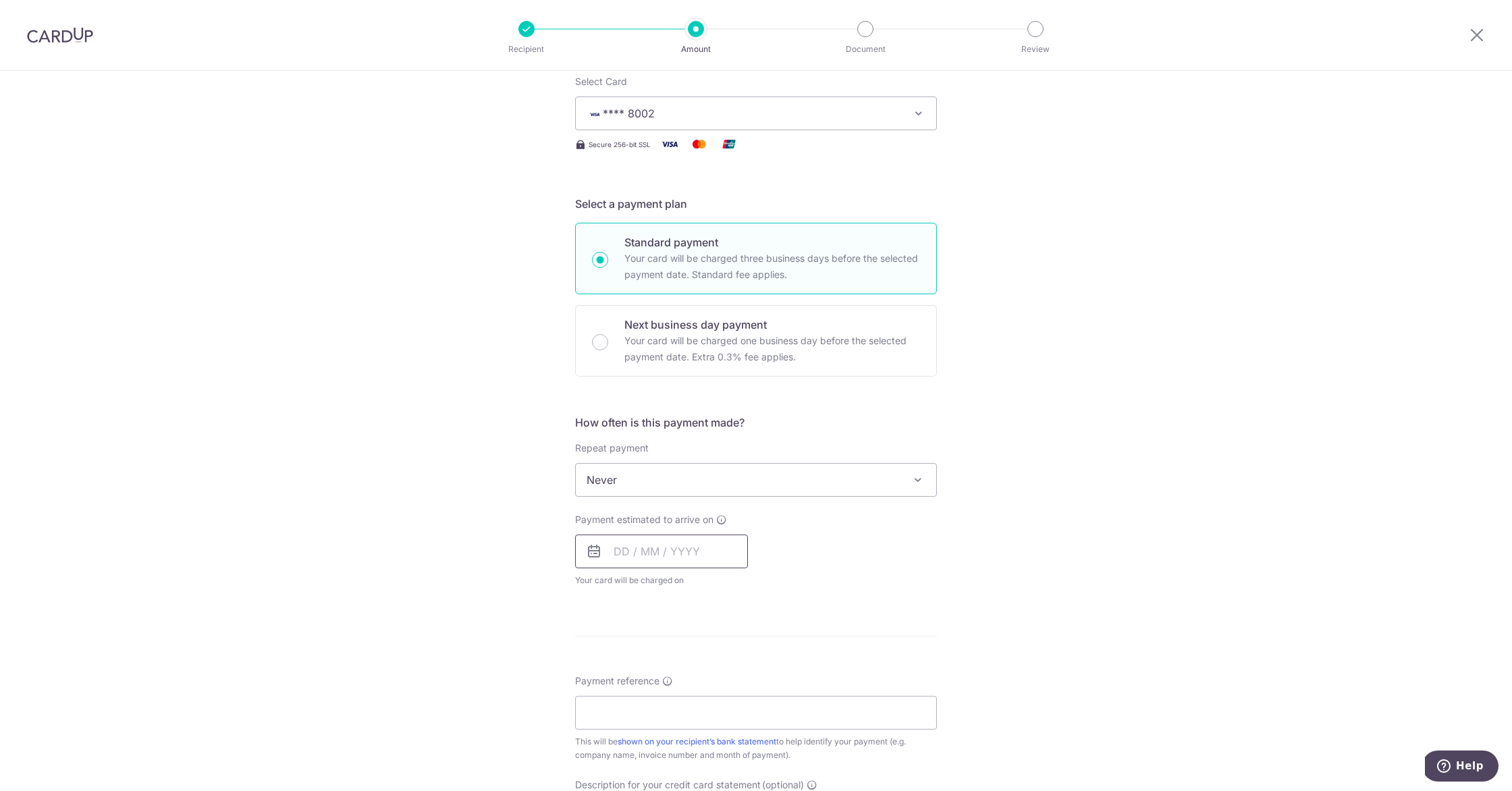
click at [618, 554] on input "text" at bounding box center [662, 551] width 173 height 34
click at [730, 646] on link "3" at bounding box center [738, 647] width 22 height 22
type input "03/10/2025"
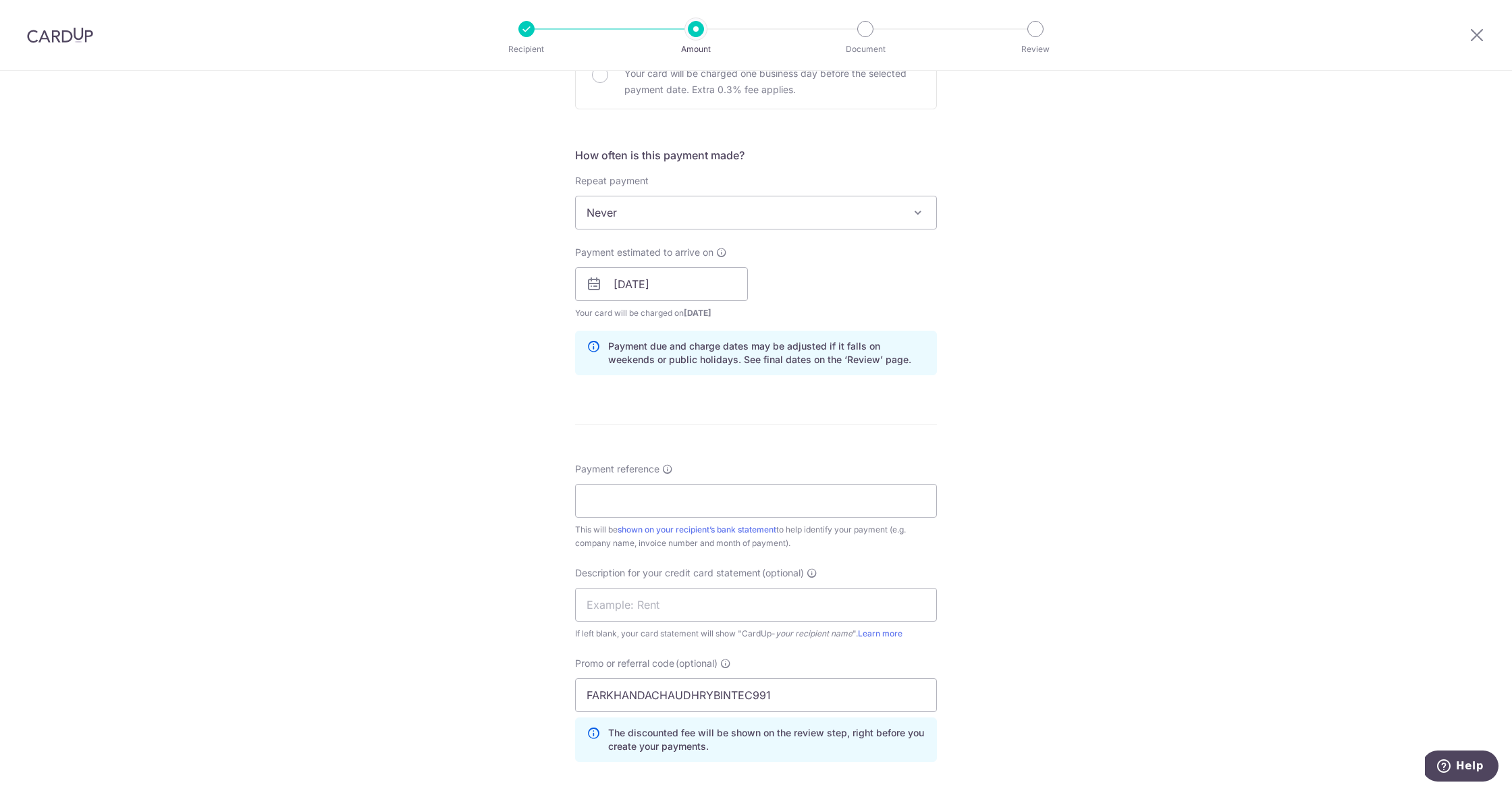
scroll to position [553, 0]
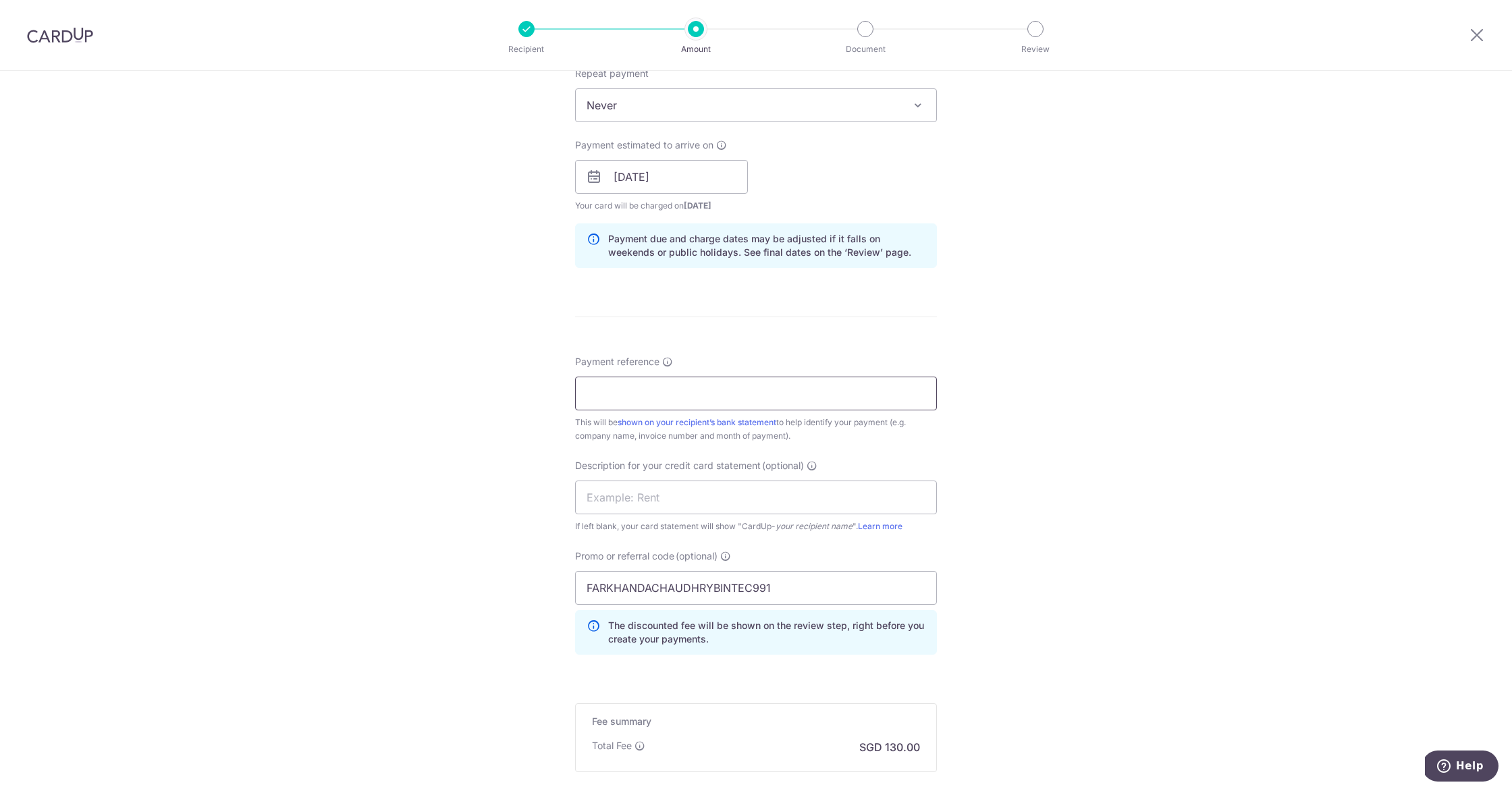
click at [733, 385] on input "Payment reference" at bounding box center [756, 394] width 362 height 34
click at [694, 387] on input "Payment reference" at bounding box center [756, 394] width 362 height 34
type input "CB Payment"
click at [690, 501] on input "text" at bounding box center [756, 497] width 362 height 34
type input "m"
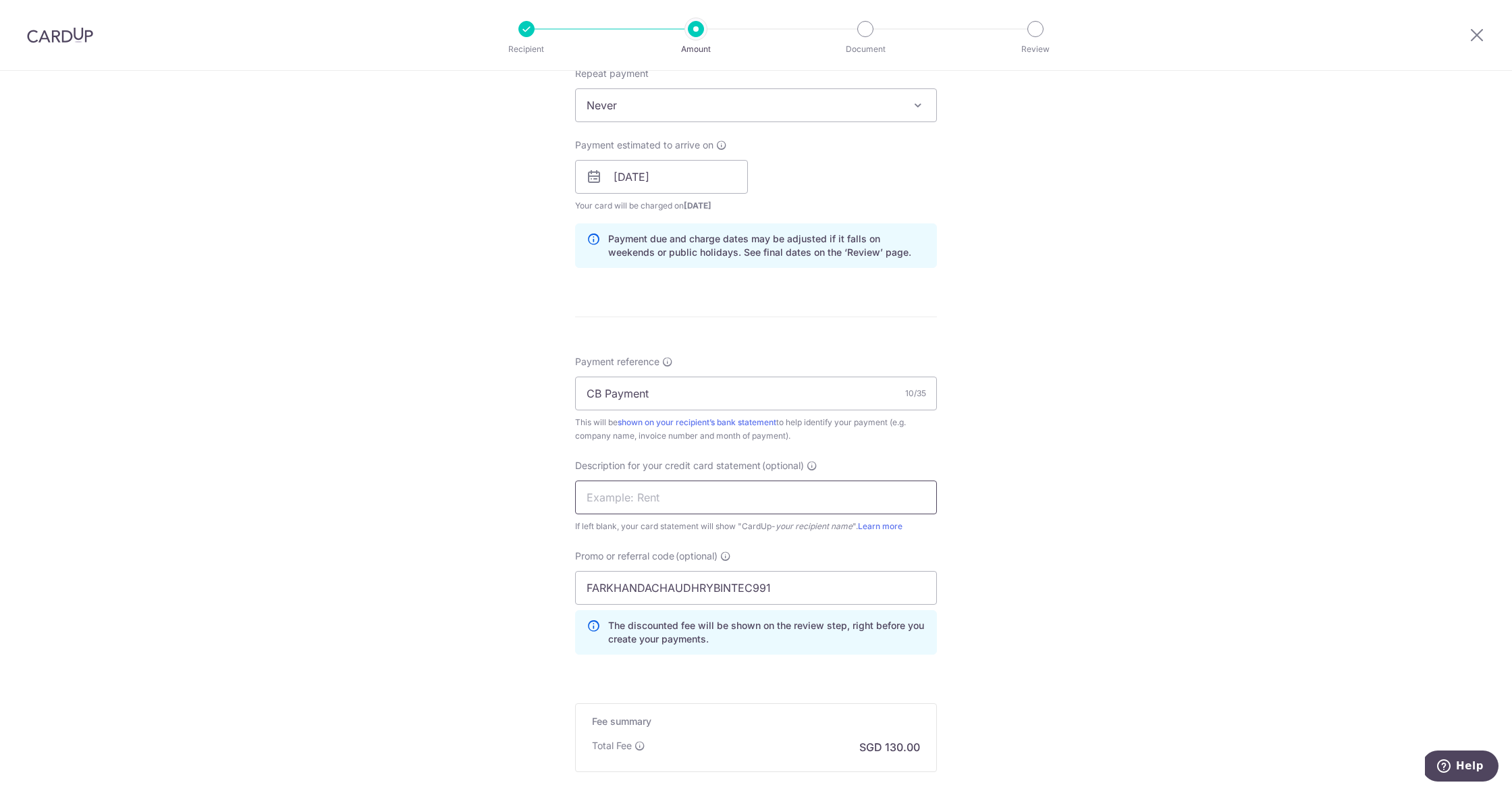
type input "S"
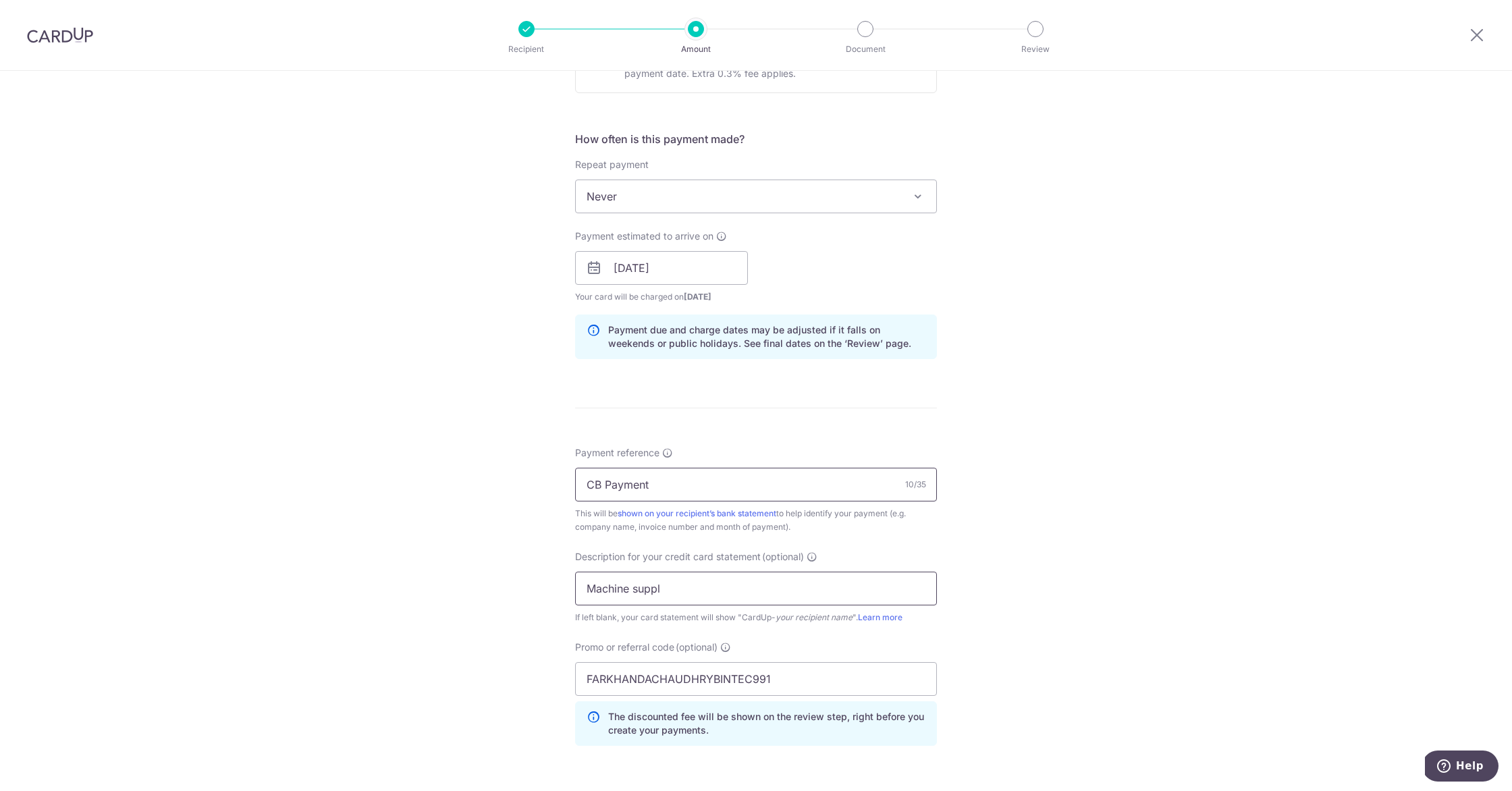
scroll to position [707, 0]
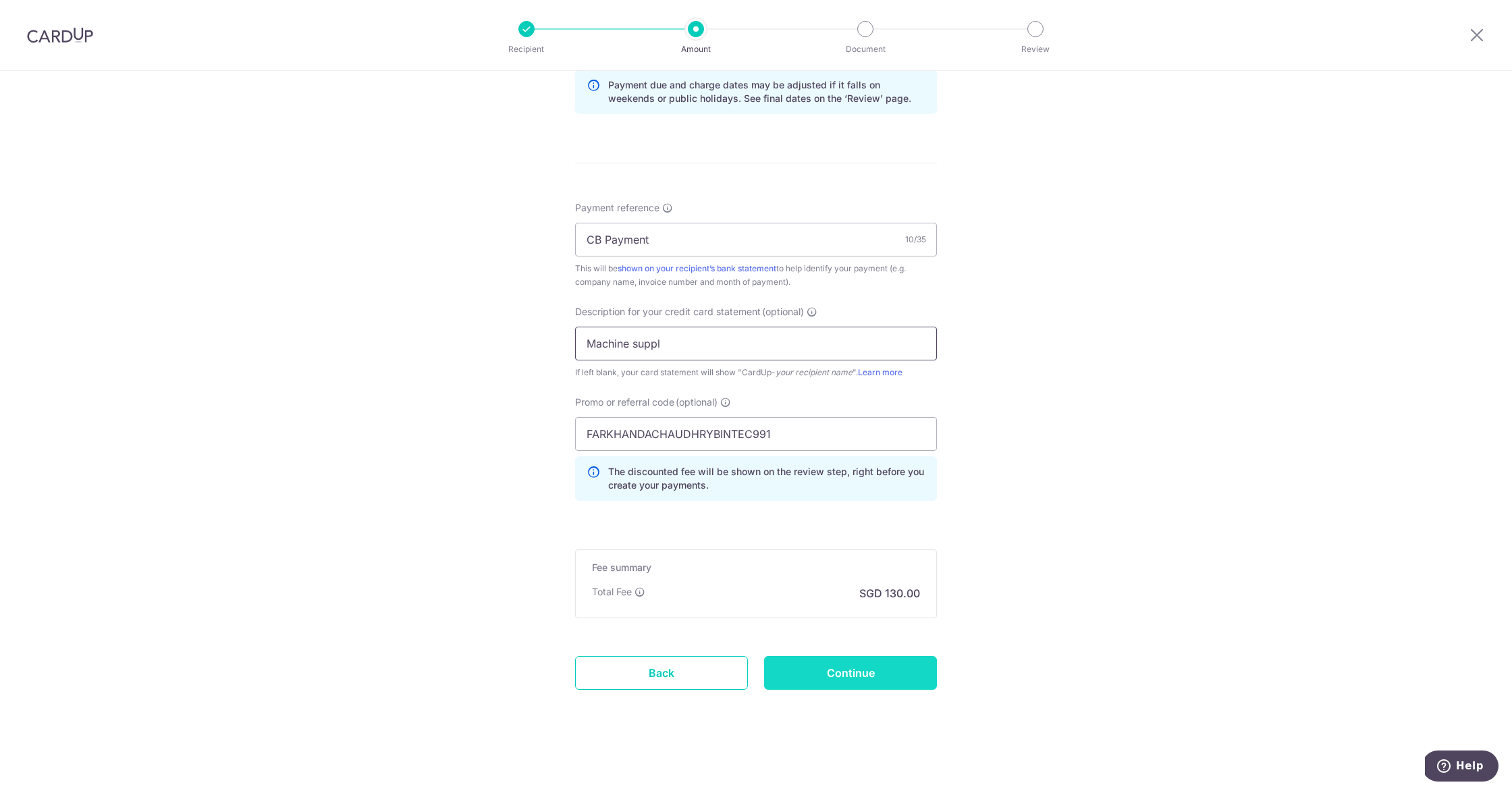
type input "Machine suppl"
click at [853, 672] on input "Continue" at bounding box center [850, 673] width 173 height 34
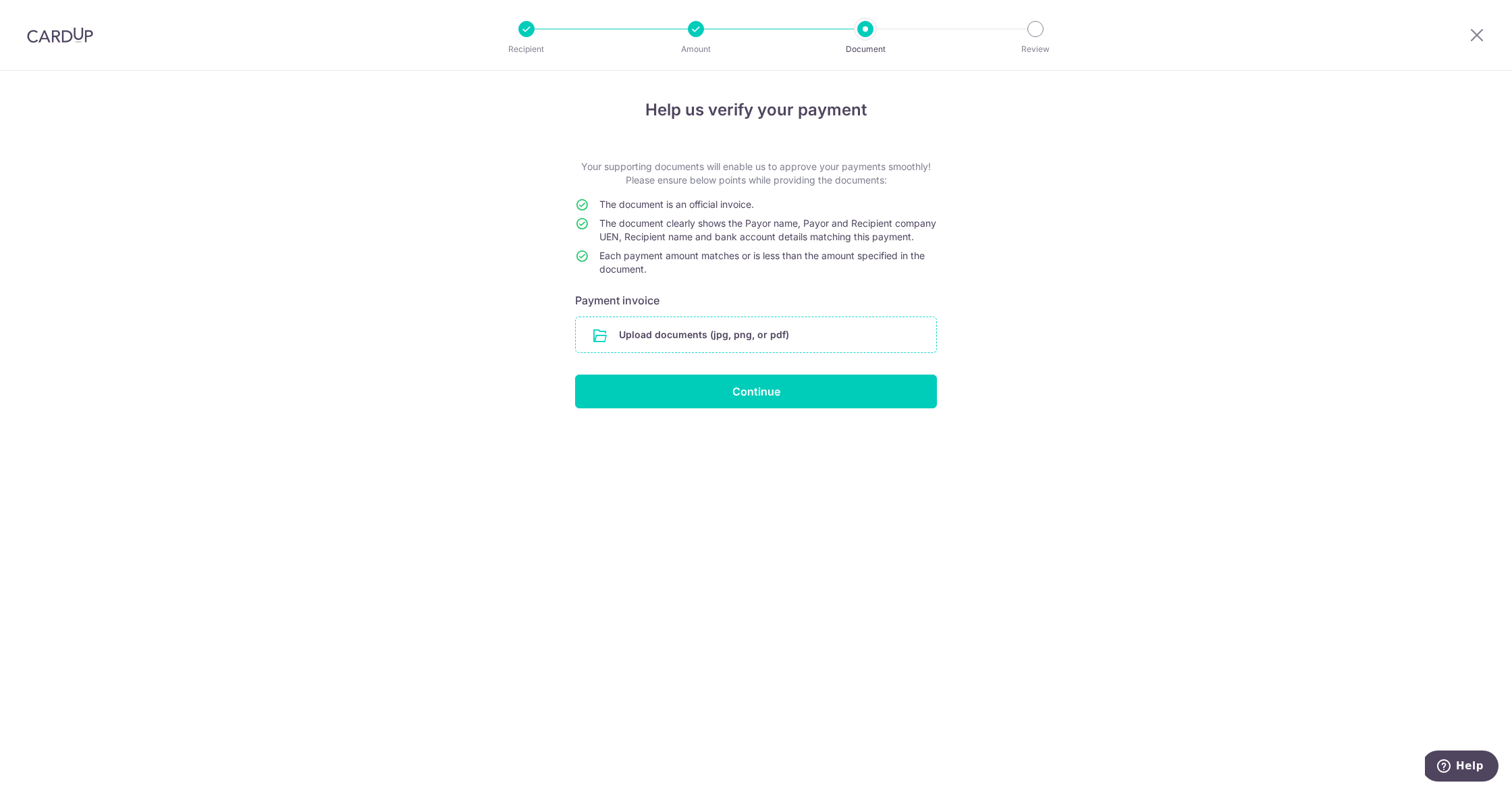
click at [714, 350] on input "file" at bounding box center [756, 335] width 361 height 35
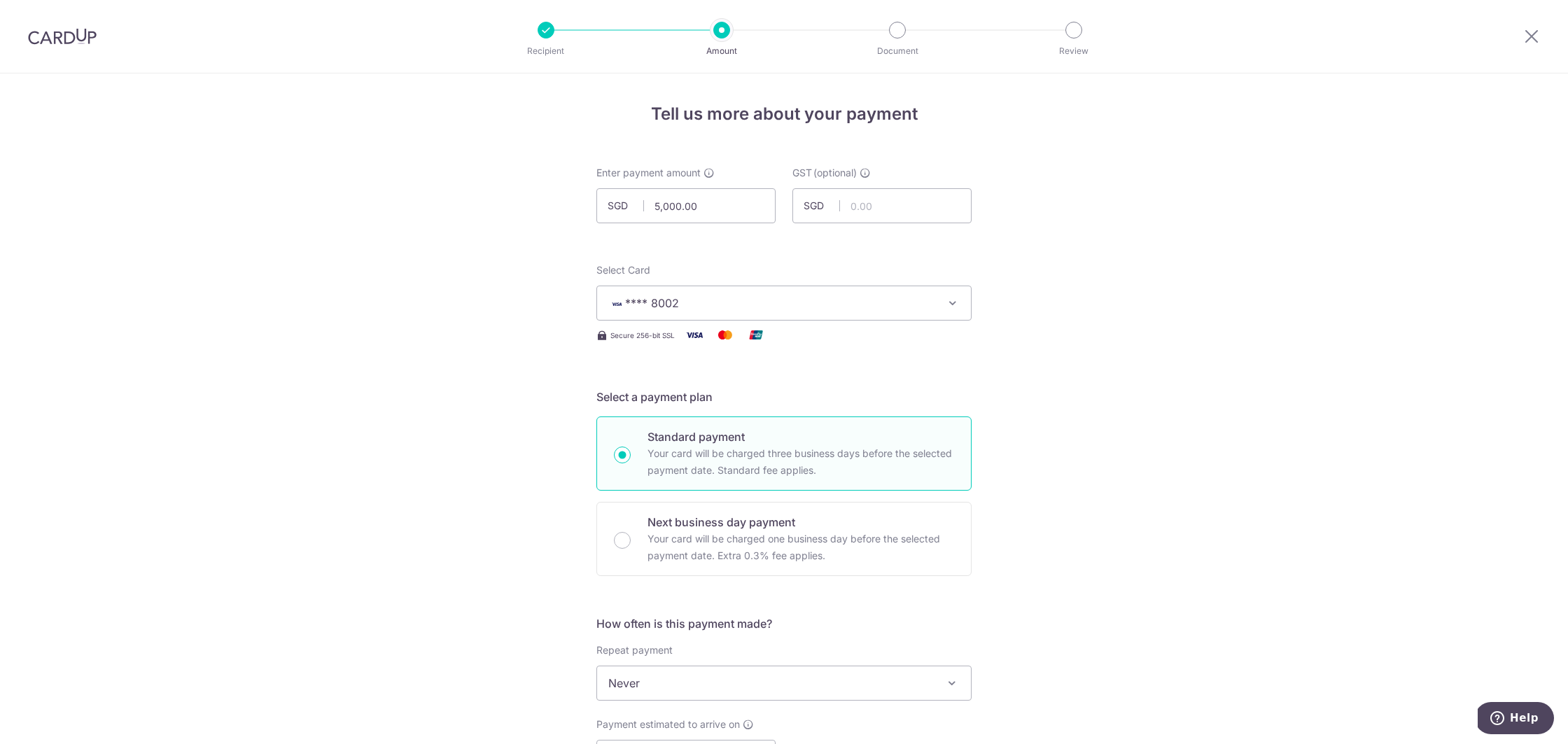
scroll to position [810, 0]
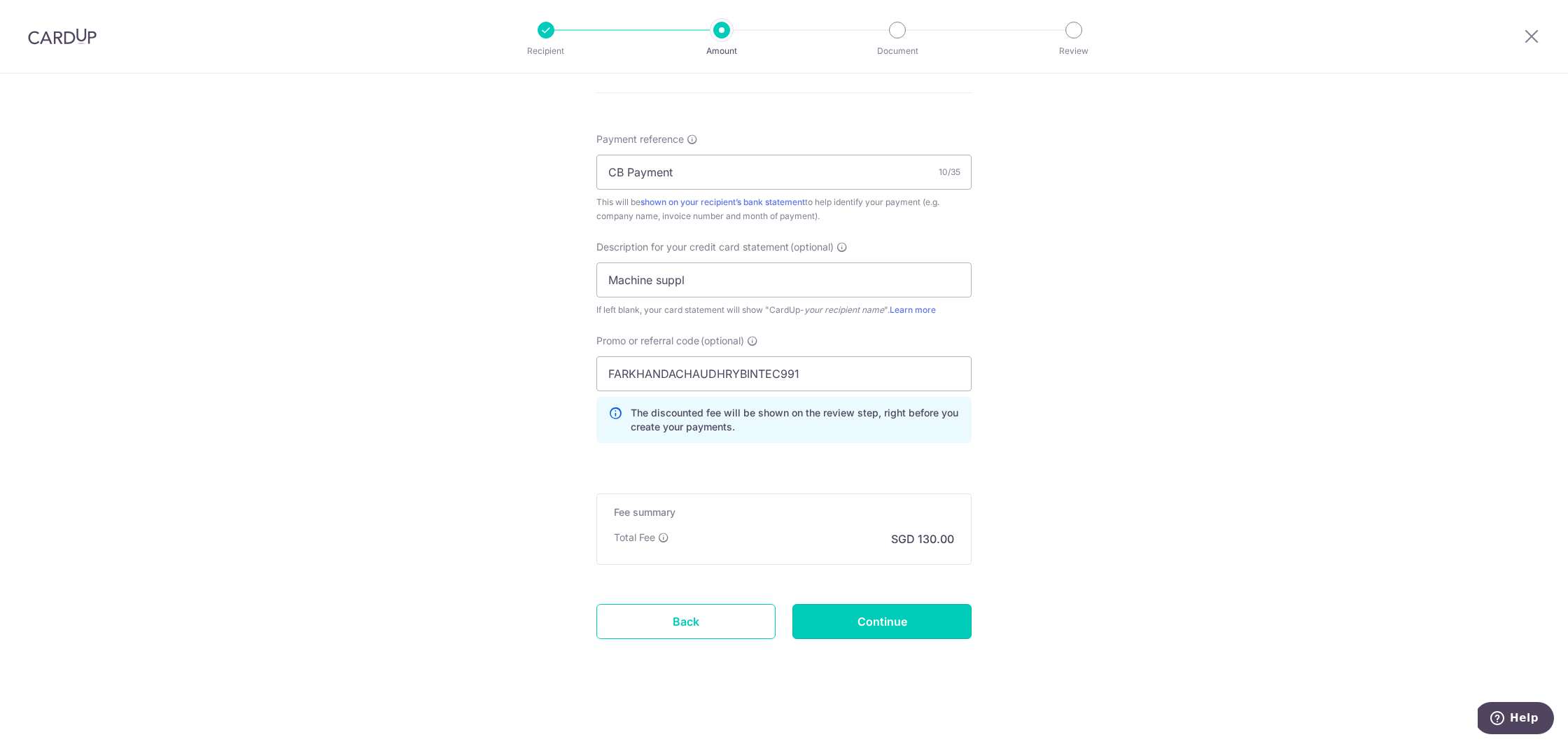
click at [864, 618] on input "Continue" at bounding box center [882, 621] width 179 height 35
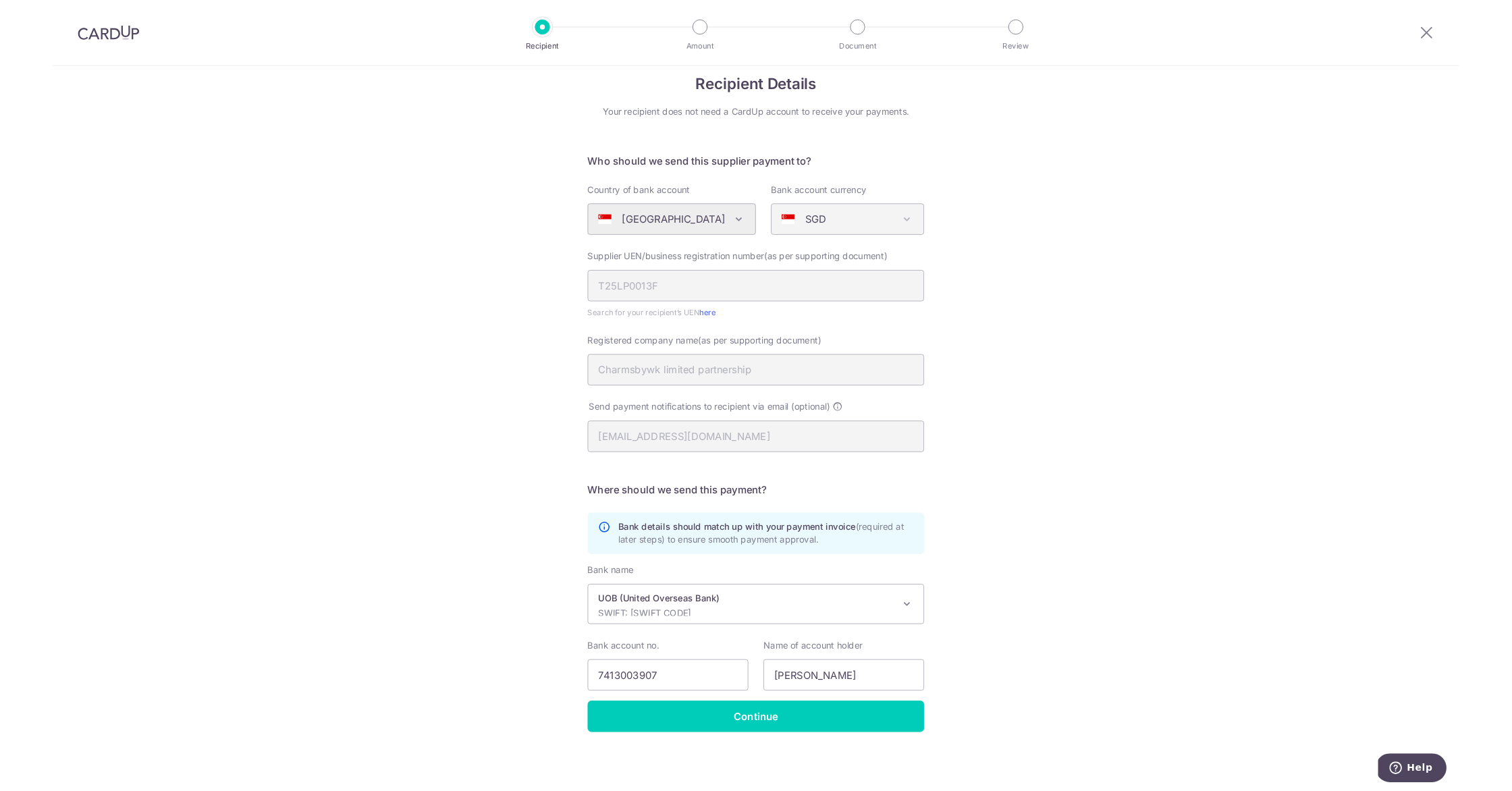
scroll to position [79, 0]
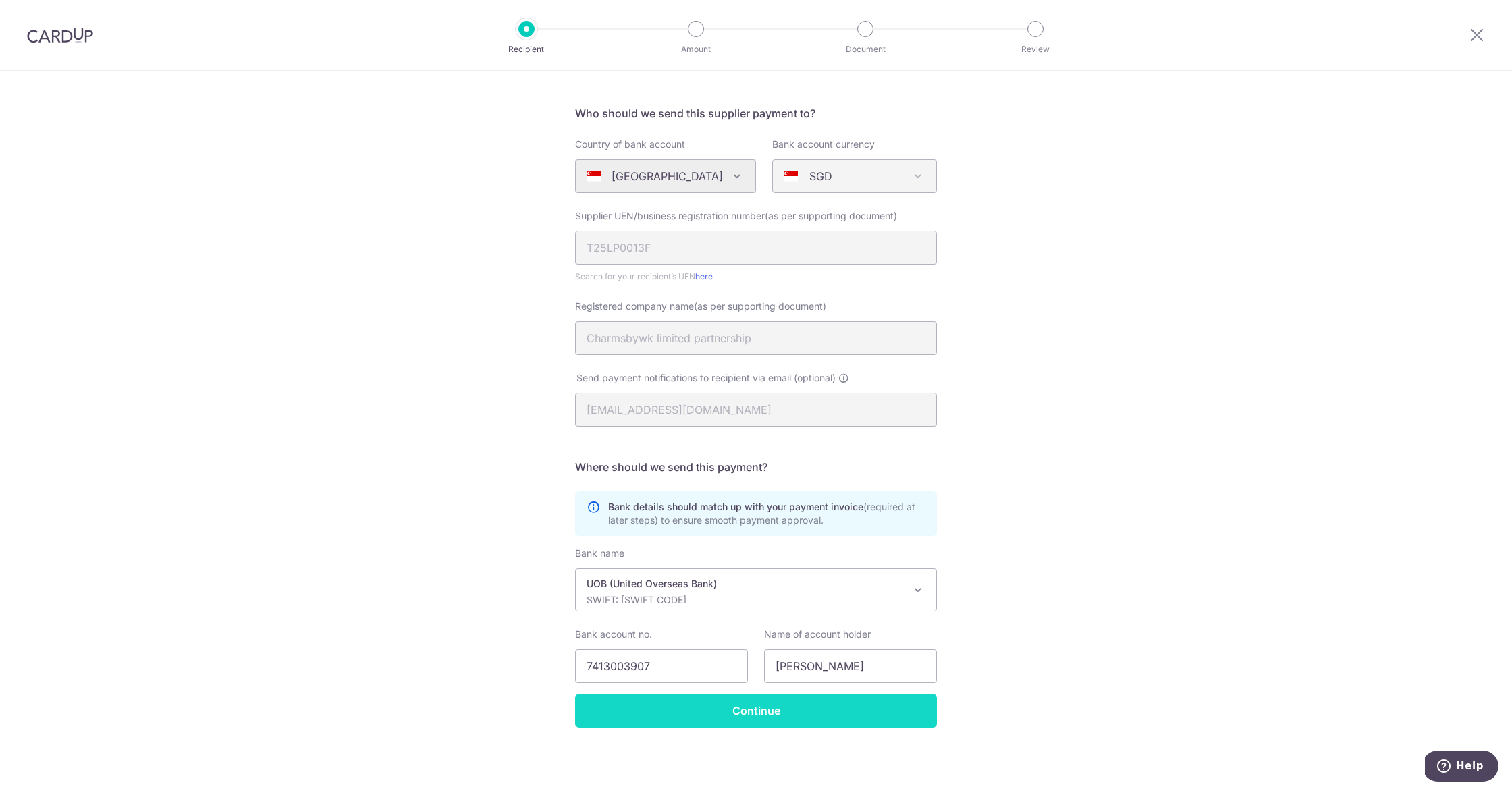
click at [797, 717] on input "Continue" at bounding box center [756, 710] width 362 height 34
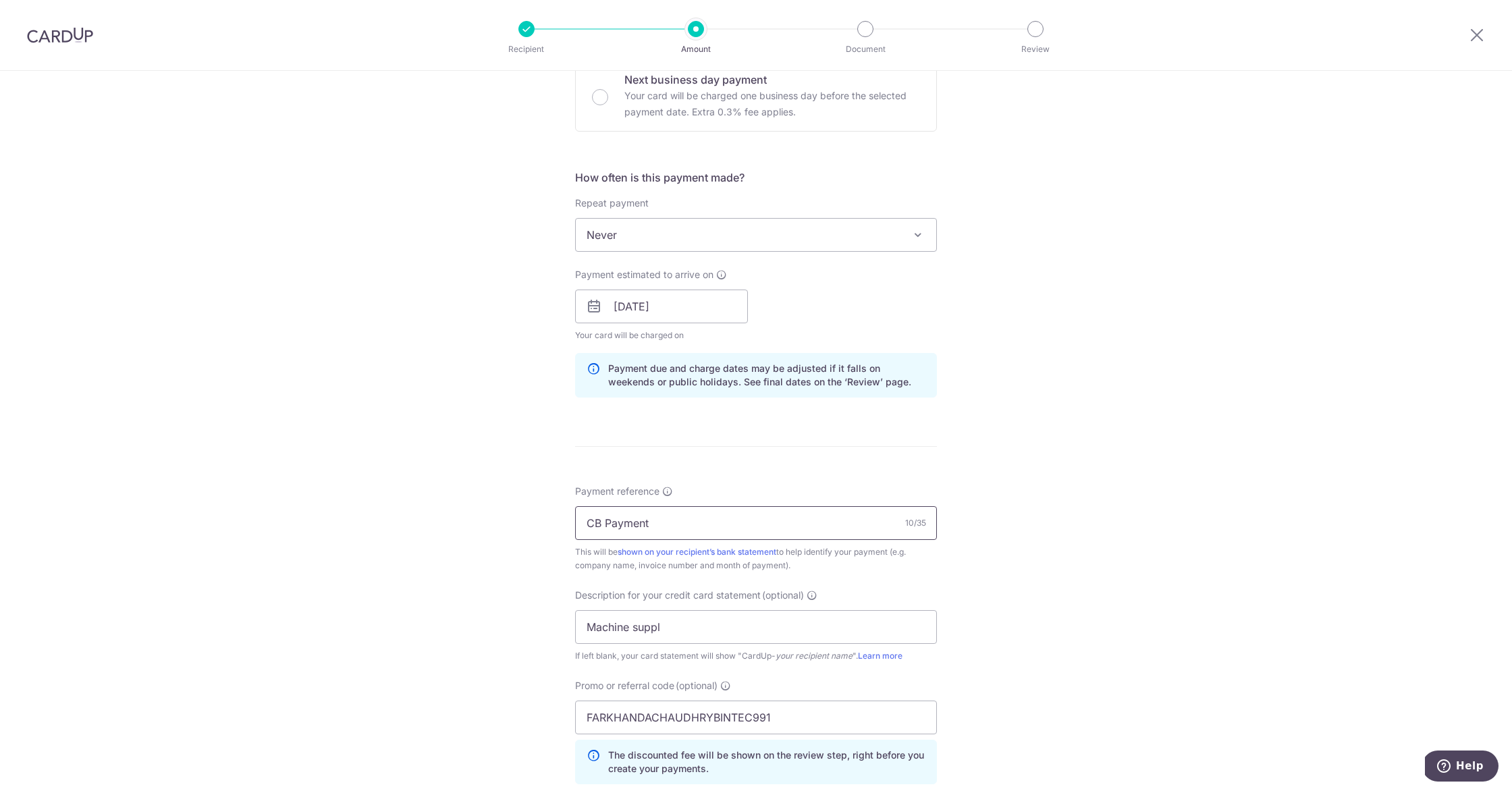
scroll to position [707, 0]
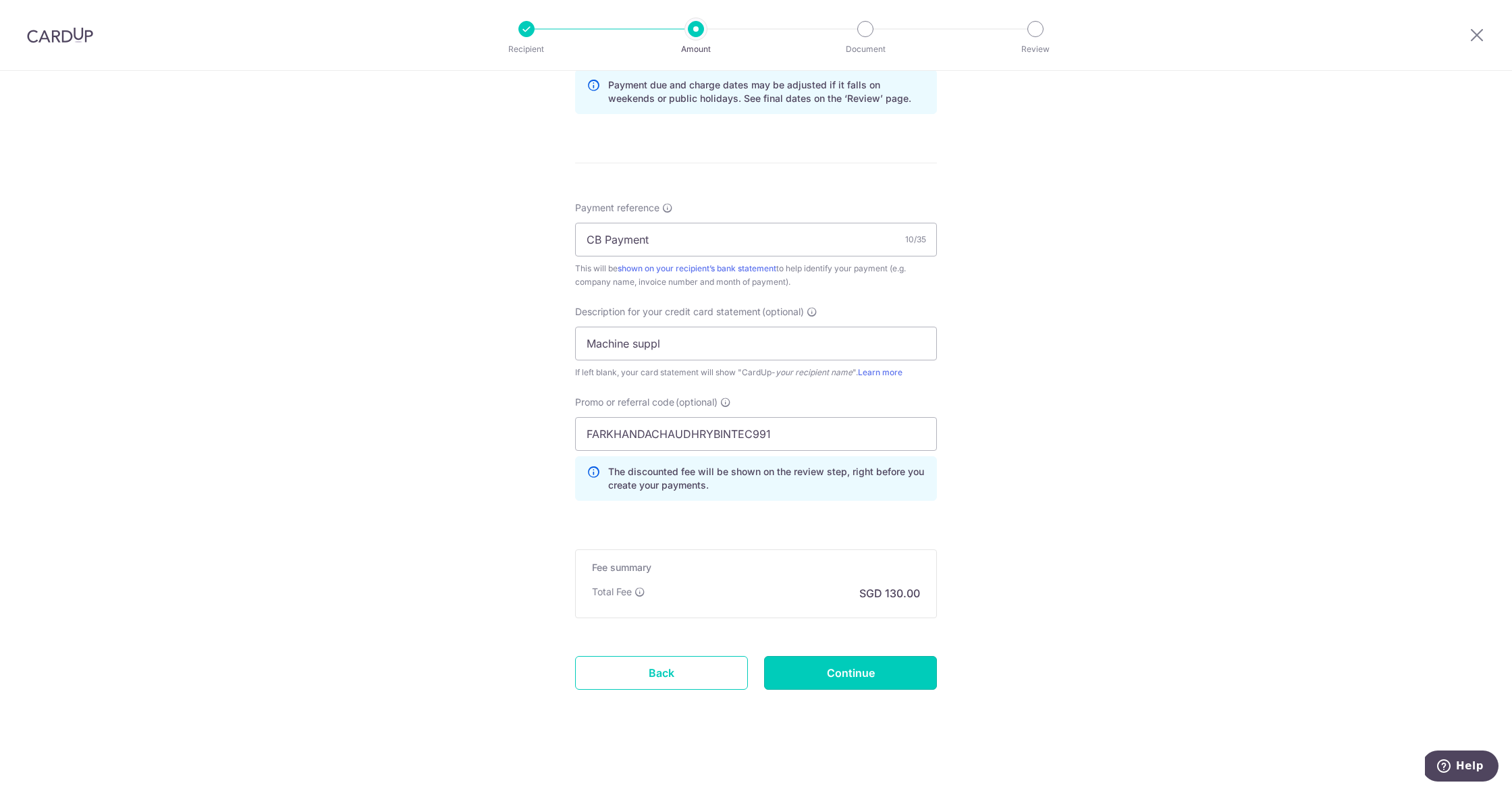
click at [868, 681] on input "Continue" at bounding box center [850, 673] width 173 height 34
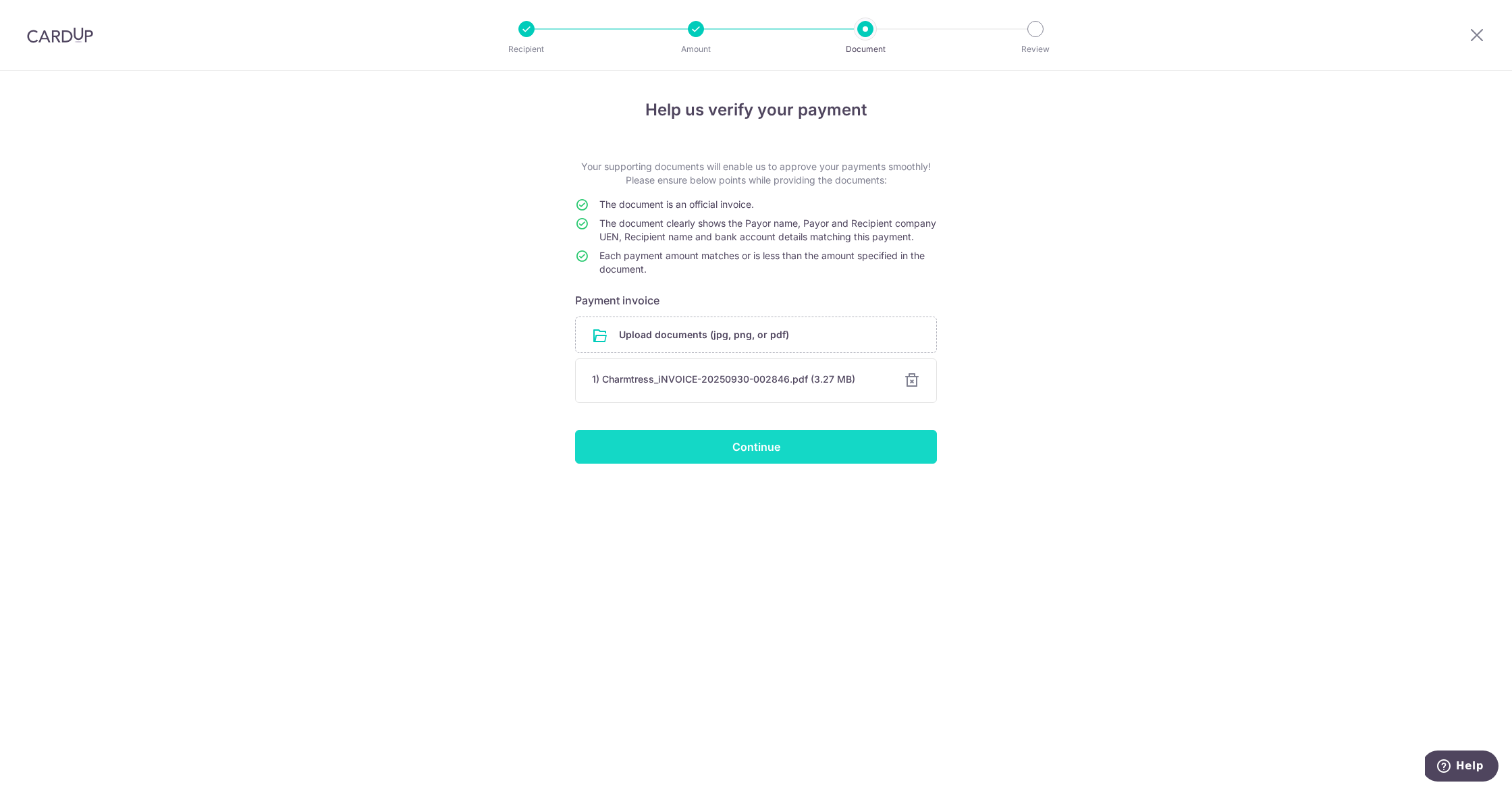
click at [734, 457] on input "Continue" at bounding box center [756, 447] width 362 height 34
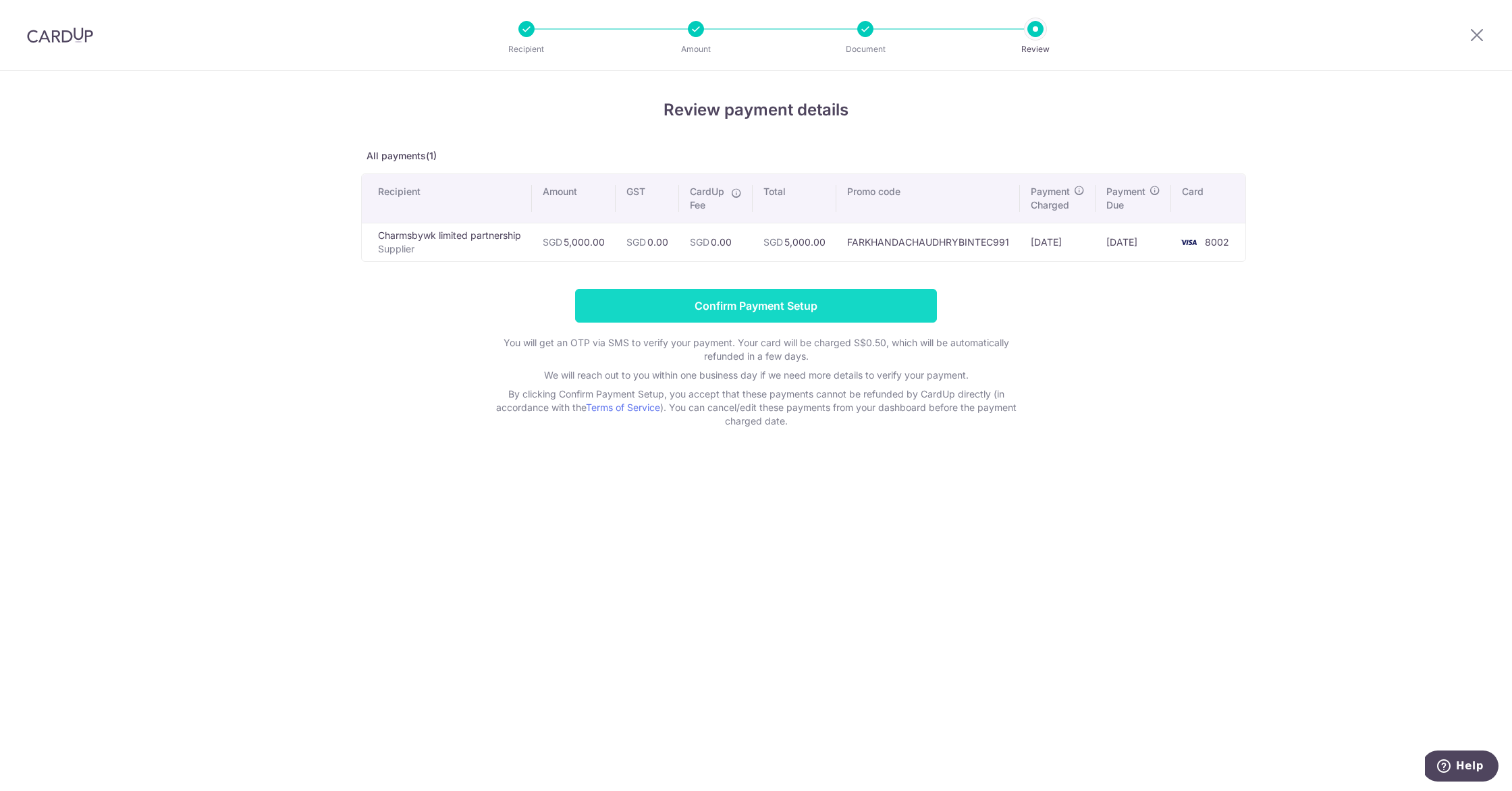
click at [654, 309] on input "Confirm Payment Setup" at bounding box center [756, 306] width 362 height 34
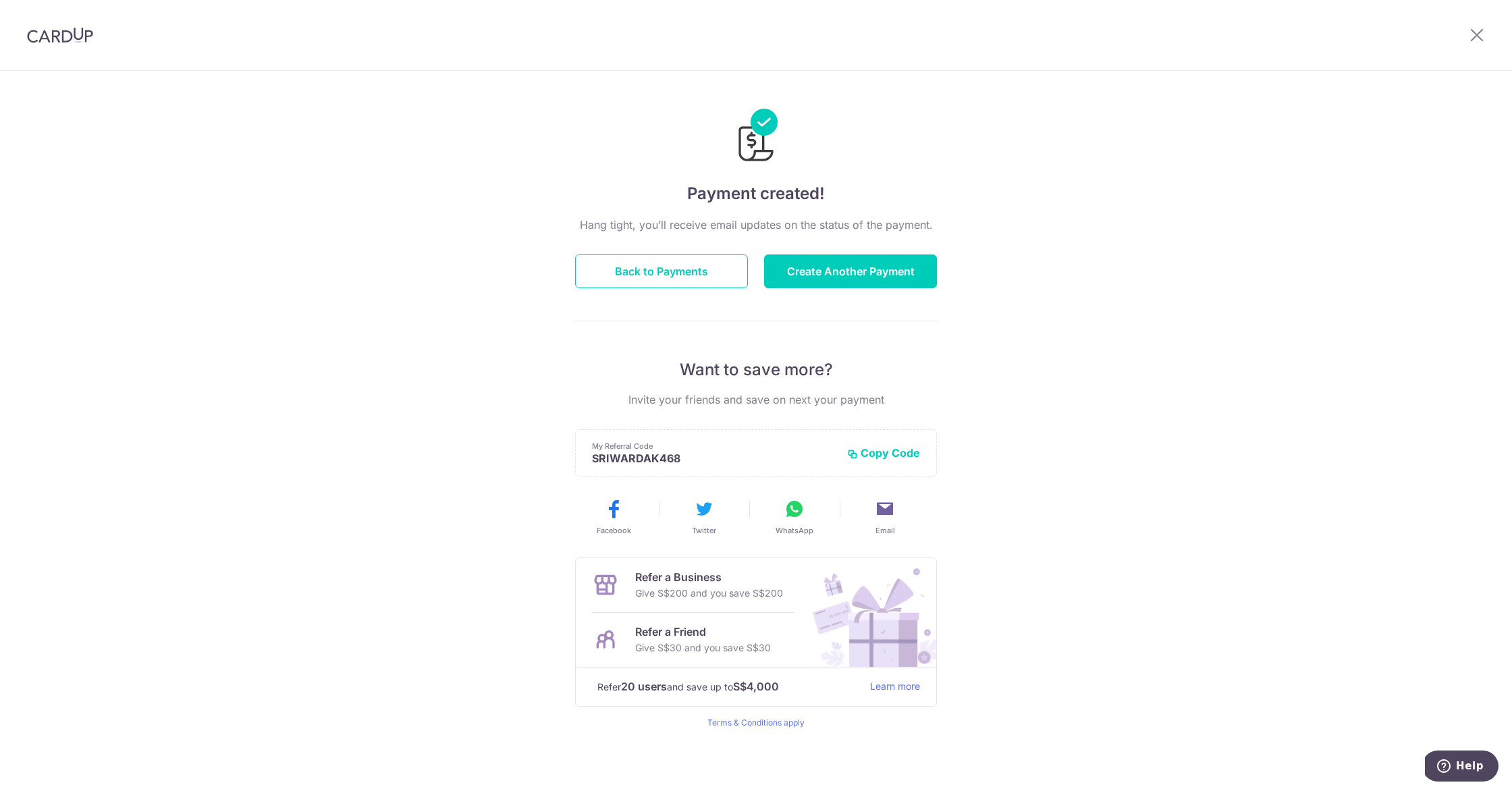
click at [896, 453] on button "Copy Code" at bounding box center [883, 453] width 73 height 14
click at [786, 511] on icon at bounding box center [794, 509] width 22 height 22
click at [635, 249] on div "Hang tight, you’ll receive email updates on the status of the payment. Back to …" at bounding box center [756, 473] width 362 height 512
click at [626, 274] on button "Back to Payments" at bounding box center [662, 271] width 173 height 34
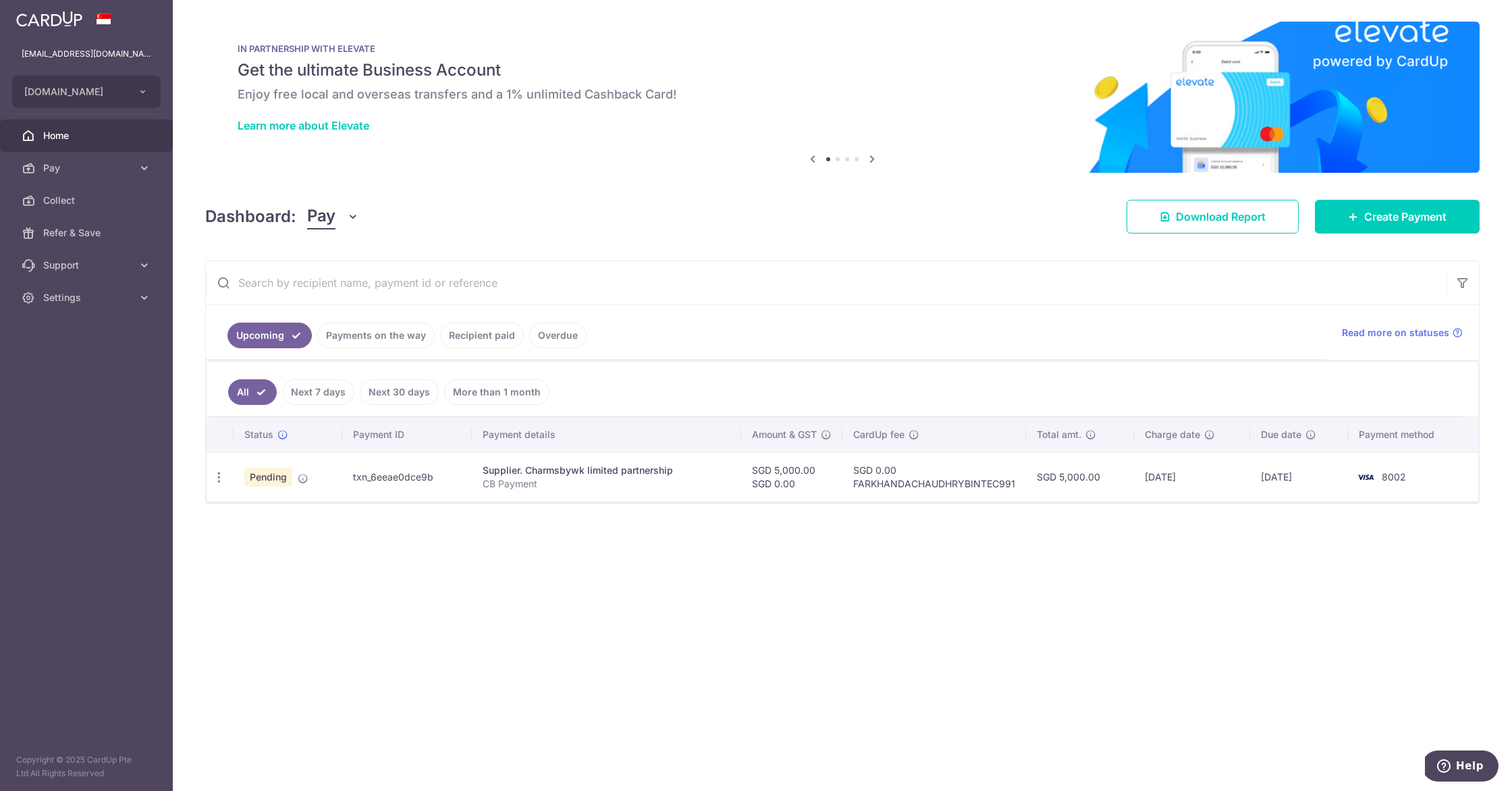
click at [616, 557] on div "× Pause Schedule Pause all future payments in this series Pause just this one p…" at bounding box center [842, 395] width 1339 height 791
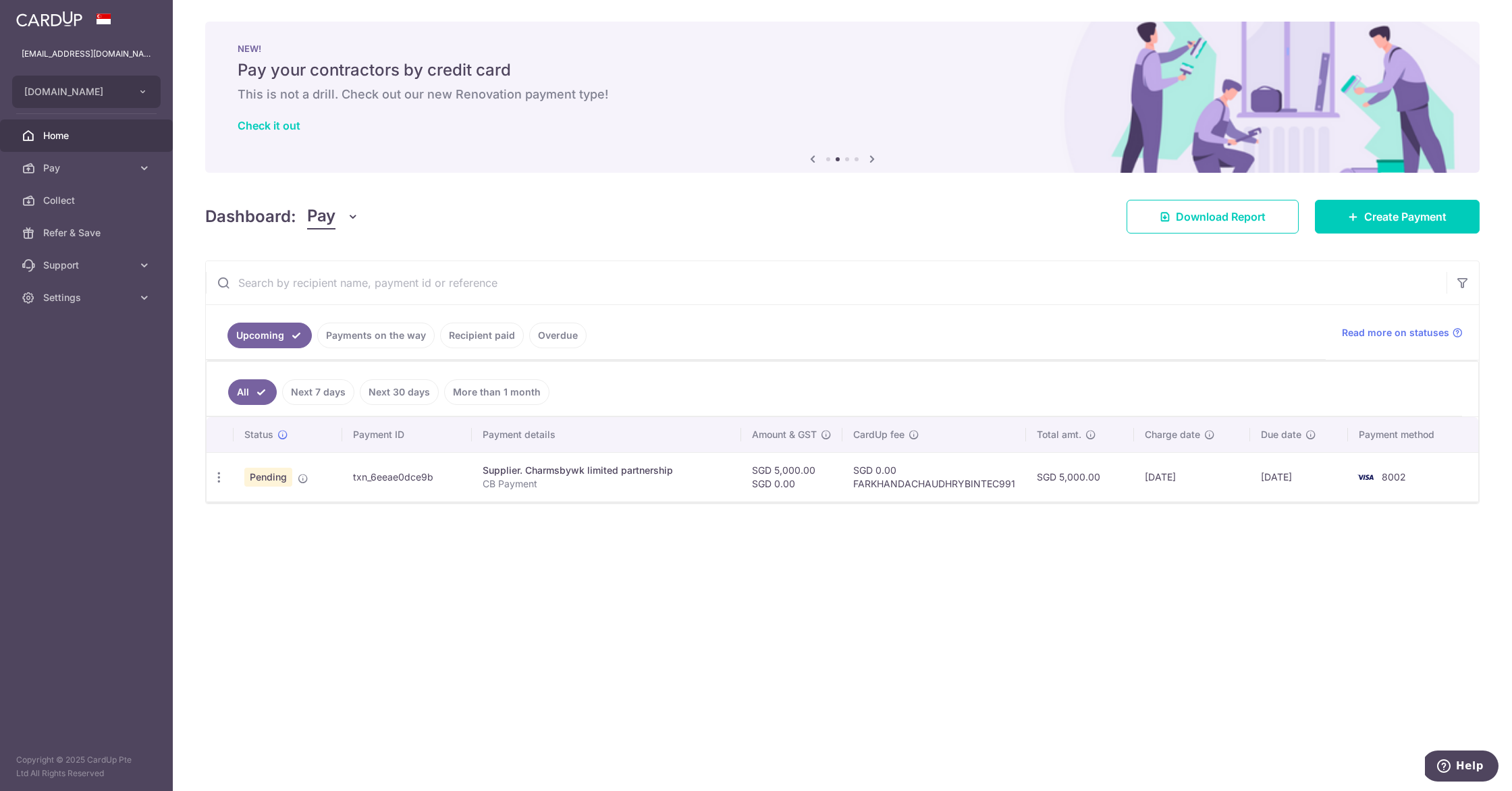
click at [594, 556] on div "× Pause Schedule Pause all future payments in this series Pause just this one p…" at bounding box center [842, 395] width 1339 height 791
